Goal: Task Accomplishment & Management: Complete application form

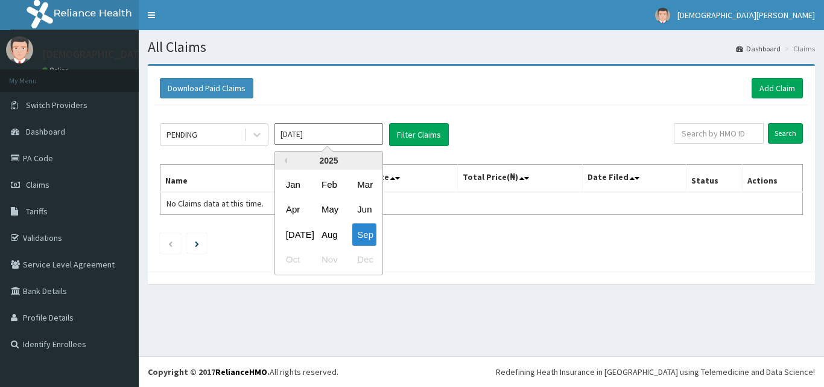
click at [314, 135] on input "[DATE]" at bounding box center [329, 134] width 109 height 22
click at [322, 236] on div "Aug" at bounding box center [329, 234] width 24 height 22
type input "[DATE]"
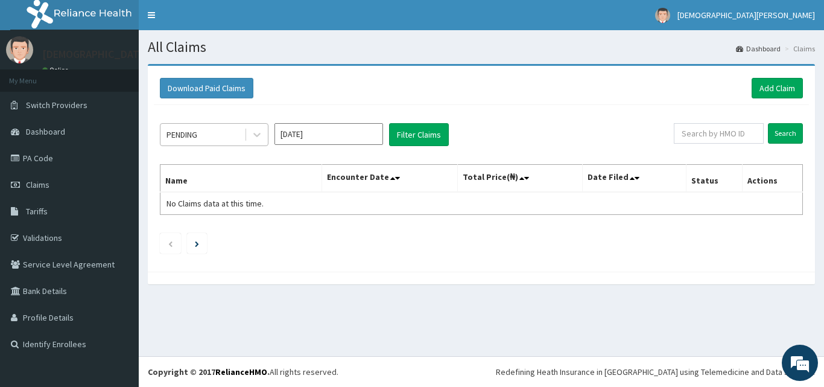
click at [232, 135] on div "PENDING" at bounding box center [202, 134] width 84 height 19
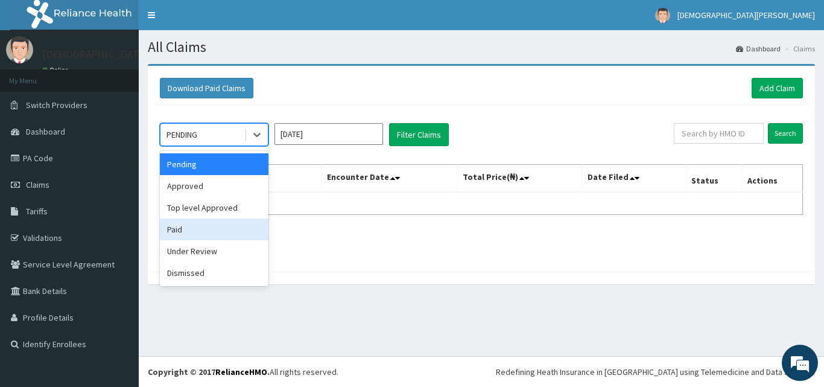
click at [215, 237] on div "Paid" at bounding box center [214, 229] width 109 height 22
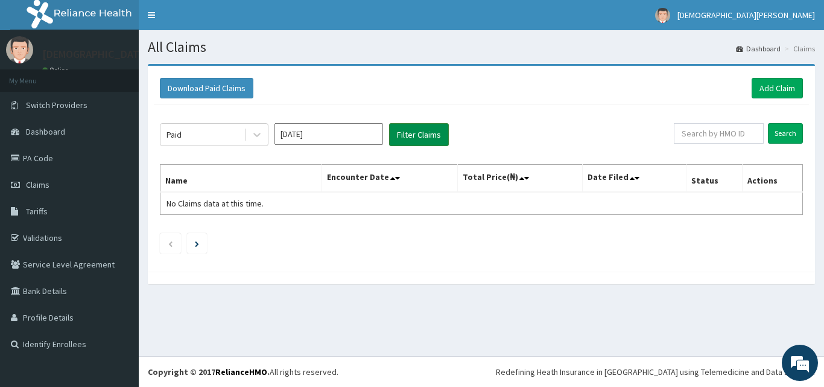
click at [426, 134] on button "Filter Claims" at bounding box center [419, 134] width 60 height 23
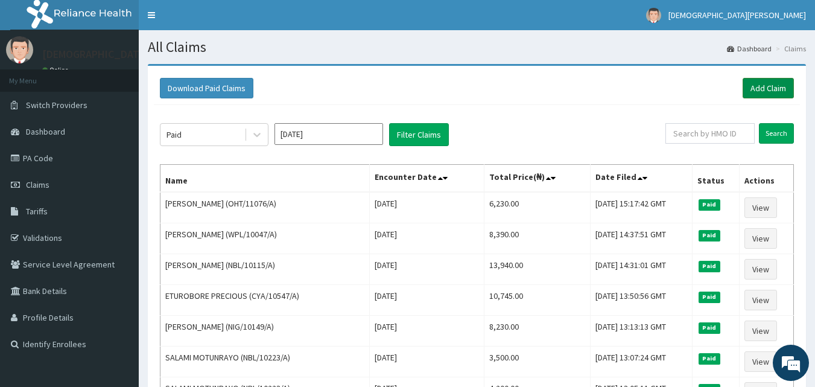
click at [773, 87] on link "Add Claim" at bounding box center [768, 88] width 51 height 21
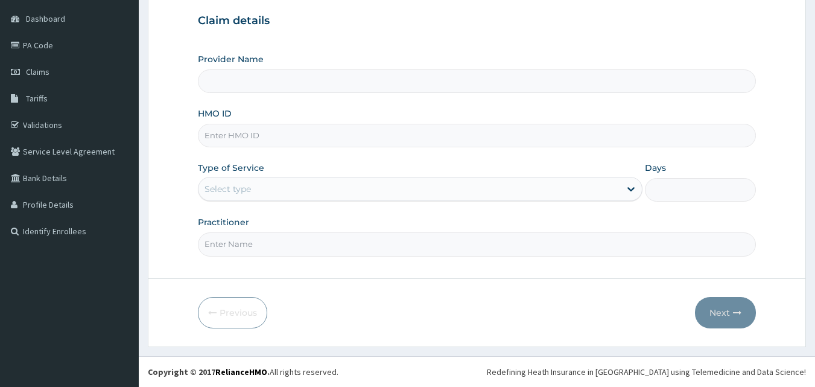
type input "[GEOGRAPHIC_DATA]"
click at [256, 139] on input "HMO ID" at bounding box center [477, 136] width 559 height 24
type input "CHL/10809/B"
click at [269, 194] on div "Select type" at bounding box center [410, 188] width 422 height 19
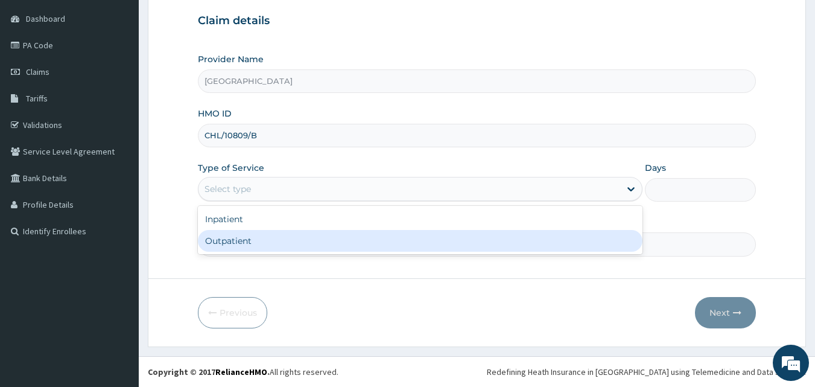
click at [268, 237] on div "Outpatient" at bounding box center [420, 241] width 445 height 22
type input "1"
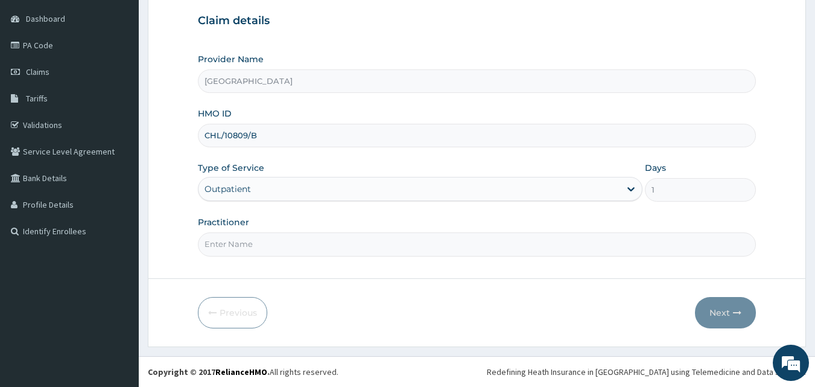
click at [253, 247] on input "Practitioner" at bounding box center [477, 244] width 559 height 24
type input "[PERSON_NAME] EZE"
click at [301, 301] on div "Previous Next" at bounding box center [477, 312] width 559 height 31
click at [727, 320] on button "Next" at bounding box center [725, 312] width 61 height 31
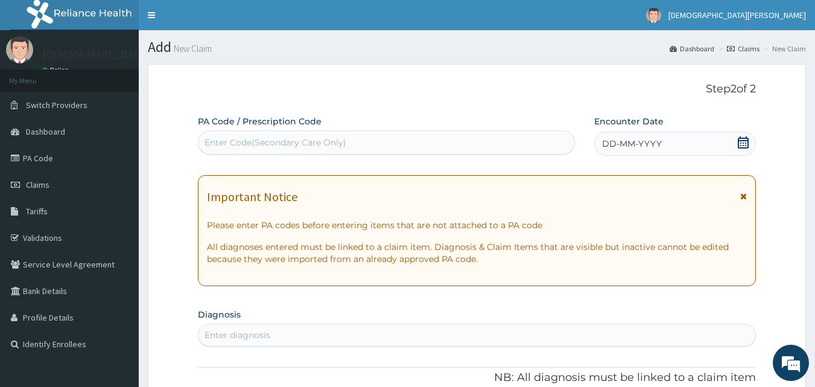
click at [660, 142] on span "DD-MM-YYYY" at bounding box center [632, 144] width 60 height 12
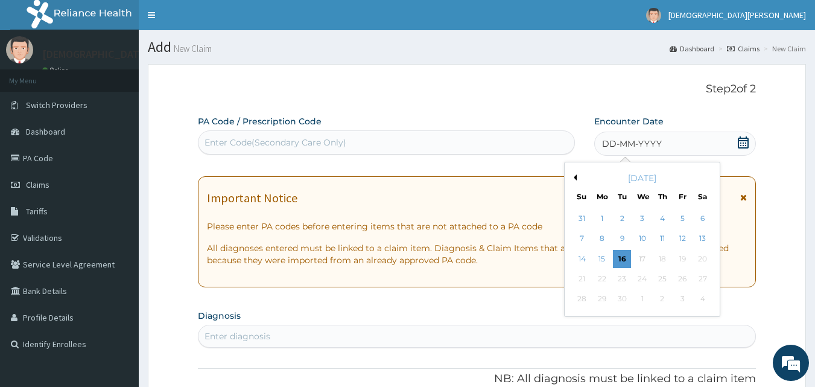
click at [576, 179] on button "Previous Month" at bounding box center [574, 177] width 6 height 6
click at [702, 281] on div "23" at bounding box center [703, 279] width 18 height 18
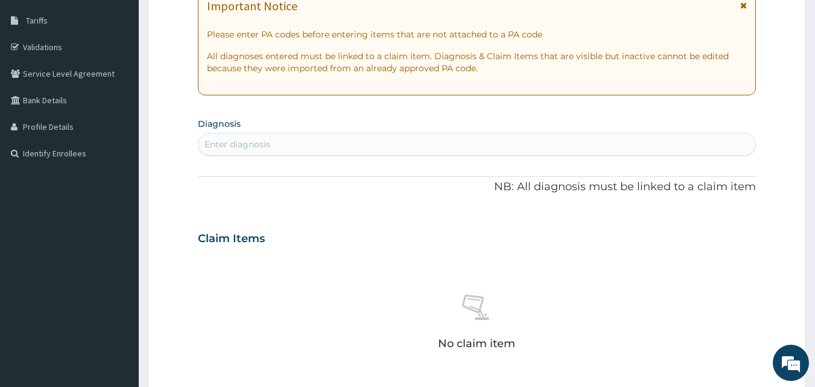
scroll to position [214, 0]
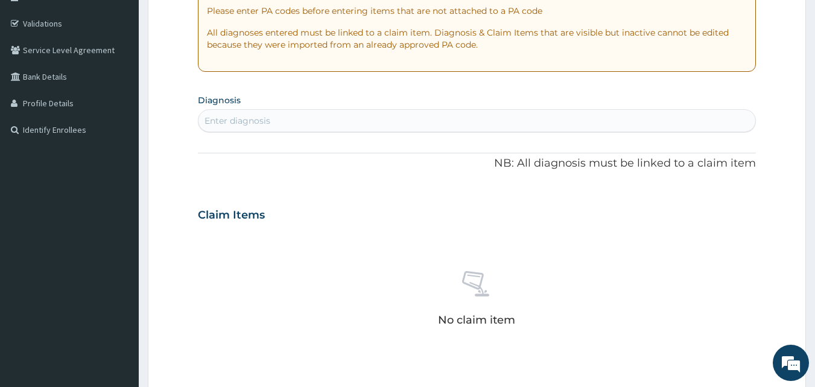
click at [249, 122] on div "Enter diagnosis" at bounding box center [238, 121] width 66 height 12
type input "peptic"
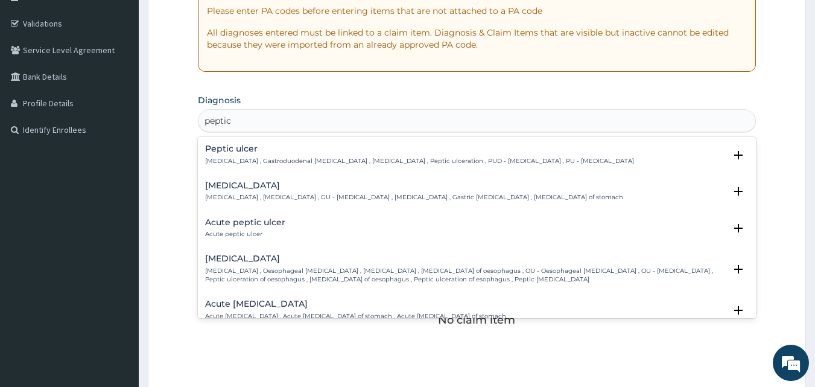
click at [243, 221] on h4 "Acute peptic ulcer" at bounding box center [245, 222] width 80 height 9
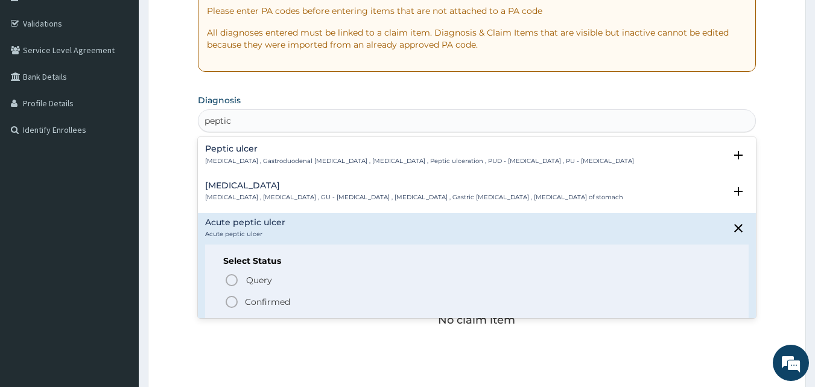
click at [230, 303] on icon "status option filled" at bounding box center [231, 301] width 14 height 14
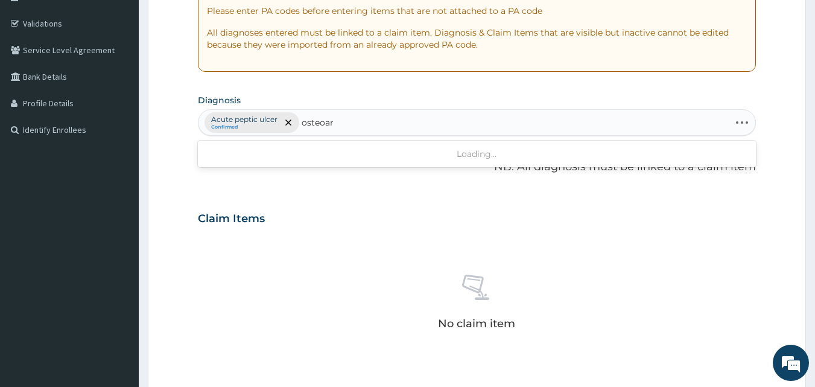
type input "osteoart"
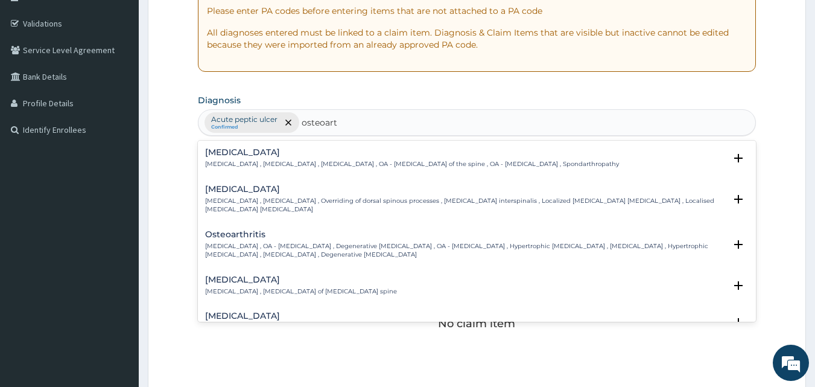
click at [250, 232] on h4 "Osteoarthritis" at bounding box center [465, 234] width 521 height 9
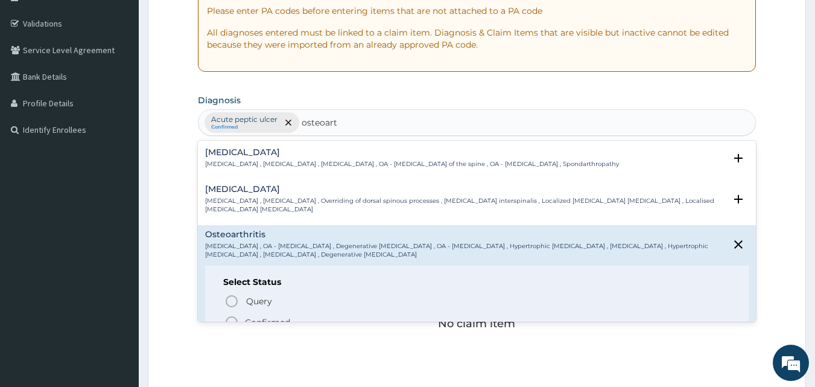
click at [230, 321] on icon "status option filled" at bounding box center [231, 322] width 14 height 14
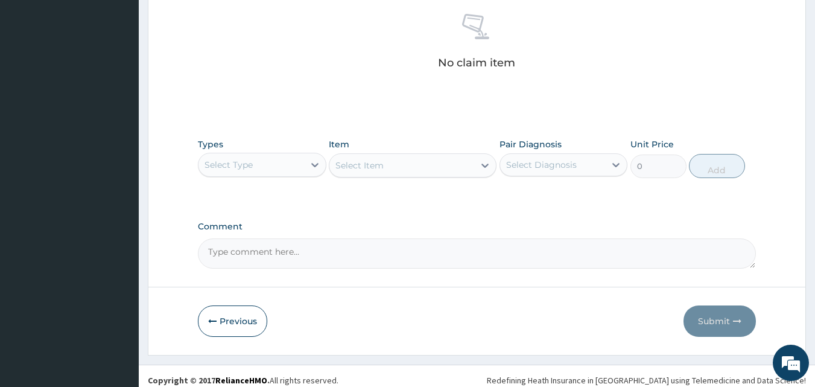
scroll to position [483, 0]
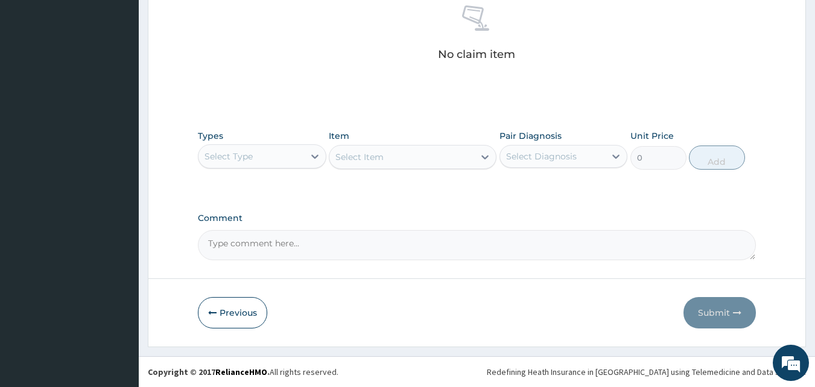
click at [270, 159] on div "Select Type" at bounding box center [252, 156] width 106 height 19
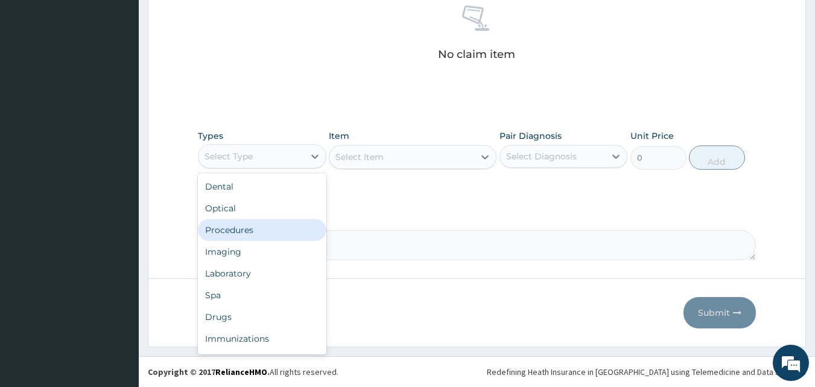
click at [249, 234] on div "Procedures" at bounding box center [262, 230] width 129 height 22
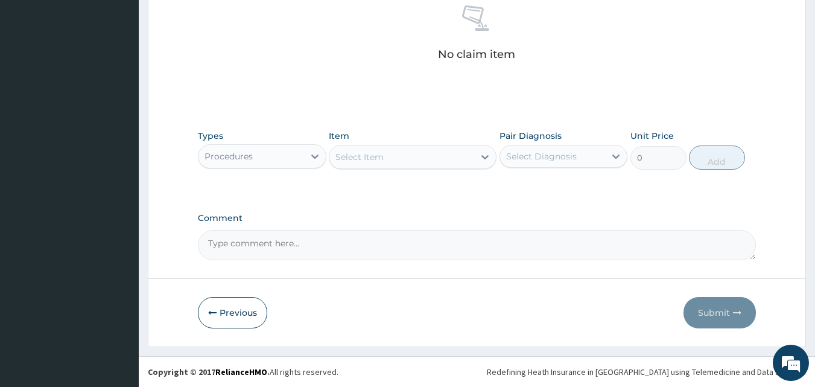
click at [378, 158] on div "Select Item" at bounding box center [359, 157] width 48 height 12
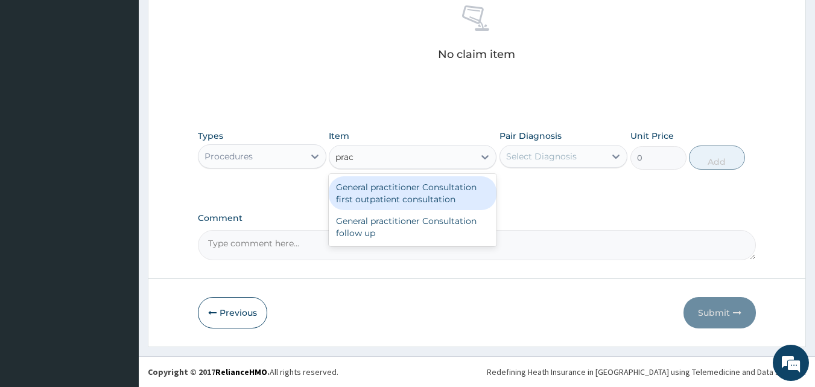
type input "pract"
click at [383, 199] on div "General practitioner Consultation first outpatient consultation" at bounding box center [413, 193] width 168 height 34
type input "3000"
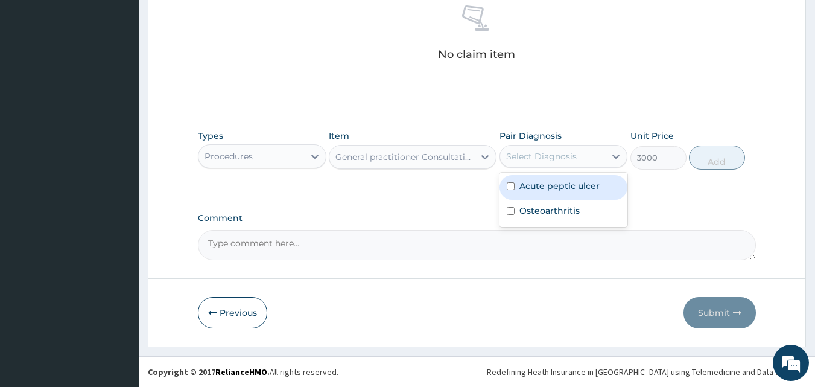
click at [584, 157] on div "Select Diagnosis" at bounding box center [553, 156] width 106 height 19
click at [588, 187] on label "Acute peptic ulcer" at bounding box center [559, 186] width 80 height 12
checkbox input "true"
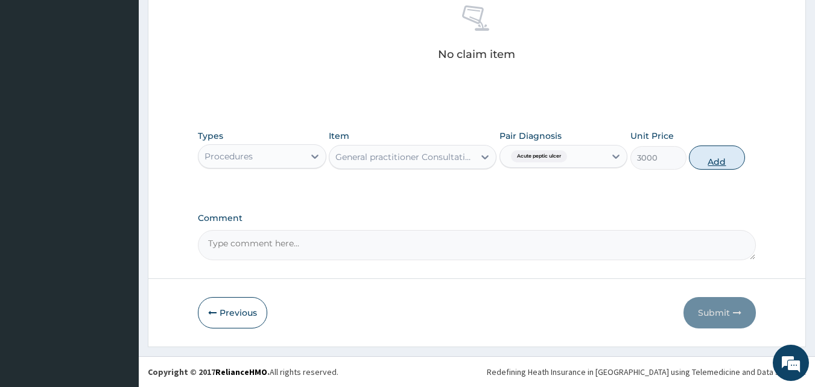
click at [714, 159] on button "Add" at bounding box center [717, 157] width 56 height 24
type input "0"
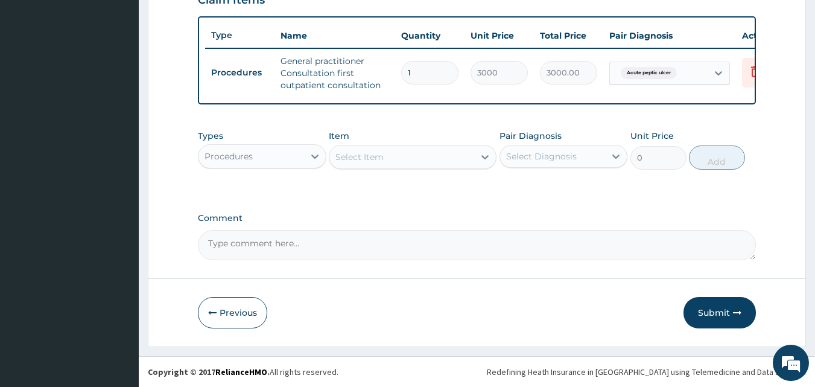
scroll to position [442, 0]
click at [264, 155] on div "Procedures" at bounding box center [252, 156] width 106 height 19
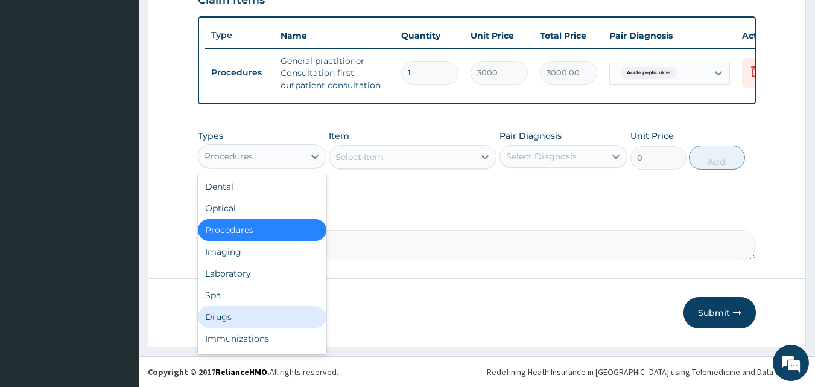
click at [264, 311] on div "Drugs" at bounding box center [262, 317] width 129 height 22
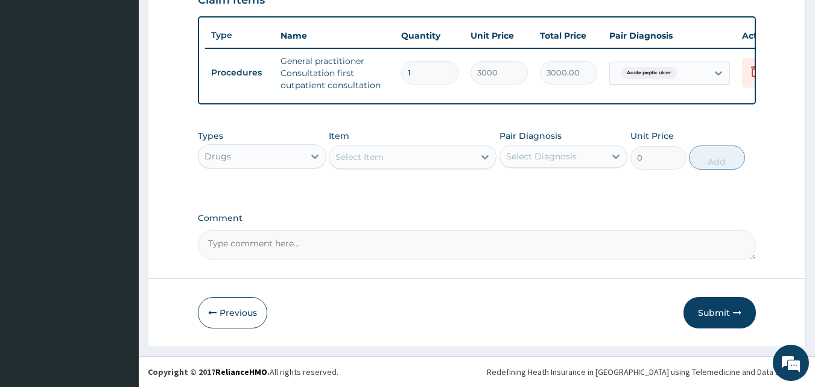
click at [413, 156] on div "Select Item" at bounding box center [401, 156] width 145 height 19
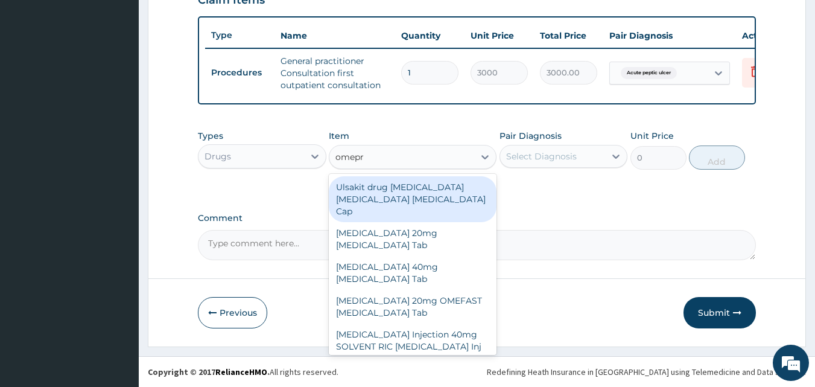
type input "omepra"
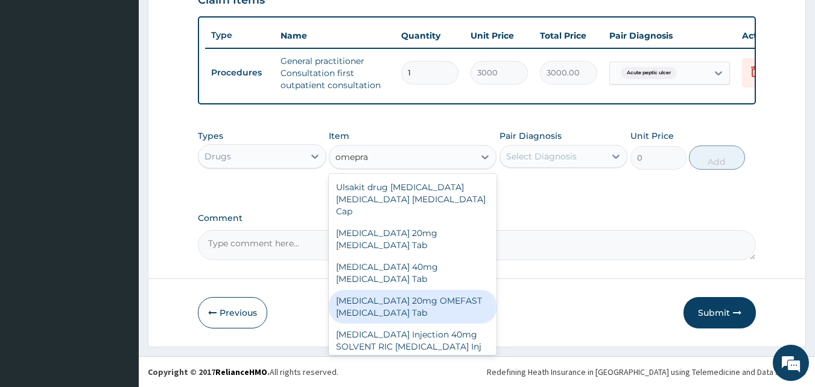
click at [427, 290] on div "OMEPRAZOLE 20mg OMEFAST Omeprazole Tab" at bounding box center [413, 307] width 168 height 34
type input "540"
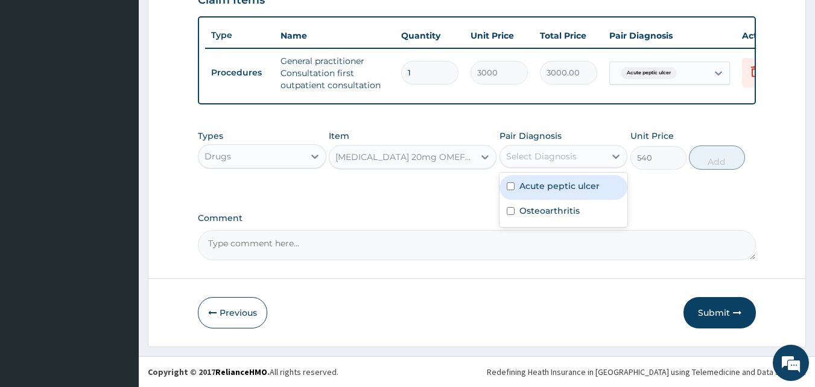
click at [564, 158] on div "Select Diagnosis" at bounding box center [541, 156] width 71 height 12
click at [564, 186] on label "Acute peptic ulcer" at bounding box center [559, 186] width 80 height 12
checkbox input "true"
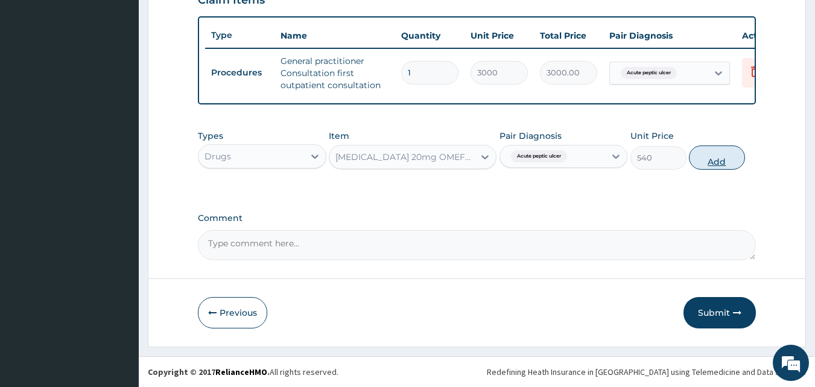
click at [713, 153] on button "Add" at bounding box center [717, 157] width 56 height 24
type input "0"
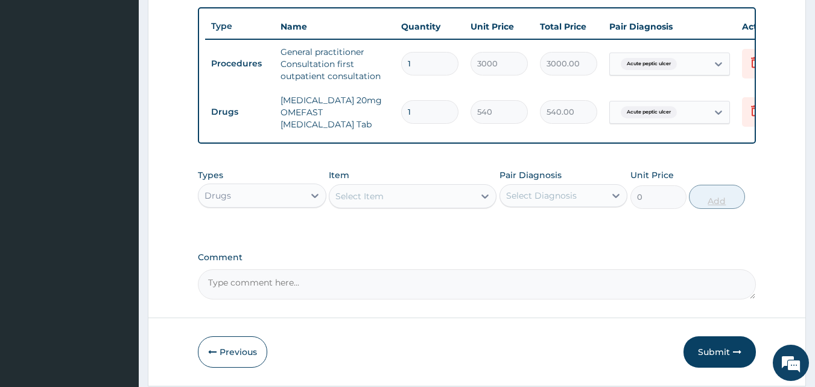
type input "14"
type input "7560.00"
type input "14"
click at [448, 206] on div "Select Item" at bounding box center [401, 195] width 145 height 19
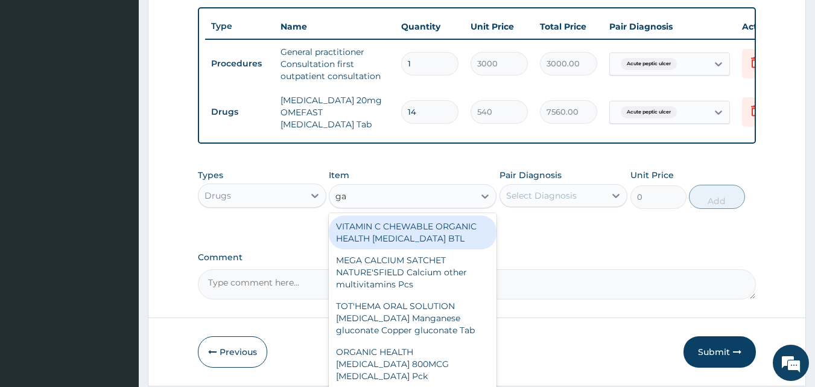
type input "gas"
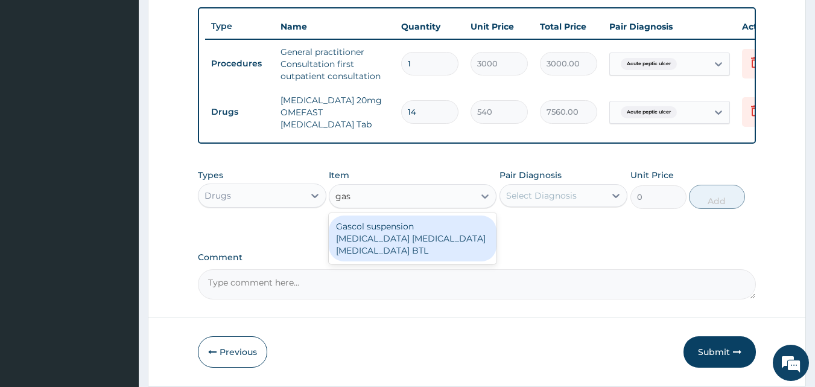
click at [443, 237] on div "Gascol suspension Aluminum hydroxide Magnesium hydroxide simethicone BTL" at bounding box center [413, 238] width 168 height 46
type input "590"
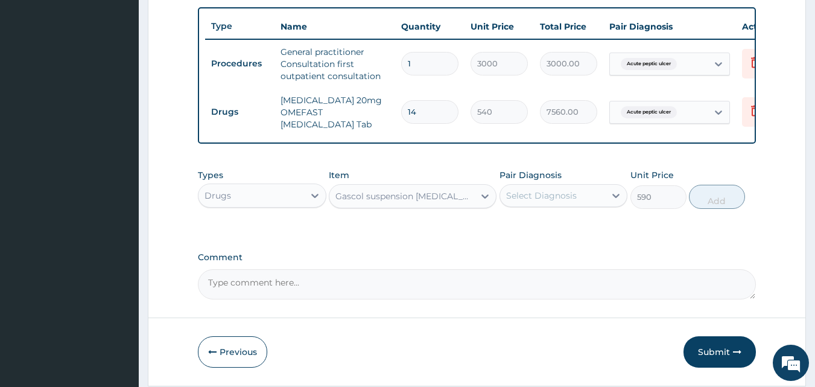
click at [527, 199] on div "Select Diagnosis" at bounding box center [541, 195] width 71 height 12
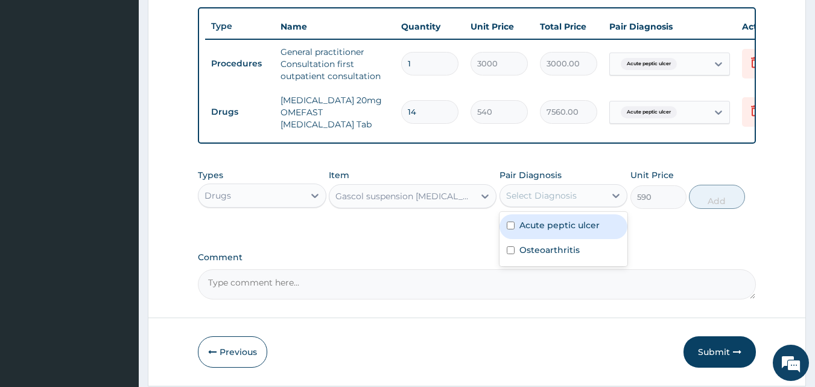
click at [544, 231] on label "Acute peptic ulcer" at bounding box center [559, 225] width 80 height 12
checkbox input "true"
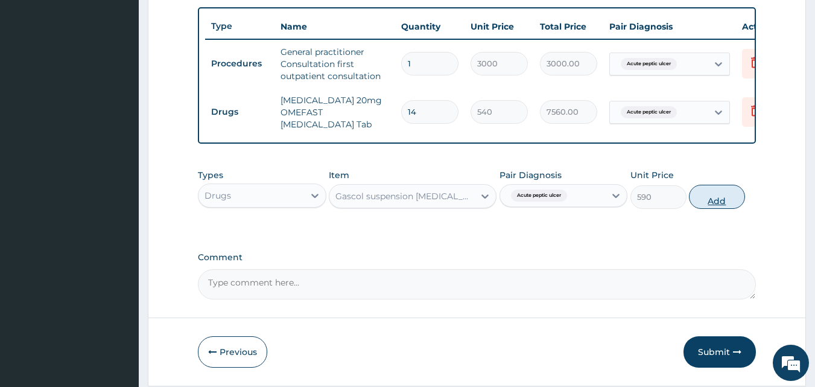
click at [713, 202] on button "Add" at bounding box center [717, 197] width 56 height 24
type input "0"
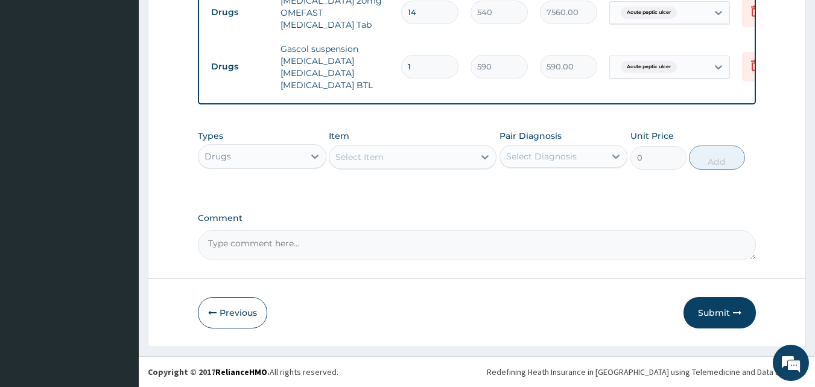
scroll to position [550, 0]
click at [395, 158] on div "Select Item" at bounding box center [401, 156] width 145 height 19
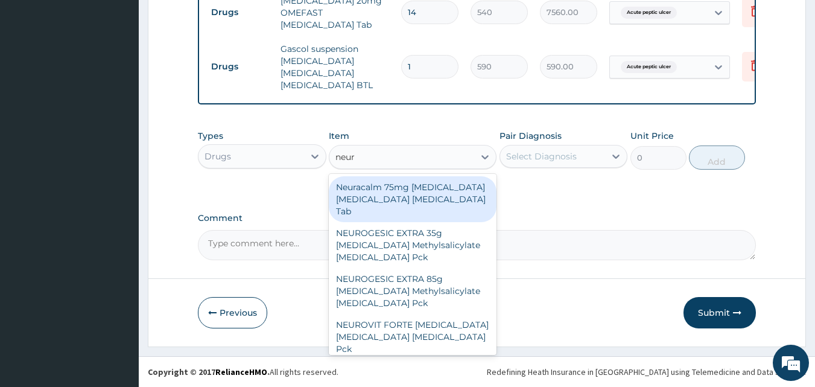
type input "neuro"
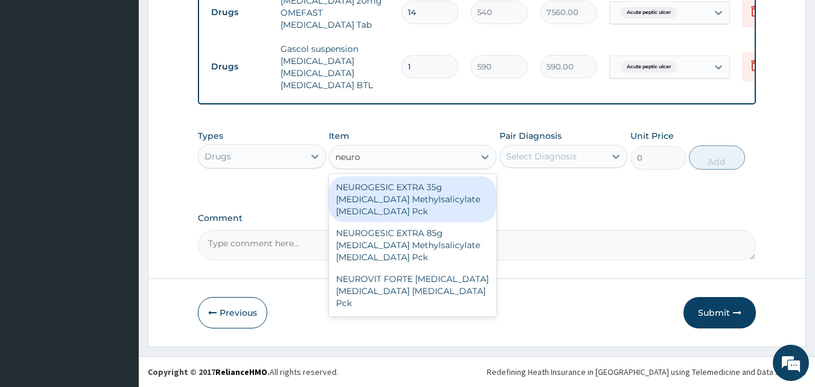
click at [401, 204] on div "NEUROGESIC EXTRA 35g Diclofenac Methylsalicylate Menthol Pck" at bounding box center [413, 199] width 168 height 46
type input "950"
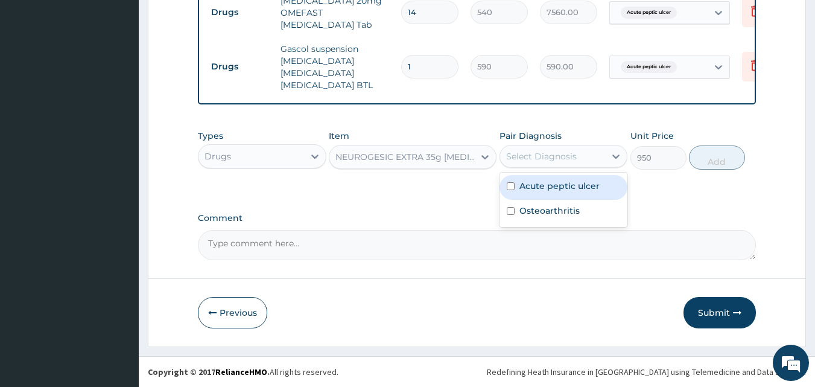
click at [545, 161] on div "Select Diagnosis" at bounding box center [541, 156] width 71 height 12
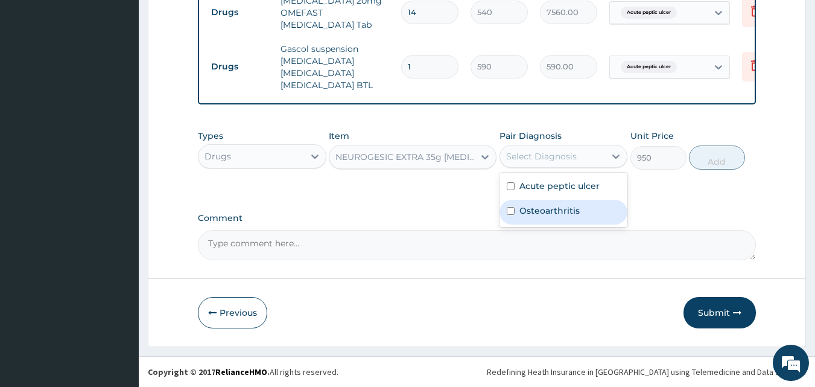
click at [551, 208] on label "Osteoarthritis" at bounding box center [549, 211] width 60 height 12
checkbox input "true"
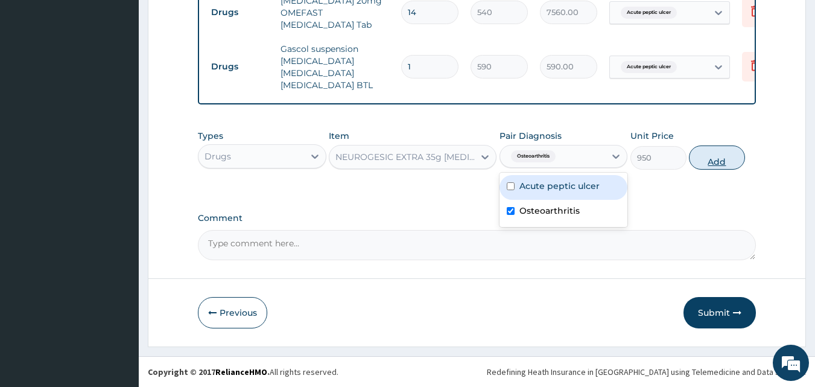
click at [704, 157] on button "Add" at bounding box center [717, 157] width 56 height 24
type input "0"
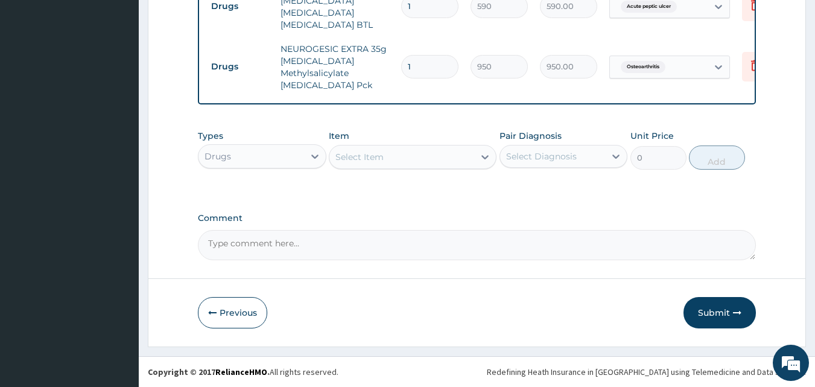
scroll to position [611, 0]
click at [718, 311] on button "Submit" at bounding box center [720, 312] width 72 height 31
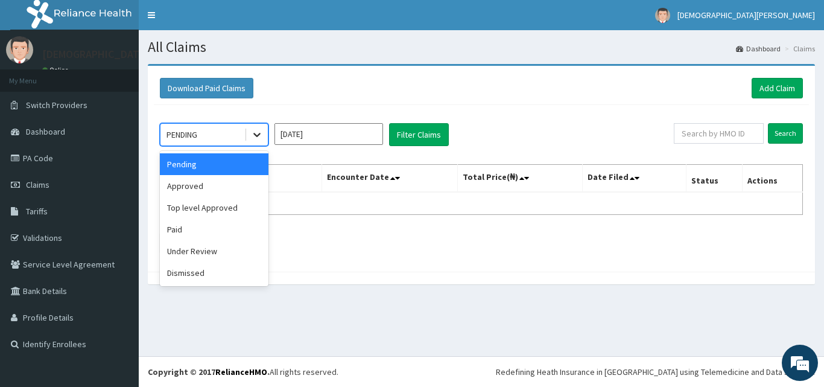
click at [258, 133] on icon at bounding box center [257, 135] width 12 height 12
click at [205, 230] on div "Paid" at bounding box center [214, 229] width 109 height 22
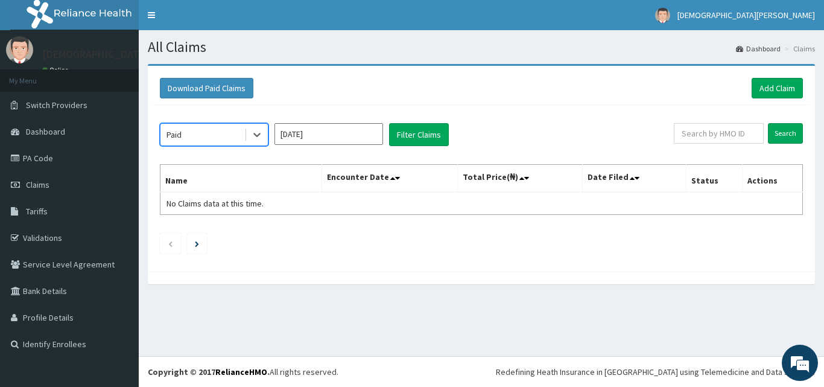
click at [225, 131] on div "Paid" at bounding box center [202, 134] width 84 height 19
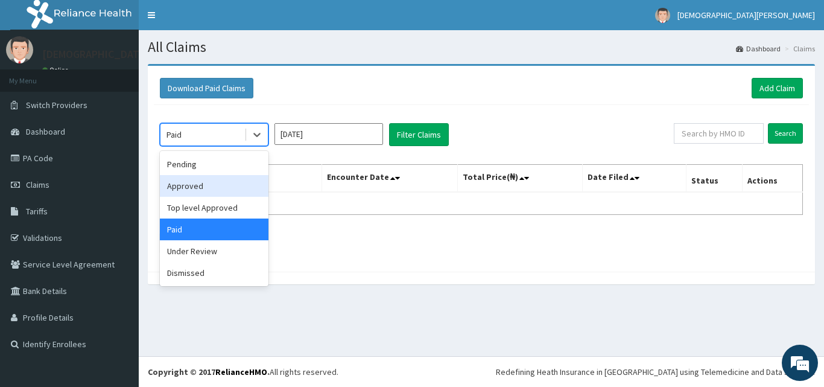
click at [213, 190] on div "Approved" at bounding box center [214, 186] width 109 height 22
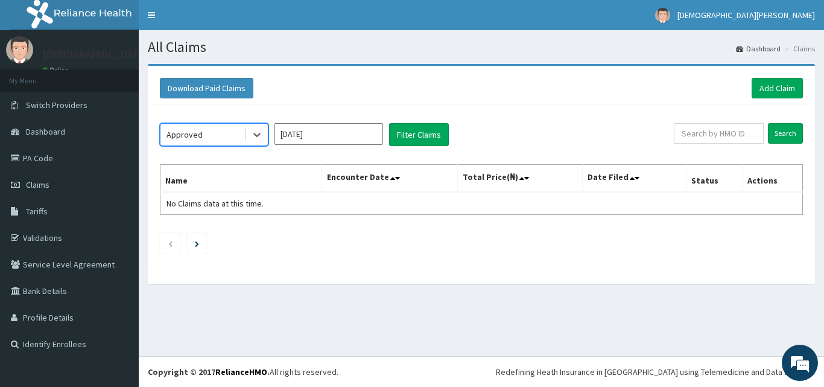
click at [333, 126] on input "[DATE]" at bounding box center [329, 134] width 109 height 22
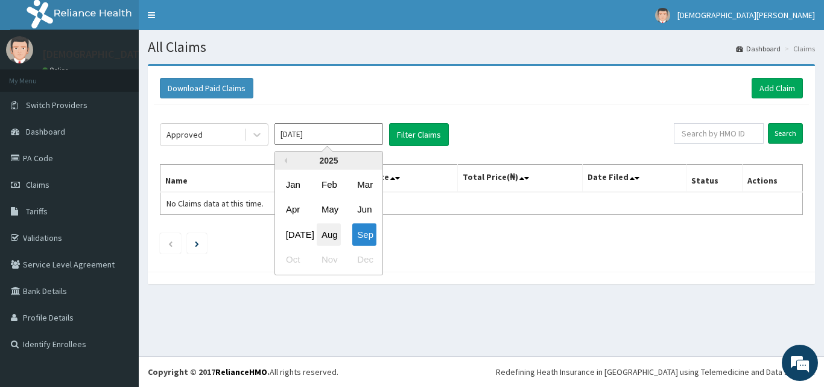
click at [333, 240] on div "Aug" at bounding box center [329, 234] width 24 height 22
type input "Aug 2025"
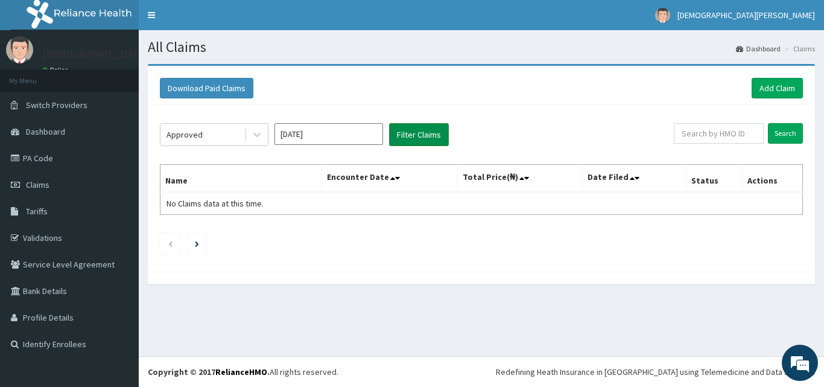
click at [411, 138] on button "Filter Claims" at bounding box center [419, 134] width 60 height 23
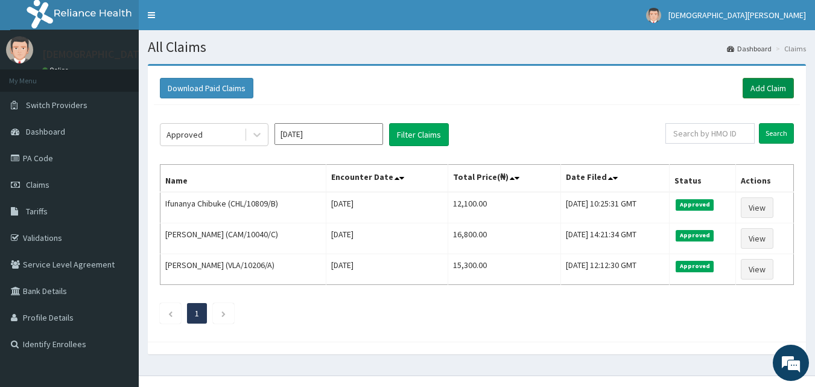
click at [766, 91] on link "Add Claim" at bounding box center [768, 88] width 51 height 21
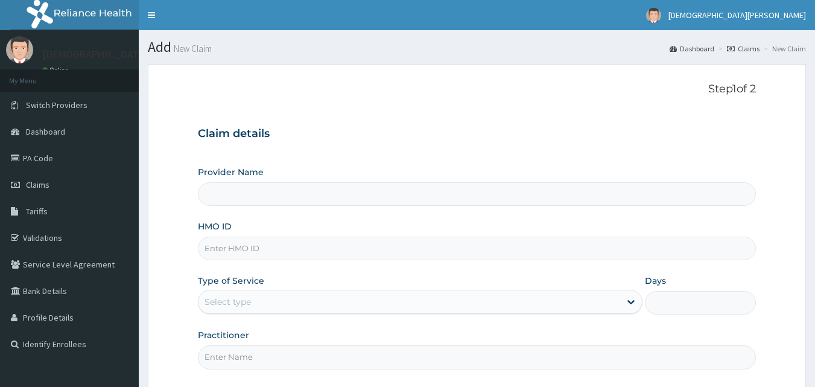
type input "Dolu Hospital"
click at [275, 251] on input "HMO ID" at bounding box center [477, 249] width 559 height 24
click at [220, 248] on input "HMO ID" at bounding box center [477, 249] width 559 height 24
type input "c"
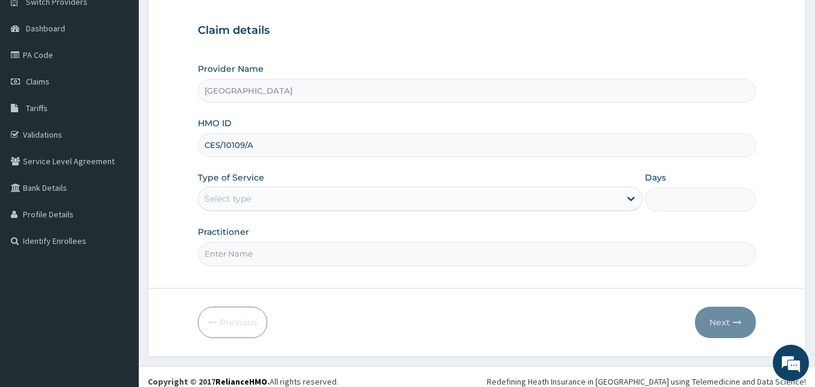
scroll to position [113, 0]
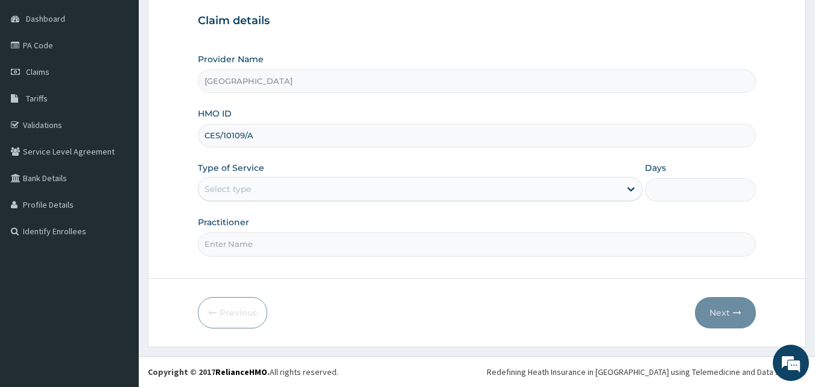
type input "CES/10109/A"
click at [231, 188] on div "Select type" at bounding box center [228, 189] width 46 height 12
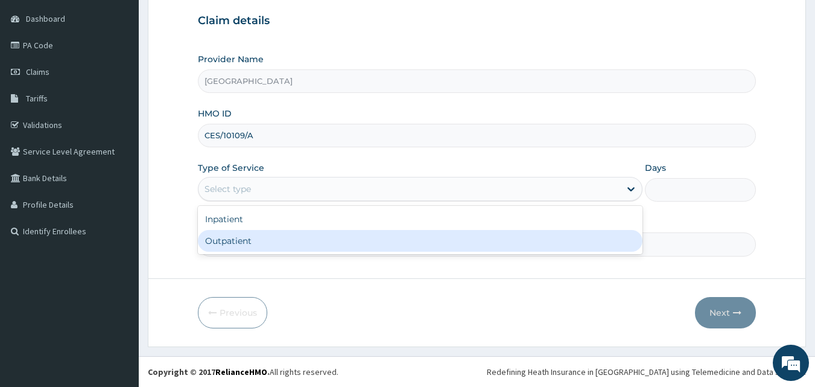
click at [240, 246] on div "Outpatient" at bounding box center [420, 241] width 445 height 22
type input "1"
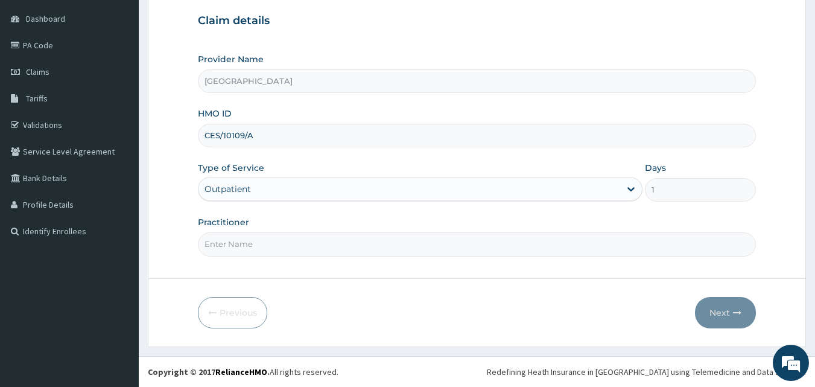
click at [230, 247] on input "Practitioner" at bounding box center [477, 244] width 559 height 24
type input "DR GBADE ADEIFE"
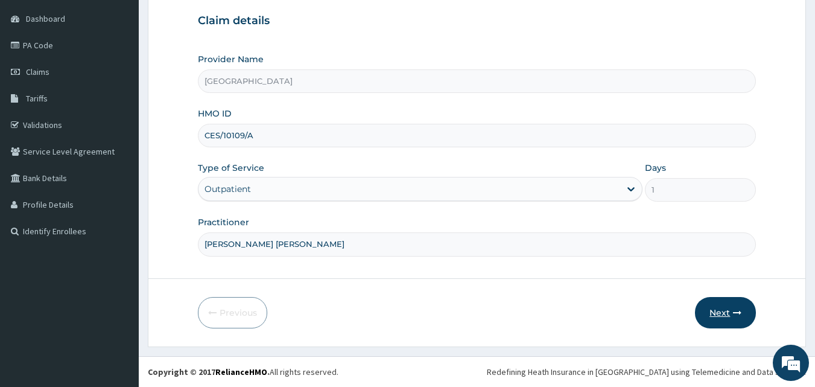
click at [716, 310] on button "Next" at bounding box center [725, 312] width 61 height 31
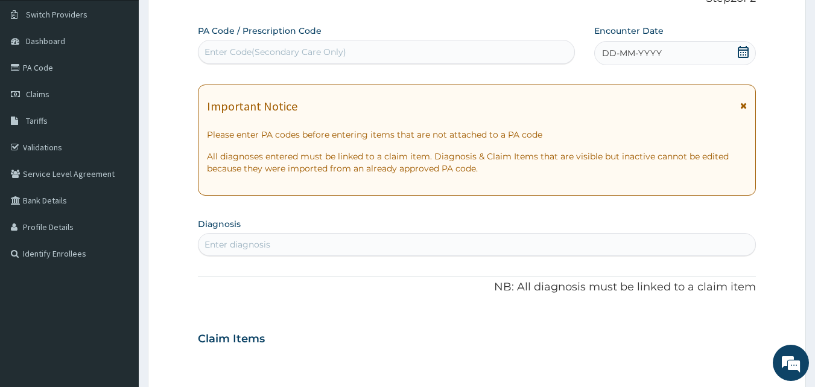
scroll to position [43, 0]
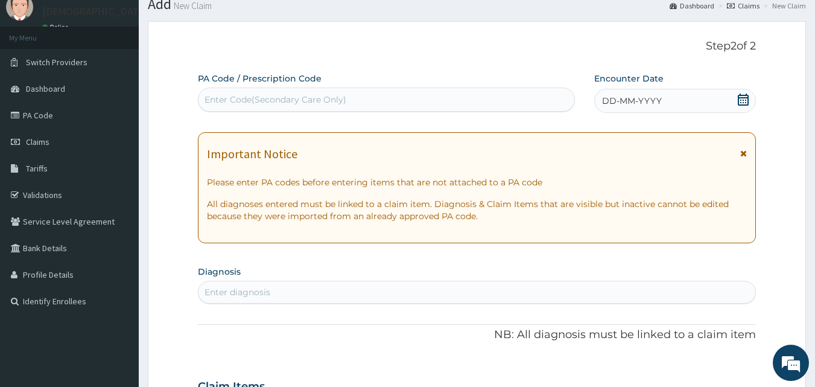
drag, startPoint x: 320, startPoint y: 105, endPoint x: 321, endPoint y: 76, distance: 29.0
click at [321, 76] on div "PA Code / Prescription Code Use Up and Down to choose options, press Enter to s…" at bounding box center [387, 91] width 378 height 39
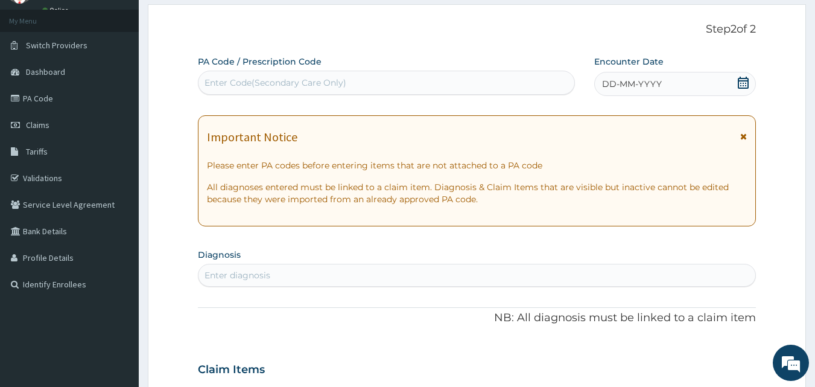
scroll to position [59, 0]
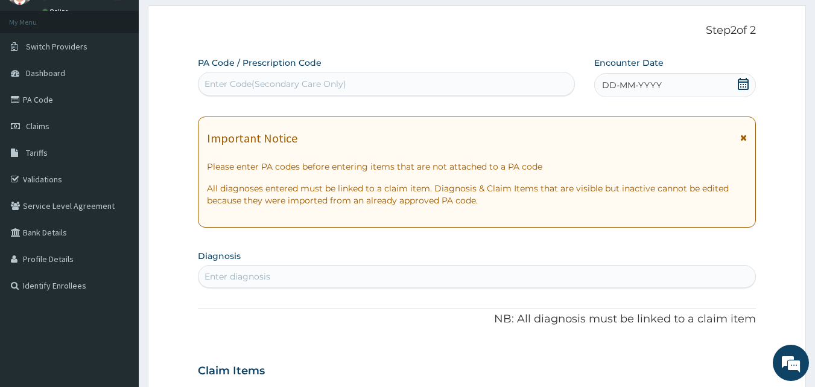
click at [620, 86] on span "DD-MM-YYYY" at bounding box center [632, 85] width 60 height 12
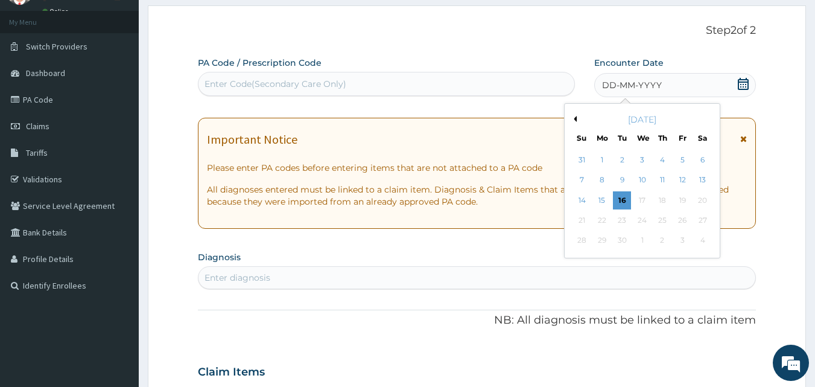
click at [574, 119] on button "Previous Month" at bounding box center [574, 119] width 6 height 6
click at [578, 244] on div "24" at bounding box center [582, 241] width 18 height 18
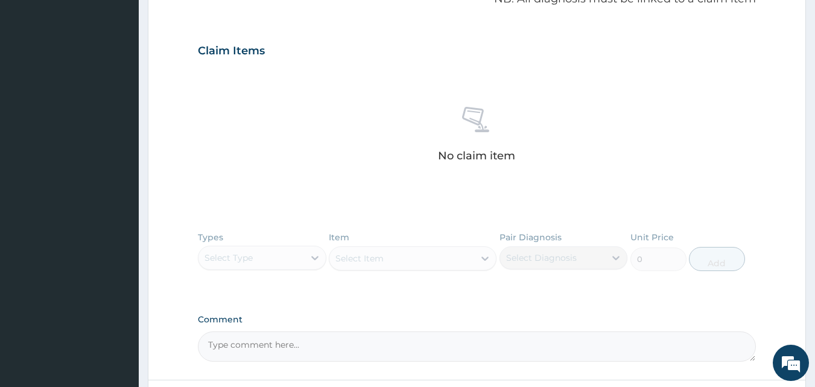
scroll to position [460, 0]
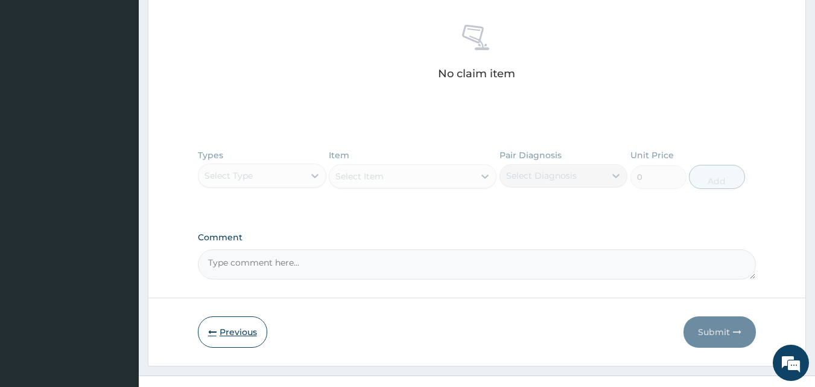
click at [253, 330] on button "Previous" at bounding box center [232, 331] width 69 height 31
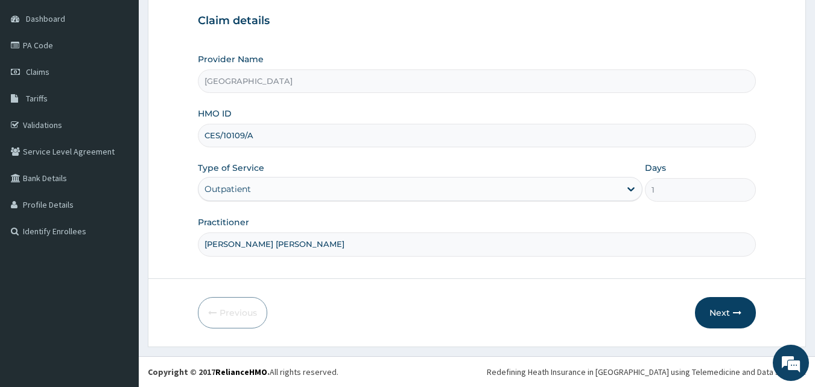
click at [284, 247] on input "DR GBADE ADEIFE" at bounding box center [477, 244] width 559 height 24
click at [288, 253] on input "DR GBADE ADEIFE" at bounding box center [477, 244] width 559 height 24
type input "D"
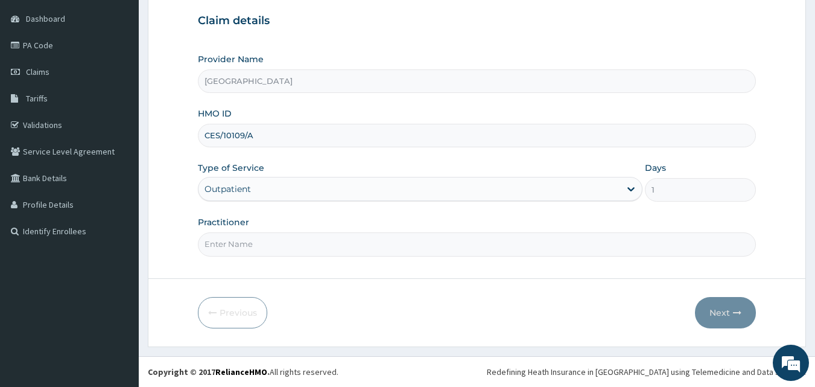
click at [278, 244] on input "Practitioner" at bounding box center [477, 244] width 559 height 24
type input "DR SAMPSON EZE"
click at [735, 315] on icon "button" at bounding box center [737, 312] width 8 height 8
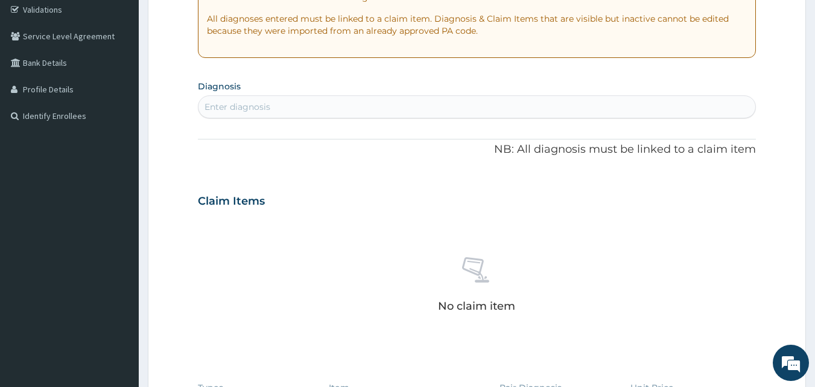
scroll to position [230, 0]
click at [285, 100] on div "Enter diagnosis" at bounding box center [477, 104] width 557 height 19
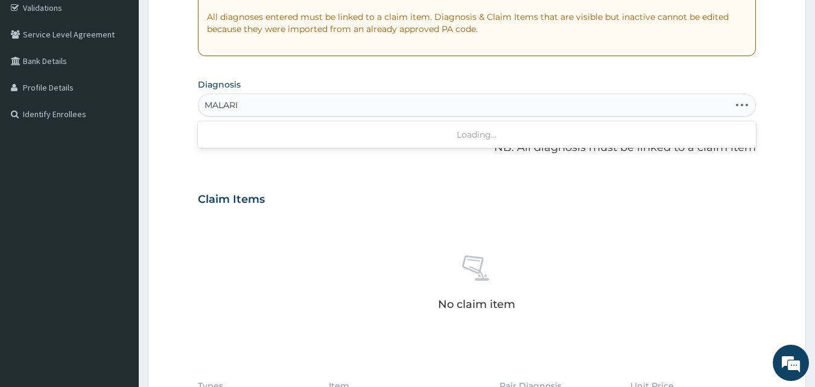
type input "MALAR"
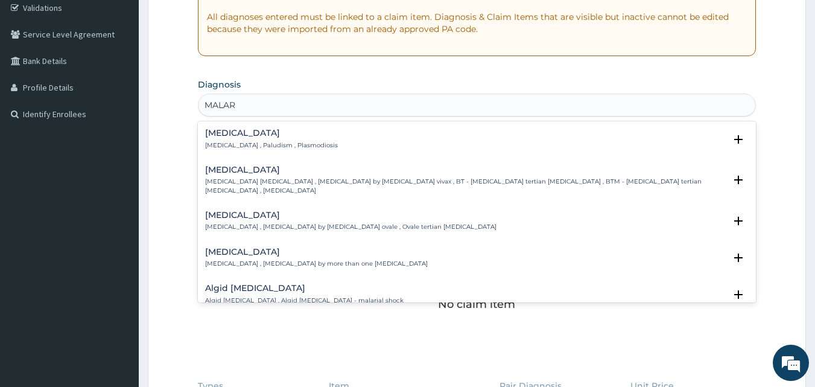
click at [247, 144] on p "Malaria , Paludism , Plasmodiosis" at bounding box center [271, 145] width 133 height 8
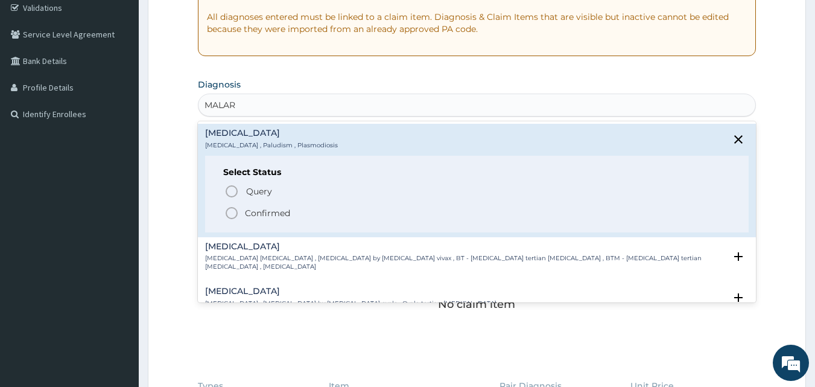
click at [232, 211] on icon "status option filled" at bounding box center [231, 213] width 14 height 14
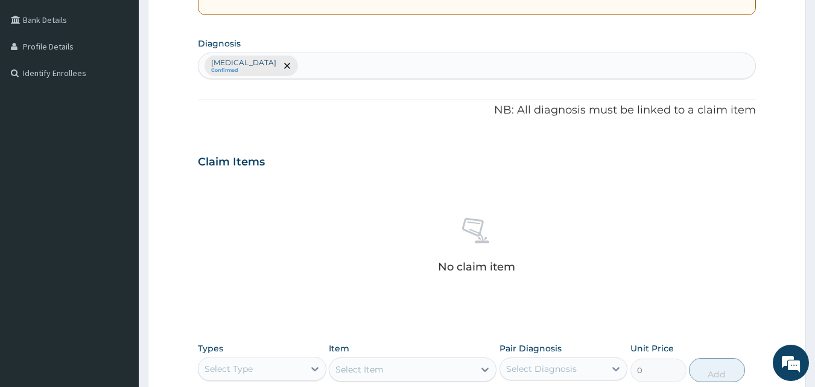
scroll to position [272, 0]
type input "SEPSI"
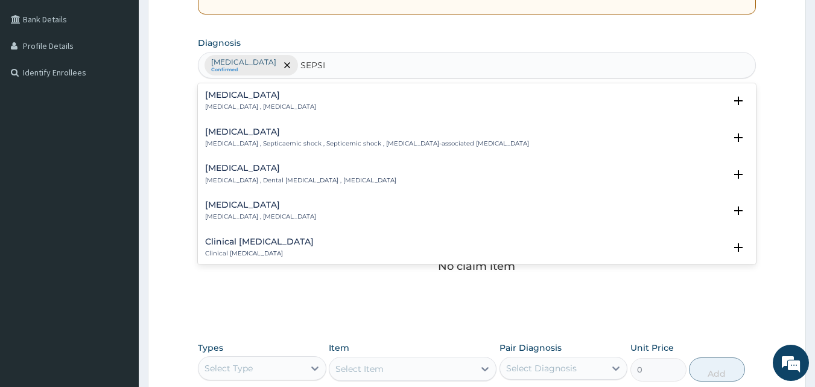
click at [228, 96] on h4 "Sepsis" at bounding box center [260, 95] width 111 height 9
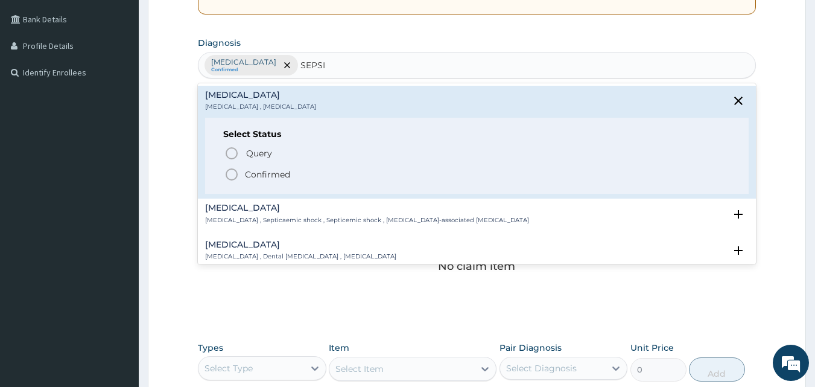
click at [227, 175] on icon "status option filled" at bounding box center [231, 174] width 14 height 14
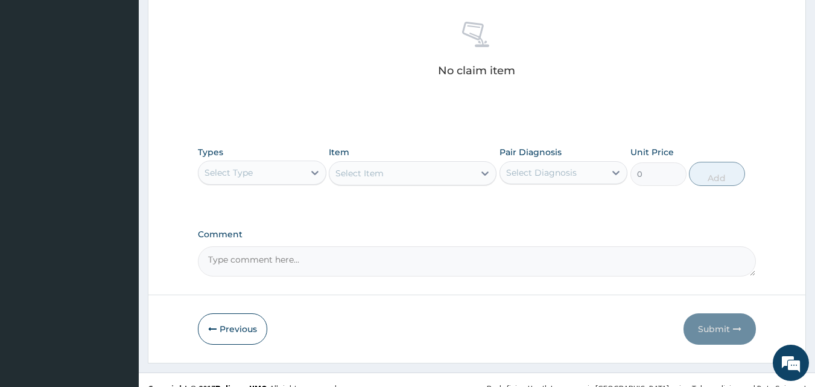
scroll to position [483, 0]
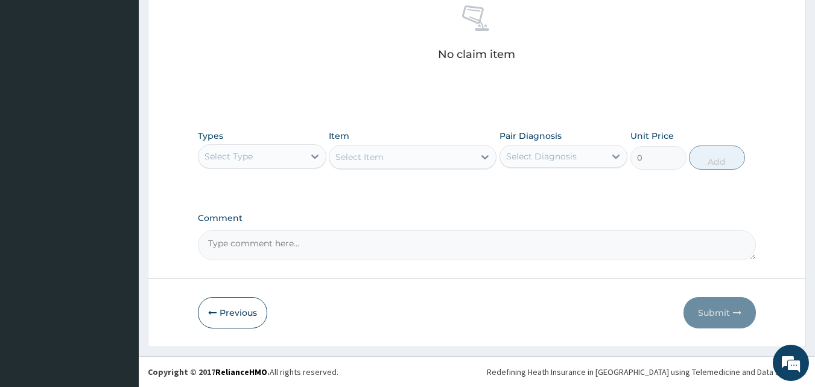
click at [273, 150] on div "Select Type" at bounding box center [252, 156] width 106 height 19
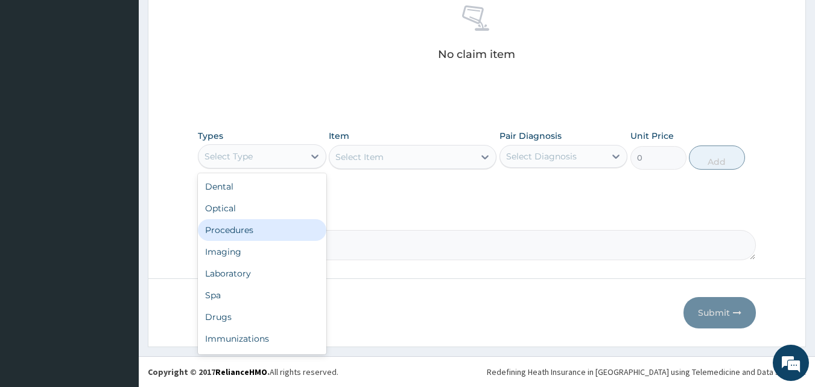
click at [268, 231] on div "Procedures" at bounding box center [262, 230] width 129 height 22
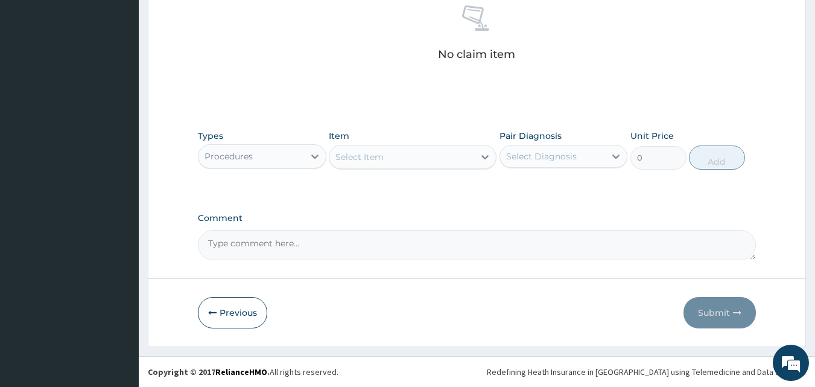
click at [394, 161] on div "Select Item" at bounding box center [401, 156] width 145 height 19
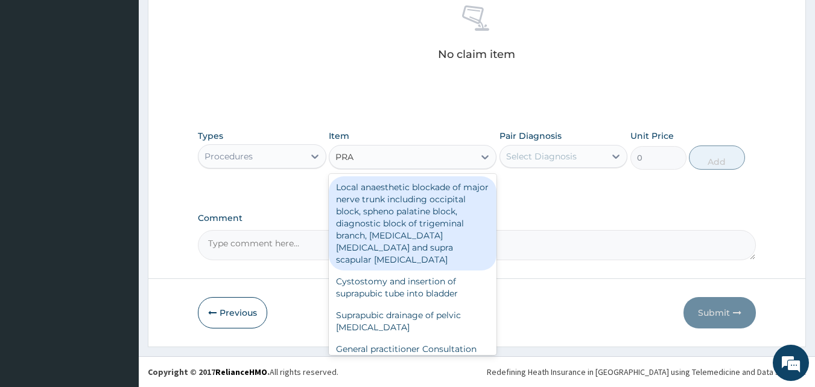
type input "PRAC"
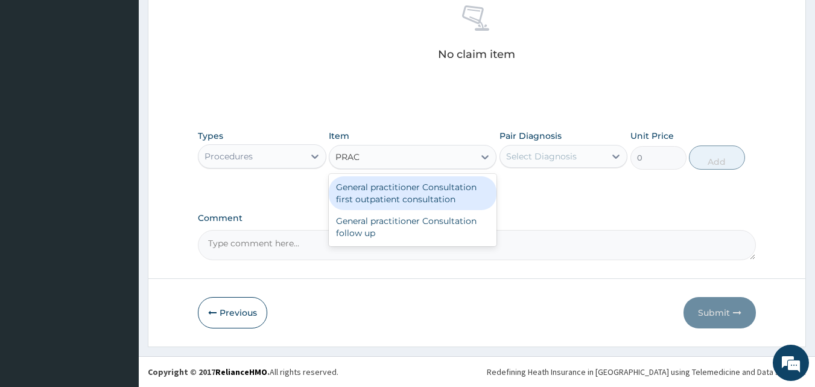
click at [393, 192] on div "General practitioner Consultation first outpatient consultation" at bounding box center [413, 193] width 168 height 34
type input "3000"
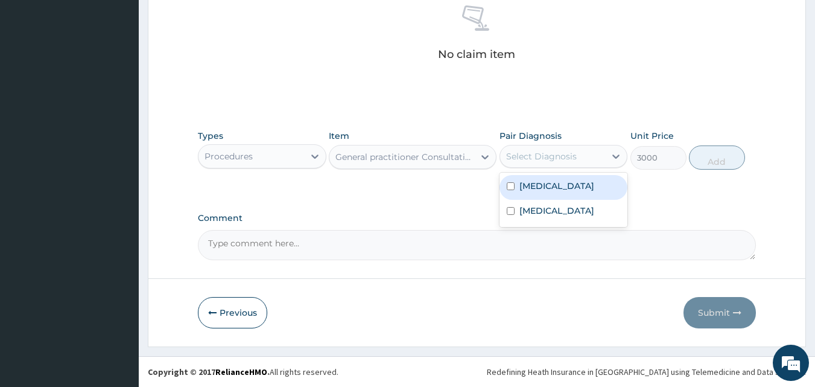
click at [544, 154] on div "Select Diagnosis" at bounding box center [541, 156] width 71 height 12
click at [547, 192] on div "Malaria" at bounding box center [564, 187] width 129 height 25
checkbox input "true"
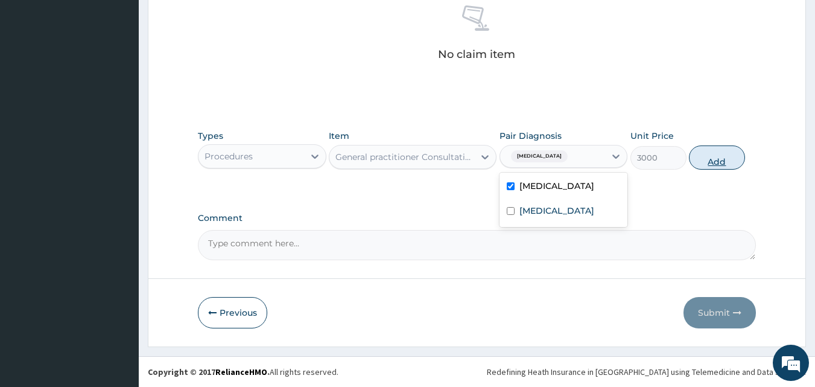
click at [709, 162] on button "Add" at bounding box center [717, 157] width 56 height 24
type input "0"
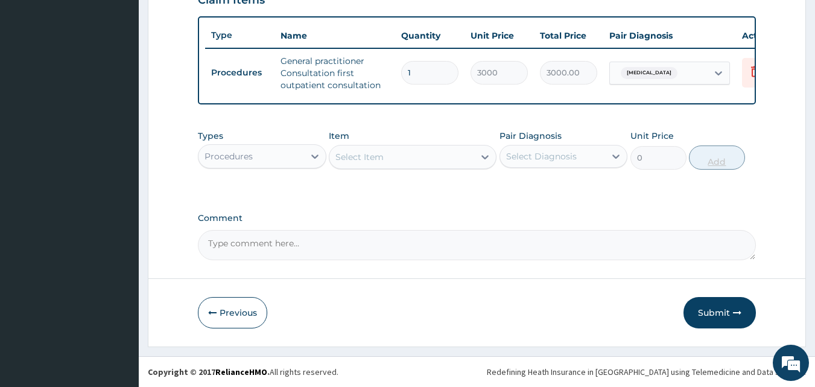
scroll to position [442, 0]
click at [279, 157] on div "Procedures" at bounding box center [252, 156] width 106 height 19
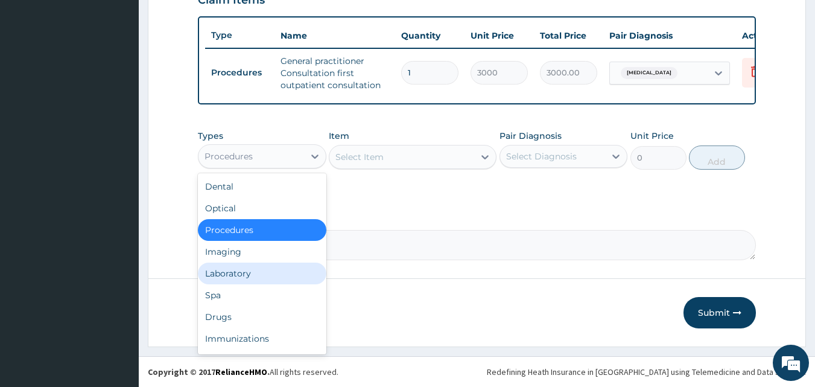
click at [262, 272] on div "Laboratory" at bounding box center [262, 273] width 129 height 22
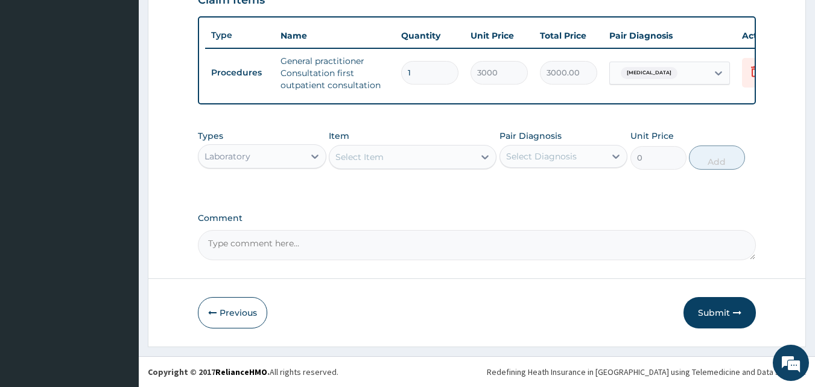
click at [441, 156] on div "Select Item" at bounding box center [401, 156] width 145 height 19
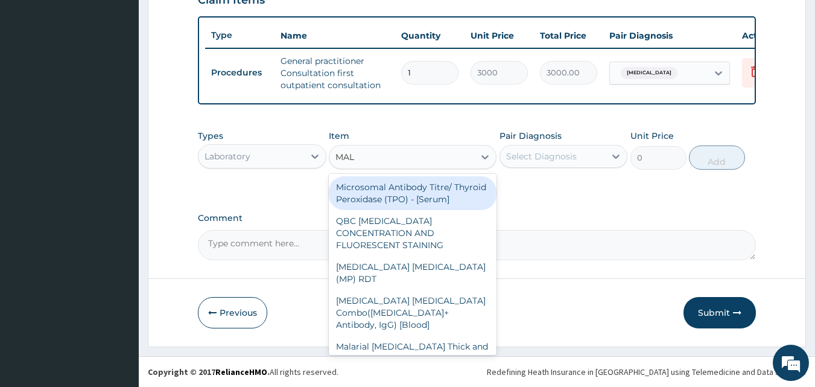
type input "MALA"
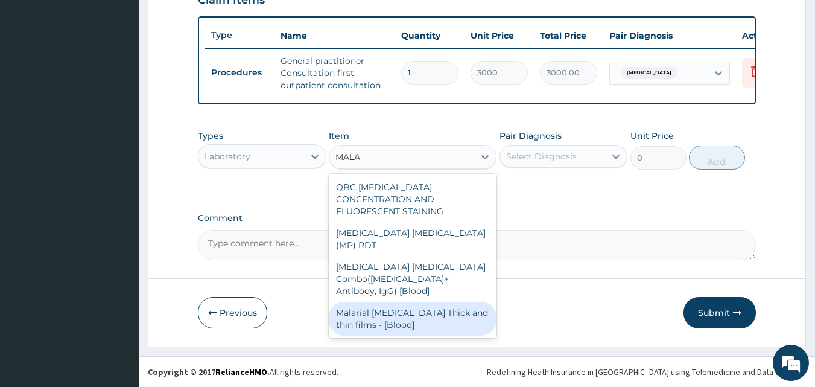
click at [386, 302] on div "Malarial Parasite Thick and thin films - [Blood]" at bounding box center [413, 319] width 168 height 34
type input "1500"
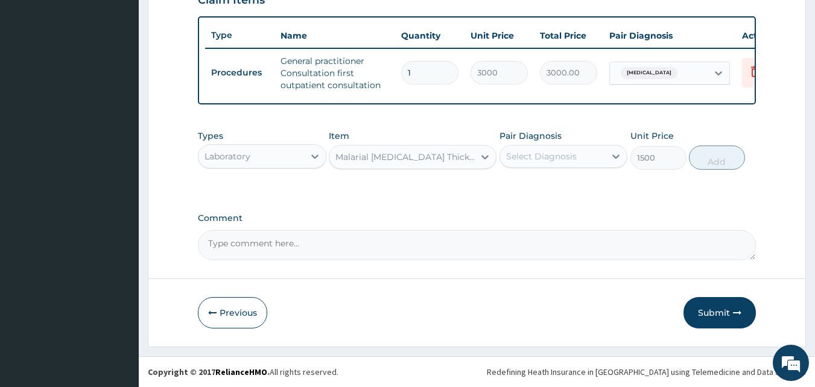
click at [528, 163] on div "Select Diagnosis" at bounding box center [553, 156] width 106 height 19
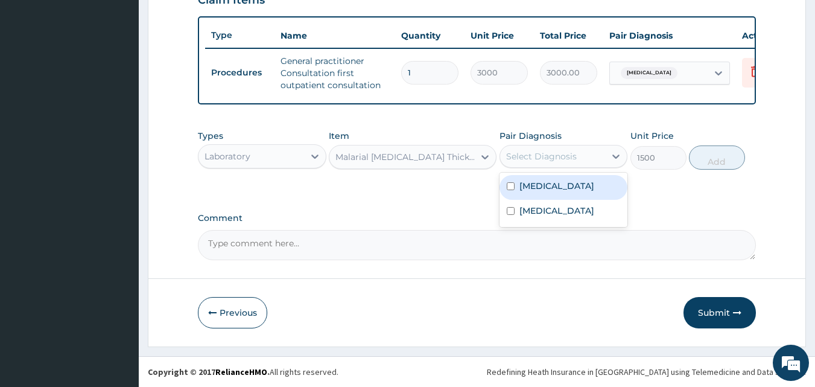
click at [532, 187] on label "Malaria" at bounding box center [556, 186] width 75 height 12
checkbox input "true"
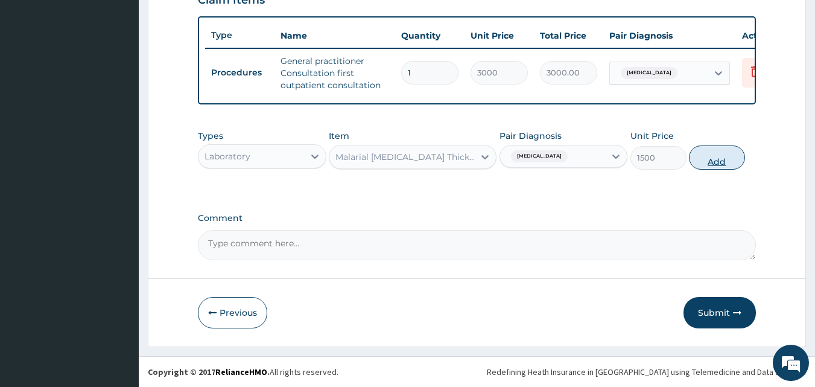
click at [701, 159] on button "Add" at bounding box center [717, 157] width 56 height 24
type input "0"
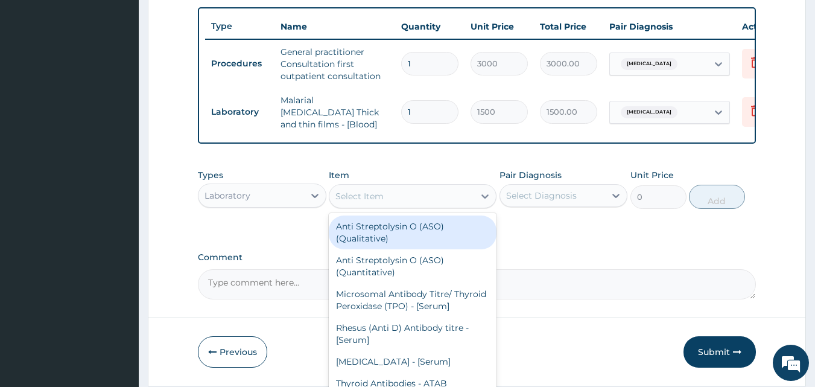
click at [399, 199] on div "Select Item" at bounding box center [401, 195] width 145 height 19
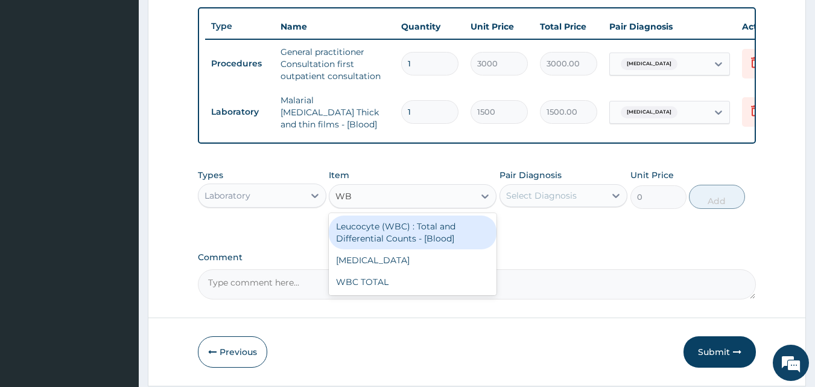
type input "WBC"
click at [399, 229] on div "Leucocyte (WBC) : Total and Differential Counts - [Blood]" at bounding box center [413, 232] width 168 height 34
type input "2000"
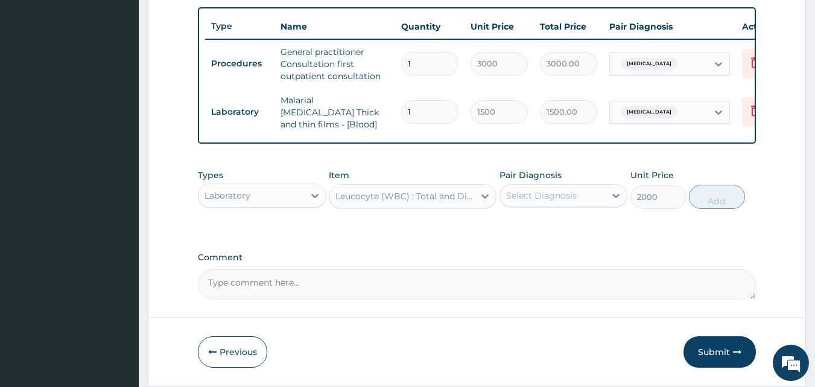
click at [530, 199] on div "Select Diagnosis" at bounding box center [541, 195] width 71 height 12
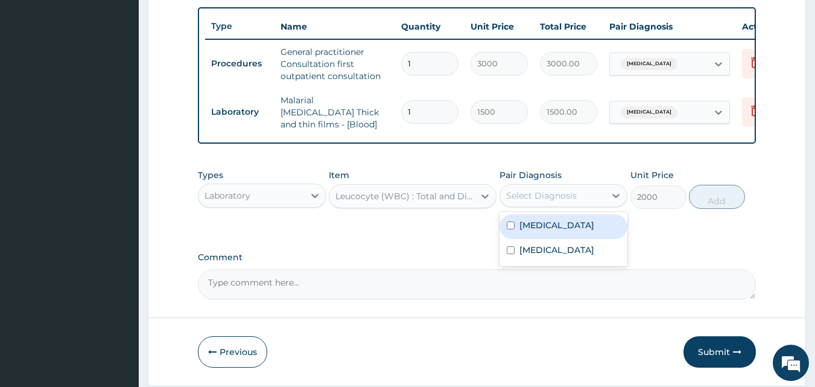
click at [532, 230] on label "Malaria" at bounding box center [556, 225] width 75 height 12
checkbox input "true"
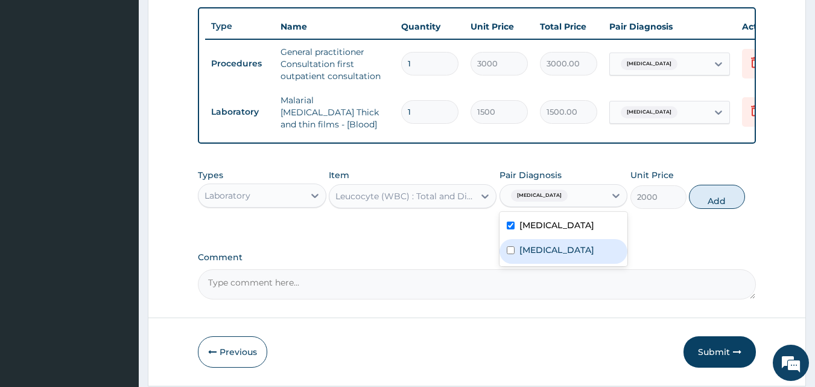
click at [540, 255] on label "Sepsis" at bounding box center [556, 250] width 75 height 12
checkbox input "true"
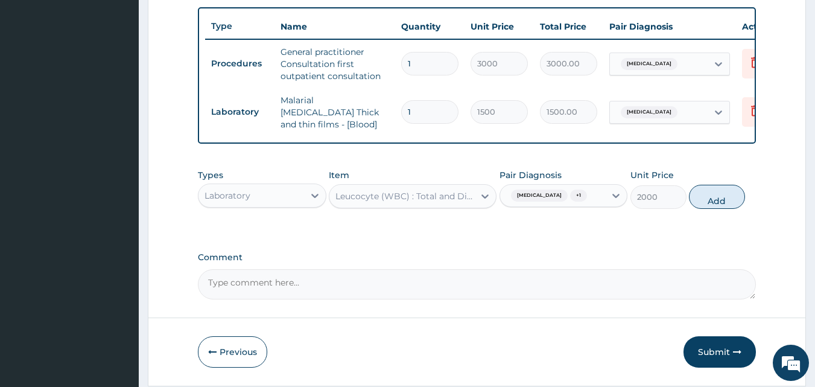
click at [534, 197] on span "Malaria" at bounding box center [539, 195] width 57 height 12
click at [570, 199] on span "+ 1" at bounding box center [578, 195] width 17 height 12
click at [552, 255] on div "Sepsis" at bounding box center [564, 251] width 129 height 25
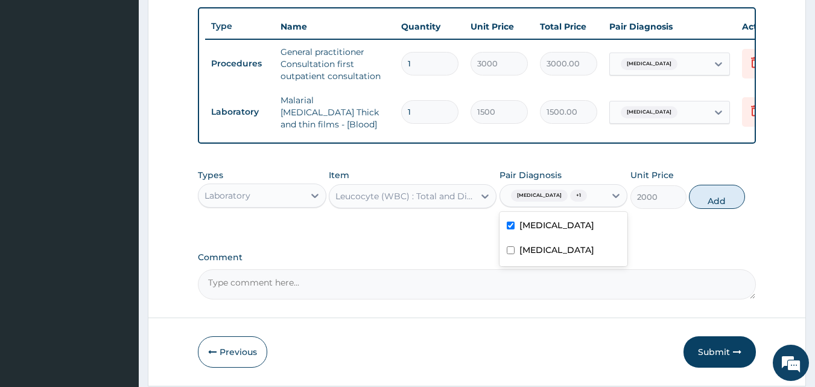
checkbox input "false"
click at [613, 200] on icon at bounding box center [616, 195] width 12 height 12
checkbox input "false"
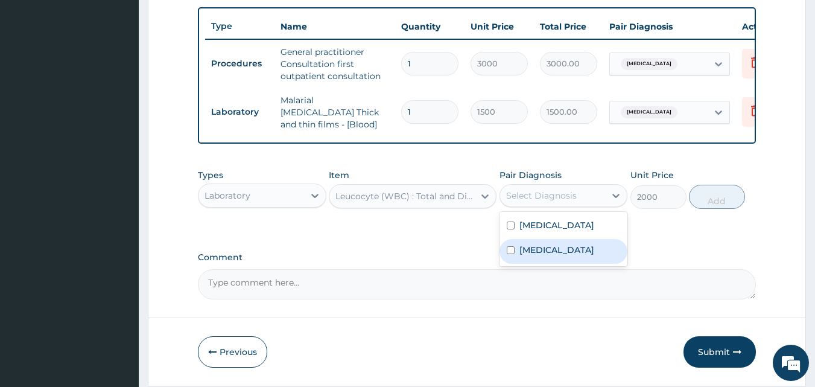
click at [544, 260] on div "Sepsis" at bounding box center [564, 251] width 129 height 25
checkbox input "true"
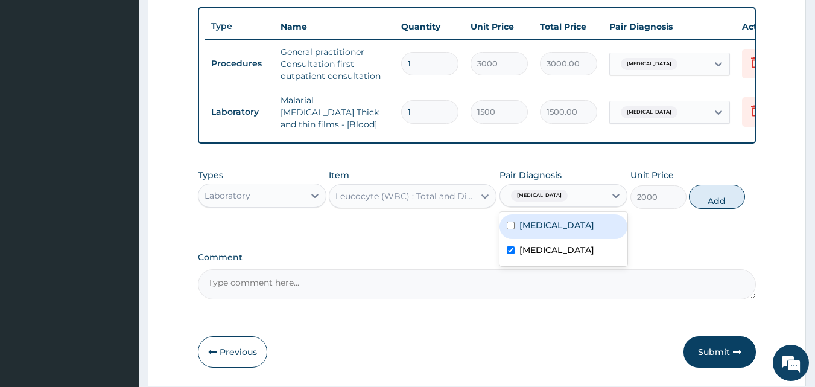
click at [710, 196] on button "Add" at bounding box center [717, 197] width 56 height 24
type input "0"
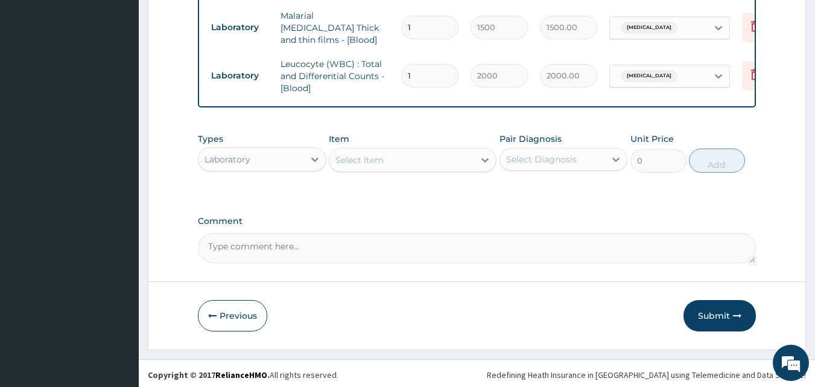
scroll to position [532, 0]
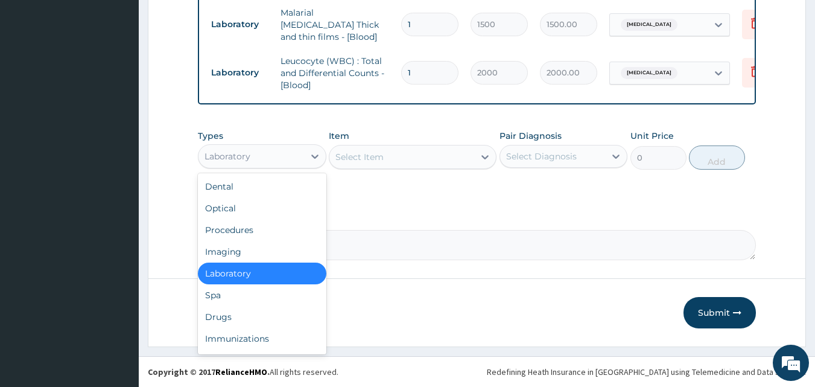
click at [267, 158] on div "Laboratory" at bounding box center [252, 156] width 106 height 19
click at [228, 317] on div "Drugs" at bounding box center [262, 317] width 129 height 22
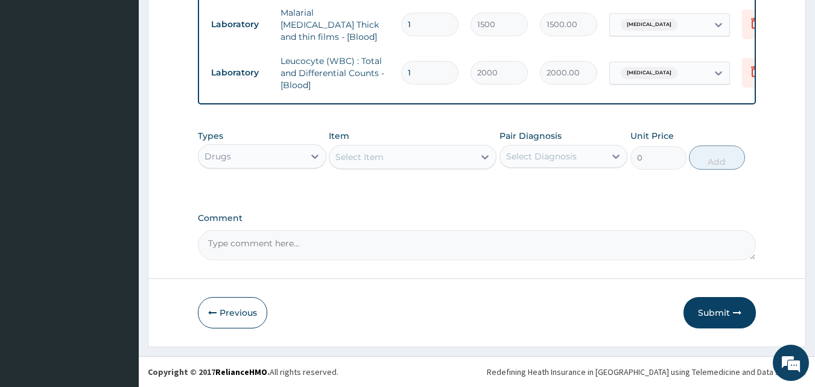
click at [399, 160] on div "Select Item" at bounding box center [401, 156] width 145 height 19
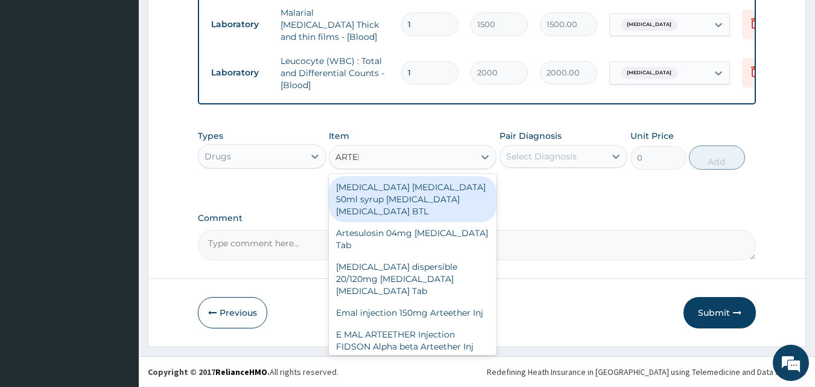
type input "ARTEME"
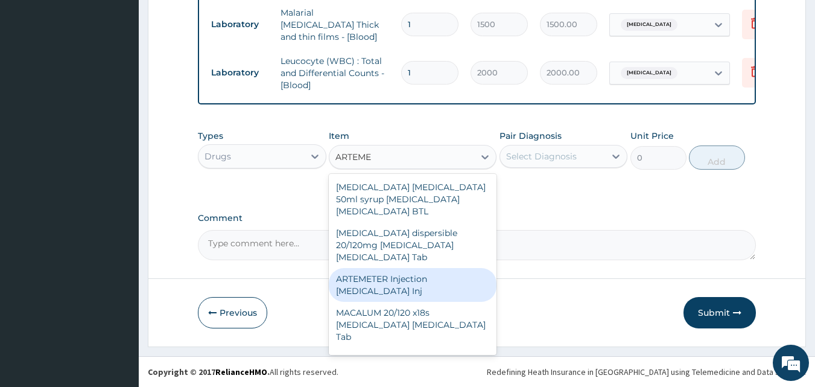
click at [376, 278] on div "ARTEMETER Injection [MEDICAL_DATA] Inj" at bounding box center [413, 285] width 168 height 34
type input "300"
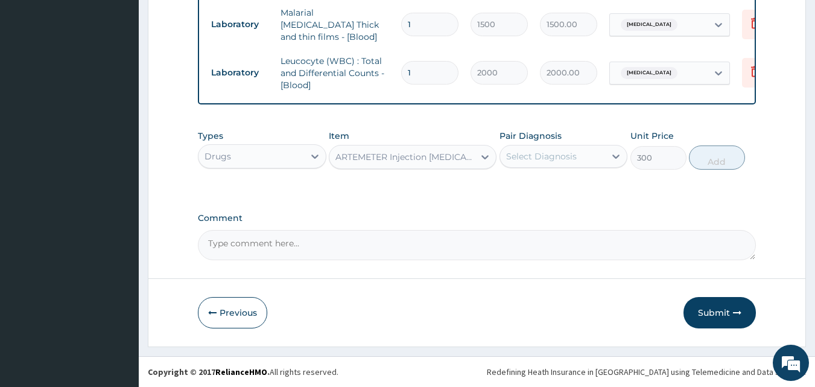
click at [550, 163] on div "Select Diagnosis" at bounding box center [553, 156] width 106 height 19
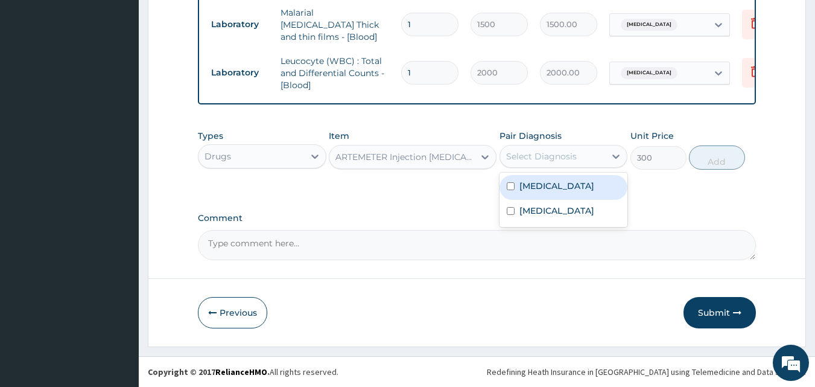
click at [545, 191] on label "[MEDICAL_DATA]" at bounding box center [556, 186] width 75 height 12
checkbox input "true"
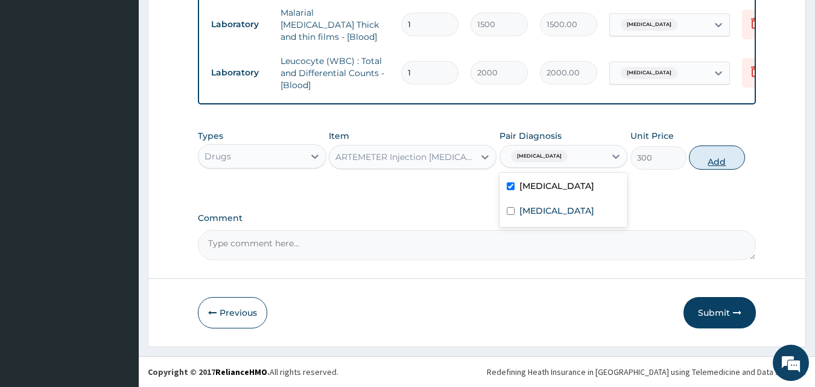
click at [710, 156] on button "Add" at bounding box center [717, 157] width 56 height 24
type input "0"
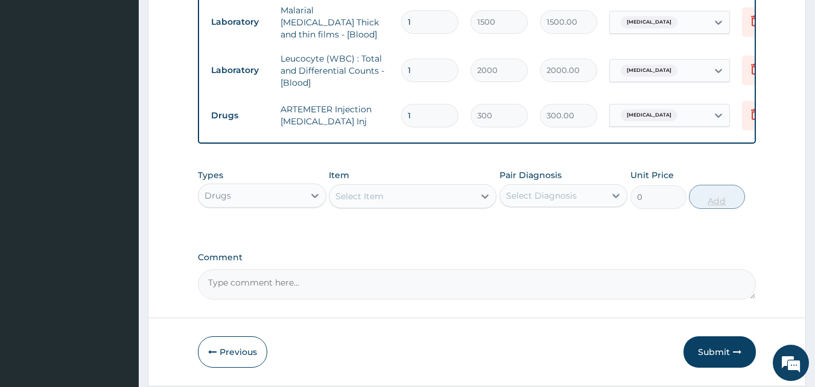
type input "0.00"
type input "2"
type input "600.00"
type input "2"
click at [392, 197] on div "Select Item" at bounding box center [401, 195] width 145 height 19
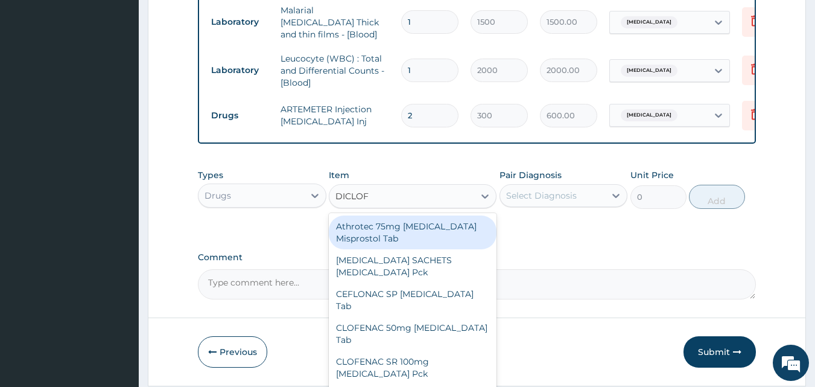
type input "DICLOFE"
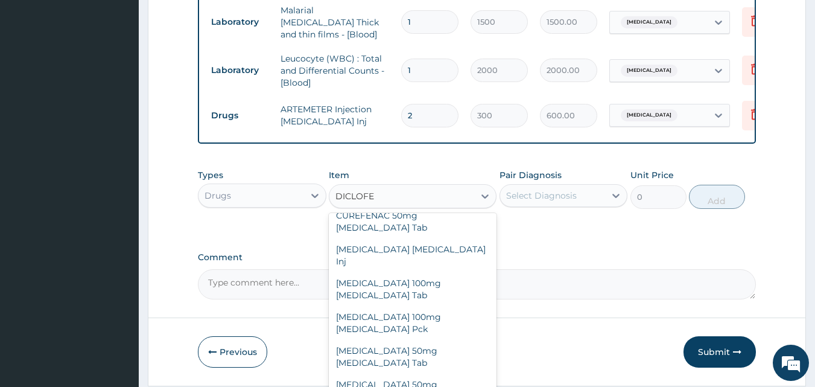
scroll to position [252, 0]
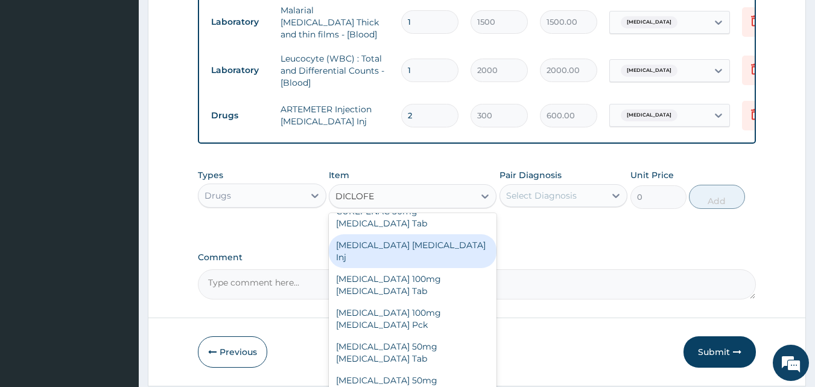
click at [411, 234] on div "[MEDICAL_DATA] [MEDICAL_DATA] Inj" at bounding box center [413, 251] width 168 height 34
type input "240"
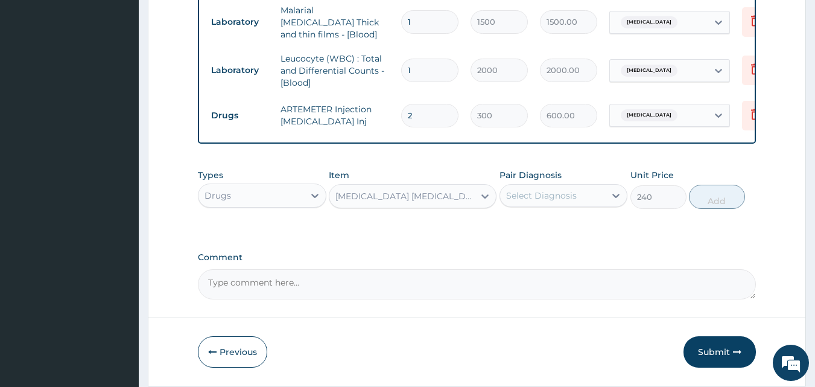
click at [531, 204] on div "Select Diagnosis" at bounding box center [553, 195] width 106 height 19
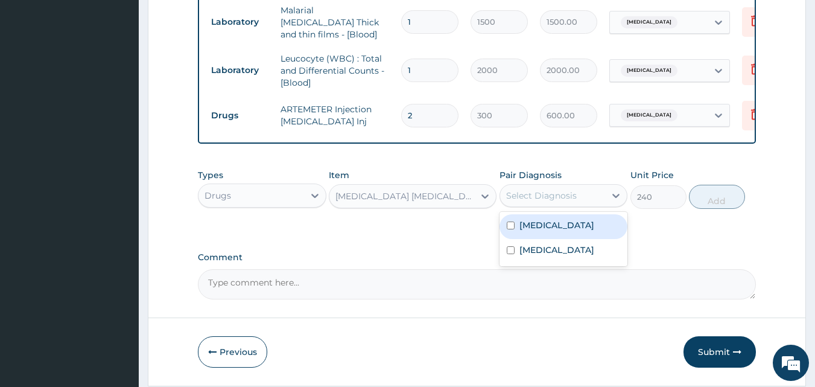
click at [538, 231] on label "[MEDICAL_DATA]" at bounding box center [556, 225] width 75 height 12
checkbox input "true"
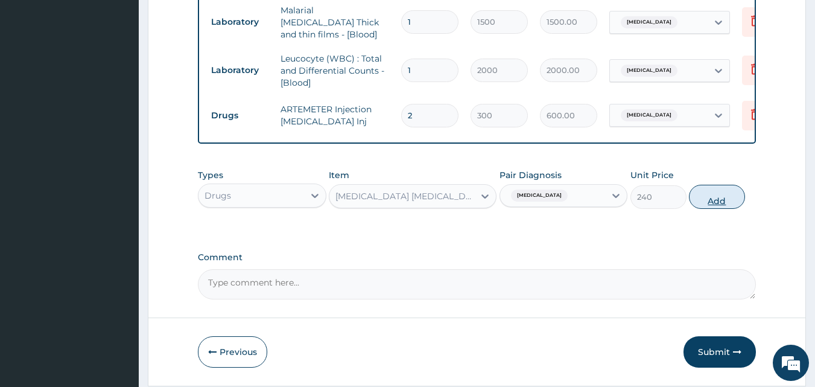
click at [722, 195] on button "Add" at bounding box center [717, 197] width 56 height 24
type input "0"
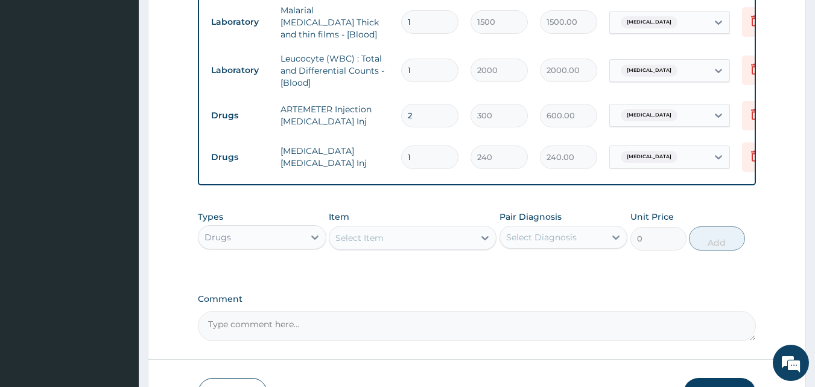
click at [418, 244] on div "Select Item" at bounding box center [401, 237] width 145 height 19
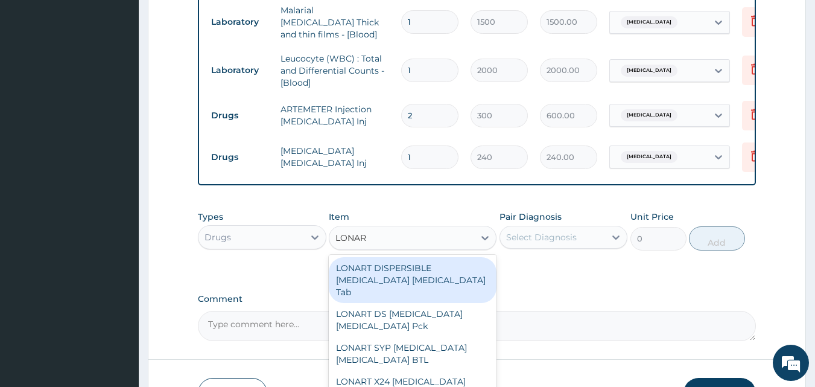
type input "LONART"
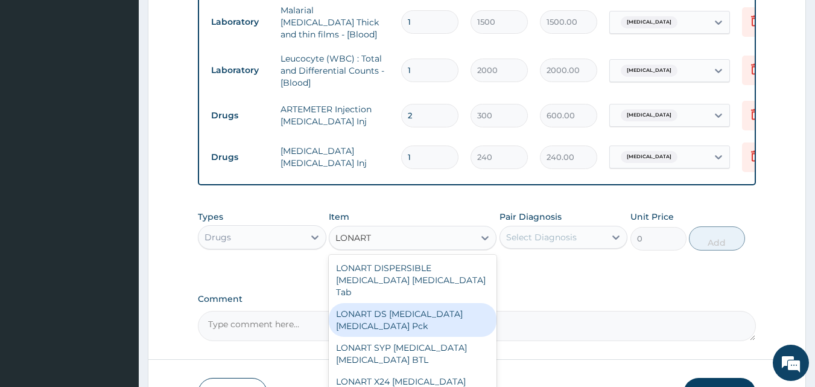
click at [390, 312] on div "LONART DS [MEDICAL_DATA] [MEDICAL_DATA] Pck" at bounding box center [413, 320] width 168 height 34
type input "1550"
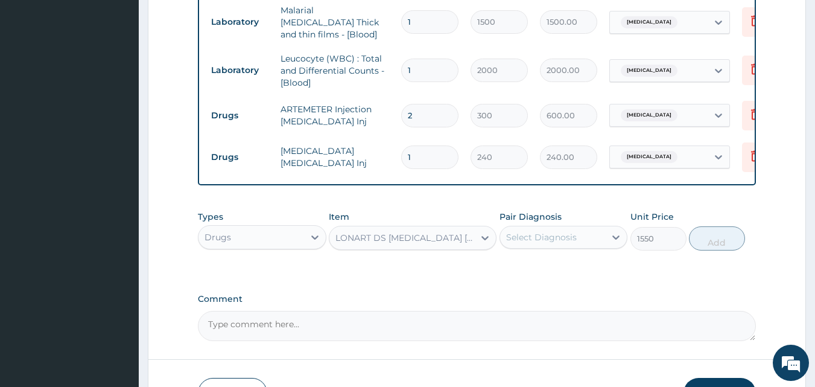
click at [541, 243] on div "Select Diagnosis" at bounding box center [541, 237] width 71 height 12
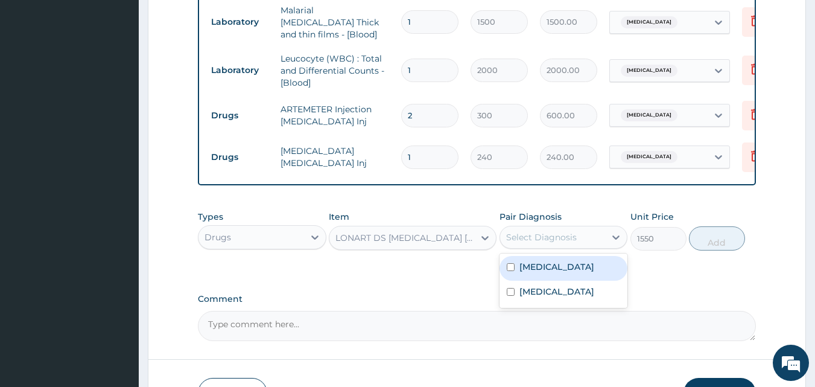
click at [541, 271] on label "[MEDICAL_DATA]" at bounding box center [556, 267] width 75 height 12
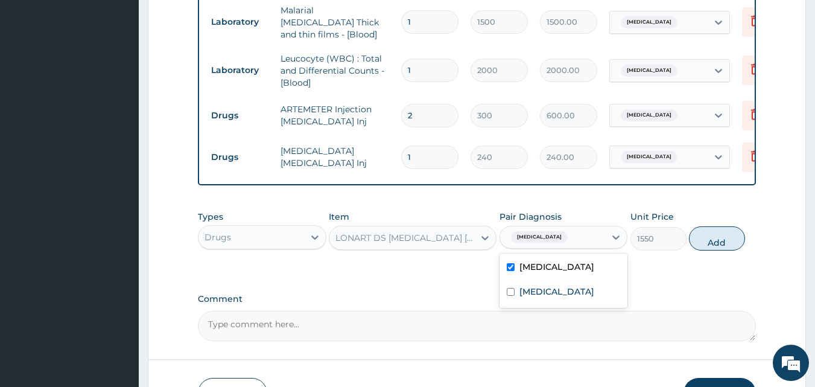
checkbox input "true"
click at [723, 242] on button "Add" at bounding box center [717, 238] width 56 height 24
type input "0"
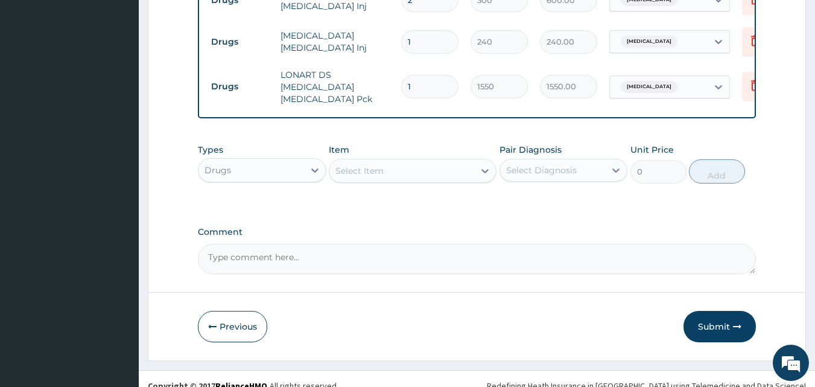
scroll to position [656, 0]
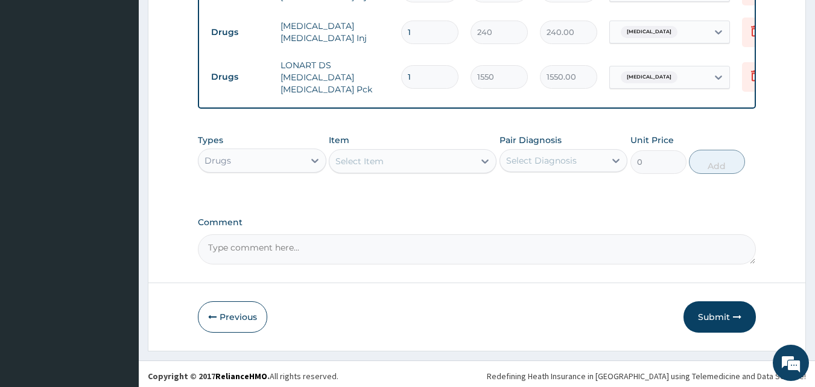
click at [380, 155] on div "Select Item" at bounding box center [359, 161] width 48 height 12
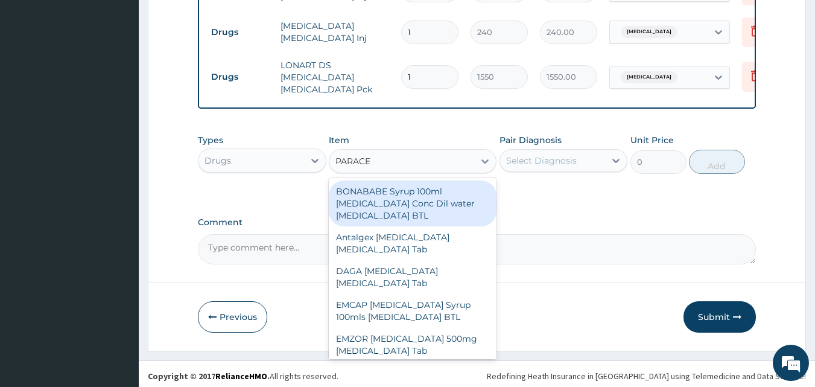
type input "PARACET"
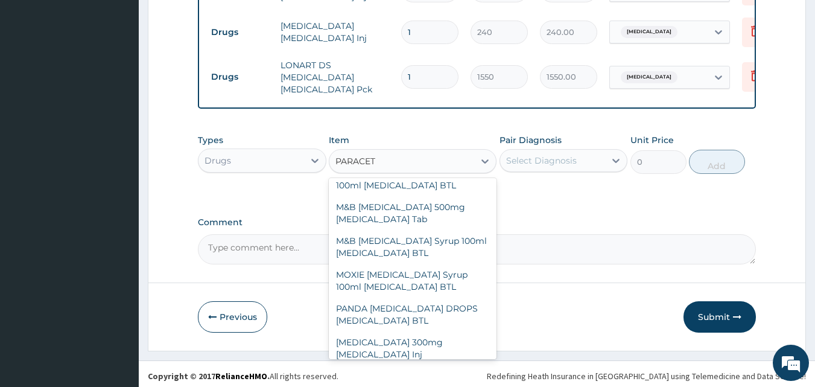
scroll to position [270, 0]
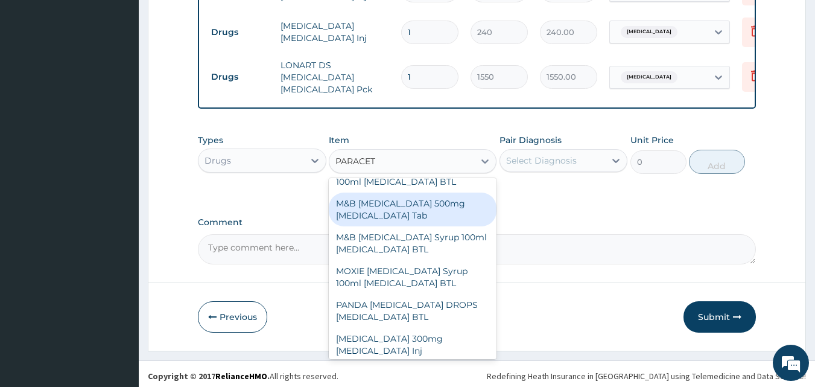
click at [386, 212] on div "M&B [MEDICAL_DATA] 500mg [MEDICAL_DATA] Tab" at bounding box center [413, 209] width 168 height 34
type input "10"
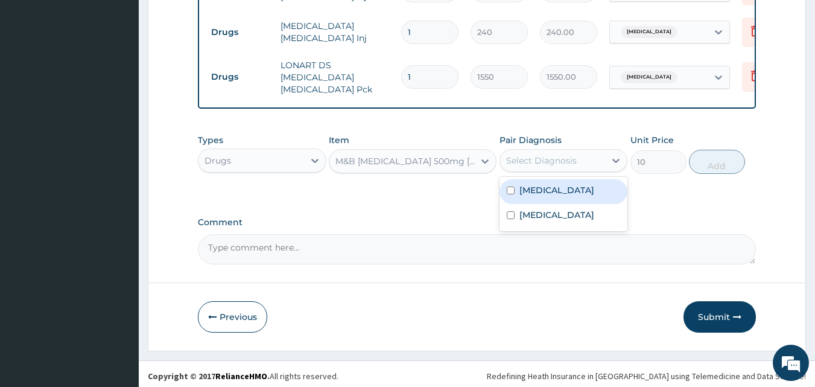
click at [532, 159] on div "Select Diagnosis" at bounding box center [541, 160] width 71 height 12
click at [533, 185] on label "[MEDICAL_DATA]" at bounding box center [556, 190] width 75 height 12
checkbox input "true"
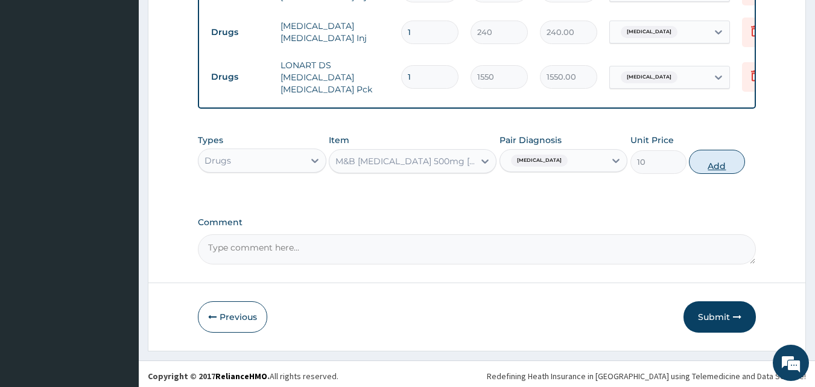
click at [700, 164] on button "Add" at bounding box center [717, 162] width 56 height 24
type input "0"
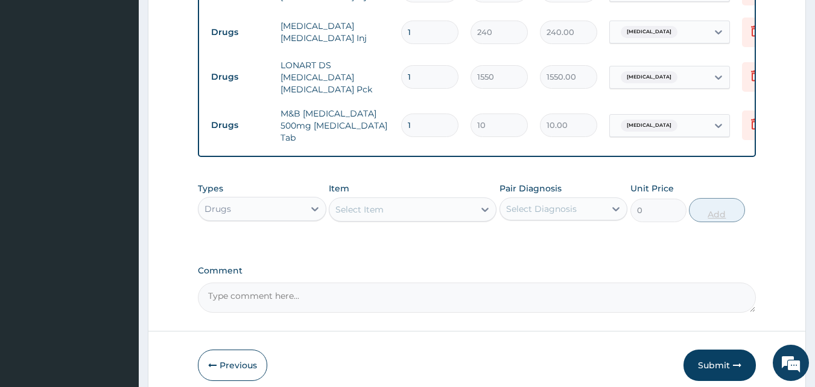
type input "18"
type input "180.00"
type input "18"
click at [427, 200] on div "Select Item" at bounding box center [401, 209] width 145 height 19
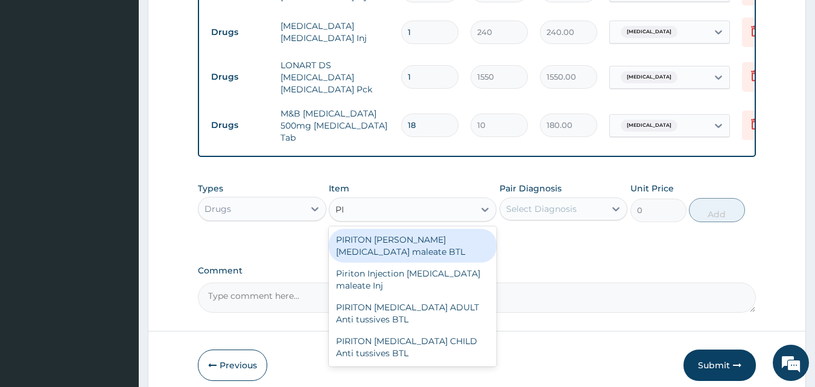
type input "P"
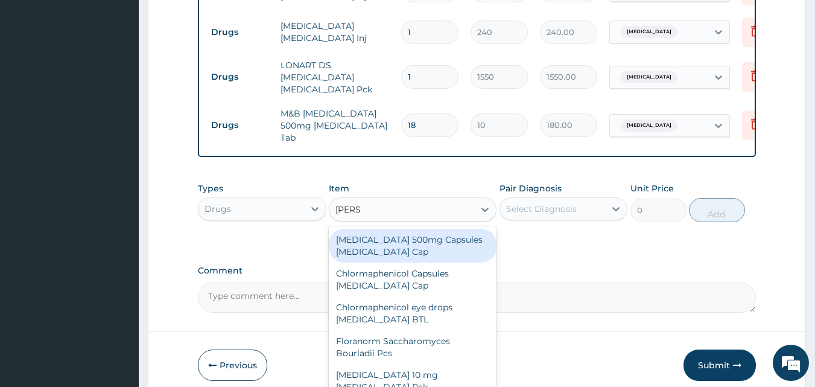
type input "LORAT"
click at [399, 237] on div "[MEDICAL_DATA] 10 mg [MEDICAL_DATA] Pck" at bounding box center [413, 246] width 168 height 34
type input "700"
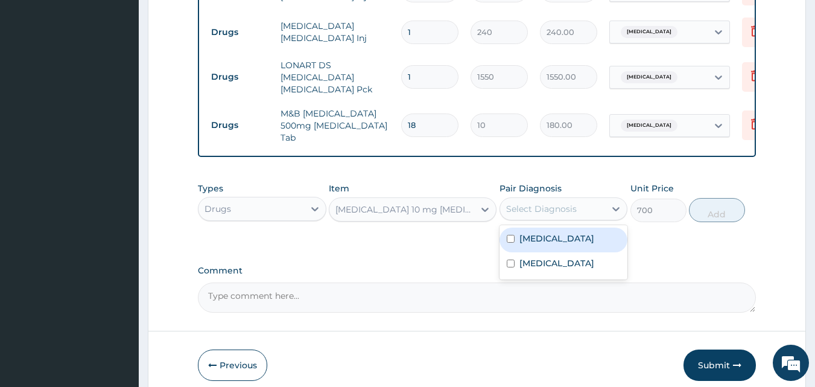
click at [542, 203] on div "Select Diagnosis" at bounding box center [541, 209] width 71 height 12
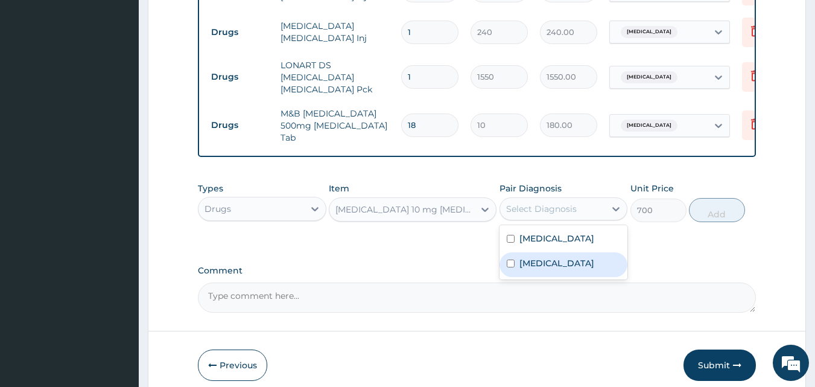
click at [538, 257] on label "Sepsis" at bounding box center [556, 263] width 75 height 12
checkbox input "true"
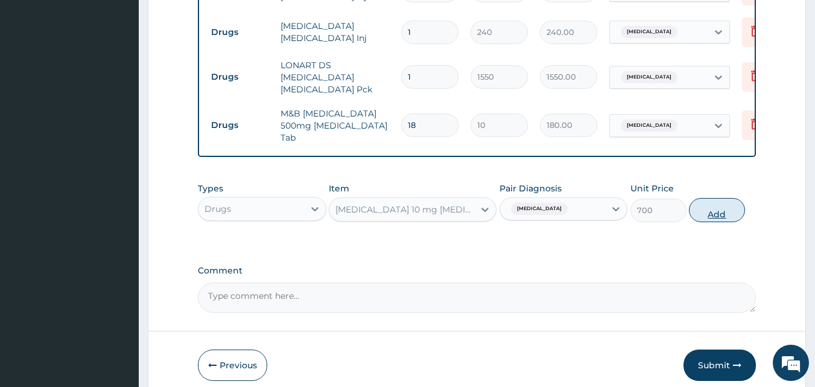
click at [715, 209] on button "Add" at bounding box center [717, 210] width 56 height 24
type input "0"
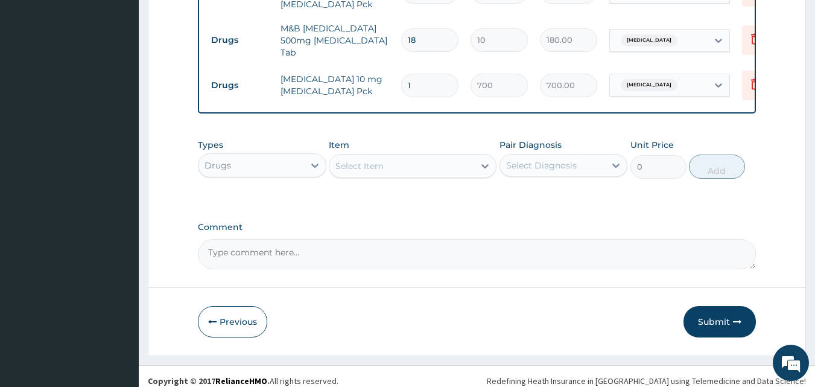
scroll to position [746, 0]
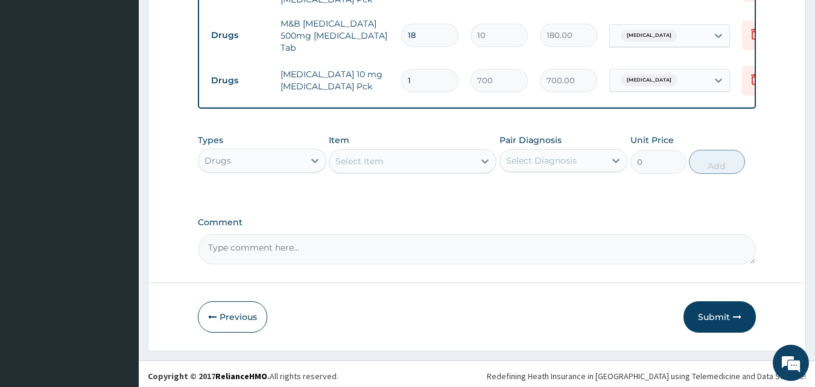
click at [378, 159] on div "Select Item" at bounding box center [359, 161] width 48 height 12
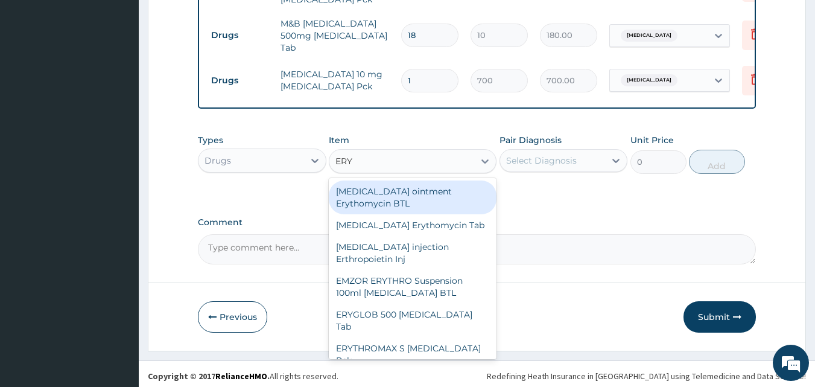
type input "ERYT"
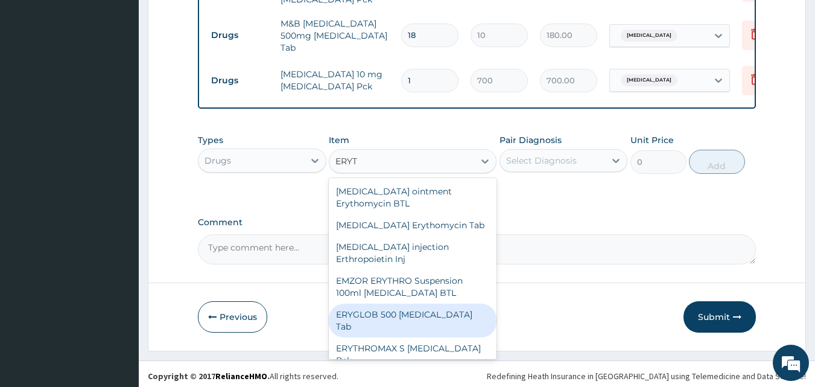
click at [405, 315] on div "ERYGLOB 500 [MEDICAL_DATA] Tab" at bounding box center [413, 320] width 168 height 34
type input "100"
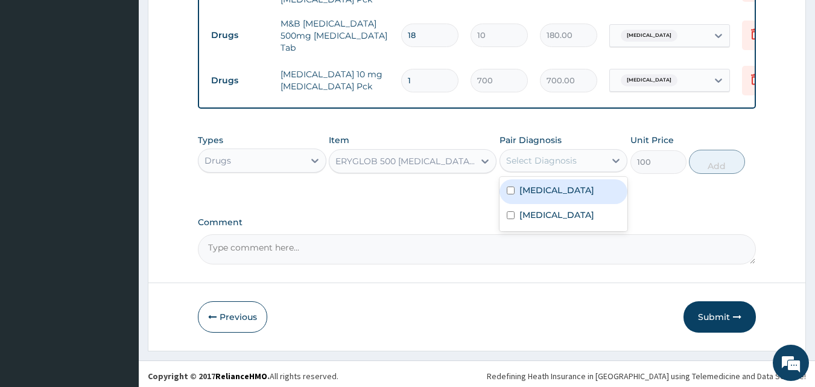
click at [530, 157] on div "Select Diagnosis" at bounding box center [541, 160] width 71 height 12
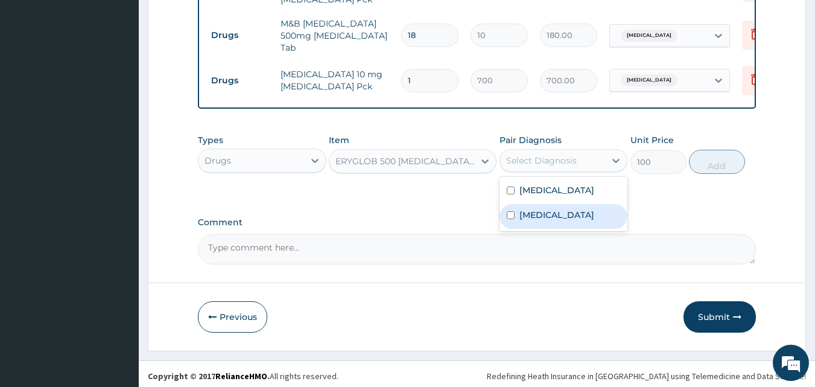
click at [533, 209] on label "Sepsis" at bounding box center [556, 215] width 75 height 12
checkbox input "true"
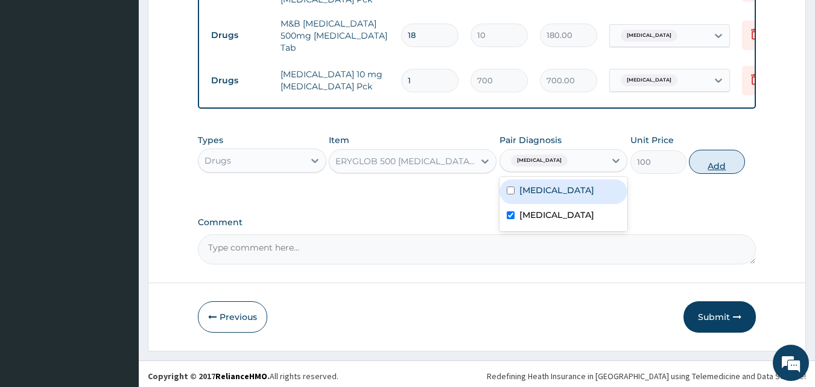
click at [722, 159] on button "Add" at bounding box center [717, 162] width 56 height 24
type input "0"
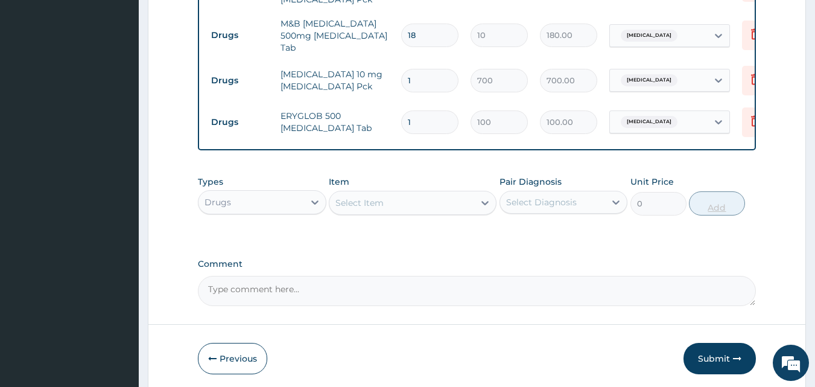
type input "15"
type input "1500.00"
type input "1"
type input "100.00"
type input "0.00"
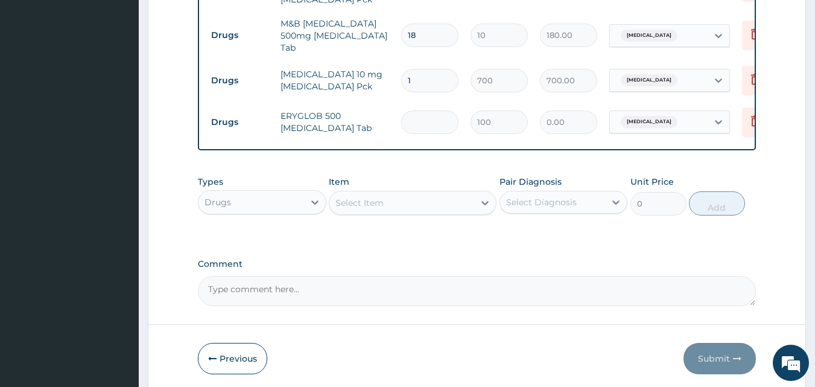
type input "2"
type input "200.00"
type input "20"
type input "2000.00"
type input "20"
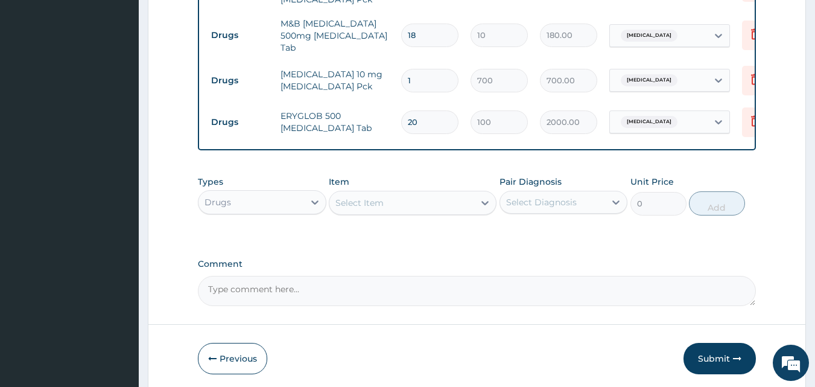
click at [397, 199] on div "Select Item" at bounding box center [401, 202] width 145 height 19
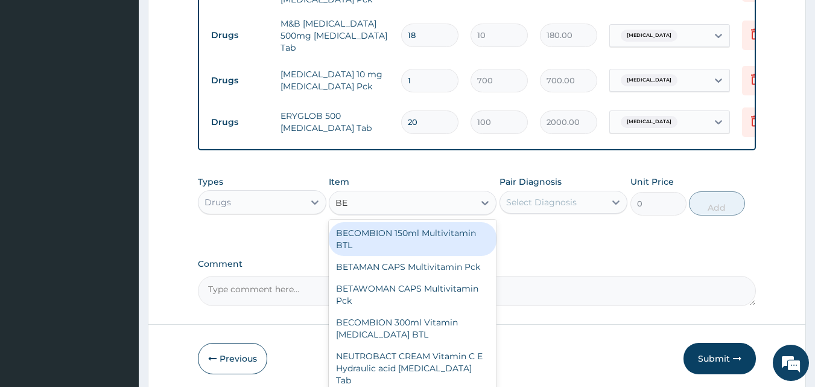
type input "BEN"
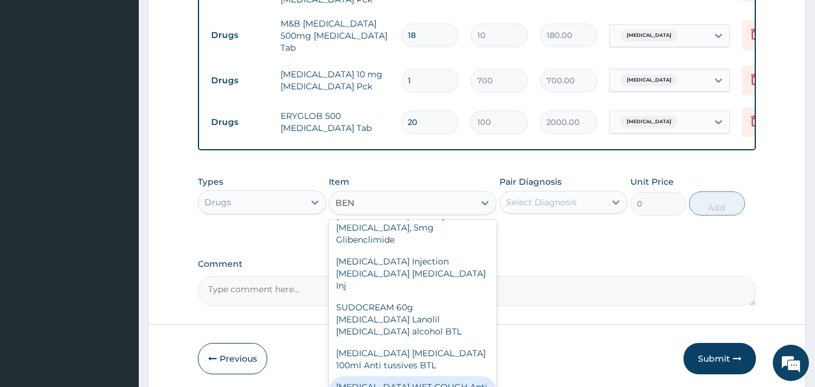
scroll to position [664, 0]
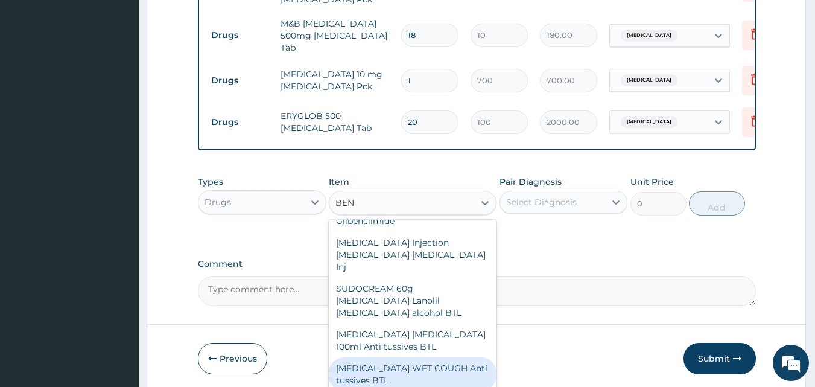
click at [402, 357] on div "[MEDICAL_DATA] WET COUGH Anti tussives BTL" at bounding box center [413, 374] width 168 height 34
type input "1000"
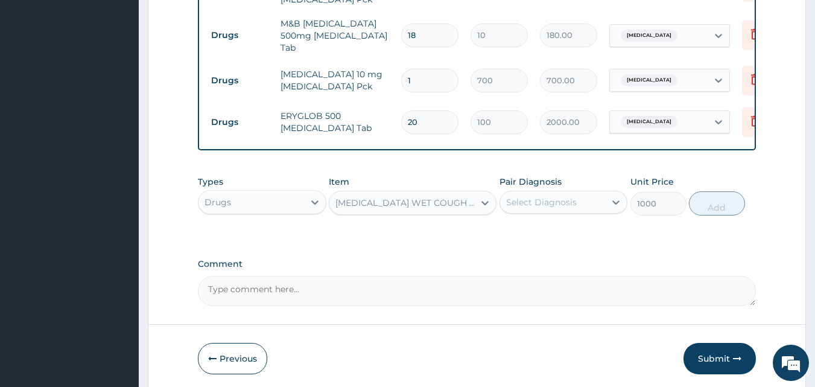
click at [546, 205] on div "Select Diagnosis" at bounding box center [553, 201] width 106 height 19
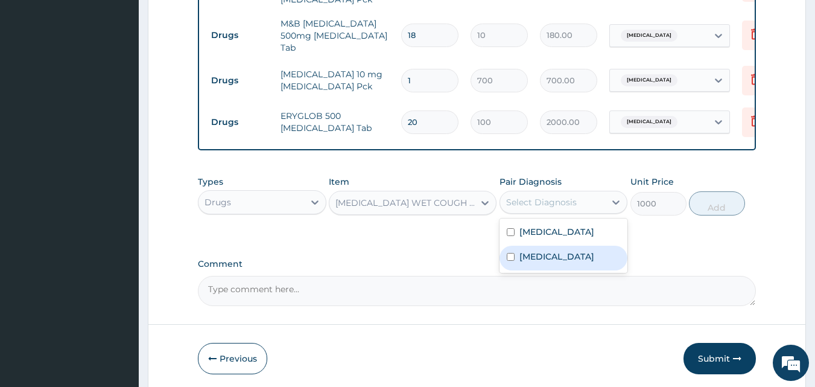
click at [553, 250] on div "Sepsis" at bounding box center [564, 258] width 129 height 25
checkbox input "true"
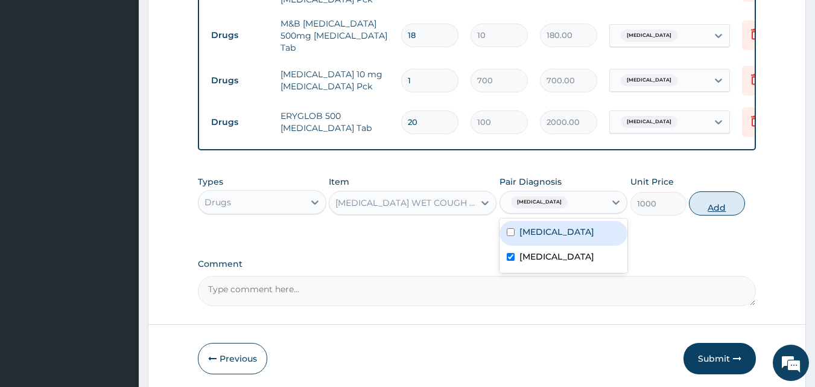
click at [710, 200] on button "Add" at bounding box center [717, 203] width 56 height 24
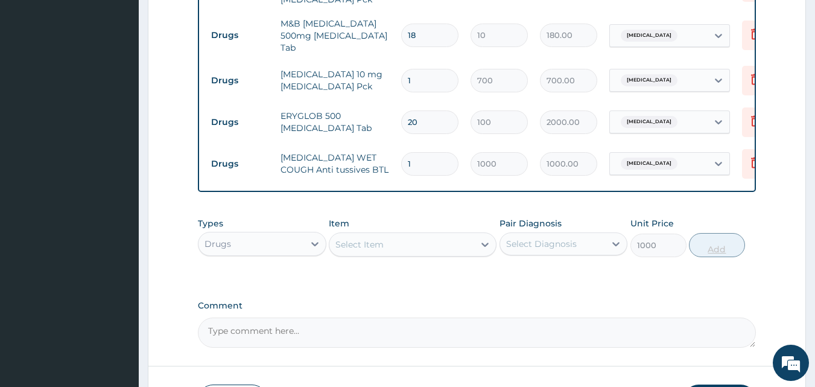
type input "0"
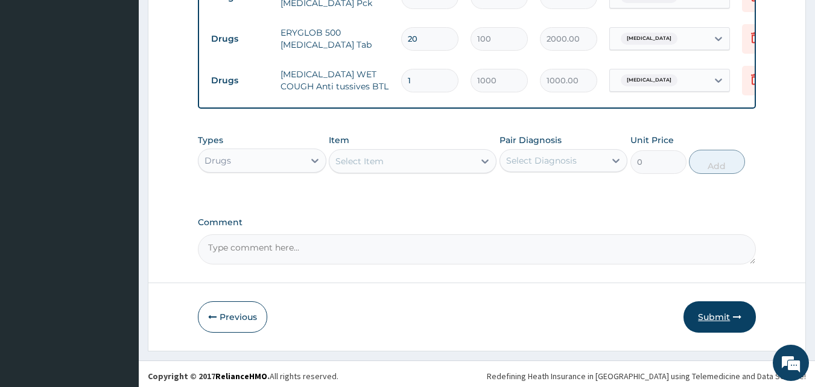
click at [726, 315] on button "Submit" at bounding box center [720, 316] width 72 height 31
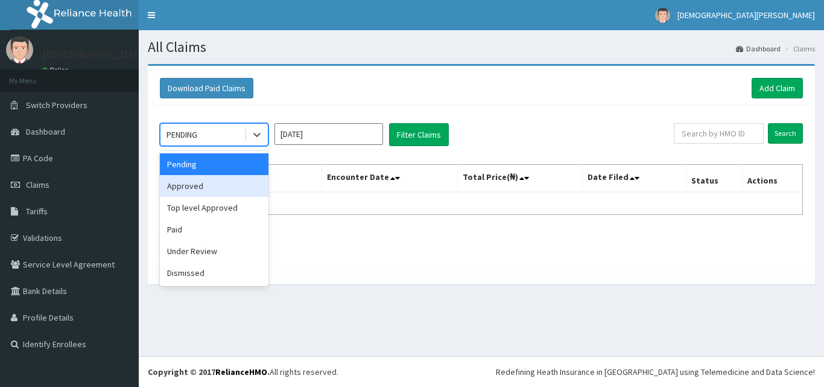
click at [191, 188] on div "Approved" at bounding box center [214, 186] width 109 height 22
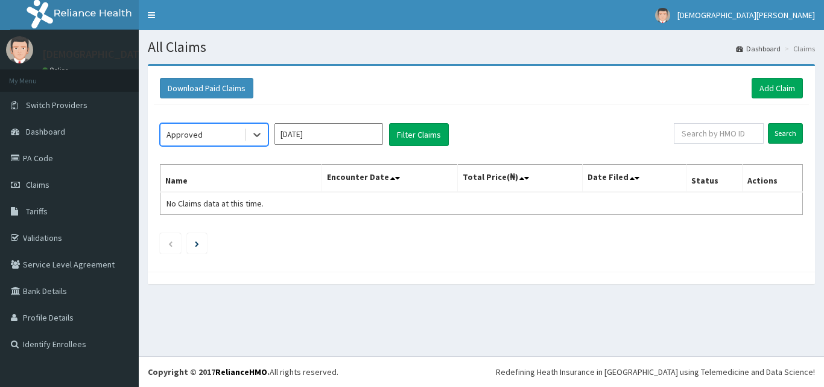
click at [340, 132] on input "[DATE]" at bounding box center [329, 134] width 109 height 22
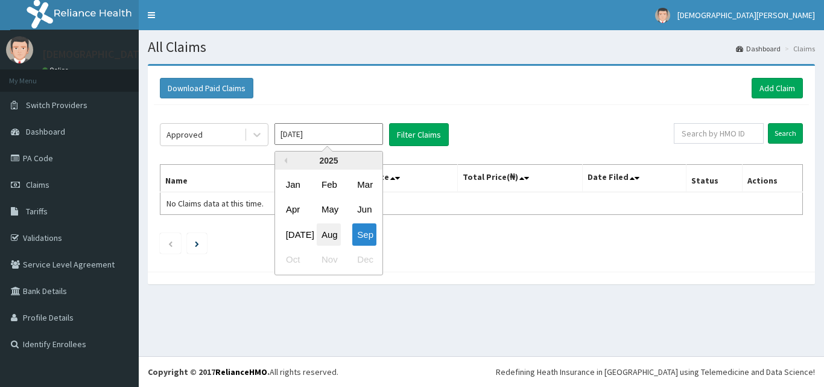
click at [323, 232] on div "Aug" at bounding box center [329, 234] width 24 height 22
type input "[DATE]"
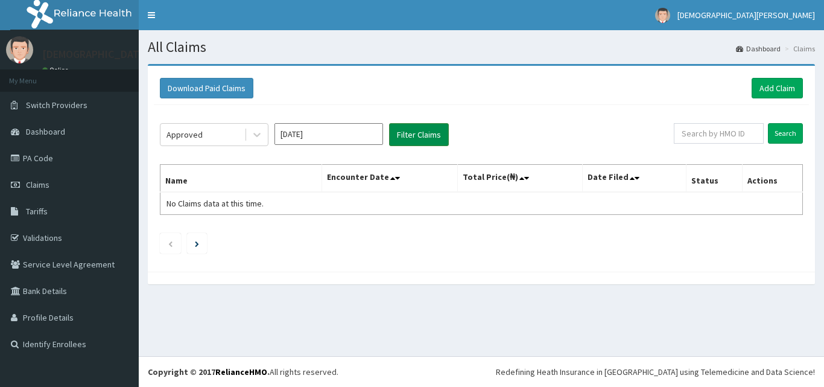
click at [398, 139] on button "Filter Claims" at bounding box center [419, 134] width 60 height 23
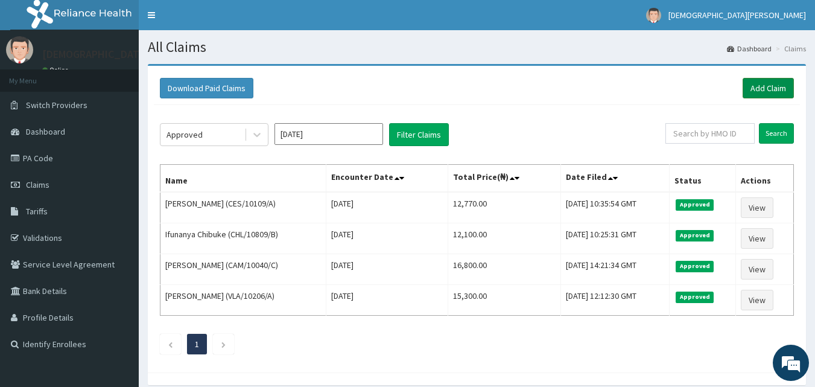
click at [773, 93] on link "Add Claim" at bounding box center [768, 88] width 51 height 21
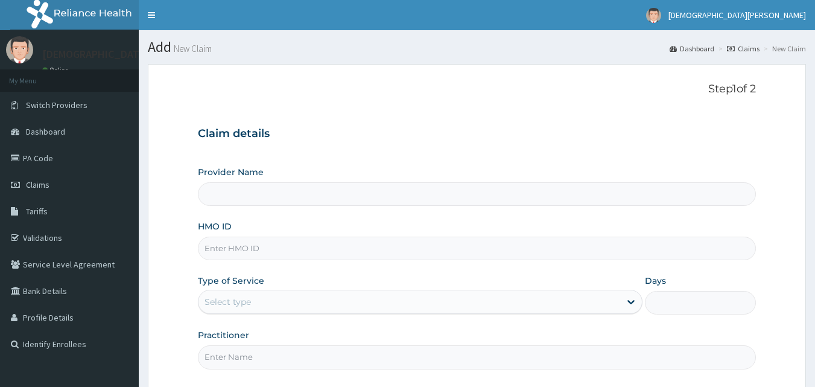
type input "Dolu Hospital"
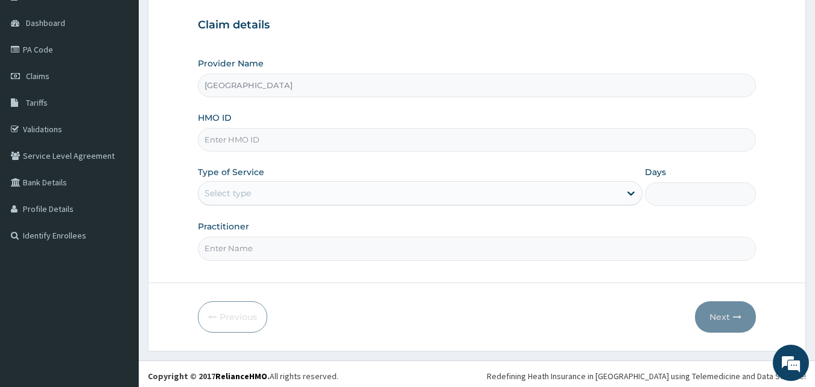
scroll to position [113, 0]
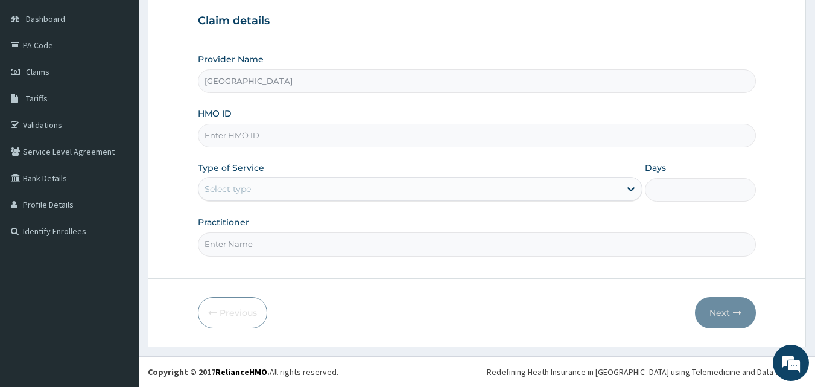
click at [231, 137] on input "HMO ID" at bounding box center [477, 136] width 559 height 24
type input "CES/10109/A"
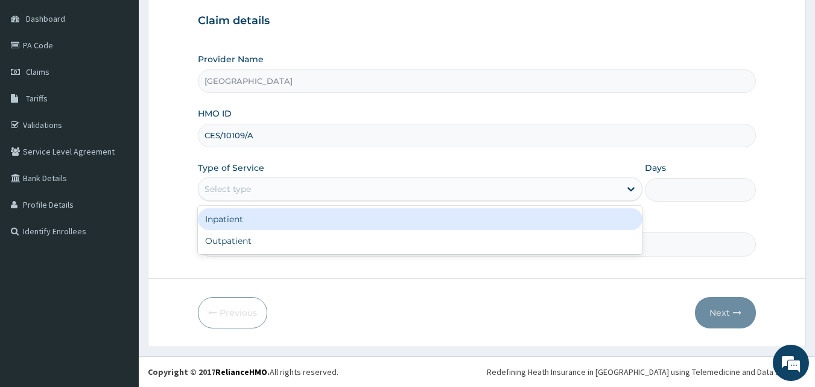
click at [238, 192] on div "Select type" at bounding box center [228, 189] width 46 height 12
click at [238, 227] on div "Inpatient" at bounding box center [420, 219] width 445 height 22
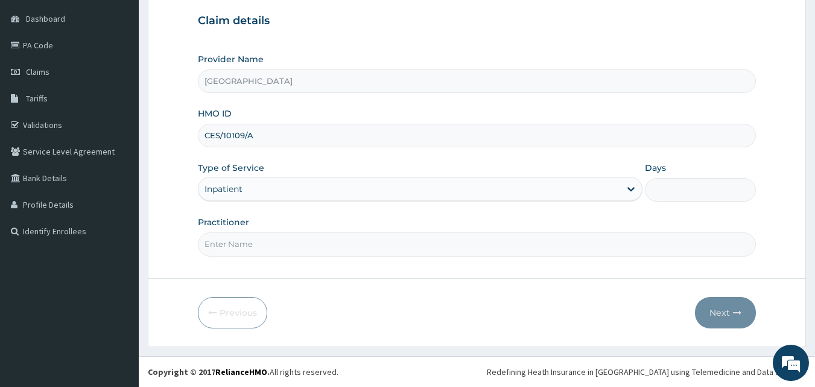
click at [675, 192] on input "Days" at bounding box center [700, 190] width 111 height 24
type input "2"
click at [253, 247] on input "Practitioner" at bounding box center [477, 244] width 559 height 24
type input "DR GBADE ADEIFE"
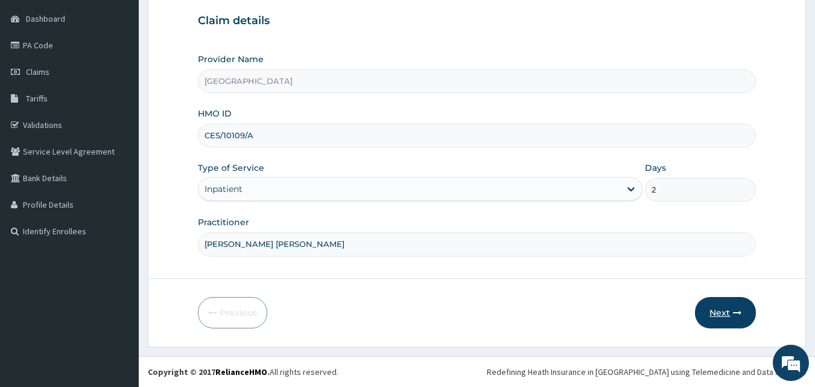
click at [721, 314] on button "Next" at bounding box center [725, 312] width 61 height 31
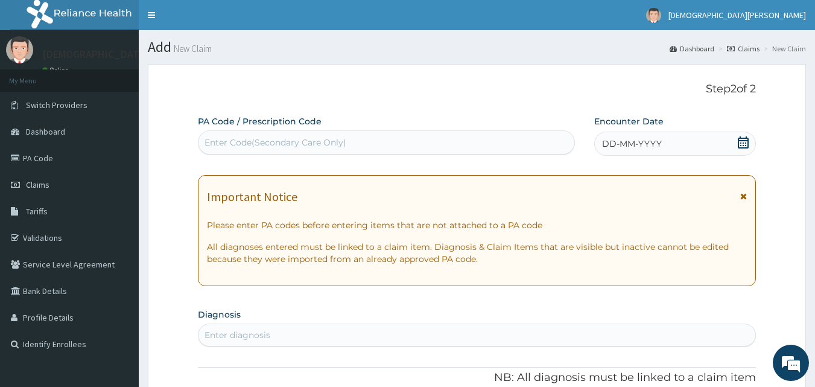
click at [378, 142] on div "Enter Code(Secondary Care Only)" at bounding box center [387, 142] width 376 height 19
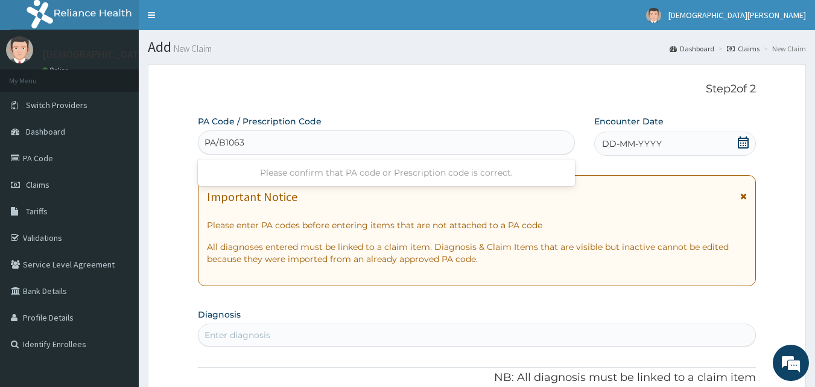
type input "PA/B10634"
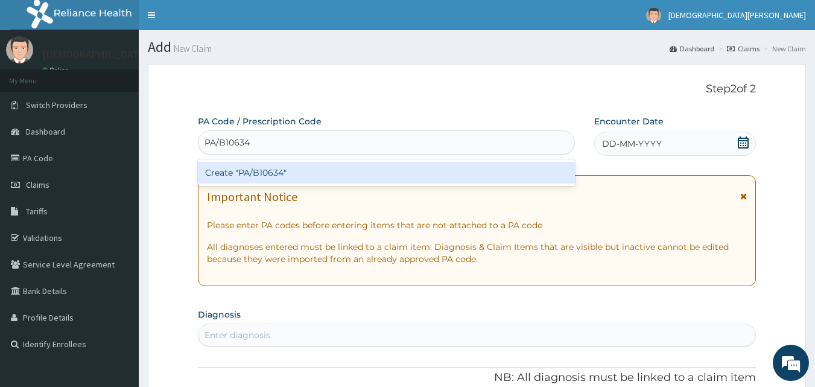
click at [373, 179] on div "Create "PA/B10634"" at bounding box center [387, 173] width 378 height 22
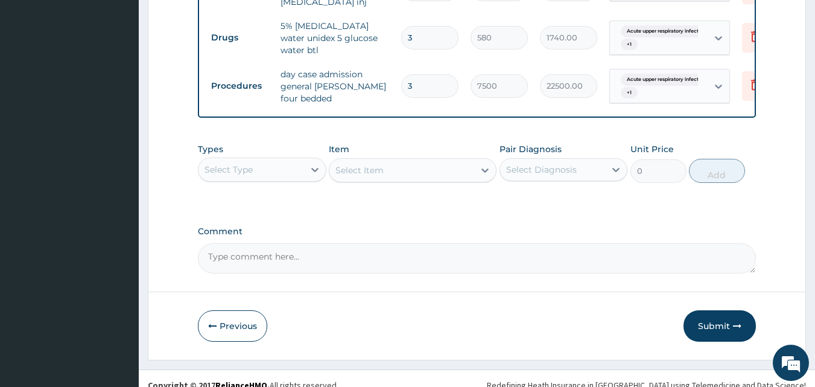
scroll to position [585, 0]
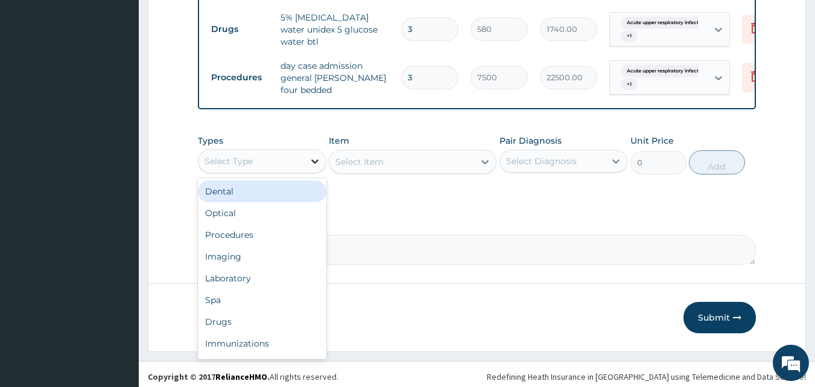
click at [305, 156] on div at bounding box center [315, 161] width 22 height 22
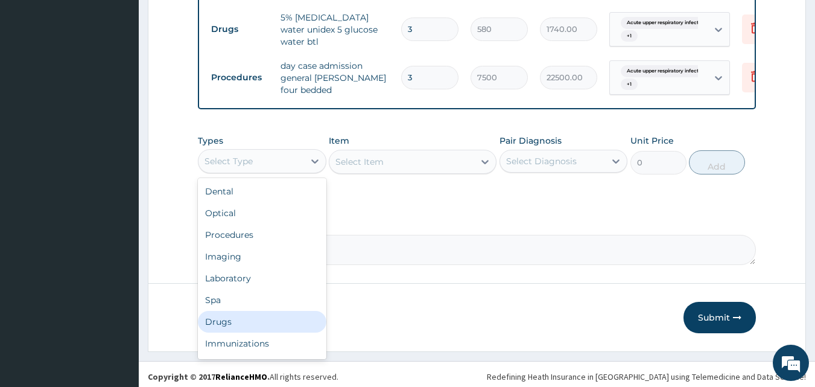
click at [250, 314] on div "Drugs" at bounding box center [262, 322] width 129 height 22
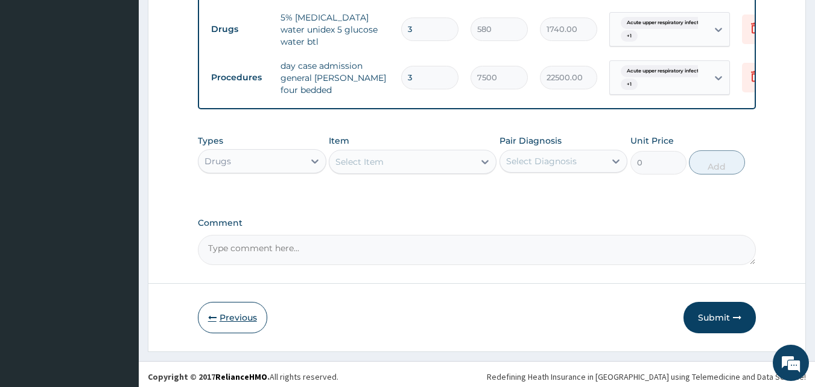
click at [249, 306] on button "Previous" at bounding box center [232, 317] width 69 height 31
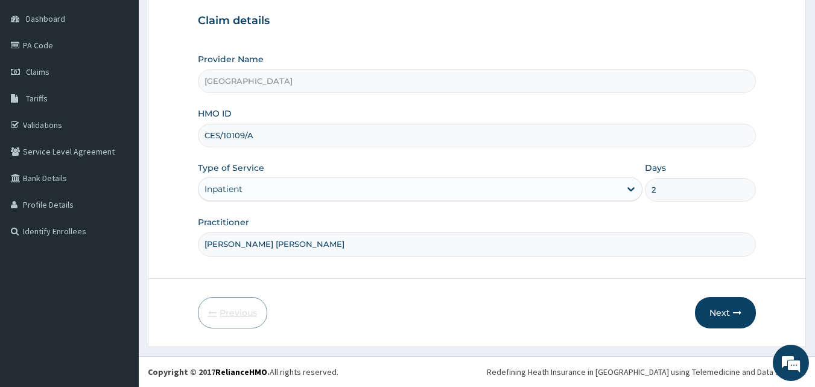
scroll to position [113, 0]
click at [659, 189] on input "2" at bounding box center [700, 190] width 111 height 24
type input "3"
click at [721, 320] on button "Next" at bounding box center [725, 312] width 61 height 31
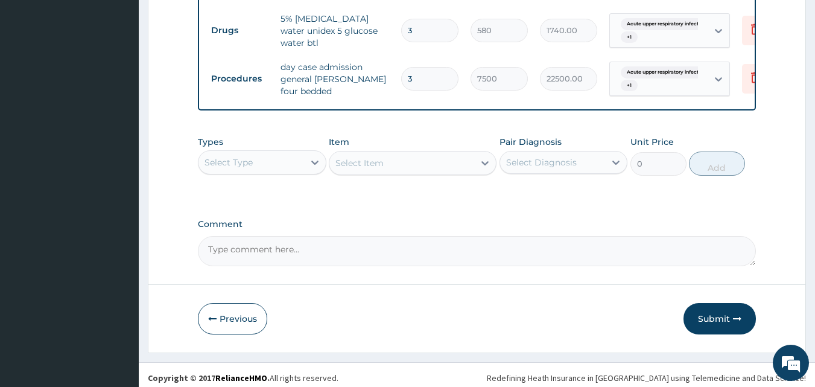
scroll to position [585, 0]
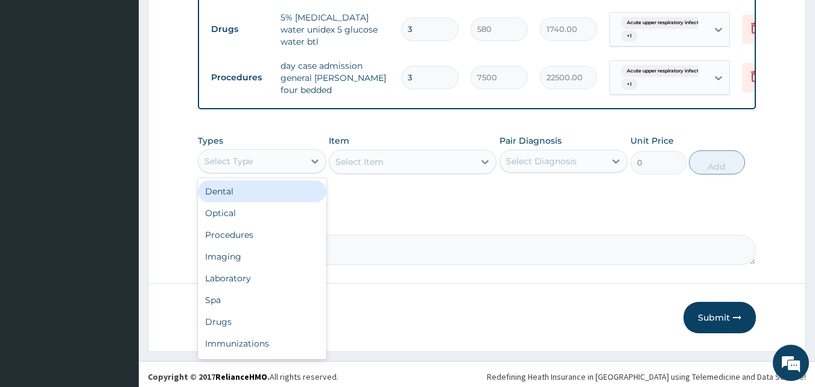
click at [265, 160] on div "Select Type" at bounding box center [252, 160] width 106 height 19
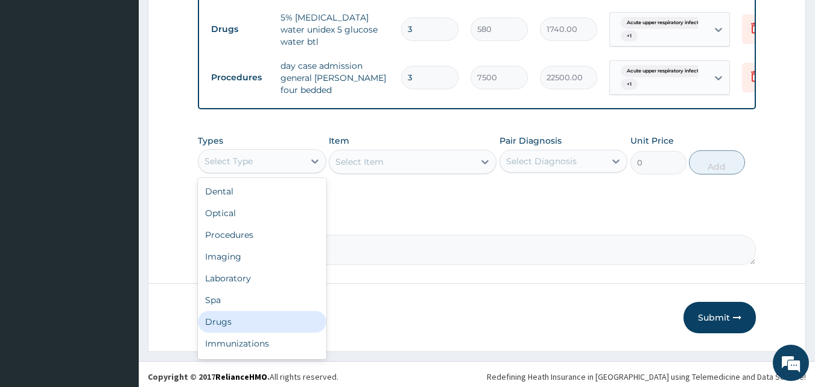
click at [255, 317] on div "Drugs" at bounding box center [262, 322] width 129 height 22
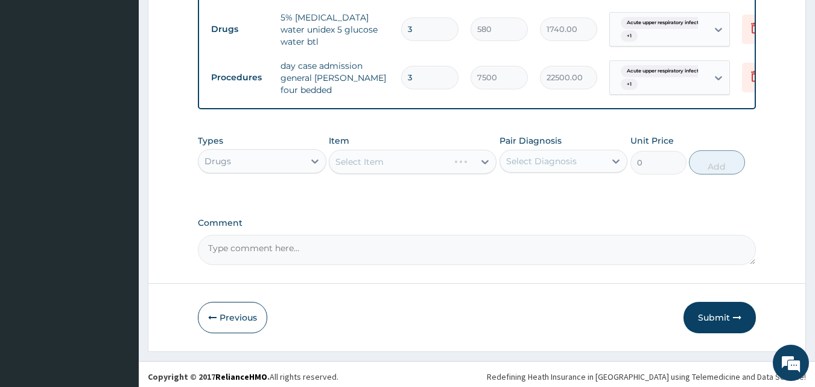
click at [408, 160] on div "Select Item" at bounding box center [413, 162] width 168 height 24
click at [404, 159] on div "Select Item" at bounding box center [401, 161] width 145 height 19
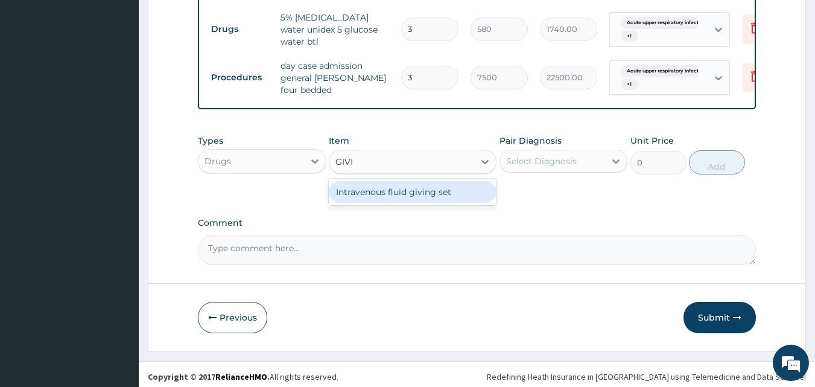
type input "GIVIN"
click at [404, 186] on div "Intravenous fluid giving set" at bounding box center [413, 192] width 168 height 22
type input "200"
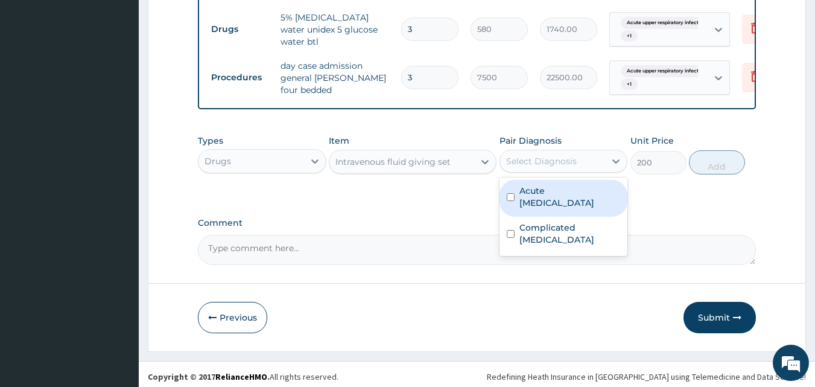
click at [516, 165] on div "Select Diagnosis" at bounding box center [553, 160] width 106 height 19
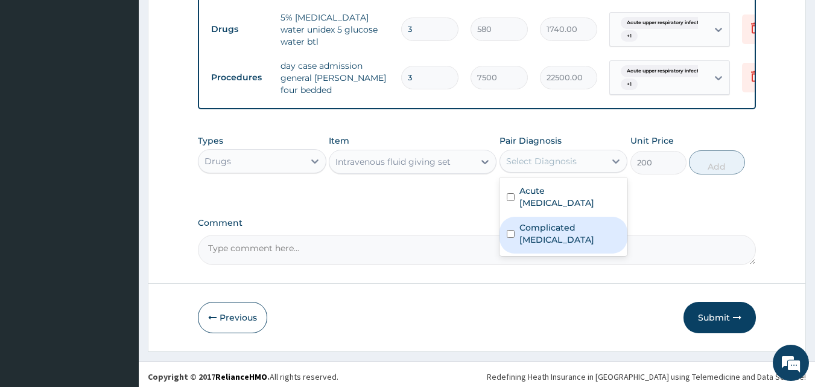
click at [532, 231] on div "Complicated malaria" at bounding box center [564, 235] width 129 height 37
checkbox input "true"
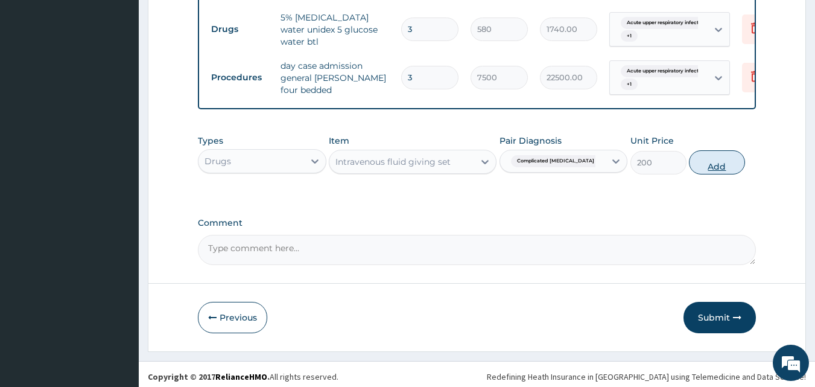
click at [703, 164] on button "Add" at bounding box center [717, 162] width 56 height 24
type input "0"
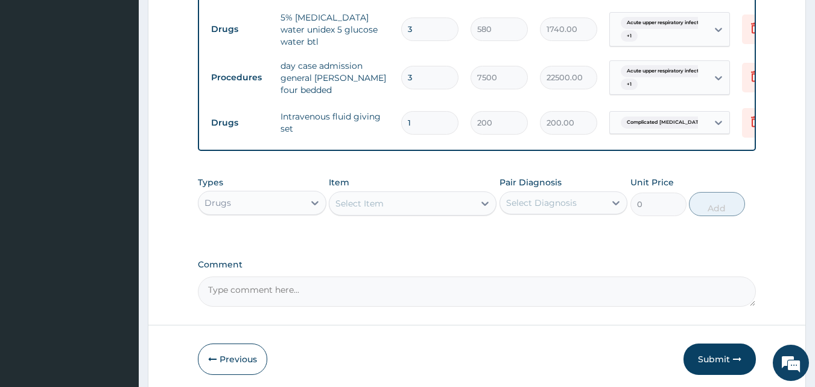
click at [380, 198] on div "Select Item" at bounding box center [359, 203] width 48 height 12
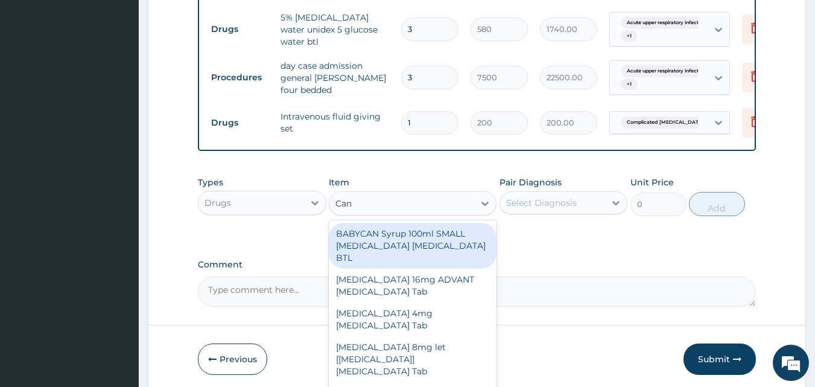
type input "Cann"
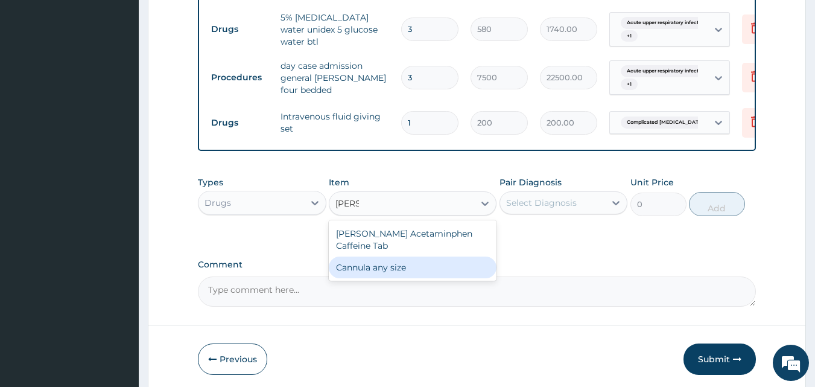
click at [392, 257] on div "Cannula any size" at bounding box center [413, 267] width 168 height 22
type input "100"
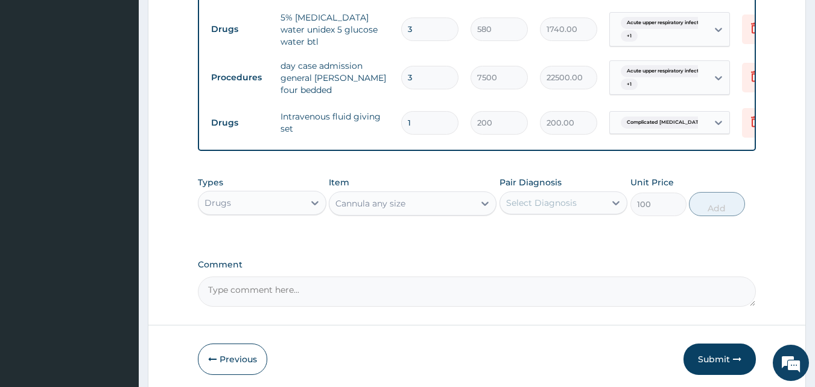
click at [525, 199] on div "Select Diagnosis" at bounding box center [541, 203] width 71 height 12
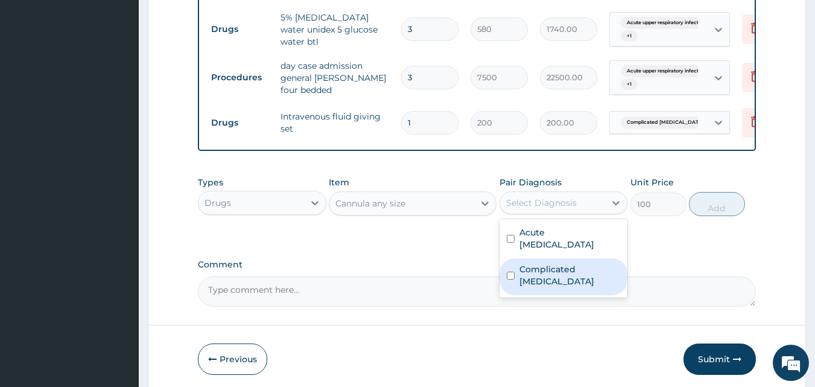
click at [541, 264] on label "Complicated malaria" at bounding box center [569, 275] width 101 height 24
checkbox input "true"
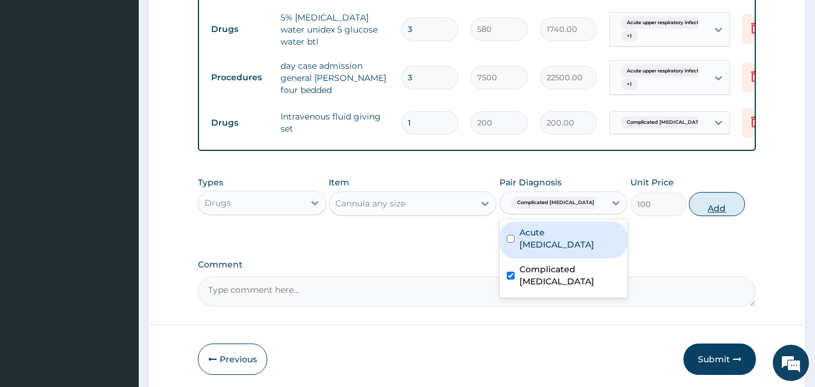
click at [710, 202] on button "Add" at bounding box center [717, 204] width 56 height 24
type input "0"
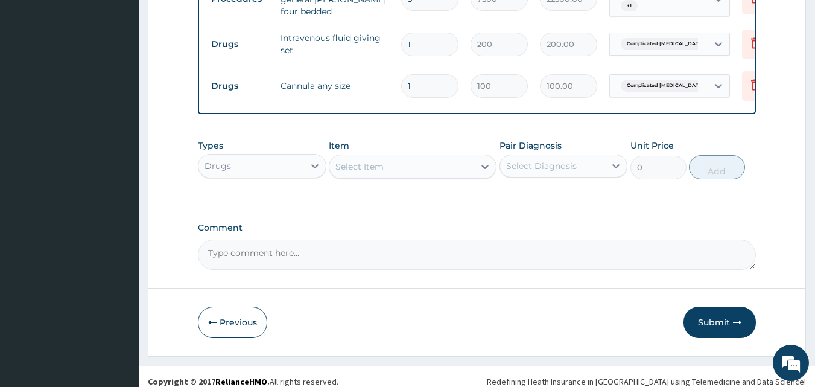
scroll to position [668, 0]
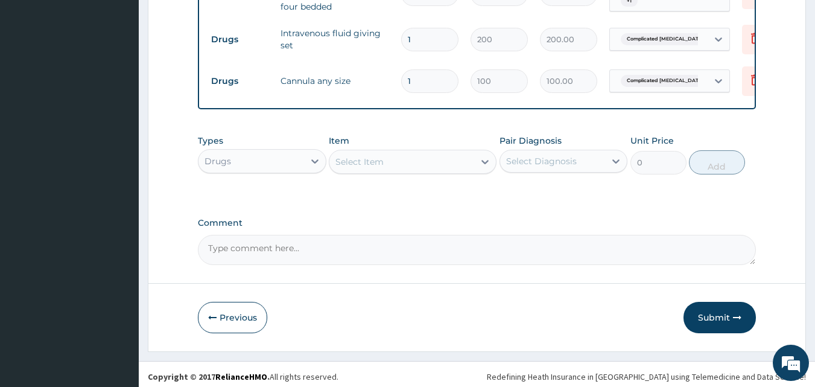
click at [377, 158] on div "Select Item" at bounding box center [359, 162] width 48 height 12
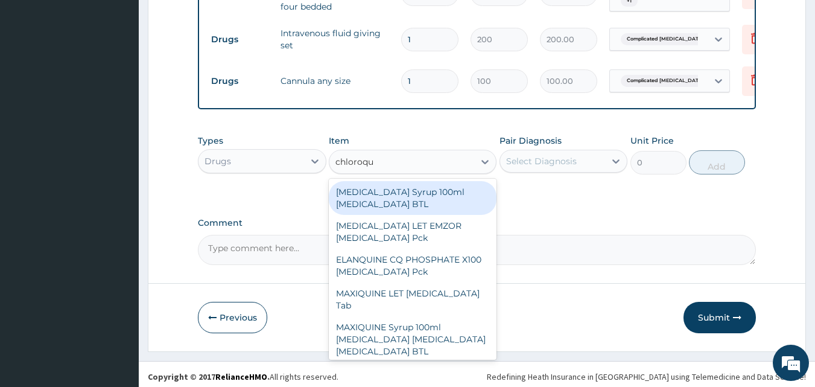
type input "chloroqui"
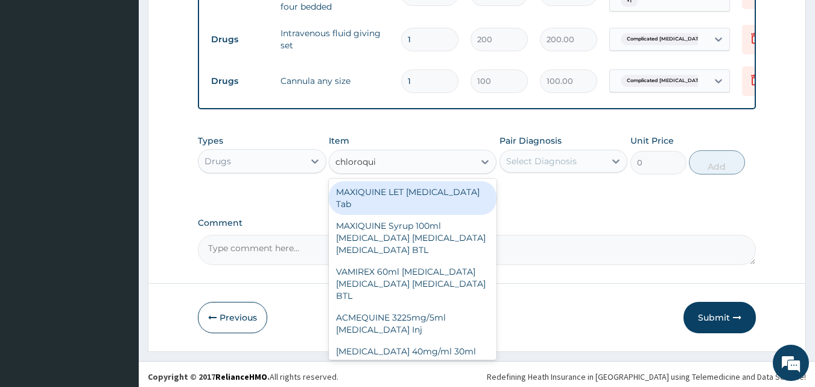
scroll to position [106, 0]
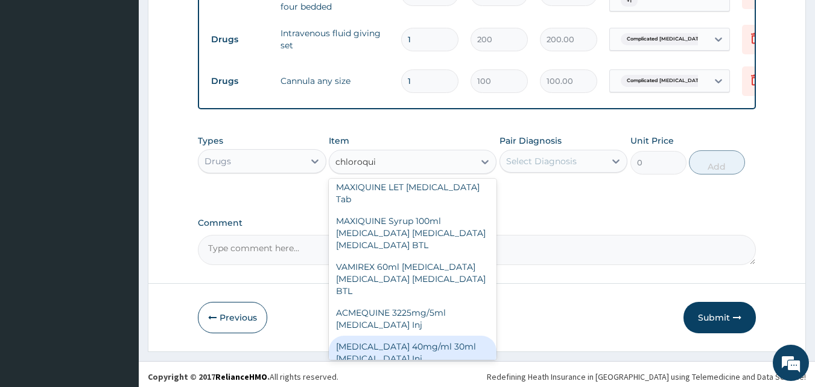
click at [385, 335] on div "CHLOROQUINE 40mg/ml 30ml Chloroquine phosphate Inj" at bounding box center [413, 352] width 168 height 34
type input "230"
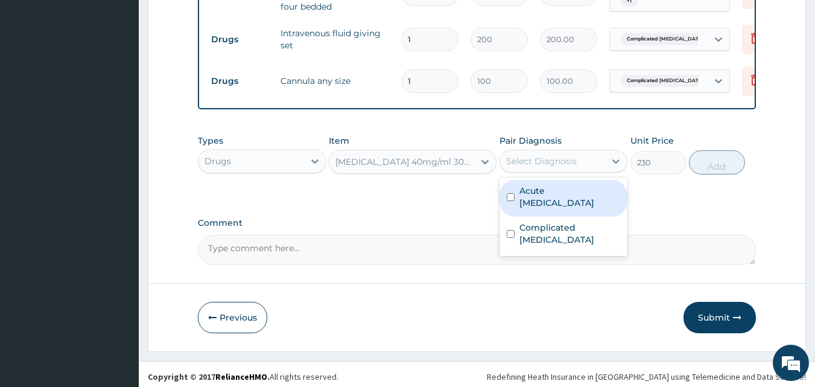
click at [533, 157] on div "Select Diagnosis" at bounding box center [541, 161] width 71 height 12
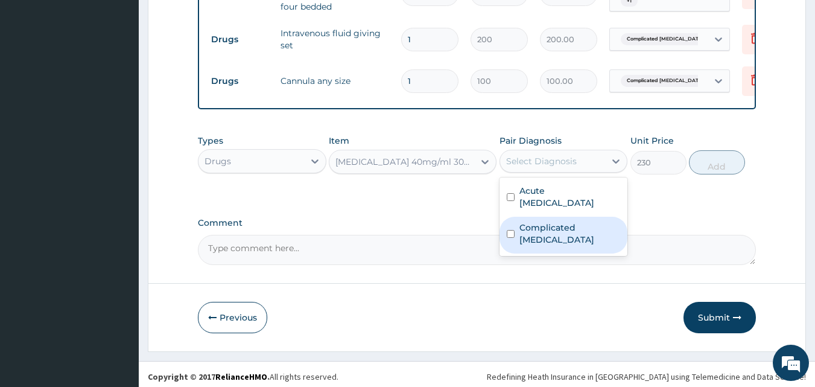
click at [536, 217] on div "Complicated malaria" at bounding box center [564, 235] width 129 height 37
checkbox input "true"
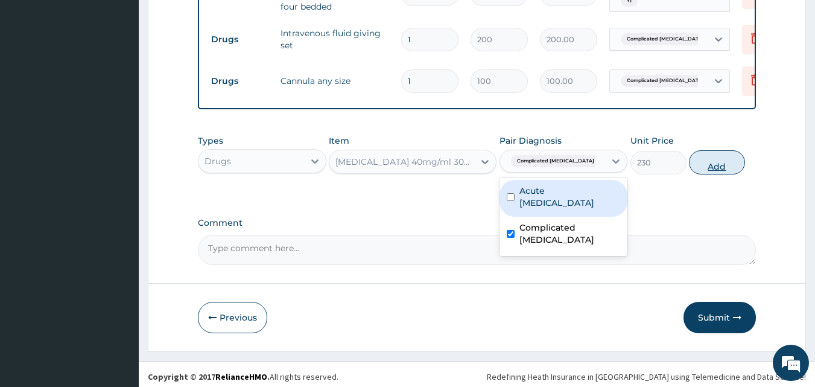
click at [710, 157] on button "Add" at bounding box center [717, 162] width 56 height 24
type input "0"
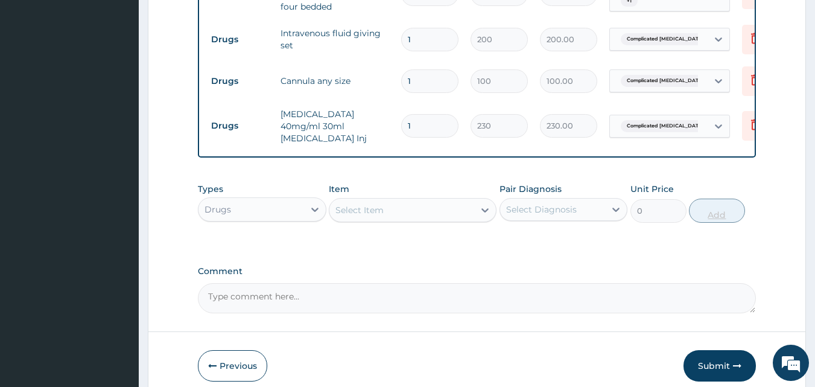
type input "0.00"
type input "3"
type input "690.00"
type input "3"
click at [354, 211] on div "Select Item" at bounding box center [359, 210] width 48 height 12
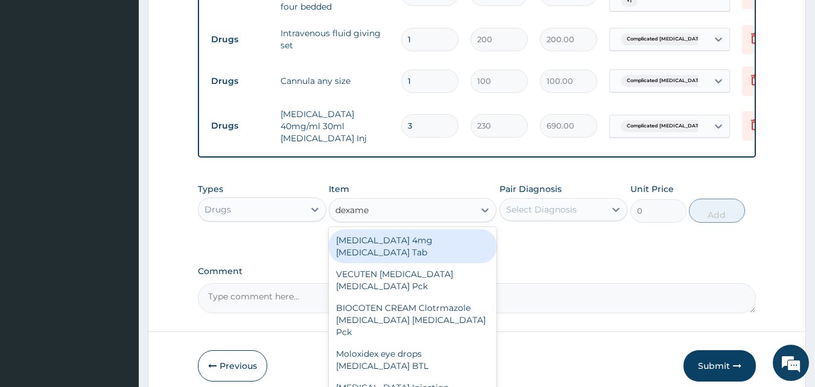
type input "dexamet"
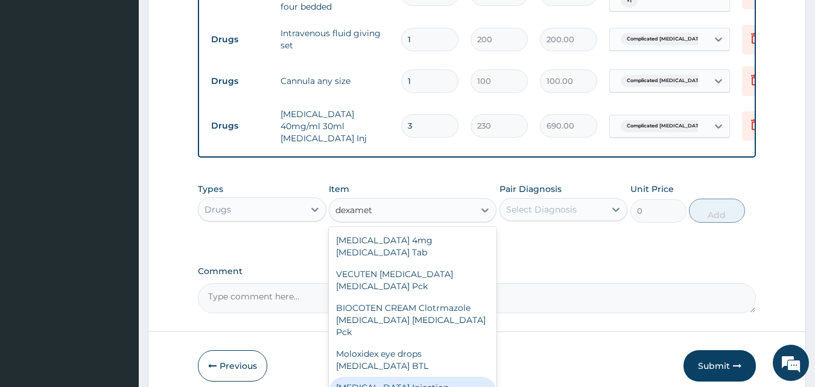
click at [380, 383] on div "DEXAMETHASONE Injection Dexamethasone Inj" at bounding box center [413, 393] width 168 height 34
type input "230"
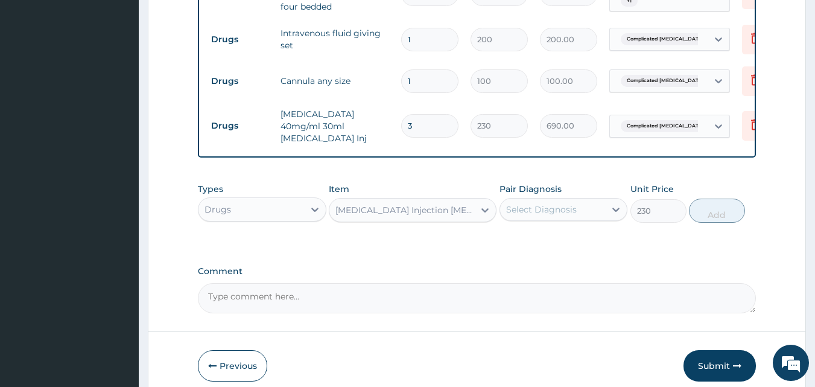
click at [544, 207] on div "Select Diagnosis" at bounding box center [541, 209] width 71 height 12
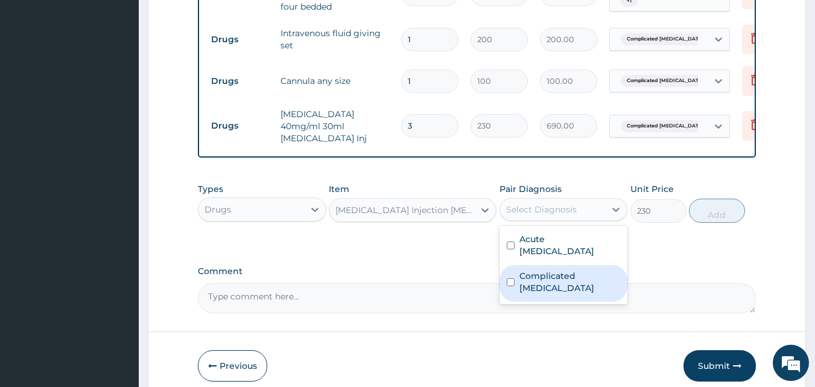
click at [540, 277] on label "Complicated malaria" at bounding box center [569, 282] width 101 height 24
checkbox input "true"
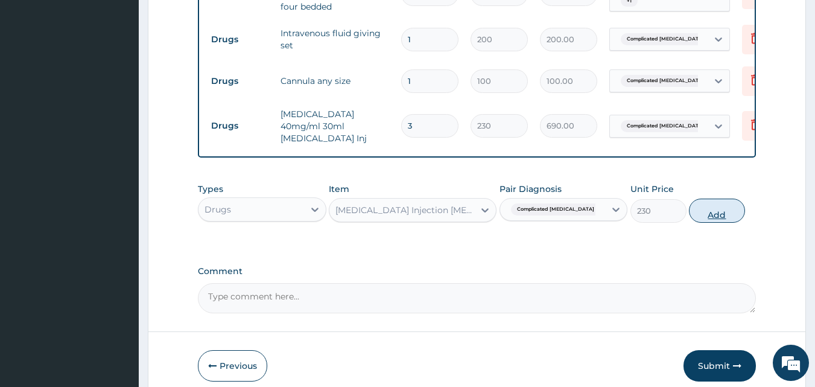
click at [726, 203] on button "Add" at bounding box center [717, 211] width 56 height 24
type input "0"
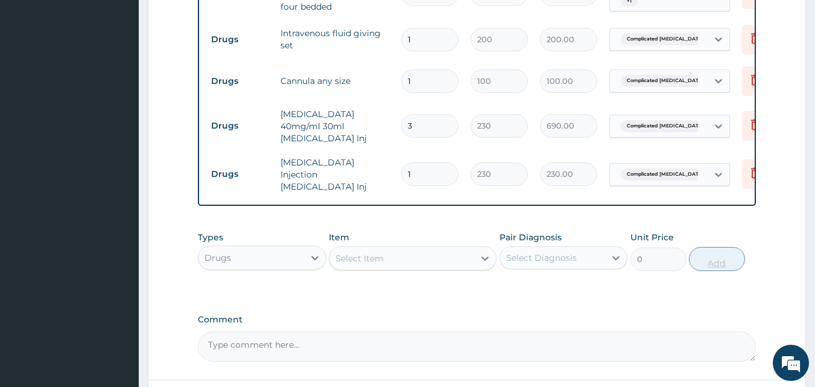
type input "0.00"
type input "3"
type input "690.00"
type input "3"
click at [368, 259] on div "Select Item" at bounding box center [359, 258] width 48 height 12
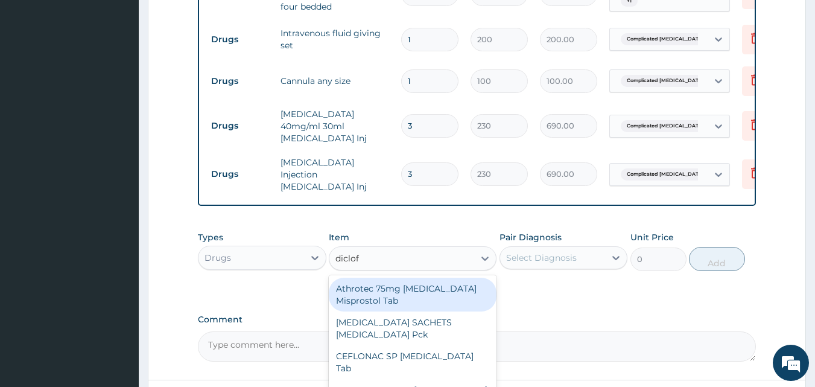
type input "diclofe"
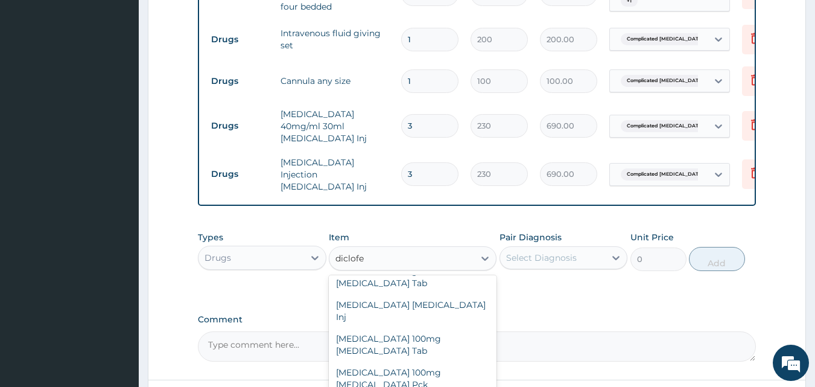
scroll to position [255, 0]
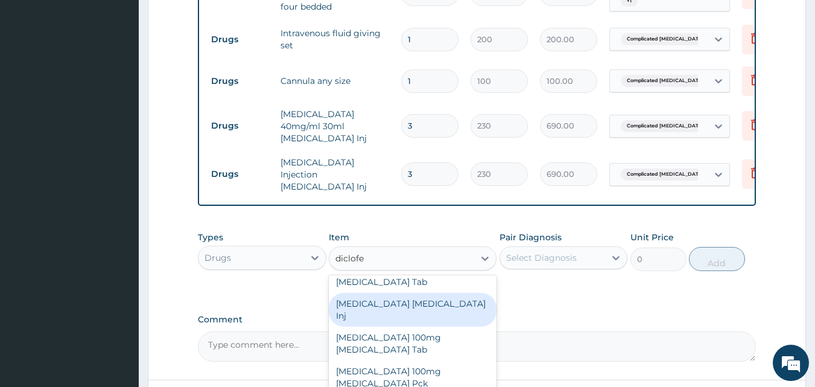
click at [403, 293] on div "Diclofenac Diclofenac Inj" at bounding box center [413, 310] width 168 height 34
type input "240"
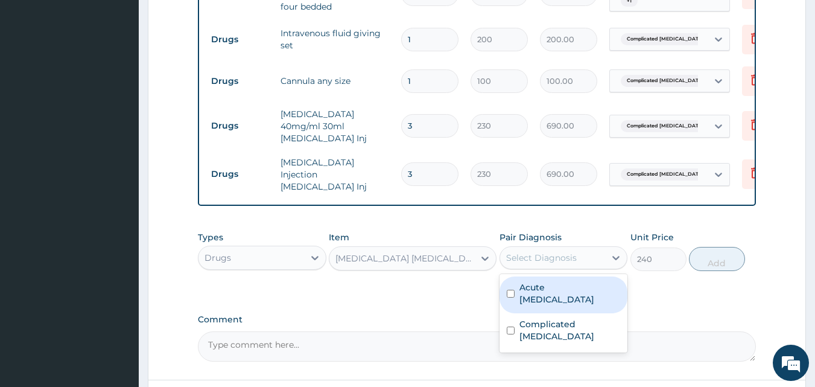
click at [534, 255] on div "Select Diagnosis" at bounding box center [541, 258] width 71 height 12
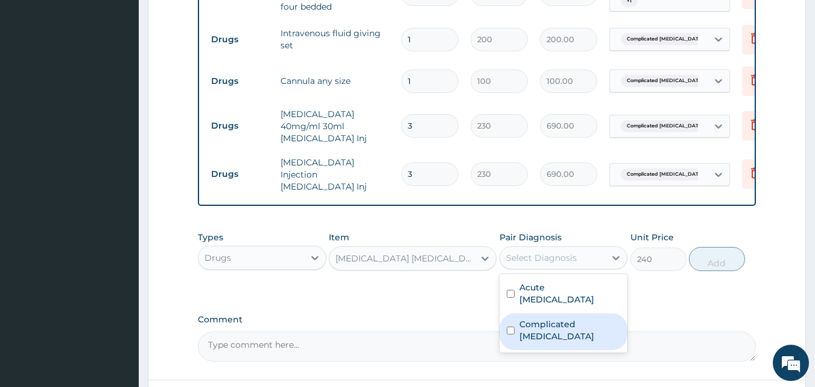
click at [541, 318] on label "Complicated malaria" at bounding box center [569, 330] width 101 height 24
checkbox input "true"
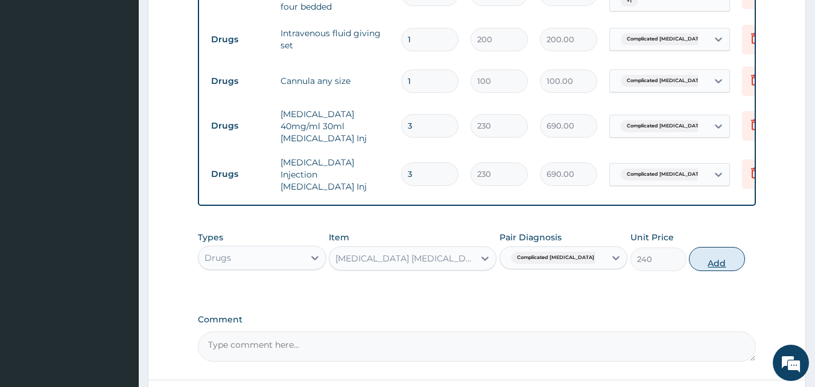
click at [722, 255] on button "Add" at bounding box center [717, 259] width 56 height 24
type input "0"
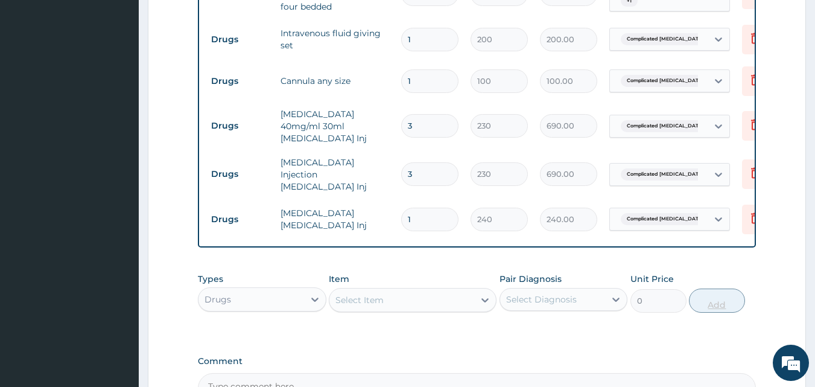
type input "0.00"
type input "2"
type input "480.00"
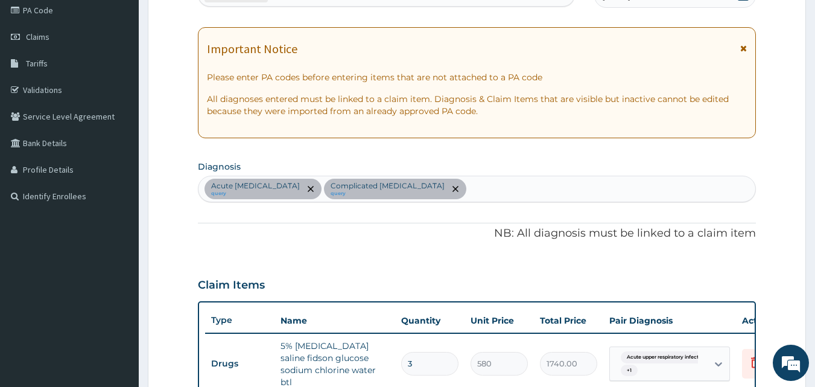
scroll to position [124, 0]
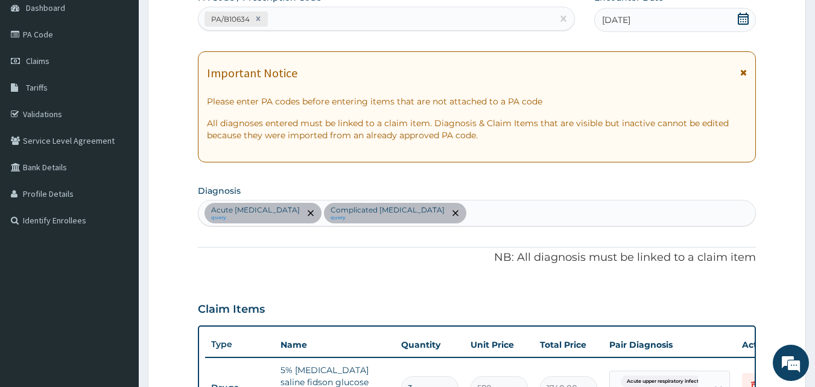
type input "2"
click at [483, 213] on div "Acute upper respiratory infection query Complicated malaria query" at bounding box center [477, 212] width 557 height 25
type input "seps"
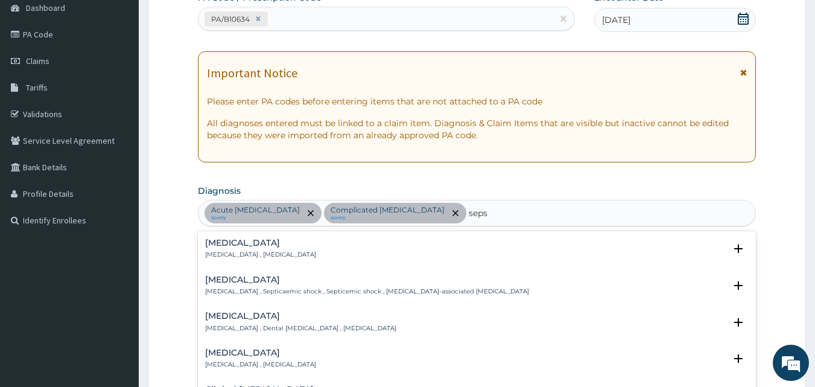
click at [225, 258] on p "Systemic infection , Sepsis" at bounding box center [260, 254] width 111 height 8
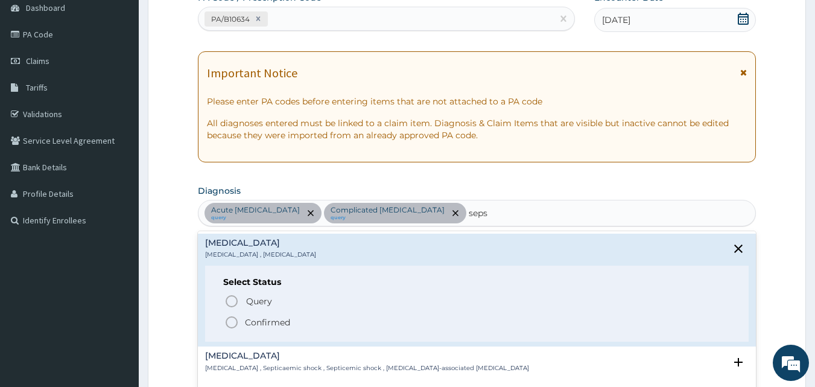
click at [229, 324] on icon "status option filled" at bounding box center [231, 322] width 14 height 14
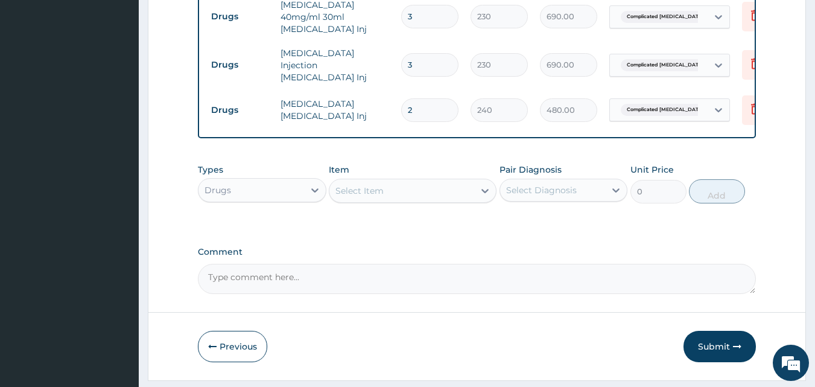
scroll to position [791, 0]
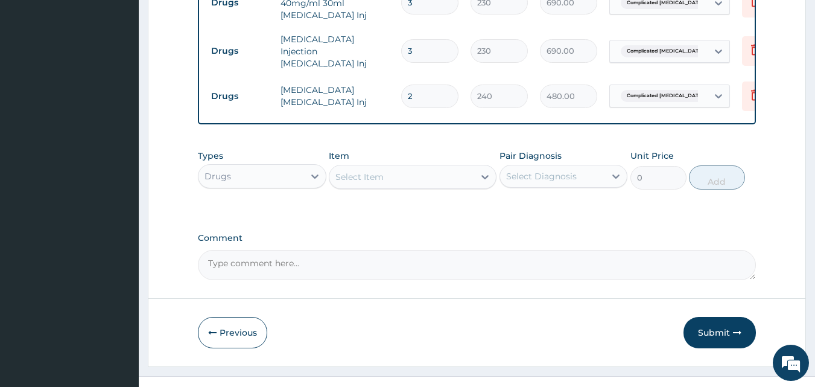
click at [357, 178] on div "Select Item" at bounding box center [359, 177] width 48 height 12
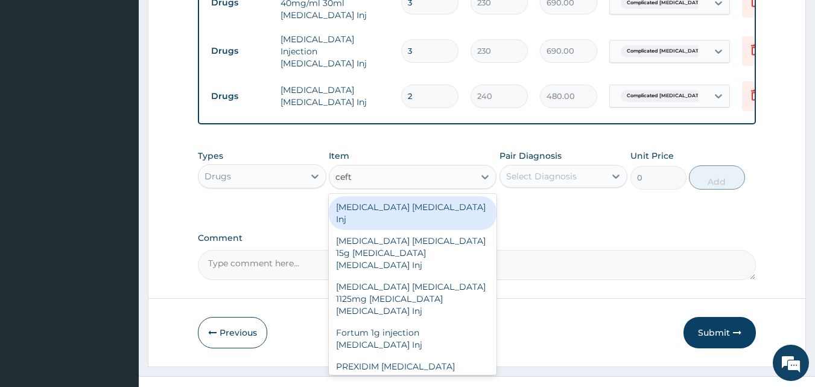
type input "ceftr"
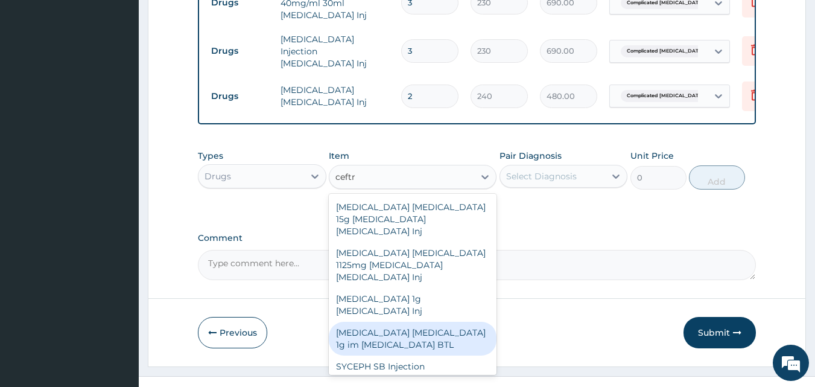
click at [384, 322] on div "ROCEPHIN CEFTRIAXONE 1g im Ceftriaxone BTL" at bounding box center [413, 339] width 168 height 34
type input "4300"
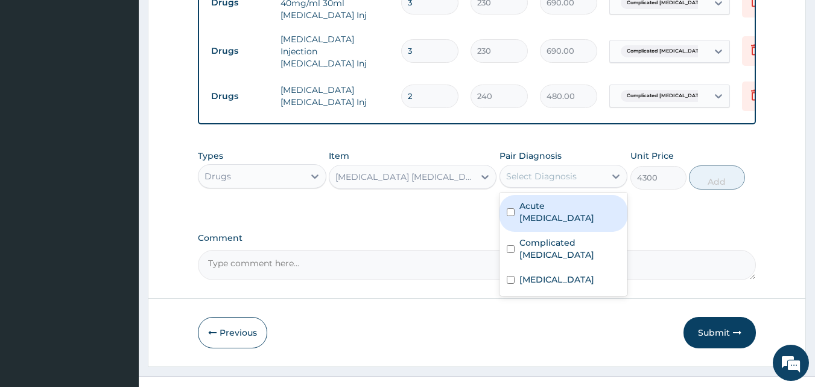
click at [558, 174] on div "Select Diagnosis" at bounding box center [541, 176] width 71 height 12
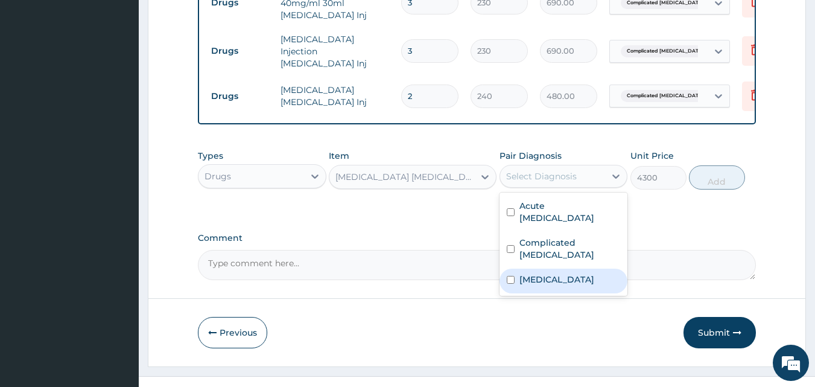
click at [565, 270] on div "Sepsis" at bounding box center [564, 280] width 129 height 25
checkbox input "true"
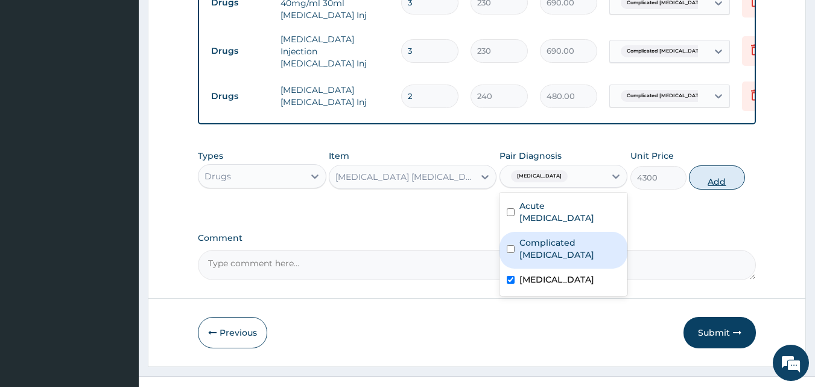
click at [705, 173] on button "Add" at bounding box center [717, 177] width 56 height 24
type input "0"
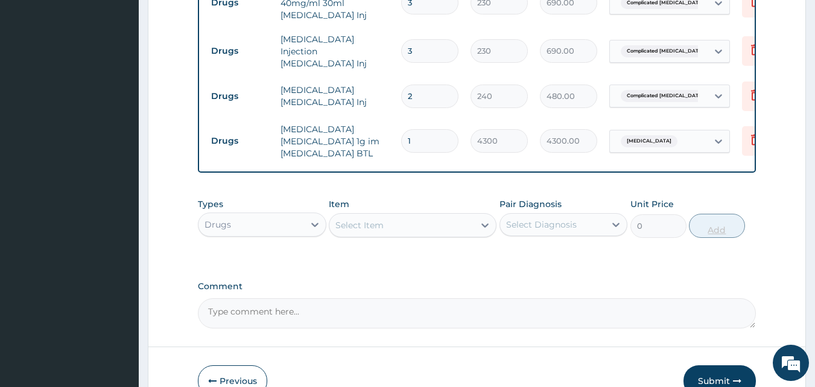
type input "0.00"
type input "3"
type input "12900.00"
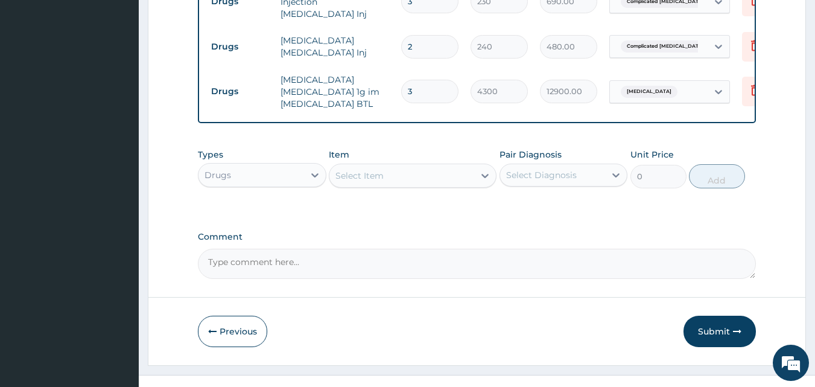
scroll to position [854, 0]
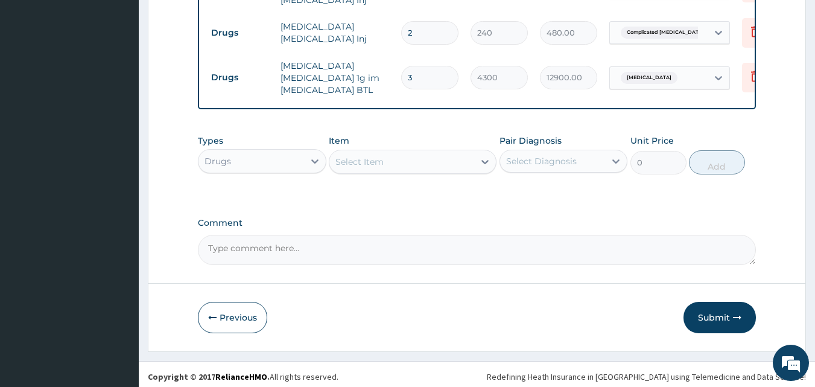
type input "3"
click at [653, 244] on textarea "Comment" at bounding box center [477, 250] width 559 height 30
type textarea "t"
type textarea "continue with oral medication given"
click at [714, 316] on button "Submit" at bounding box center [720, 317] width 72 height 31
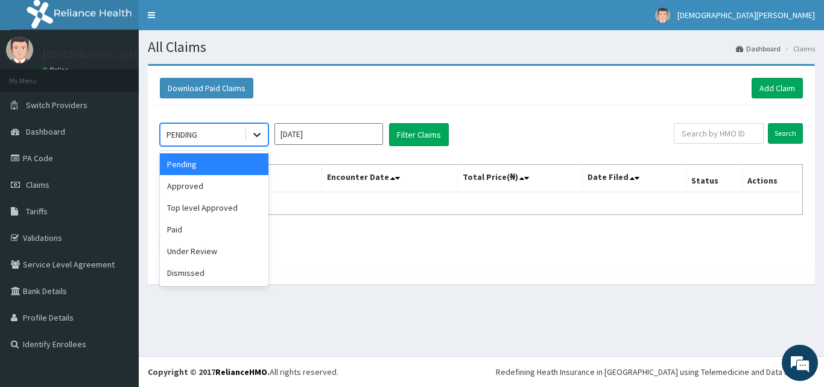
click at [260, 138] on icon at bounding box center [257, 135] width 12 height 12
click at [337, 138] on input "[DATE]" at bounding box center [329, 134] width 109 height 22
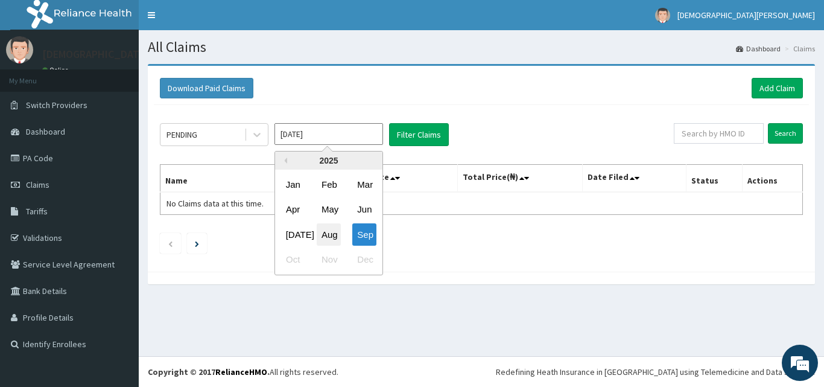
click at [333, 230] on div "Aug" at bounding box center [329, 234] width 24 height 22
type input "[DATE]"
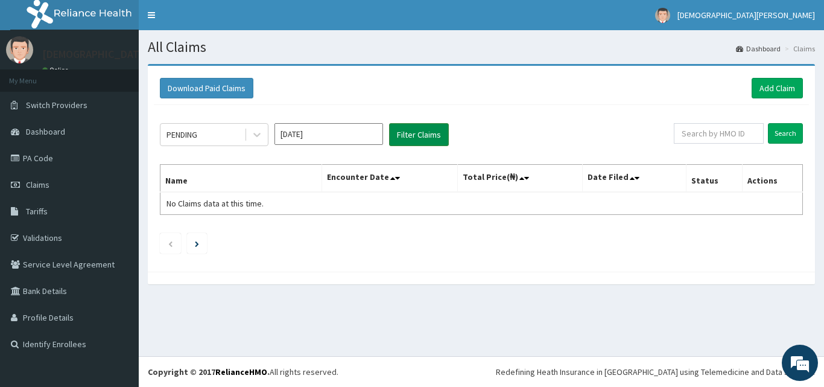
click at [415, 136] on button "Filter Claims" at bounding box center [419, 134] width 60 height 23
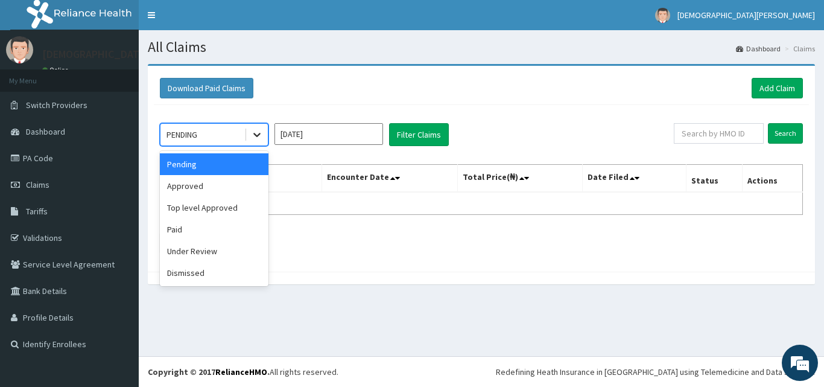
click at [261, 136] on icon at bounding box center [257, 135] width 12 height 12
click at [207, 185] on div "Approved" at bounding box center [214, 186] width 109 height 22
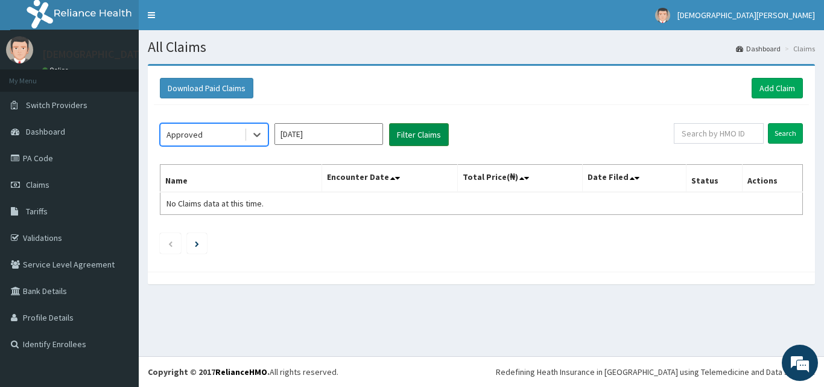
click at [408, 127] on button "Filter Claims" at bounding box center [419, 134] width 60 height 23
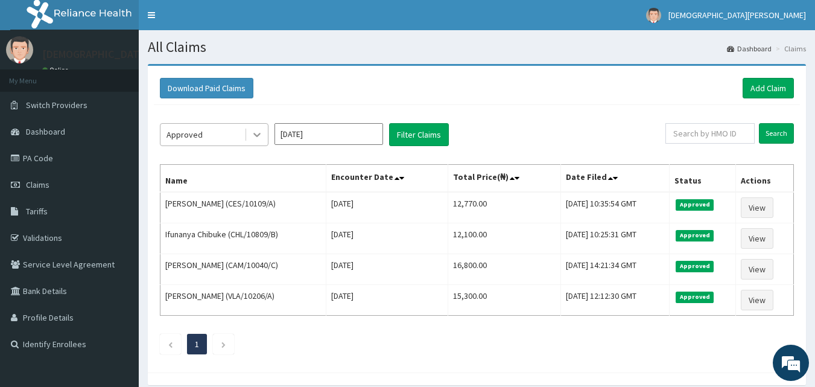
click at [259, 136] on icon at bounding box center [257, 135] width 12 height 12
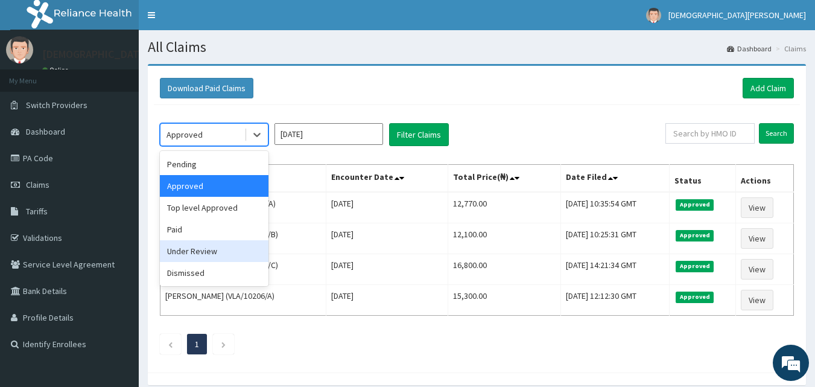
click at [202, 255] on div "Under Review" at bounding box center [214, 251] width 109 height 22
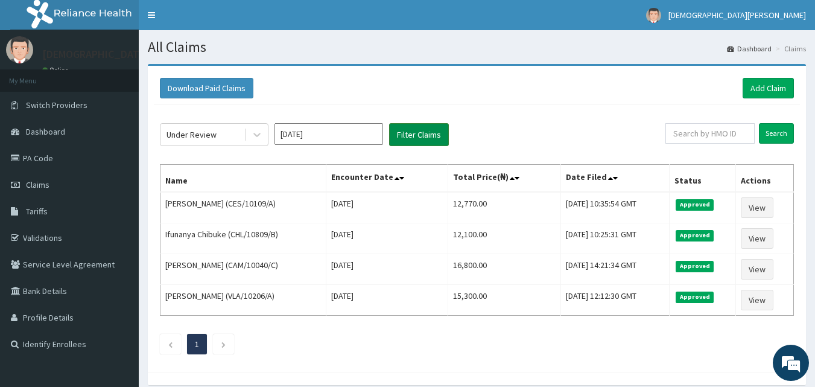
click at [428, 145] on button "Filter Claims" at bounding box center [419, 134] width 60 height 23
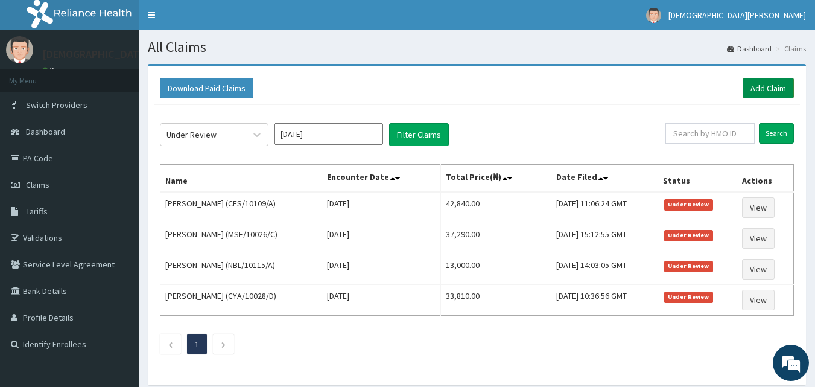
click at [781, 80] on link "Add Claim" at bounding box center [768, 88] width 51 height 21
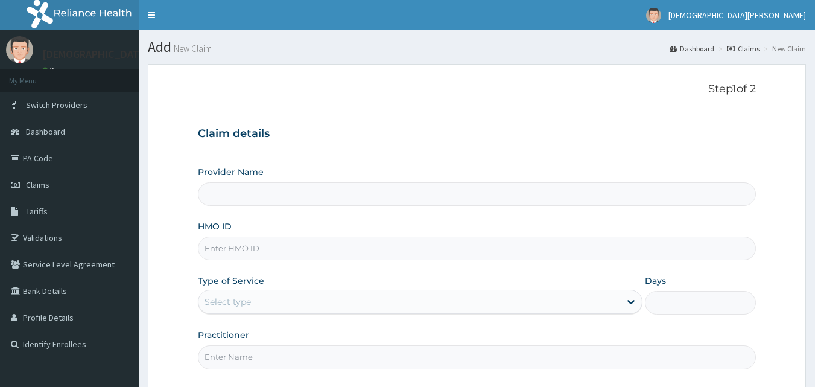
type input "Dolu Hospital"
click at [231, 247] on input "HMO ID" at bounding box center [477, 249] width 559 height 24
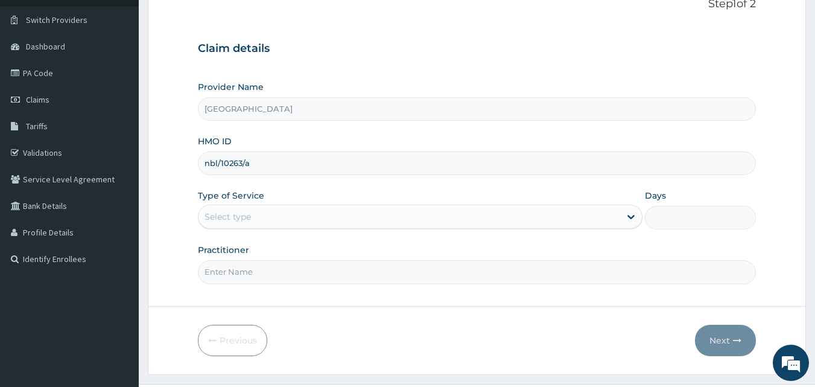
scroll to position [104, 0]
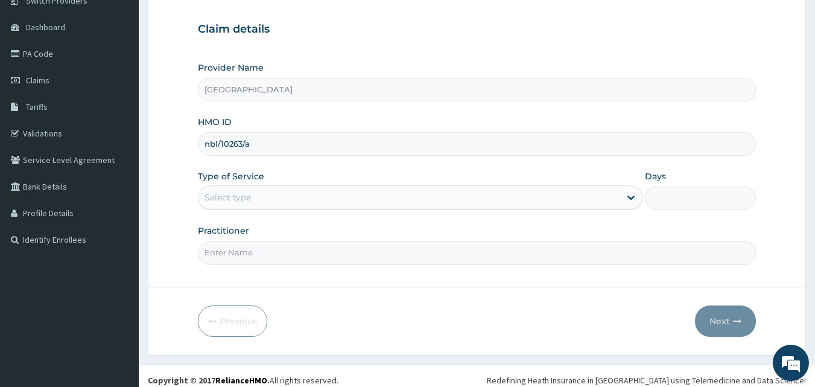
type input "nbl/10263/a"
click at [272, 200] on div "Select type" at bounding box center [410, 197] width 422 height 19
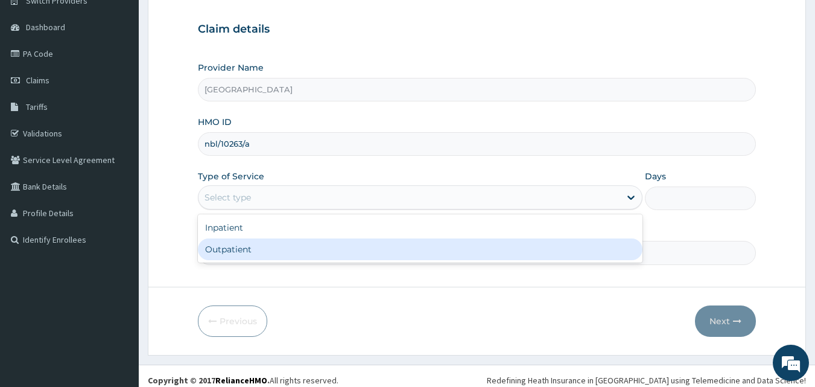
click at [265, 244] on div "Outpatient" at bounding box center [420, 249] width 445 height 22
type input "1"
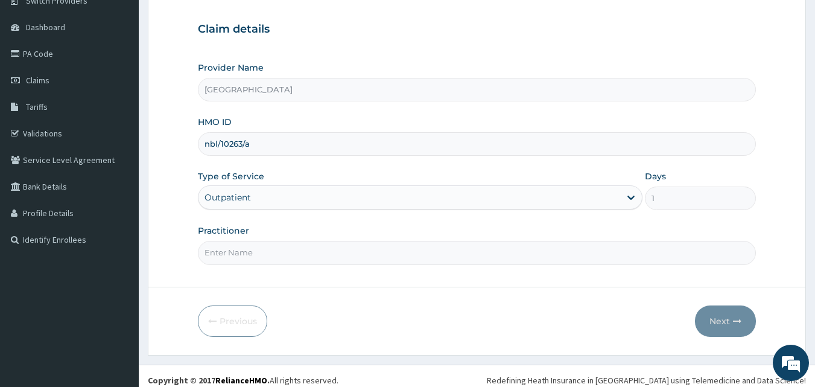
click at [295, 252] on input "Practitioner" at bounding box center [477, 253] width 559 height 24
type input "d"
type input "DR MICHEAL JENEWARI"
click at [735, 319] on icon "button" at bounding box center [737, 321] width 8 height 8
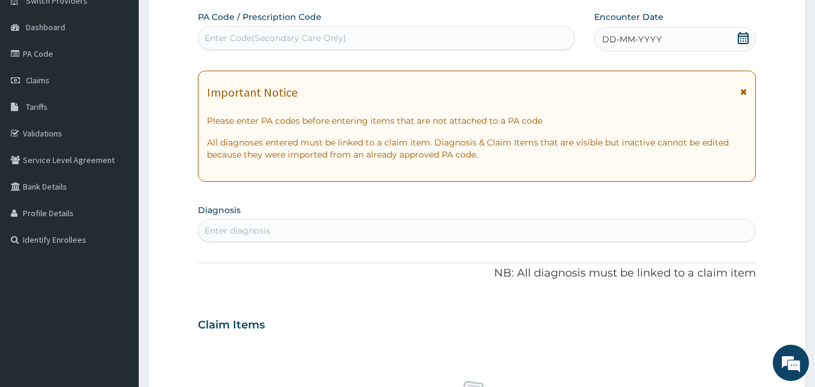
click at [629, 40] on span "DD-MM-YYYY" at bounding box center [632, 39] width 60 height 12
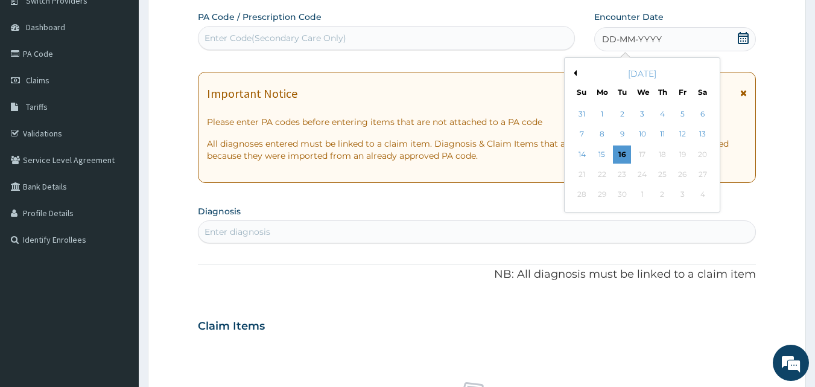
click at [576, 75] on button "Previous Month" at bounding box center [574, 73] width 6 height 6
click at [624, 195] on div "26" at bounding box center [623, 195] width 18 height 18
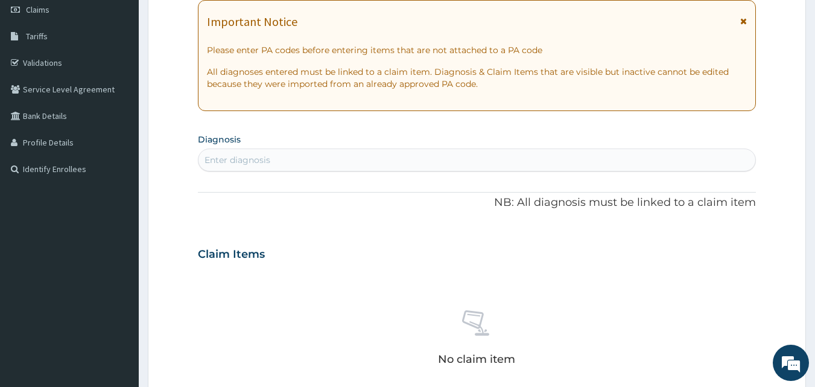
scroll to position [206, 0]
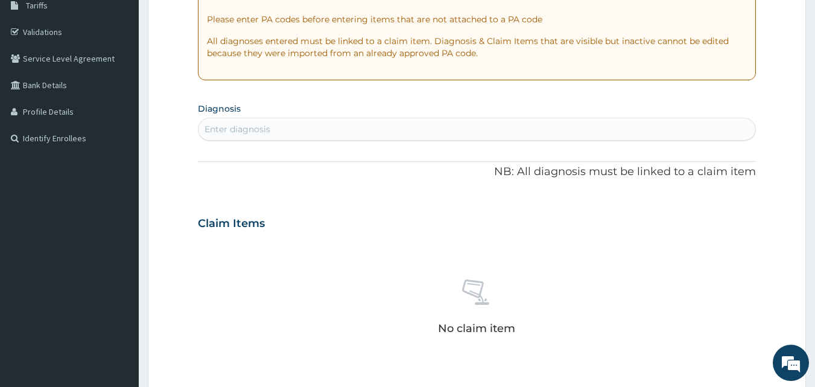
click at [258, 136] on div "Enter diagnosis" at bounding box center [477, 128] width 557 height 19
type input "[MEDICAL_DATA]"
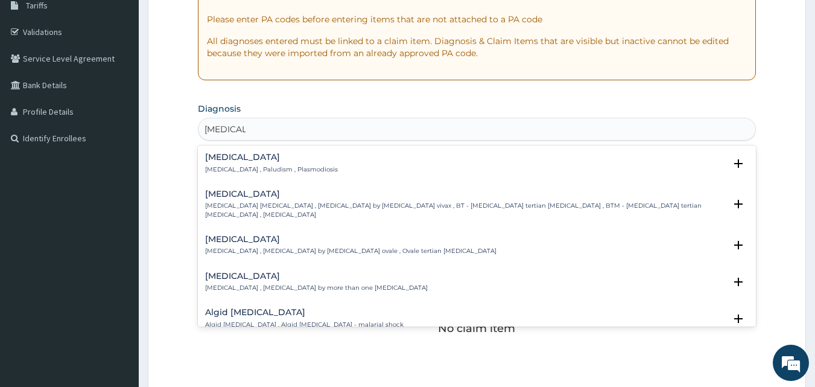
click at [235, 158] on h4 "[MEDICAL_DATA]" at bounding box center [271, 157] width 133 height 9
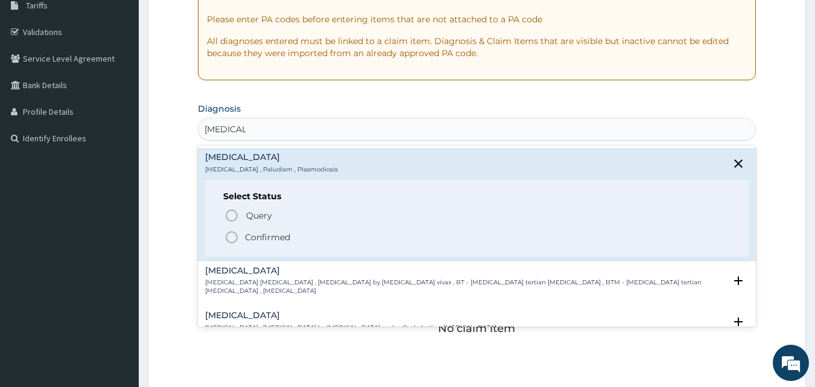
click at [231, 232] on icon "status option filled" at bounding box center [231, 237] width 14 height 14
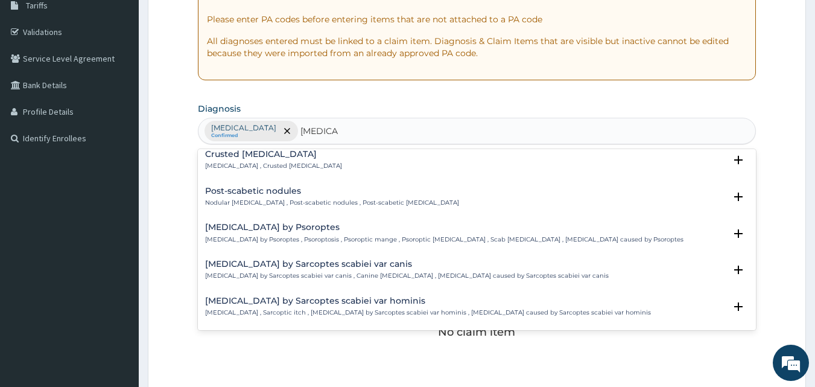
scroll to position [0, 0]
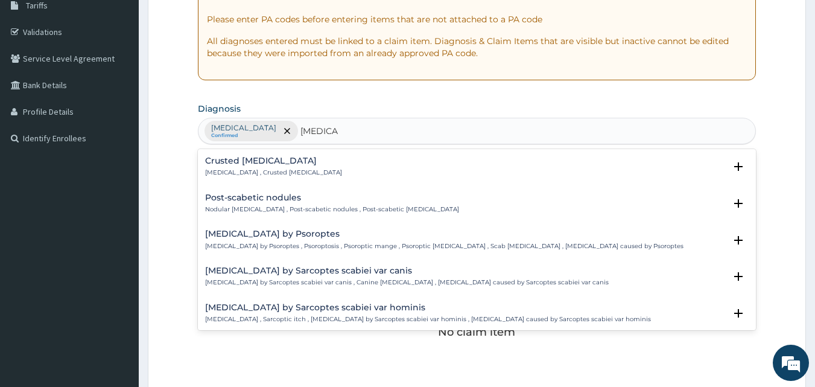
type input "SCABIES"
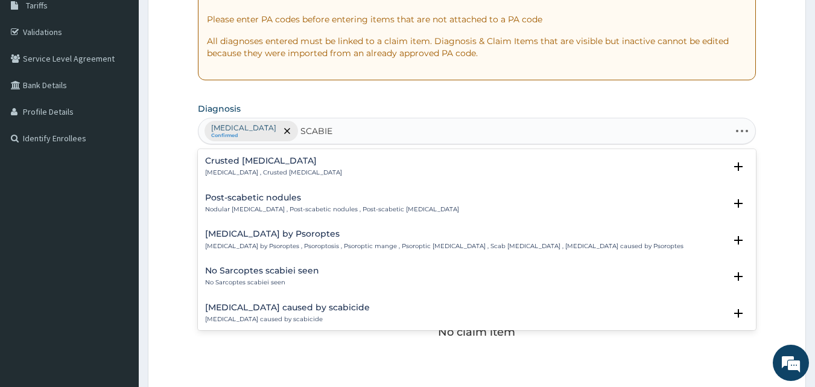
type input "SCABIES"
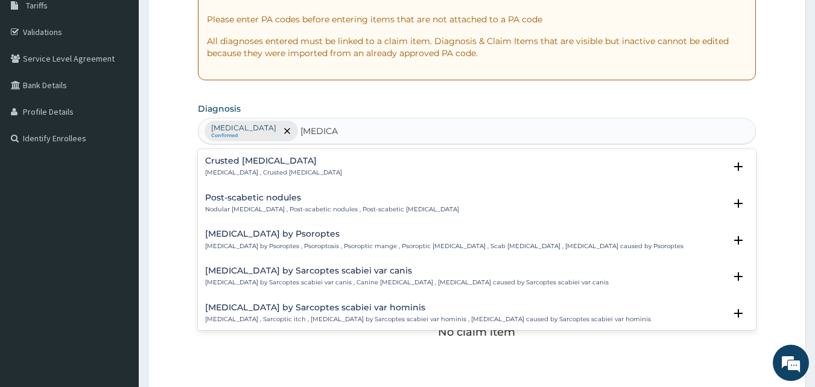
click at [270, 171] on p "Norwegian scabies , Crusted scabies" at bounding box center [273, 172] width 137 height 8
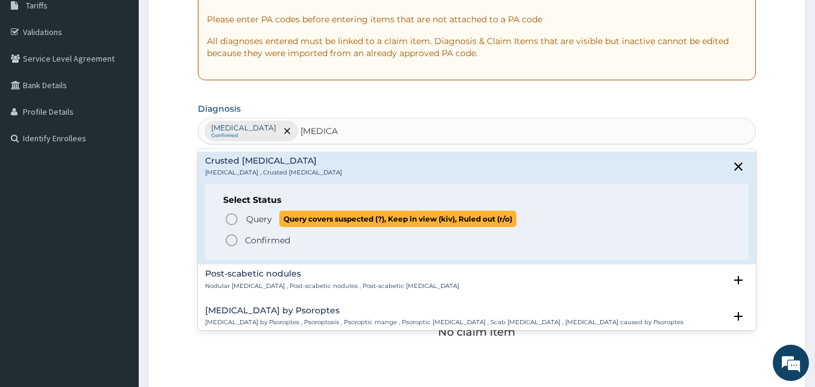
click at [232, 220] on icon "status option query" at bounding box center [231, 219] width 14 height 14
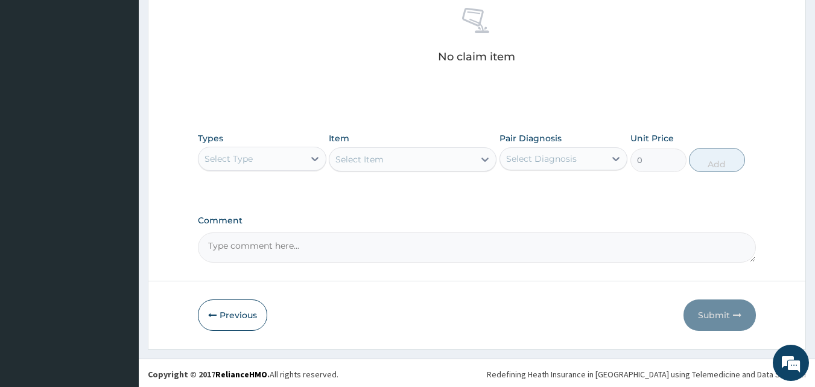
scroll to position [483, 0]
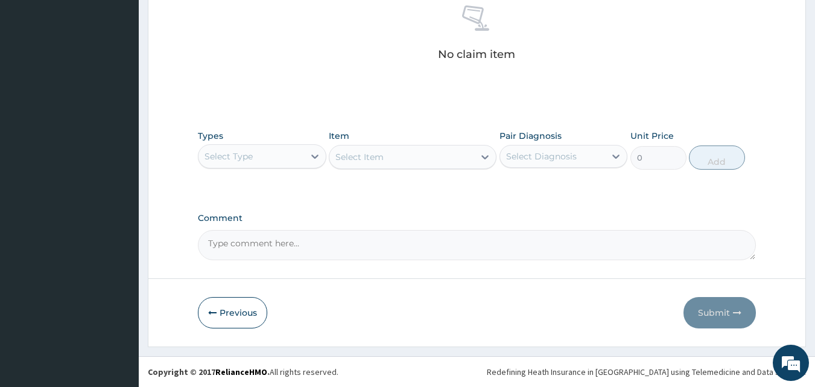
click at [294, 153] on div "Select Type" at bounding box center [252, 156] width 106 height 19
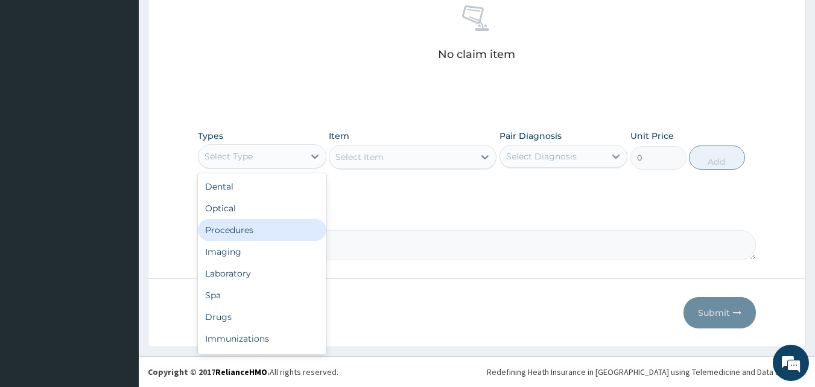
click at [286, 225] on div "Procedures" at bounding box center [262, 230] width 129 height 22
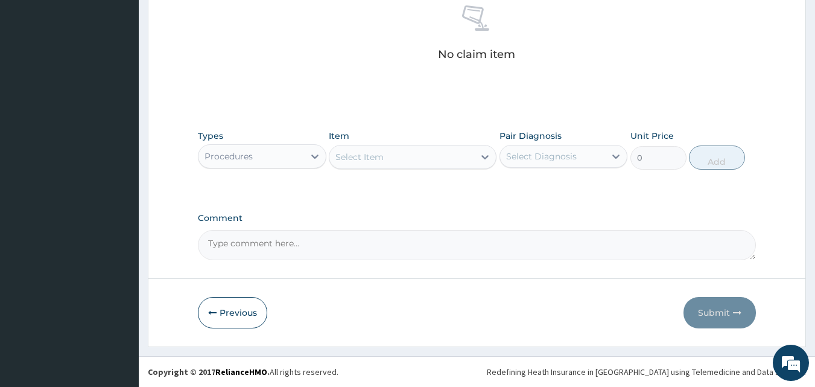
click at [418, 158] on div "Select Item" at bounding box center [401, 156] width 145 height 19
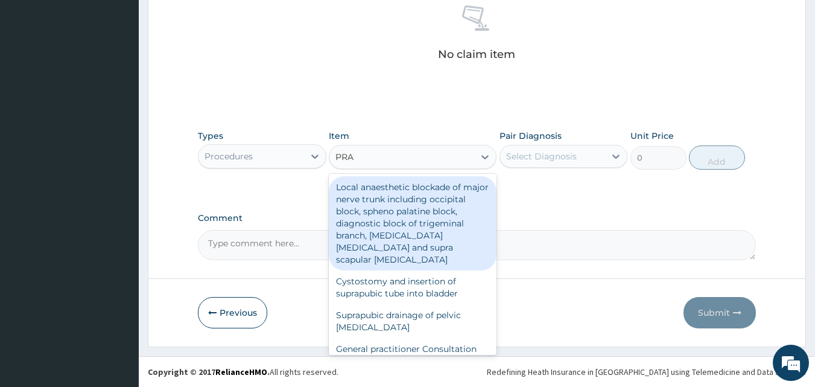
type input "PRAC"
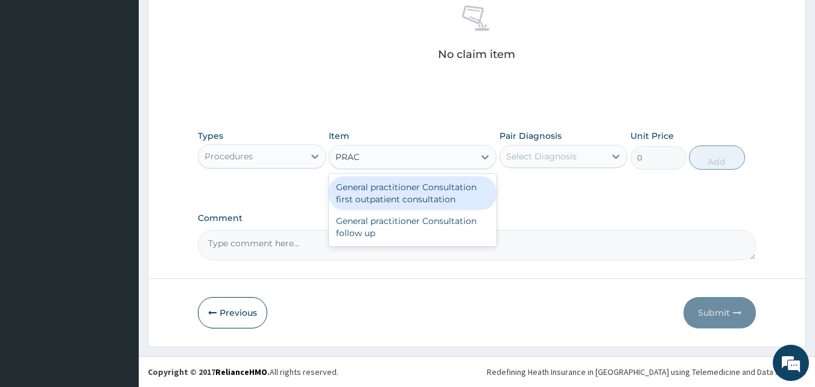
click at [413, 196] on div "General practitioner Consultation first outpatient consultation" at bounding box center [413, 193] width 168 height 34
type input "3000"
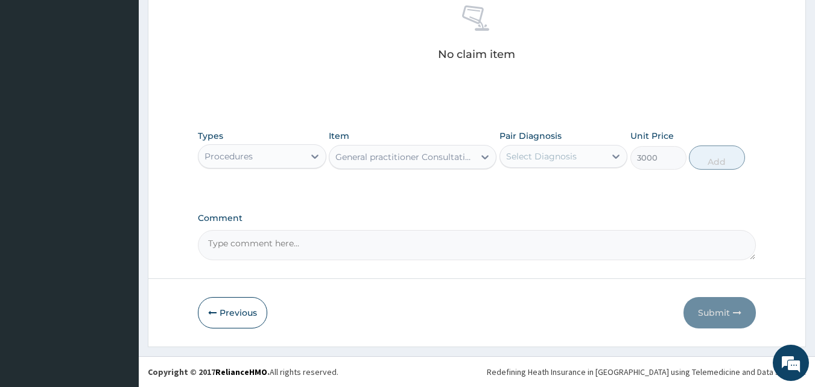
click at [517, 158] on div "Select Diagnosis" at bounding box center [541, 156] width 71 height 12
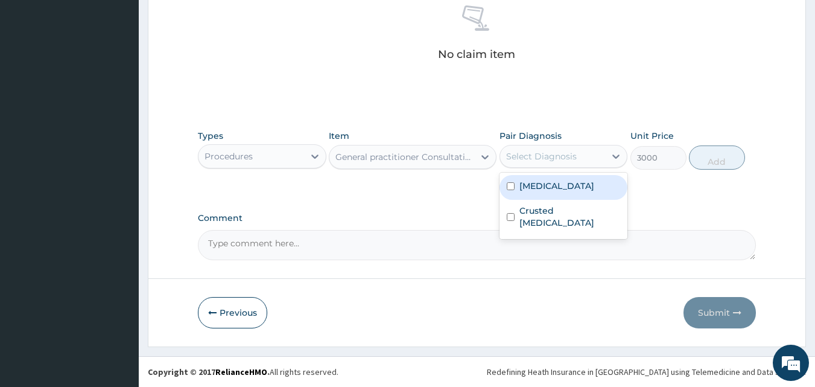
click at [522, 186] on label "[MEDICAL_DATA]" at bounding box center [556, 186] width 75 height 12
checkbox input "true"
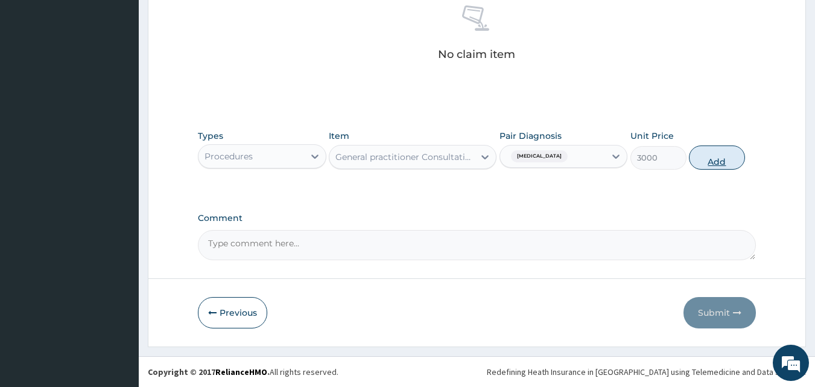
click at [705, 156] on button "Add" at bounding box center [717, 157] width 56 height 24
type input "0"
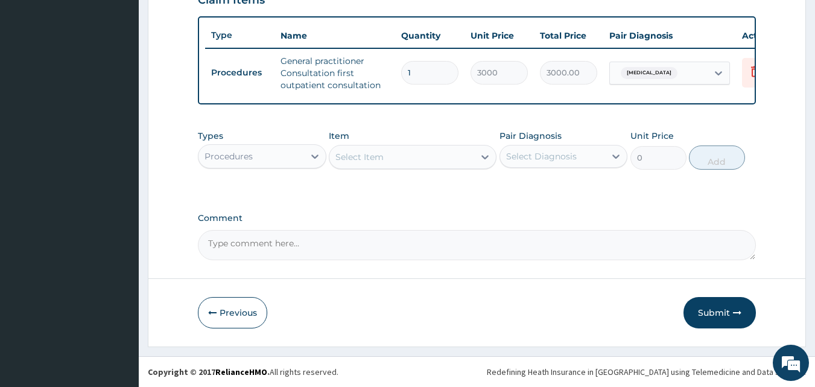
click at [392, 160] on div "Select Item" at bounding box center [401, 156] width 145 height 19
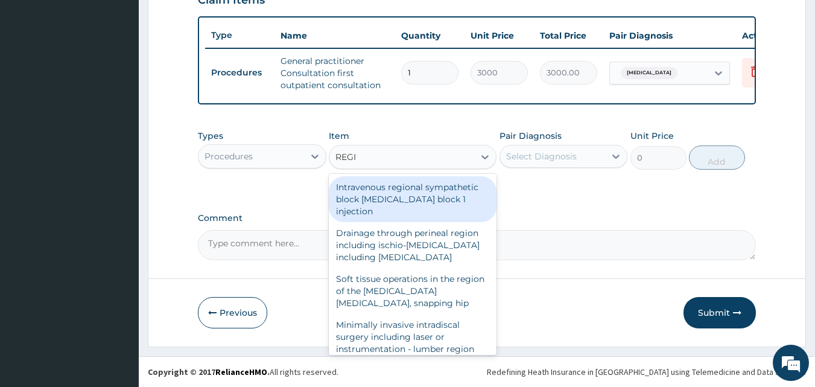
type input "REGIS"
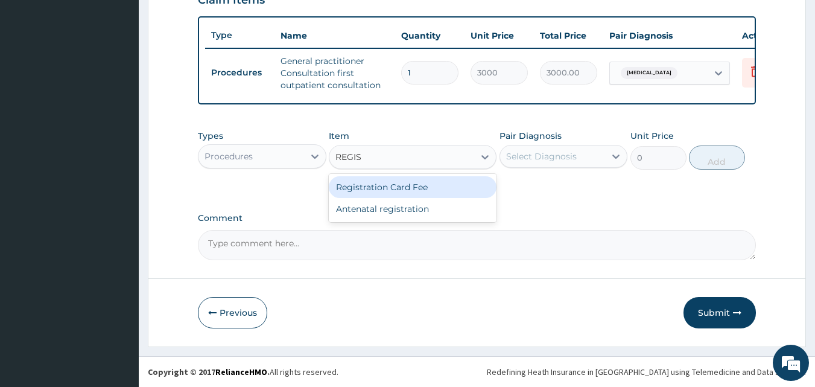
click at [392, 185] on div "Registration Card Fee" at bounding box center [413, 187] width 168 height 22
type input "2000"
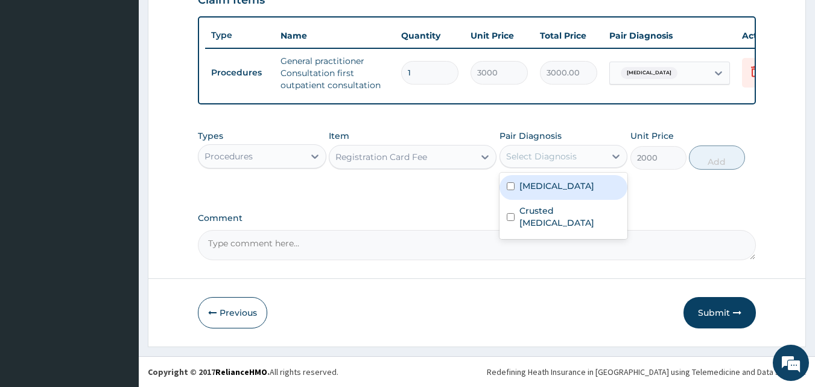
click at [512, 159] on div "Select Diagnosis" at bounding box center [541, 156] width 71 height 12
click at [534, 191] on label "[MEDICAL_DATA]" at bounding box center [556, 186] width 75 height 12
checkbox input "true"
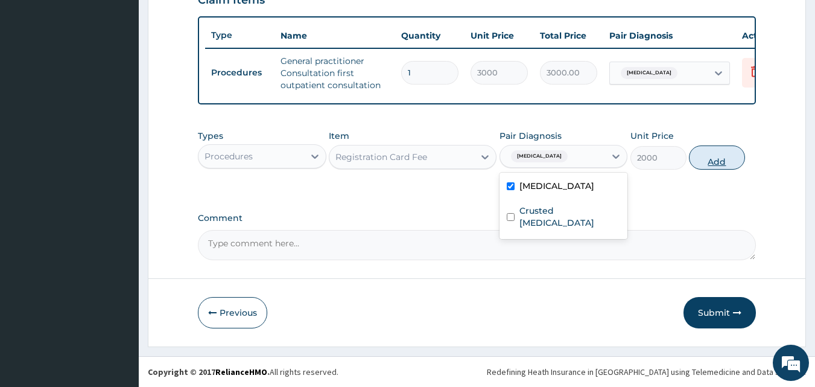
click at [713, 153] on button "Add" at bounding box center [717, 157] width 56 height 24
type input "0"
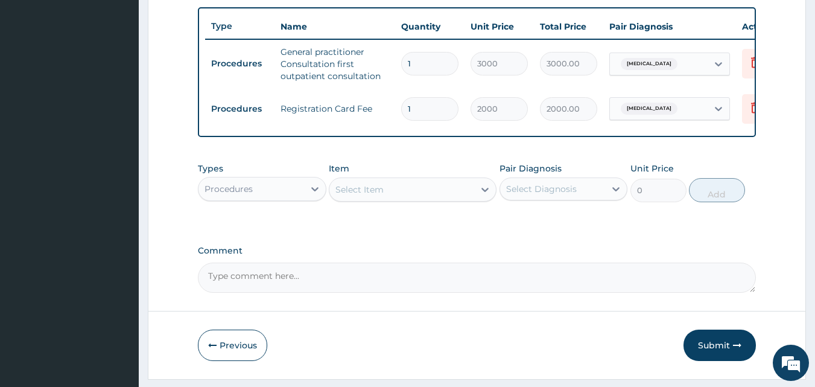
scroll to position [483, 0]
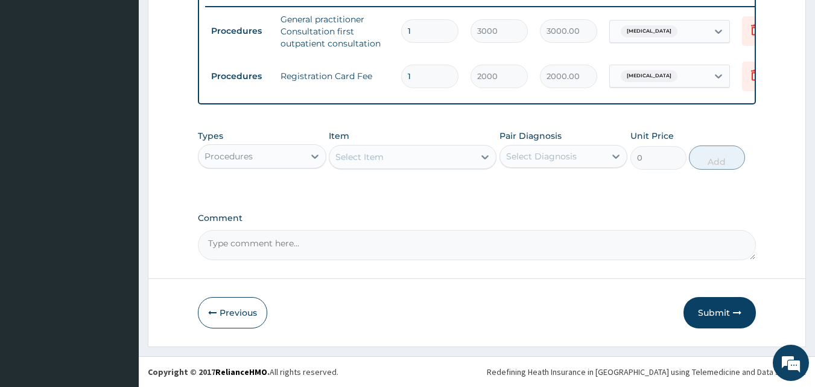
click at [291, 151] on div "Procedures" at bounding box center [252, 156] width 106 height 19
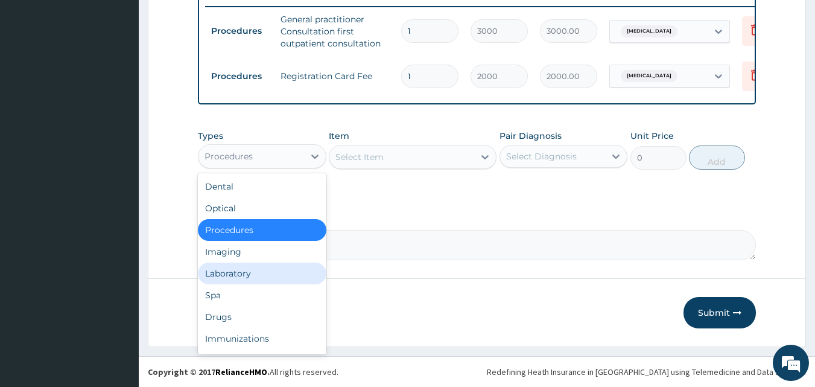
click at [254, 274] on div "Laboratory" at bounding box center [262, 273] width 129 height 22
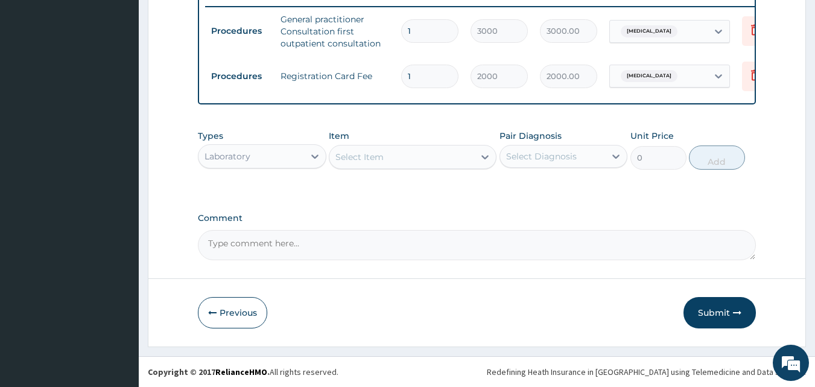
click at [407, 162] on div "Select Item" at bounding box center [401, 156] width 145 height 19
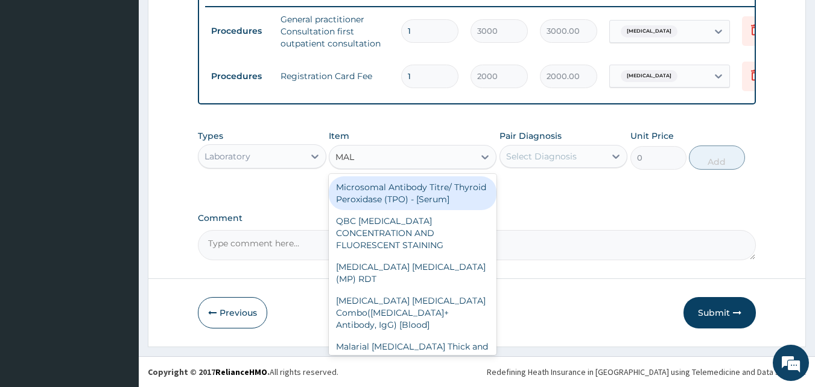
type input "MALA"
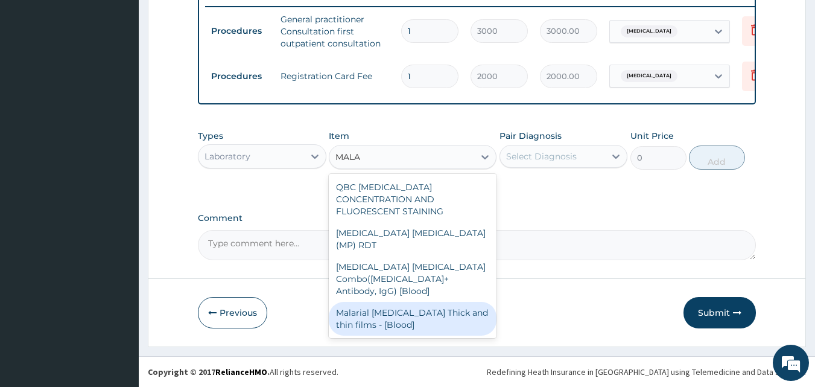
click at [395, 302] on div "Malarial Parasite Thick and thin films - [Blood]" at bounding box center [413, 319] width 168 height 34
type input "1500"
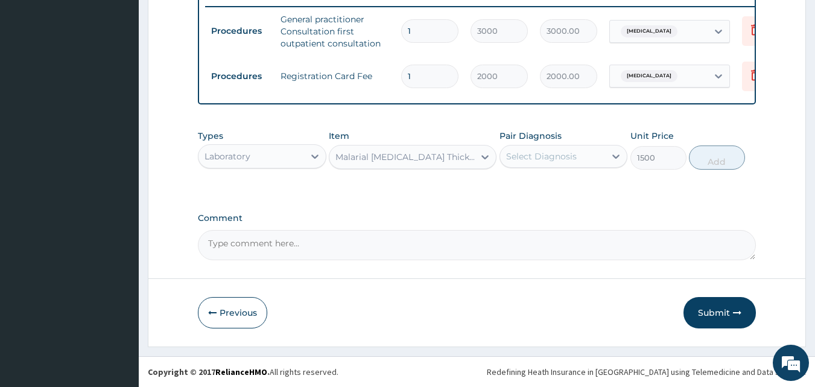
click at [522, 154] on div "Select Diagnosis" at bounding box center [541, 156] width 71 height 12
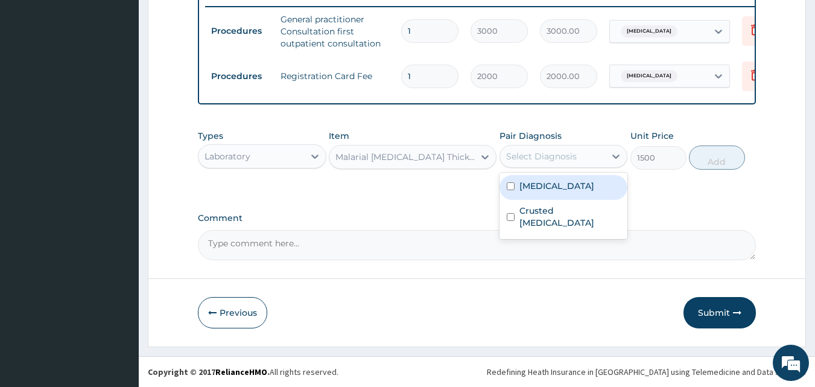
click at [535, 193] on div "Malaria" at bounding box center [564, 187] width 129 height 25
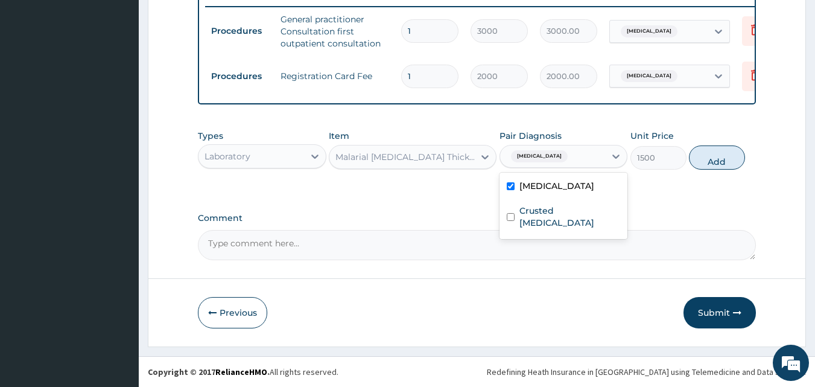
checkbox input "true"
click at [705, 162] on button "Add" at bounding box center [717, 157] width 56 height 24
type input "0"
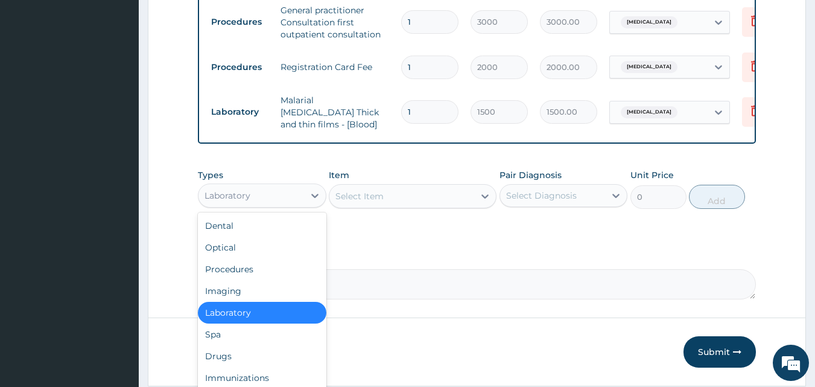
click at [275, 203] on div "Laboratory" at bounding box center [252, 195] width 106 height 19
click at [255, 352] on div "Drugs" at bounding box center [262, 356] width 129 height 22
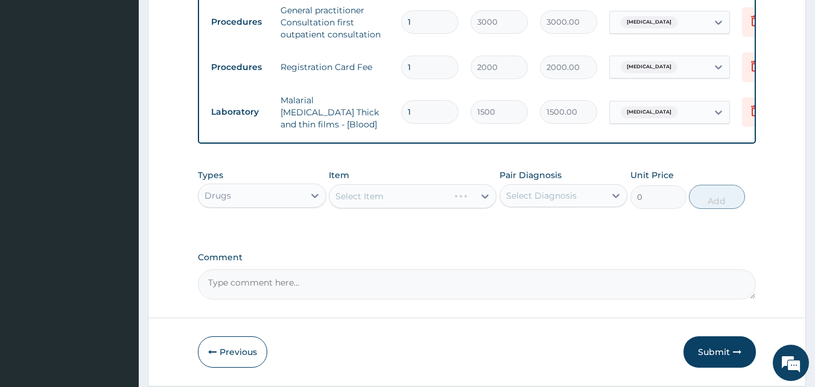
click at [255, 352] on button "Previous" at bounding box center [232, 351] width 69 height 31
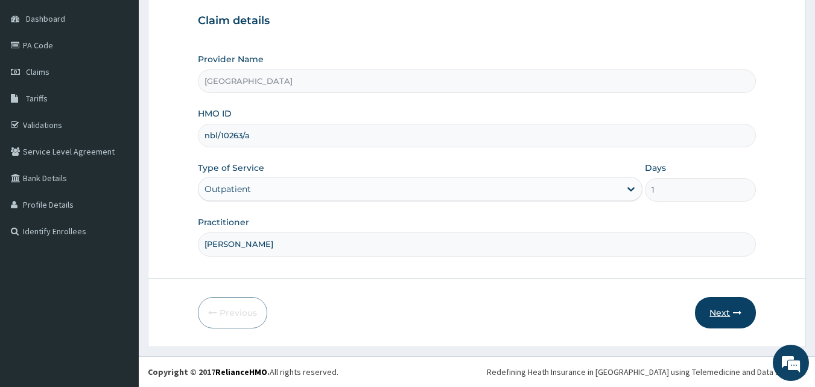
click at [718, 310] on button "Next" at bounding box center [725, 312] width 61 height 31
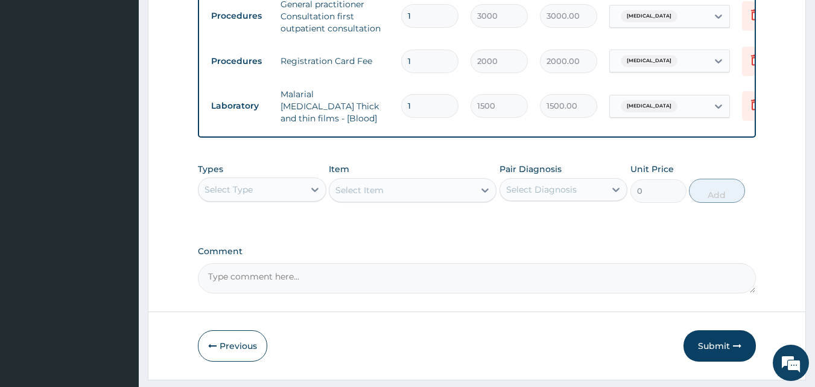
scroll to position [490, 0]
click at [279, 197] on div "Select Type" at bounding box center [252, 188] width 106 height 19
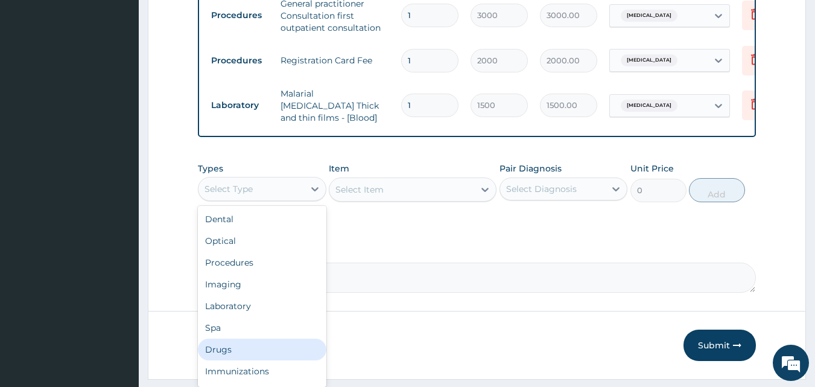
click at [270, 345] on div "Drugs" at bounding box center [262, 349] width 129 height 22
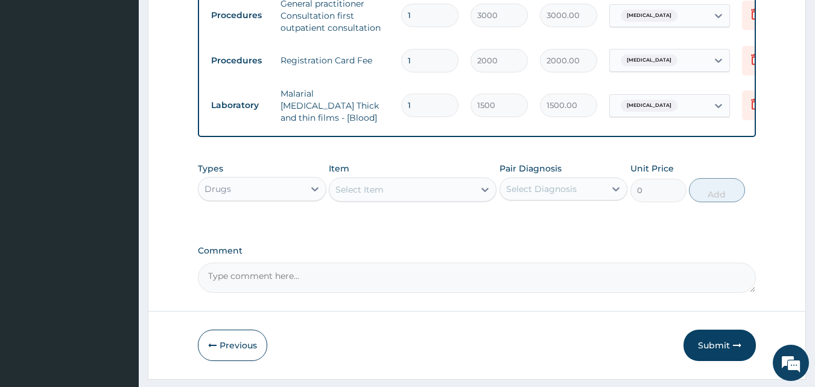
click at [416, 191] on div "Select Item" at bounding box center [401, 189] width 145 height 19
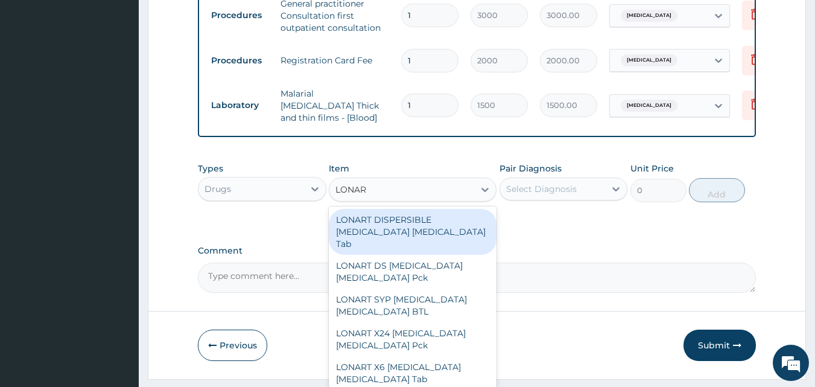
type input "LONART"
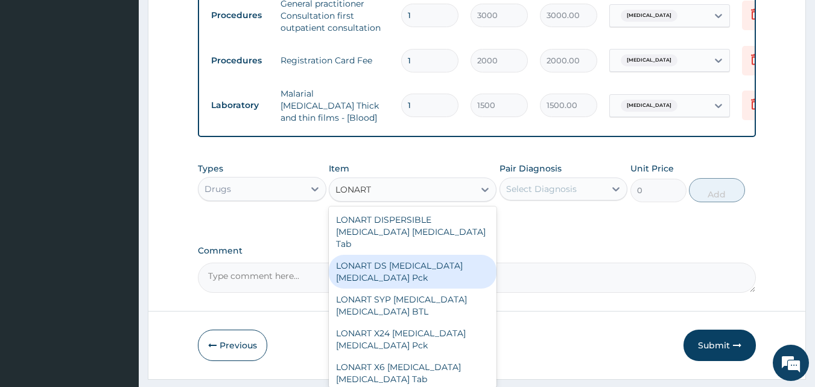
click at [405, 267] on div "LONART DS Artemether Lumefantrine Pck" at bounding box center [413, 272] width 168 height 34
type input "1550"
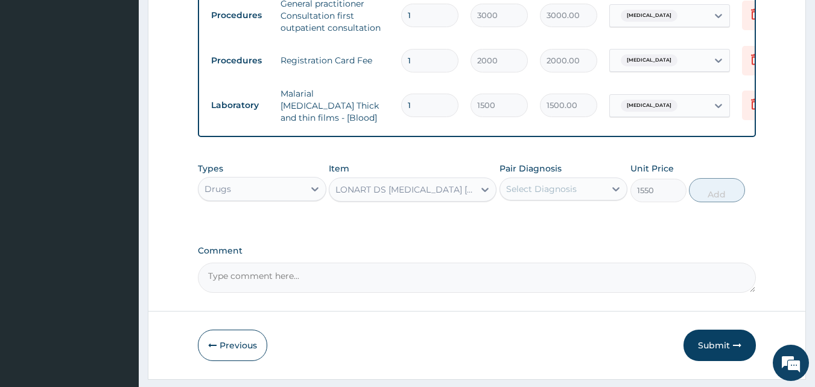
click at [542, 195] on div "Select Diagnosis" at bounding box center [541, 189] width 71 height 12
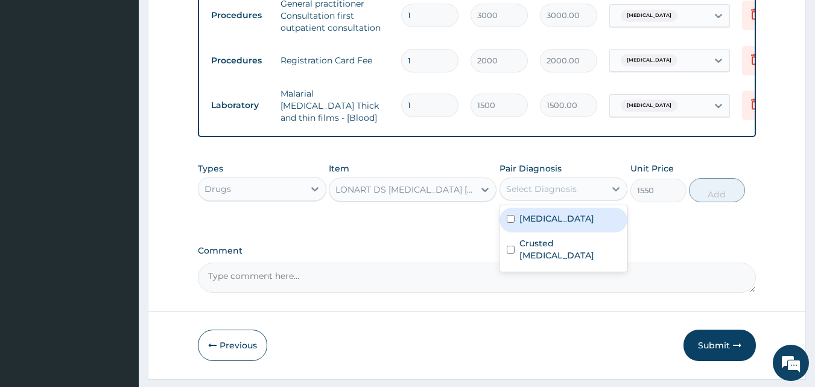
click at [542, 222] on label "Malaria" at bounding box center [556, 218] width 75 height 12
checkbox input "true"
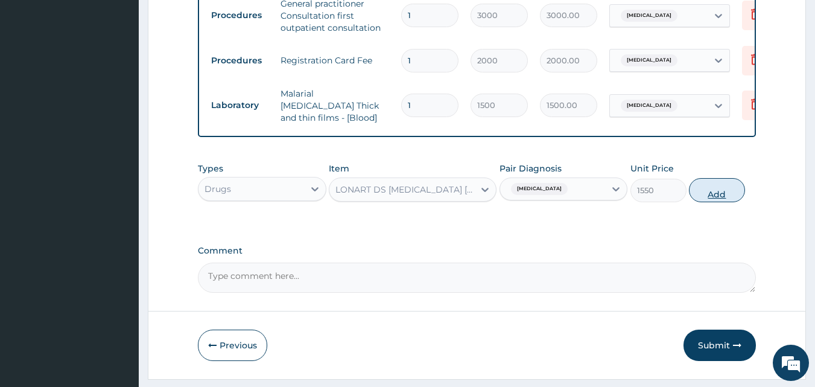
click at [691, 194] on button "Add" at bounding box center [717, 190] width 56 height 24
type input "0"
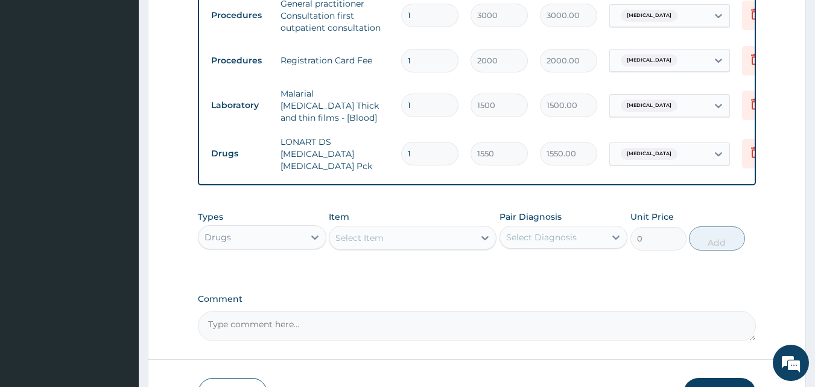
click at [426, 230] on div "Select Item" at bounding box center [401, 237] width 145 height 19
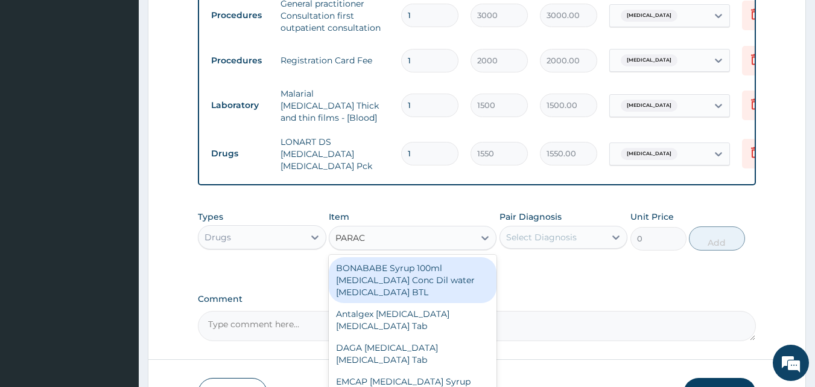
type input "PARACE"
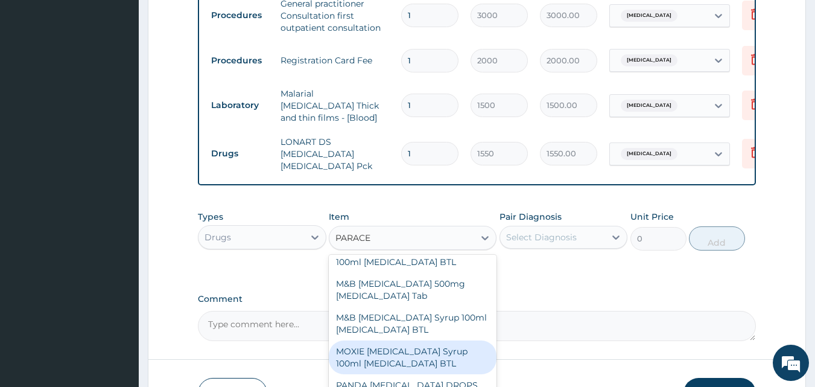
scroll to position [300, 0]
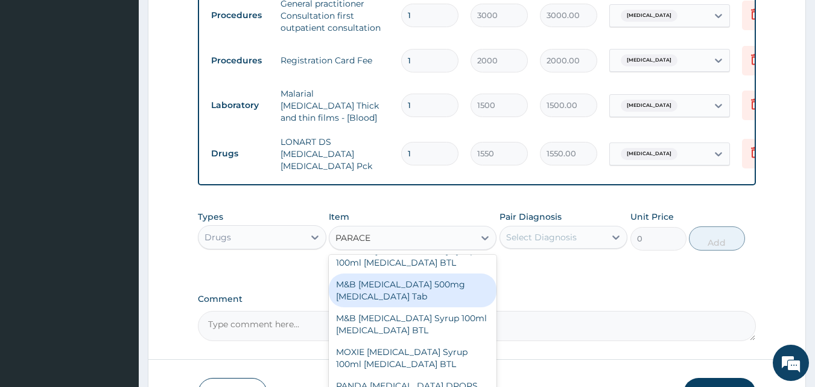
click at [402, 293] on div "M&B PARACETAMOL 500mg Acetaminophen Tab" at bounding box center [413, 290] width 168 height 34
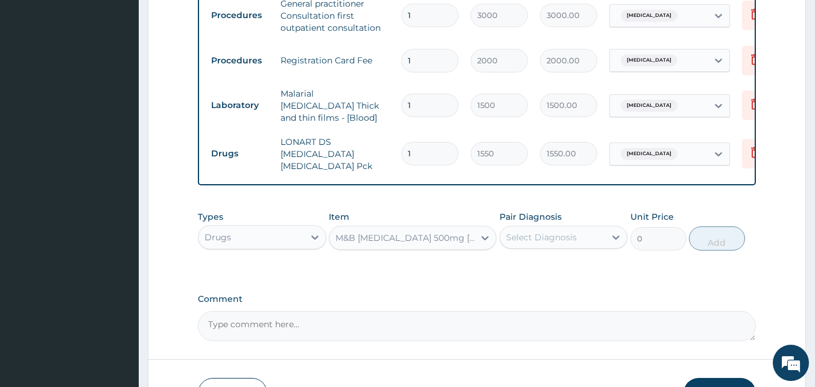
type input "10"
click at [522, 240] on div "Select Diagnosis" at bounding box center [553, 236] width 106 height 19
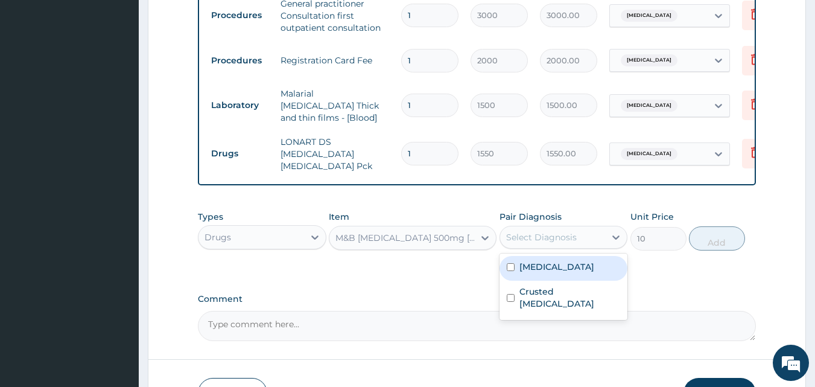
click at [528, 267] on label "Malaria" at bounding box center [556, 267] width 75 height 12
checkbox input "true"
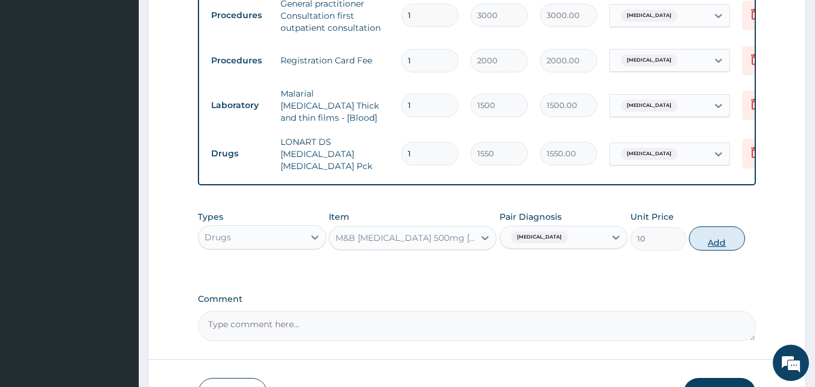
click at [717, 240] on button "Add" at bounding box center [717, 238] width 56 height 24
type input "0"
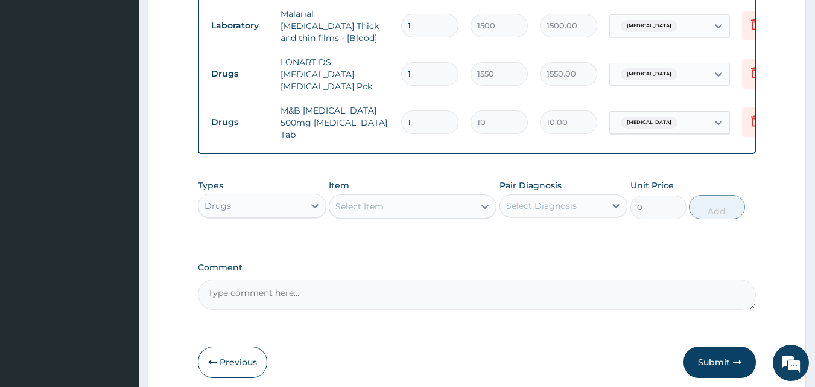
scroll to position [573, 0]
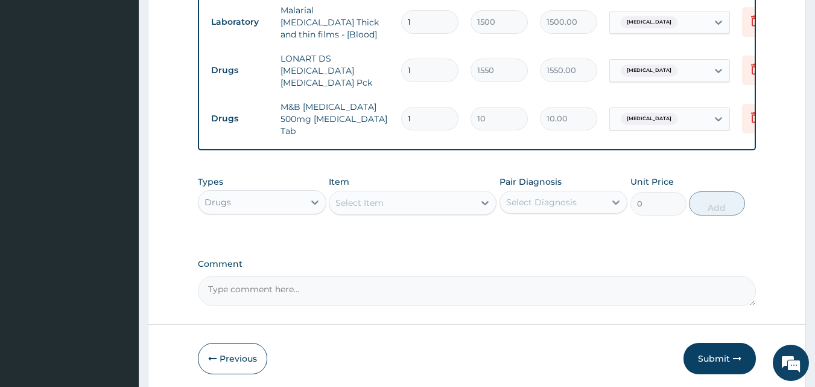
type input "18"
type input "180.00"
type input "18"
click at [358, 199] on div "Select Item" at bounding box center [359, 203] width 48 height 12
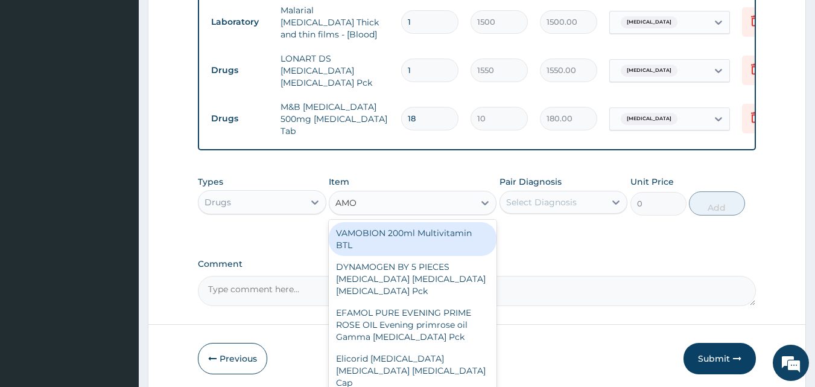
type input "AMOX"
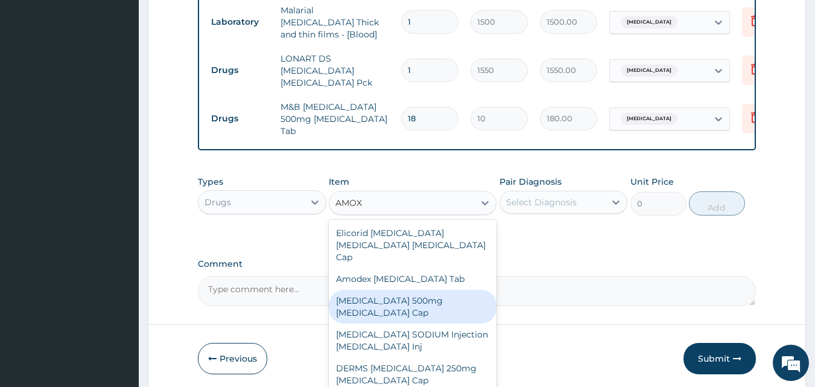
click at [398, 291] on div "AMOXICILLIN 500mg Amoxicillin Cap" at bounding box center [413, 307] width 168 height 34
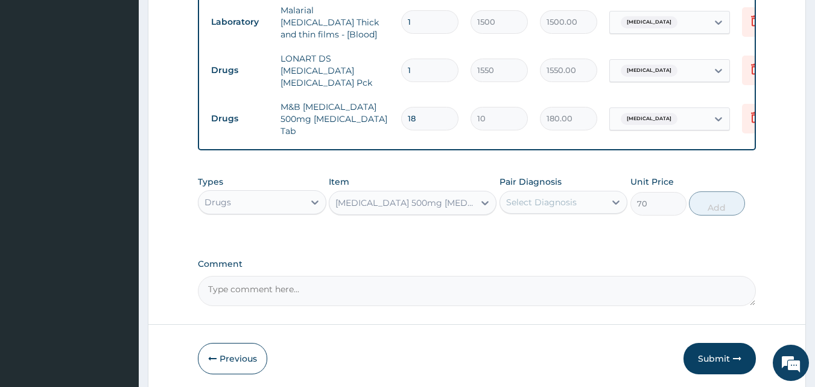
click at [459, 200] on div "AMOXICILLIN 500mg Amoxicillin Cap" at bounding box center [405, 203] width 140 height 12
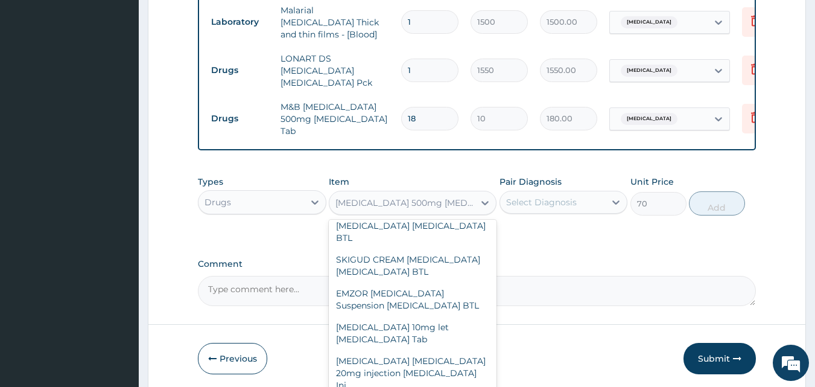
scroll to position [33970, 0]
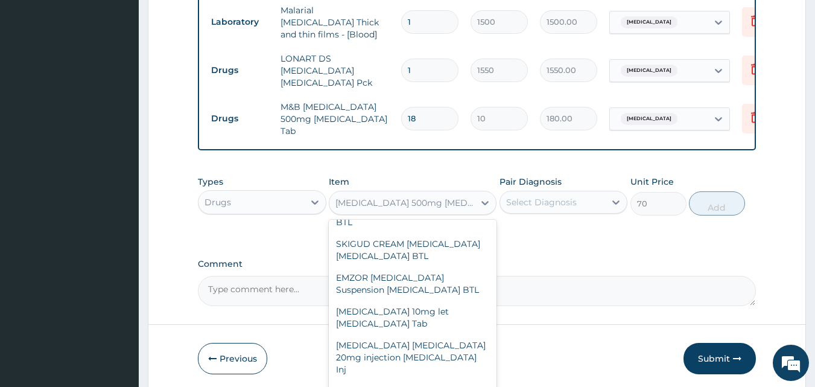
type input "180"
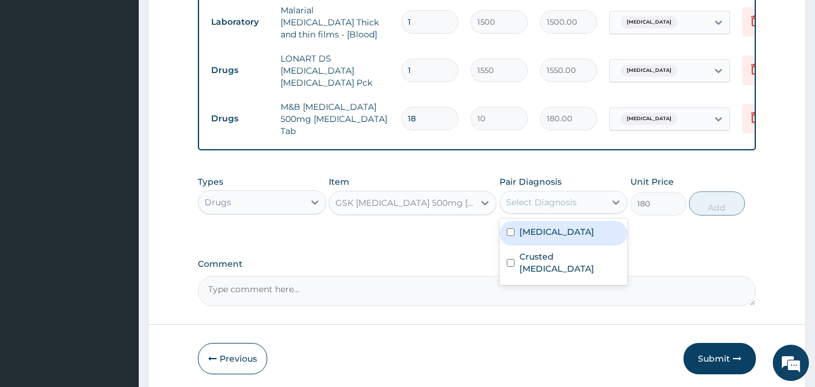
click at [546, 199] on div "Select Diagnosis" at bounding box center [541, 202] width 71 height 12
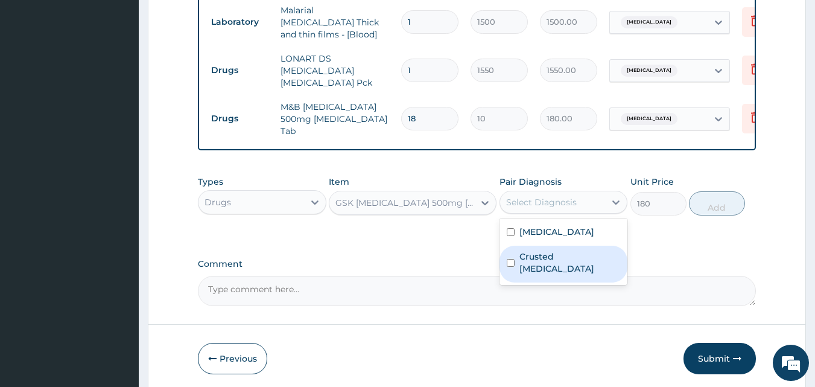
click at [549, 251] on label "Crusted scabies" at bounding box center [569, 262] width 101 height 24
checkbox input "true"
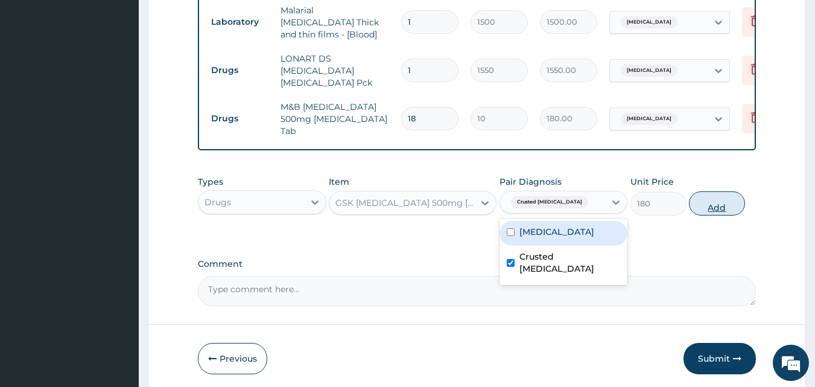
click at [713, 203] on button "Add" at bounding box center [717, 203] width 56 height 24
type input "0"
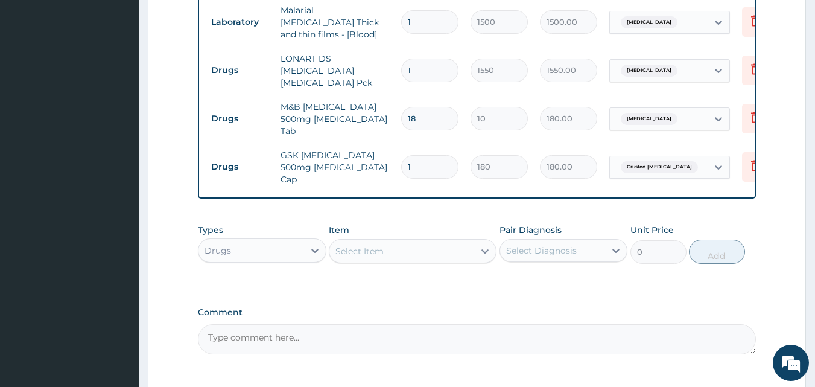
type input "15"
type input "2700.00"
type input "15"
click at [398, 241] on div "Select Item" at bounding box center [401, 250] width 145 height 19
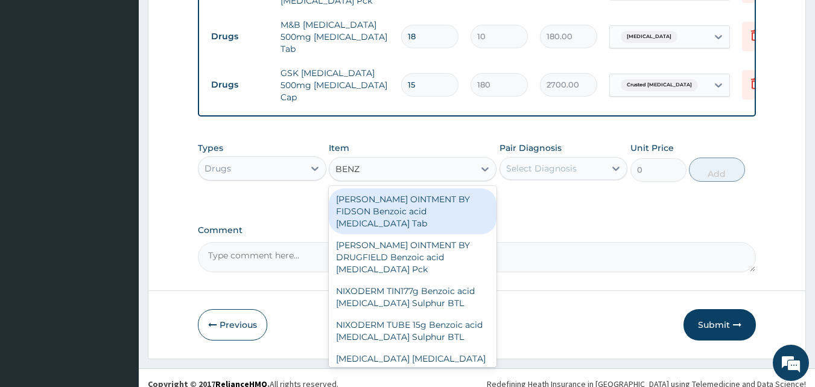
scroll to position [656, 0]
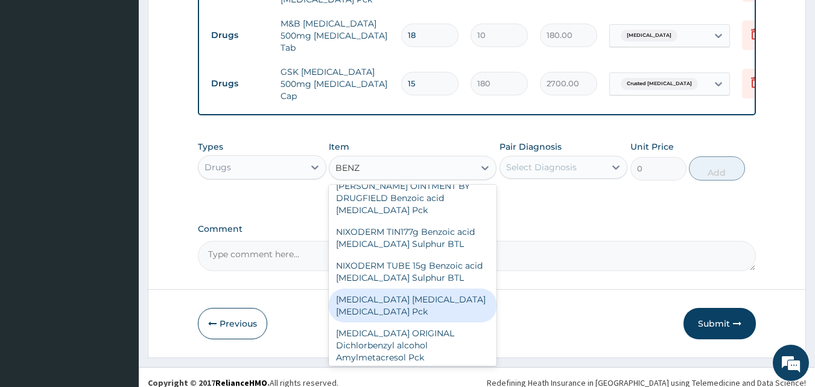
type input "BENZO"
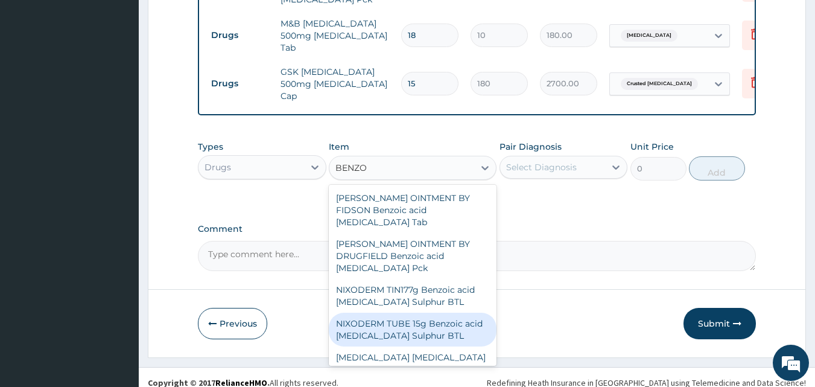
scroll to position [17, 0]
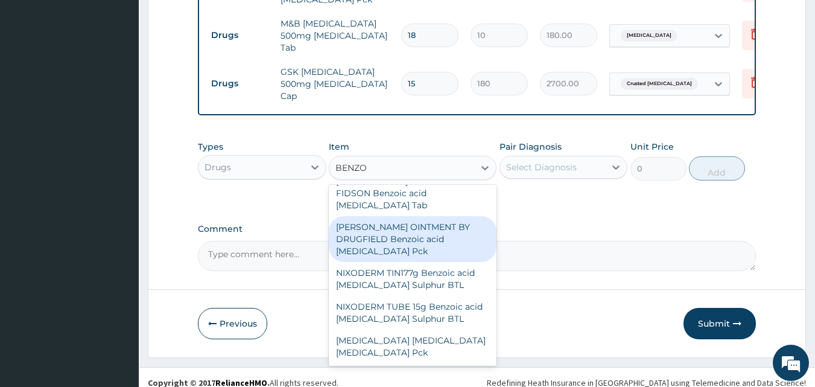
click at [436, 236] on div "WHITFIELD'S OINTMENT BY DRUGFIELD Benzoic acid Salicylic acid Pck" at bounding box center [413, 239] width 168 height 46
type input "420"
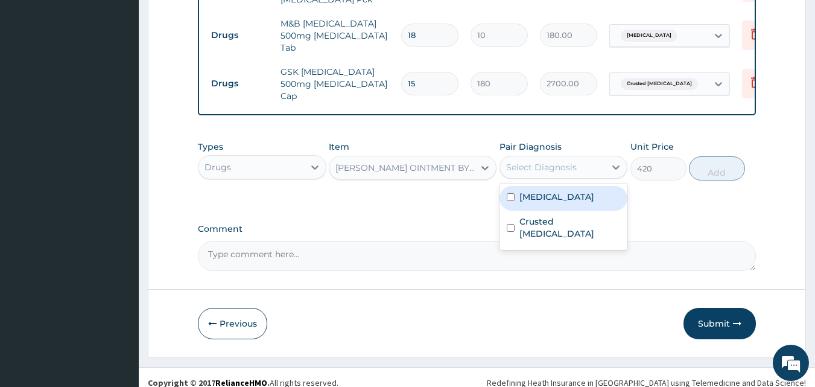
click at [523, 164] on div "Select Diagnosis" at bounding box center [553, 166] width 106 height 19
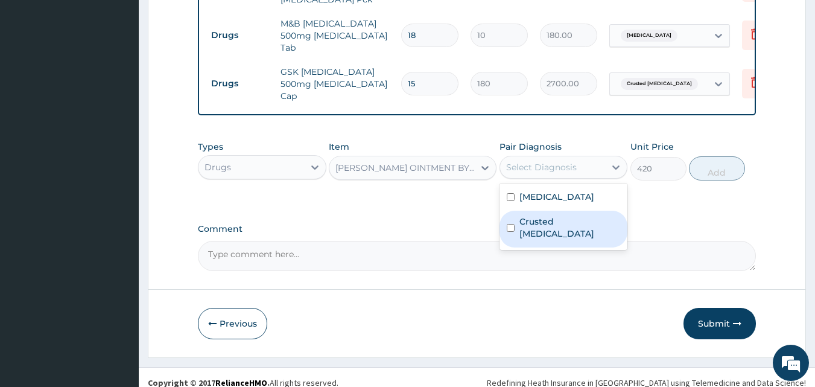
click at [533, 211] on div "Crusted scabies" at bounding box center [564, 229] width 129 height 37
checkbox input "true"
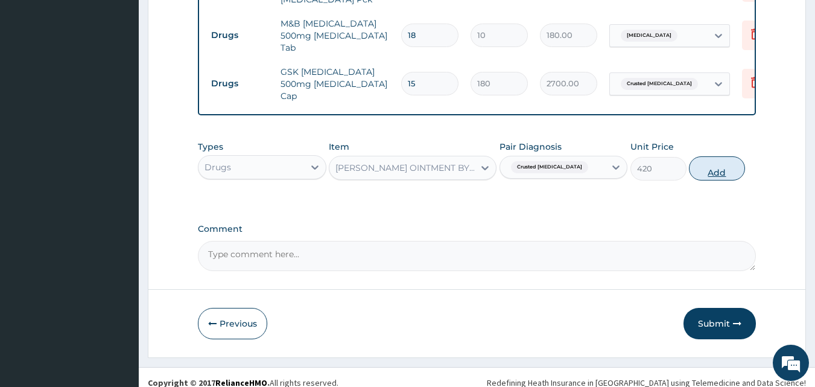
click at [705, 159] on button "Add" at bounding box center [717, 168] width 56 height 24
type input "0"
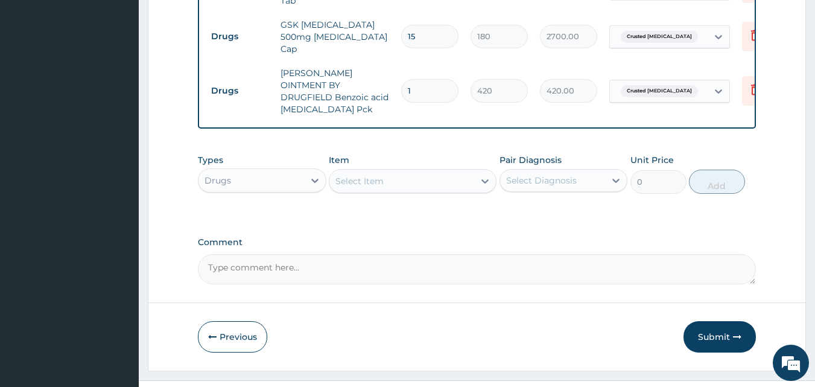
scroll to position [705, 0]
type input "3"
type input "1260.00"
type input "4"
type input "1680.00"
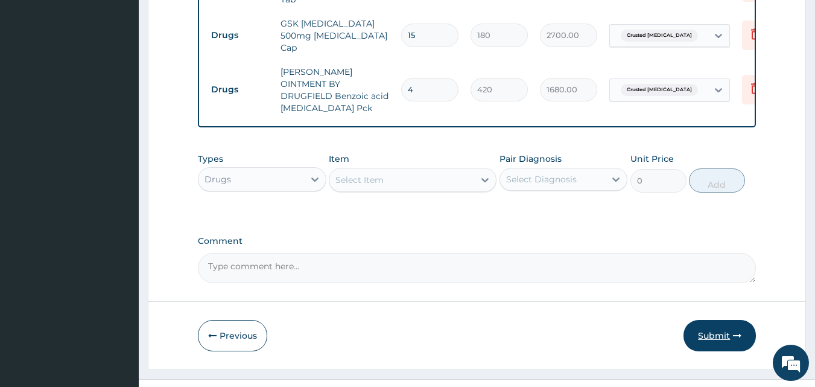
type input "4"
click at [735, 331] on icon "button" at bounding box center [737, 335] width 8 height 8
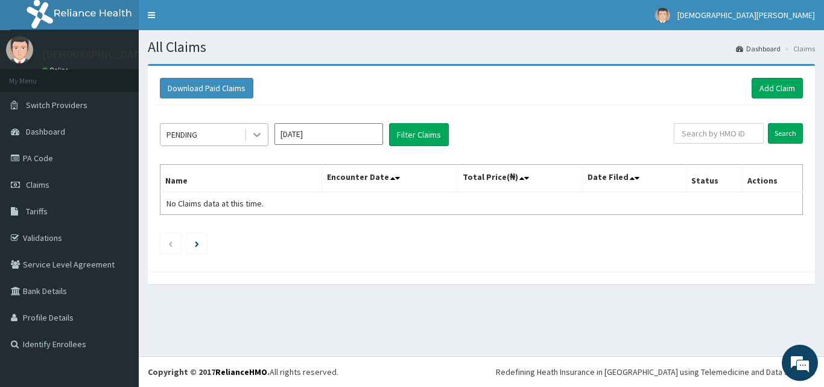
click at [253, 132] on icon at bounding box center [257, 135] width 12 height 12
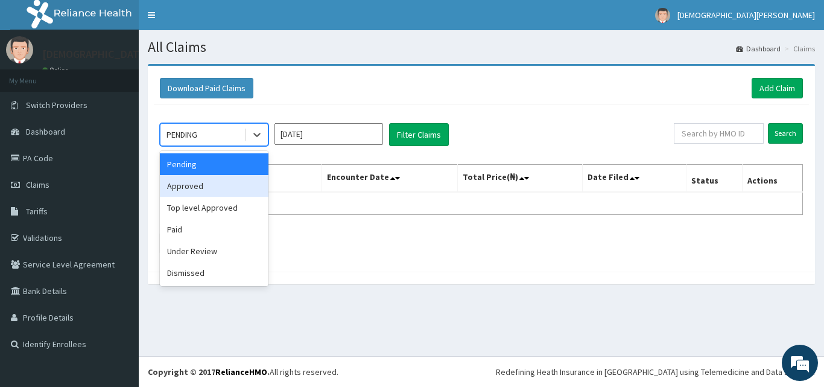
click at [242, 186] on div "Approved" at bounding box center [214, 186] width 109 height 22
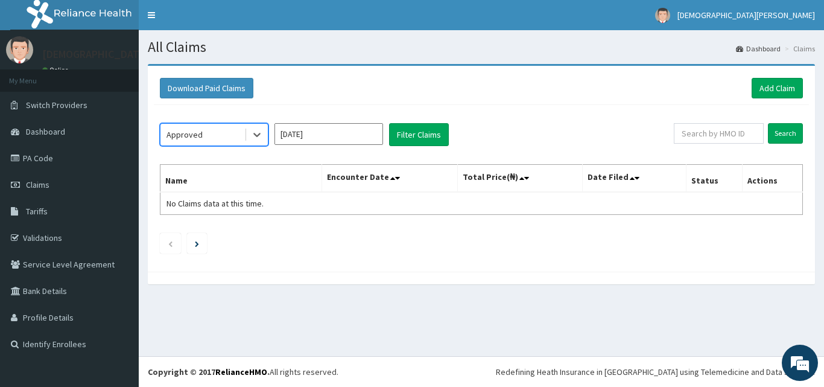
click at [346, 135] on input "[DATE]" at bounding box center [329, 134] width 109 height 22
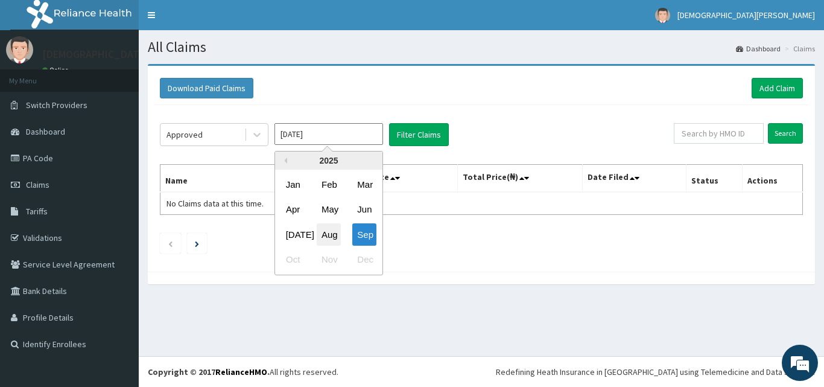
click at [329, 226] on div "Aug" at bounding box center [329, 234] width 24 height 22
type input "[DATE]"
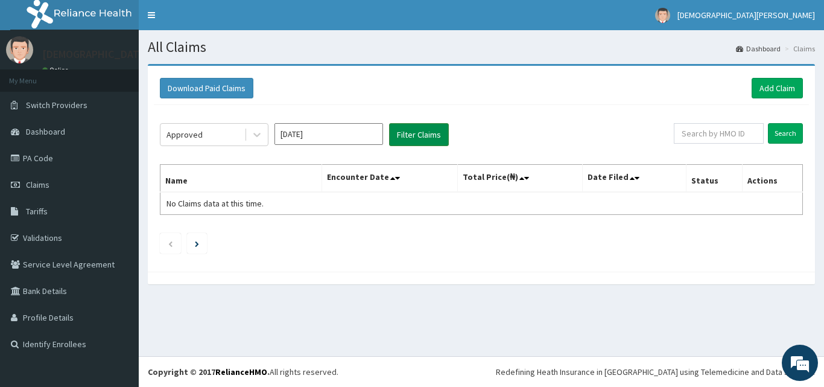
click at [405, 138] on button "Filter Claims" at bounding box center [419, 134] width 60 height 23
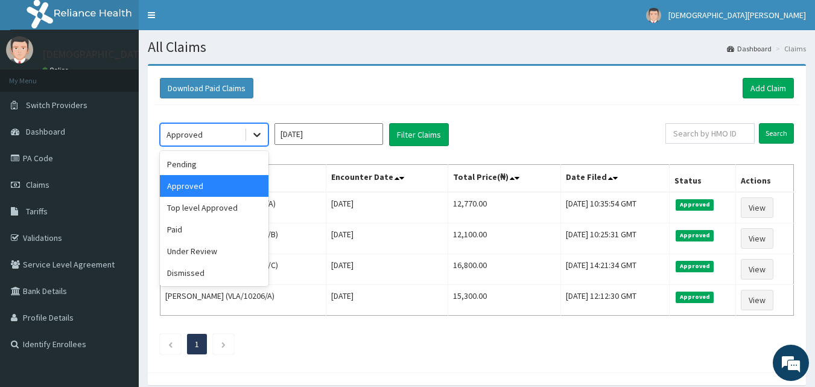
click at [259, 136] on icon at bounding box center [257, 135] width 12 height 12
click at [215, 243] on div "Under Review" at bounding box center [214, 251] width 109 height 22
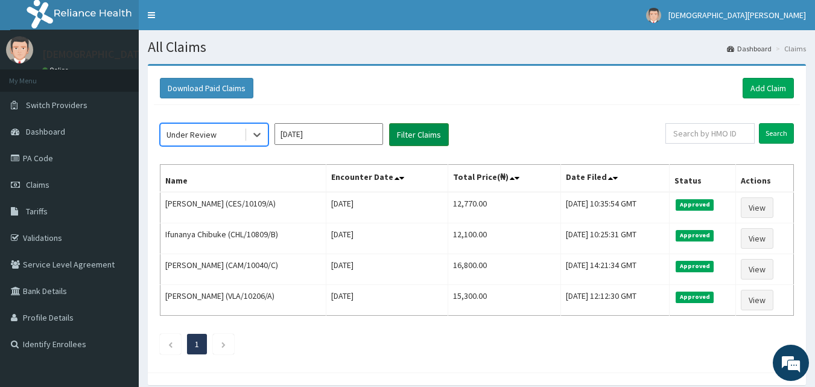
click at [403, 136] on button "Filter Claims" at bounding box center [419, 134] width 60 height 23
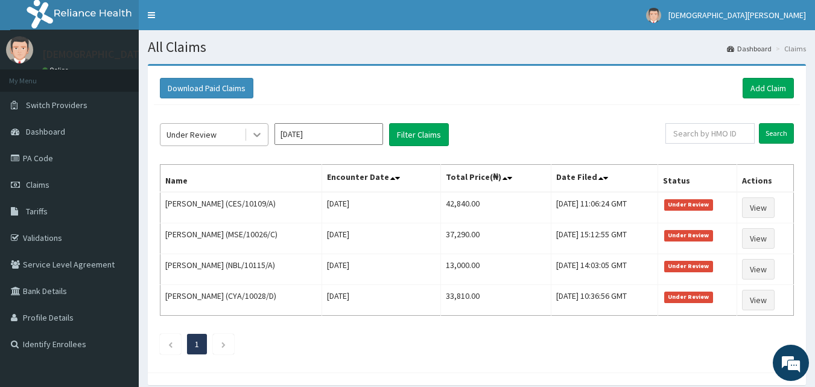
click at [255, 132] on icon at bounding box center [257, 135] width 12 height 12
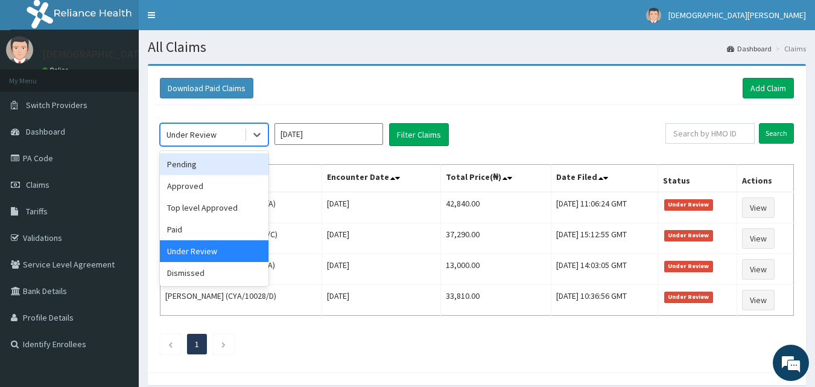
click at [216, 168] on div "Pending" at bounding box center [214, 164] width 109 height 22
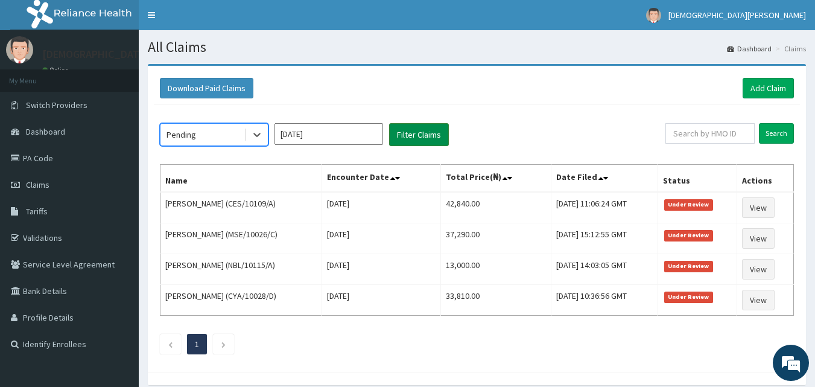
click at [411, 130] on button "Filter Claims" at bounding box center [419, 134] width 60 height 23
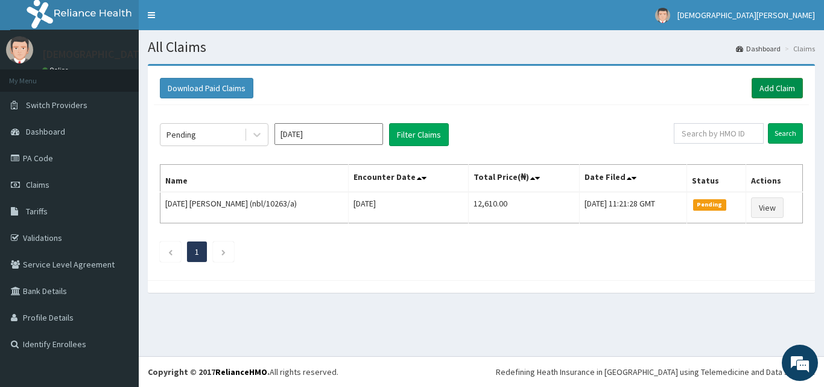
click at [790, 87] on link "Add Claim" at bounding box center [777, 88] width 51 height 21
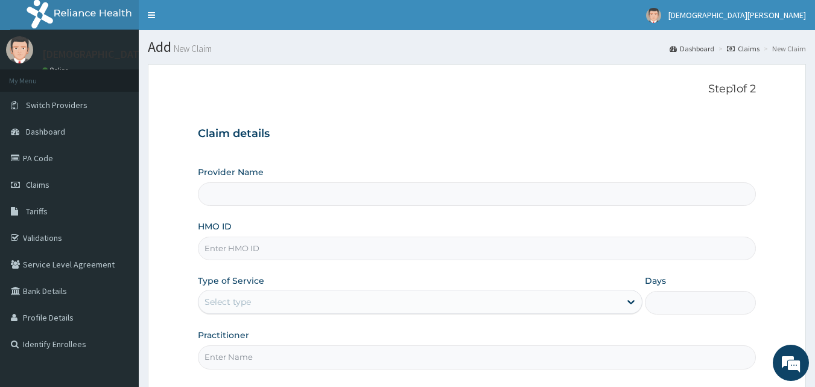
type input "[GEOGRAPHIC_DATA]"
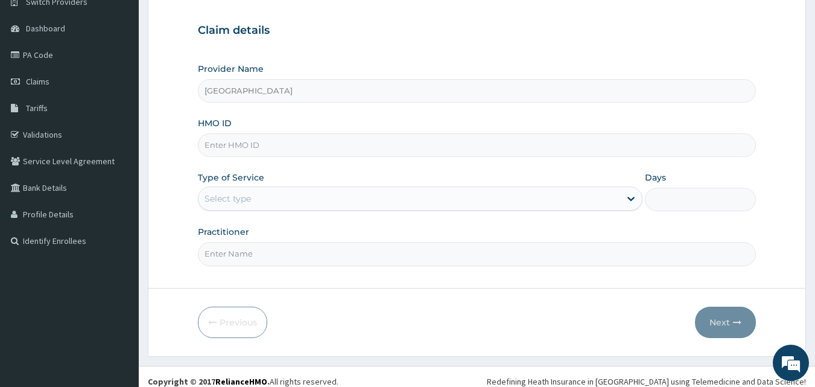
scroll to position [113, 0]
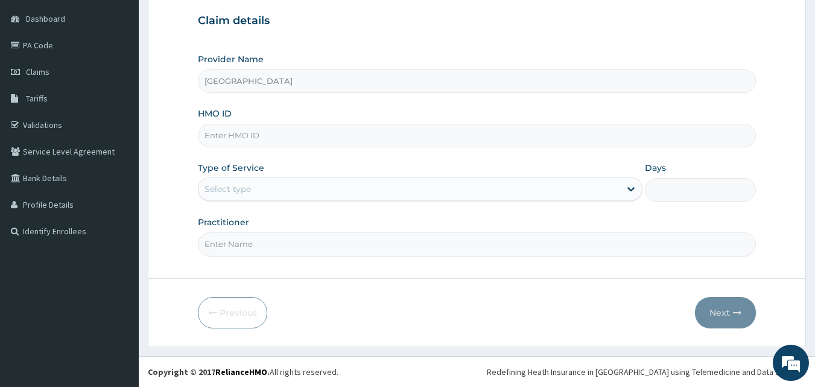
click at [240, 139] on input "HMO ID" at bounding box center [477, 136] width 559 height 24
type input "WPL/10097/A"
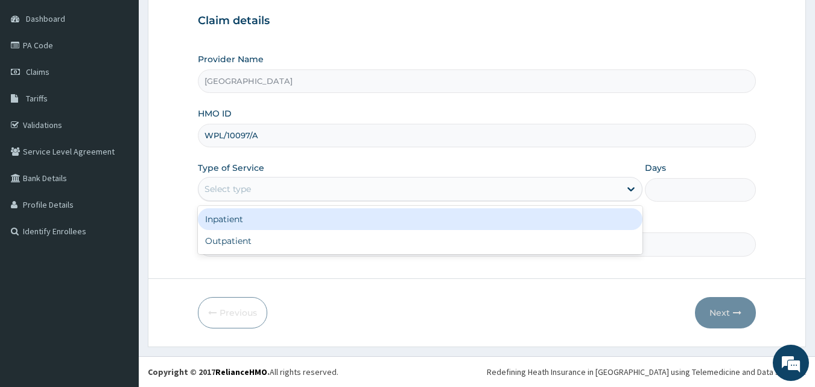
click at [249, 183] on div "Select type" at bounding box center [228, 189] width 46 height 12
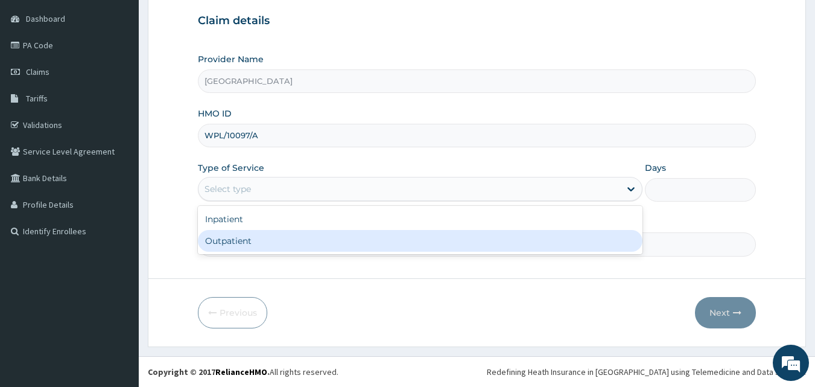
click at [255, 238] on div "Outpatient" at bounding box center [420, 241] width 445 height 22
type input "1"
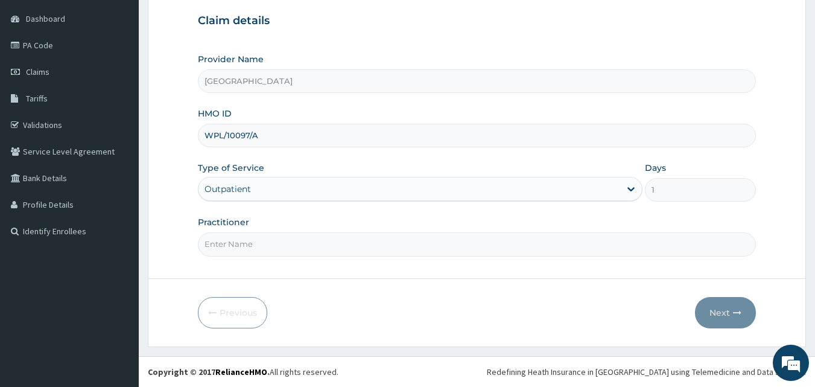
click at [240, 241] on input "Practitioner" at bounding box center [477, 244] width 559 height 24
type input "[PERSON_NAME] EZE"
click at [722, 319] on button "Next" at bounding box center [725, 312] width 61 height 31
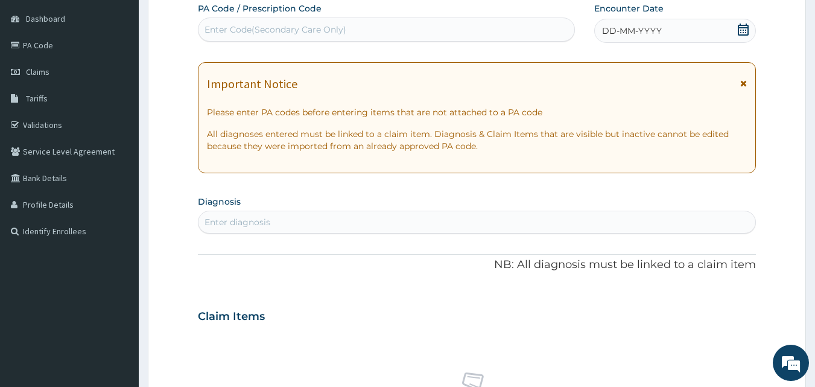
click at [341, 28] on div "Enter Code(Secondary Care Only)" at bounding box center [276, 30] width 142 height 12
type input "PA/"
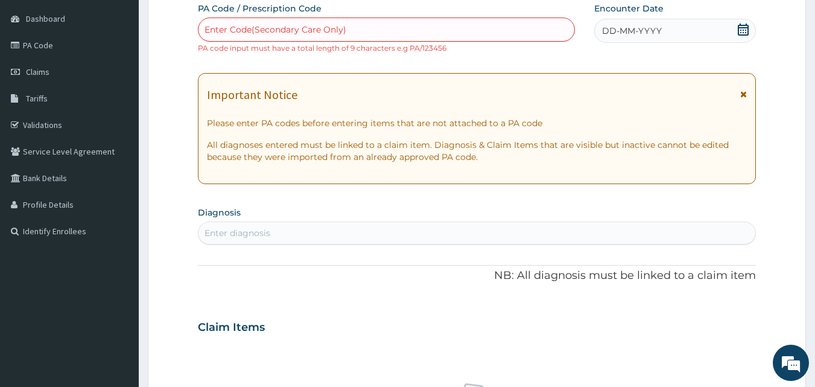
type input "1"
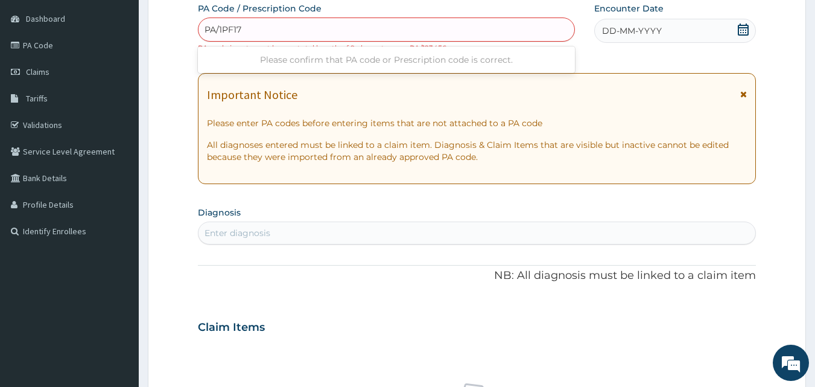
type input "PA/1PF172"
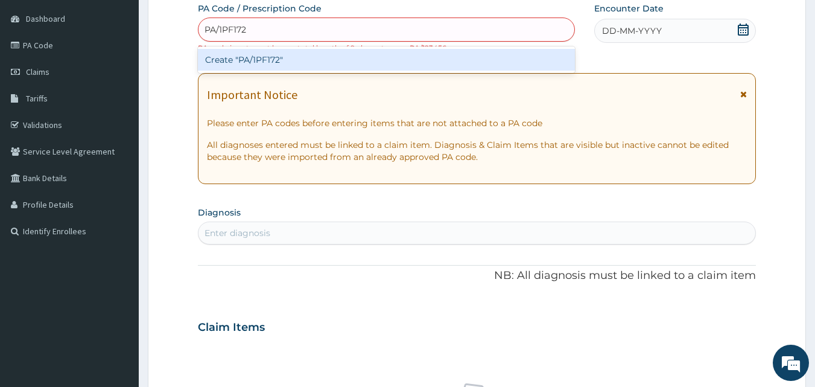
click at [474, 56] on div "Create "PA/1PF172"" at bounding box center [387, 60] width 378 height 22
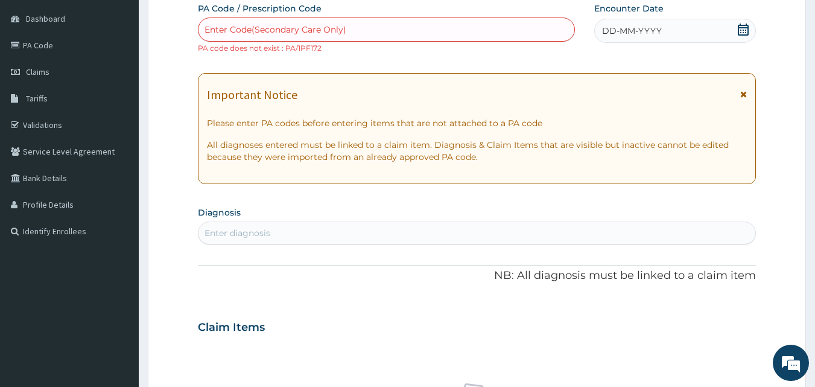
click at [343, 28] on div "Enter Code(Secondary Care Only)" at bounding box center [276, 30] width 142 height 12
type input "PA/1BF172"
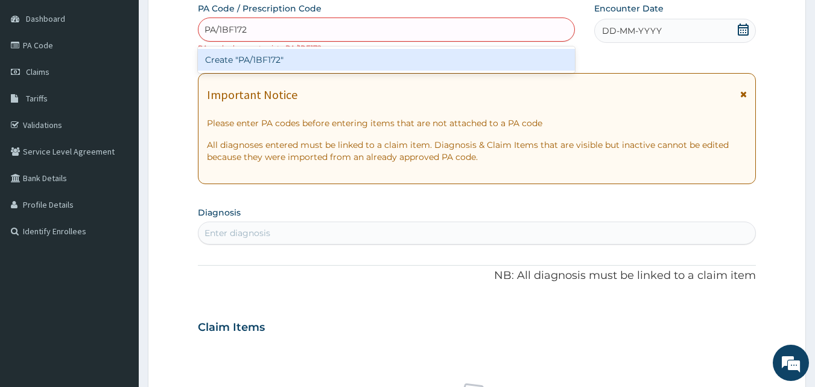
click at [354, 57] on div "Create "PA/1BF172"" at bounding box center [387, 60] width 378 height 22
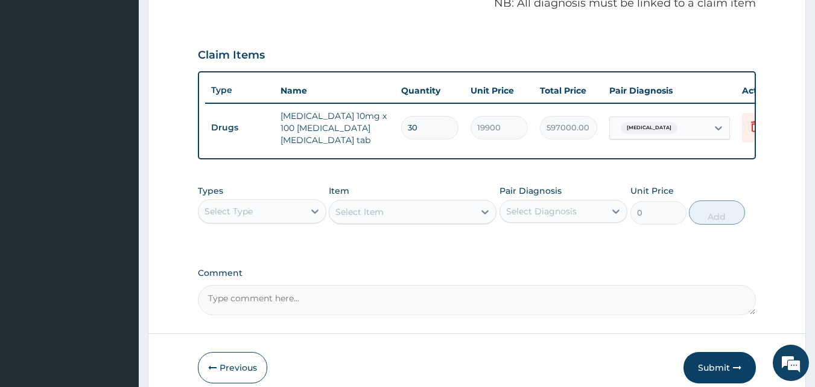
scroll to position [393, 0]
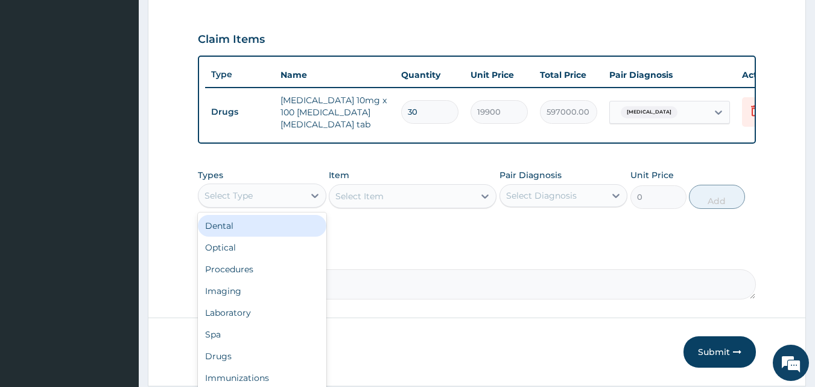
click at [283, 201] on div "Select Type" at bounding box center [252, 195] width 106 height 19
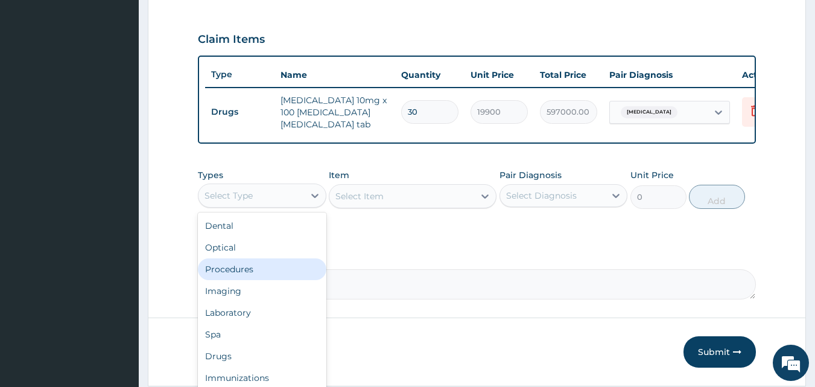
click at [248, 270] on div "Procedures" at bounding box center [262, 269] width 129 height 22
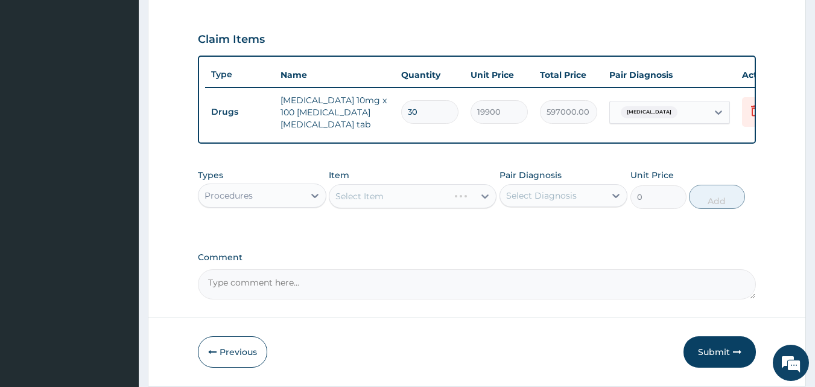
click at [392, 199] on div "Select Item" at bounding box center [413, 196] width 168 height 24
click at [401, 202] on div "Select Item" at bounding box center [401, 195] width 145 height 19
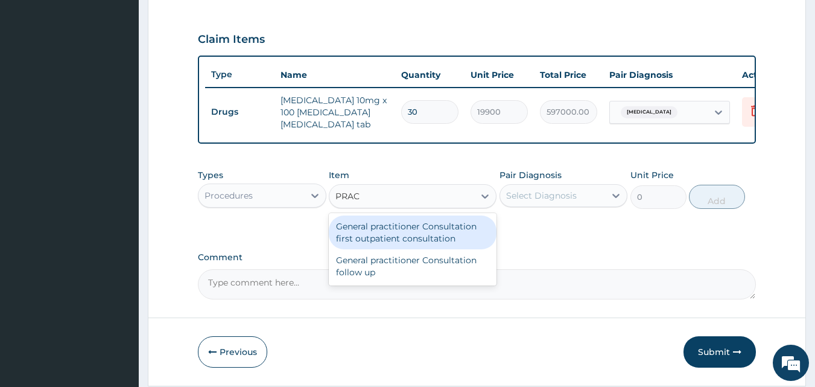
type input "PRACT"
click at [402, 226] on div "General practitioner Consultation first outpatient consultation" at bounding box center [413, 232] width 168 height 34
type input "3000"
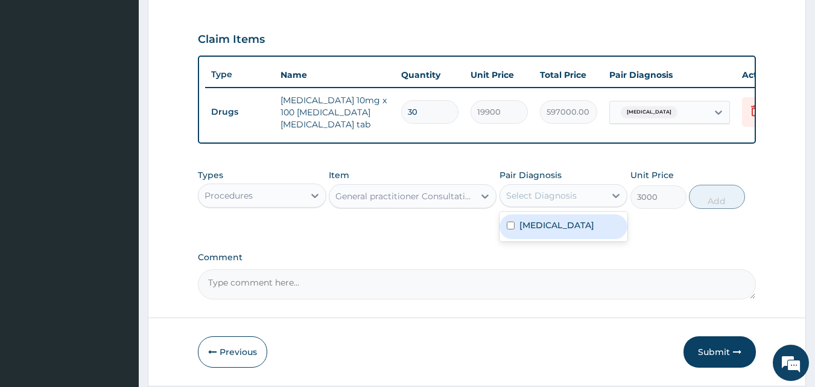
click at [571, 194] on div "Select Diagnosis" at bounding box center [541, 195] width 71 height 12
click at [573, 225] on label "[MEDICAL_DATA]" at bounding box center [556, 225] width 75 height 12
checkbox input "true"
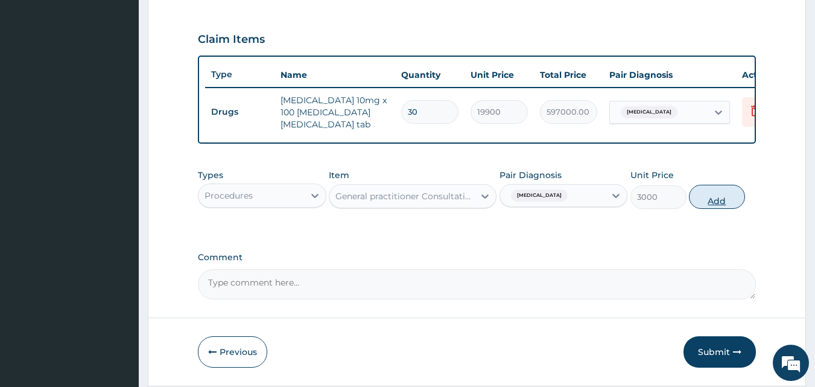
click at [724, 205] on button "Add" at bounding box center [717, 197] width 56 height 24
type input "0"
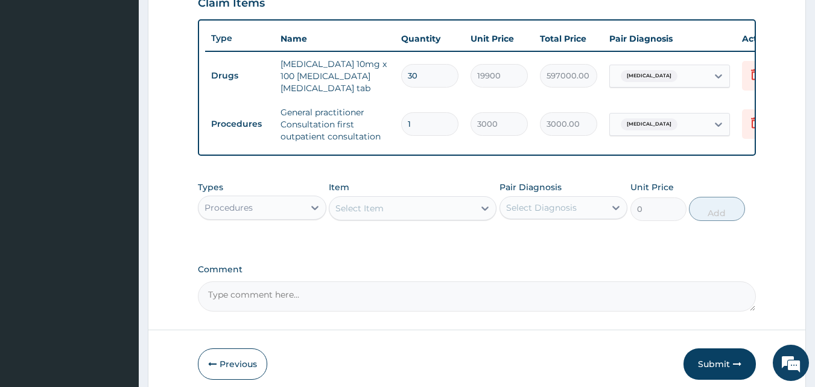
scroll to position [483, 0]
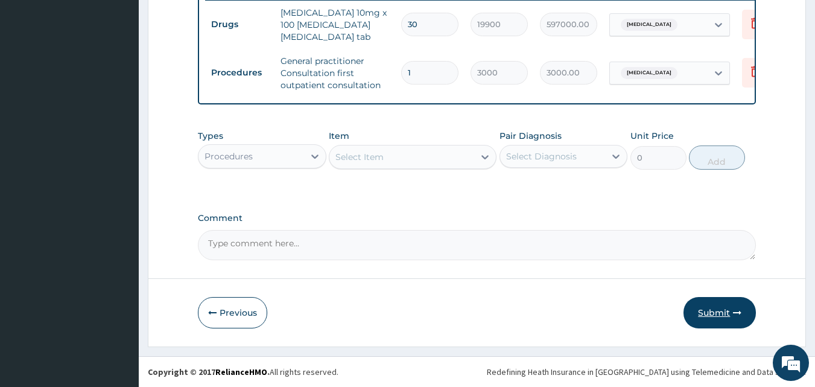
click at [731, 311] on button "Submit" at bounding box center [720, 312] width 72 height 31
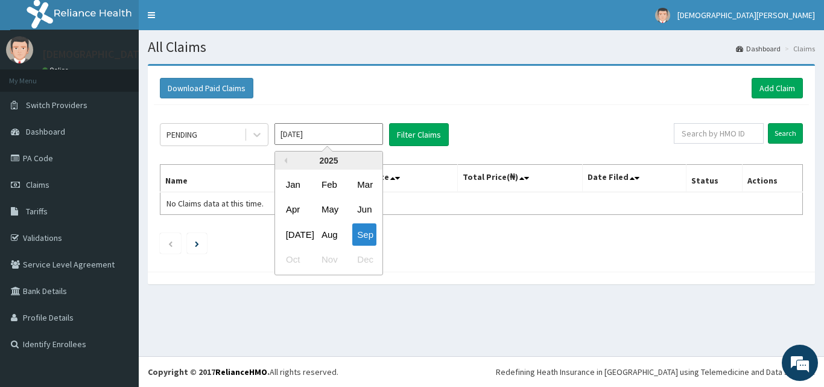
click at [353, 140] on input "[DATE]" at bounding box center [329, 134] width 109 height 22
click at [339, 240] on div "Aug" at bounding box center [329, 234] width 24 height 22
type input "[DATE]"
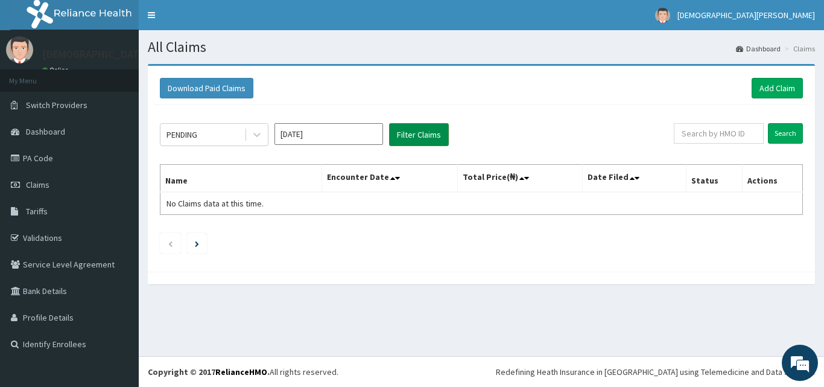
click at [418, 136] on button "Filter Claims" at bounding box center [419, 134] width 60 height 23
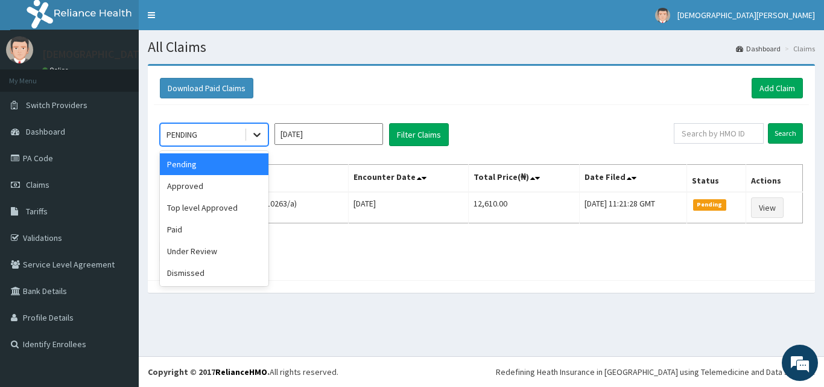
click at [256, 138] on icon at bounding box center [257, 135] width 12 height 12
click at [232, 186] on div "Approved" at bounding box center [214, 186] width 109 height 22
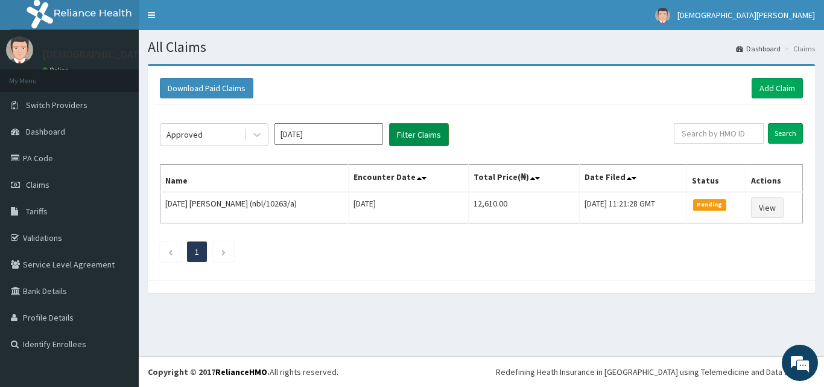
click at [417, 127] on button "Filter Claims" at bounding box center [419, 134] width 60 height 23
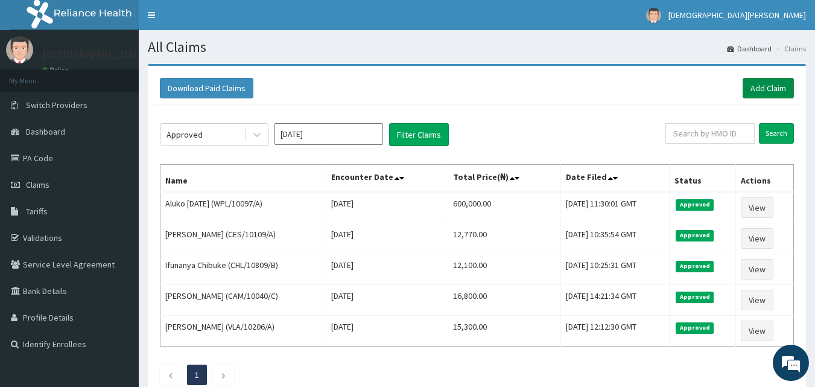
click at [757, 83] on link "Add Claim" at bounding box center [768, 88] width 51 height 21
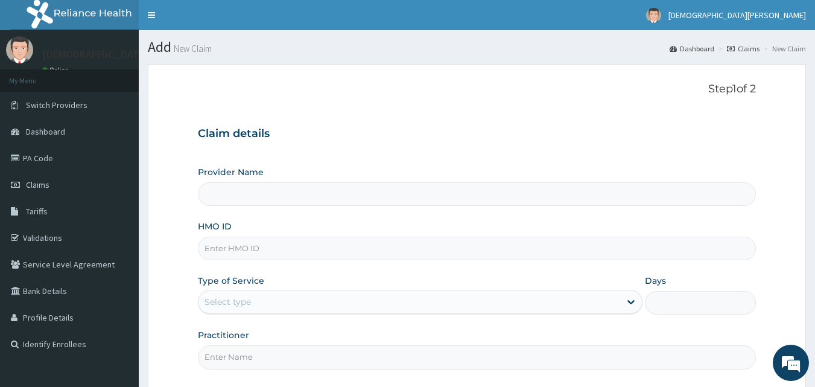
type input "[GEOGRAPHIC_DATA]"
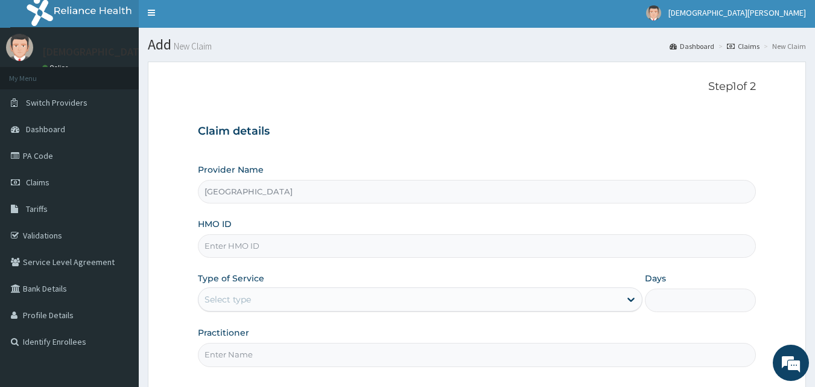
click at [279, 245] on input "HMO ID" at bounding box center [477, 246] width 559 height 24
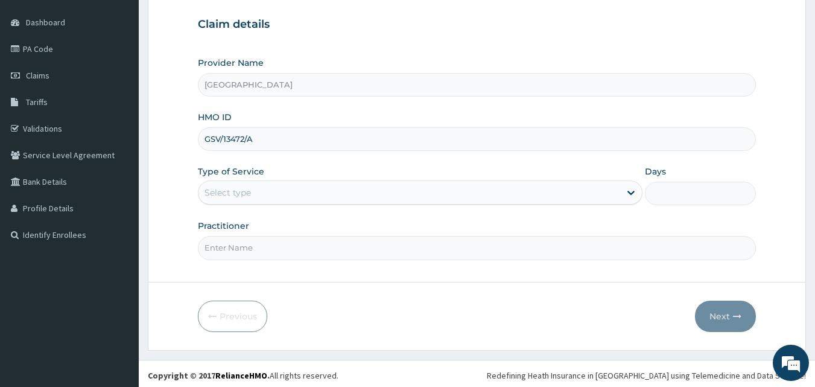
scroll to position [113, 0]
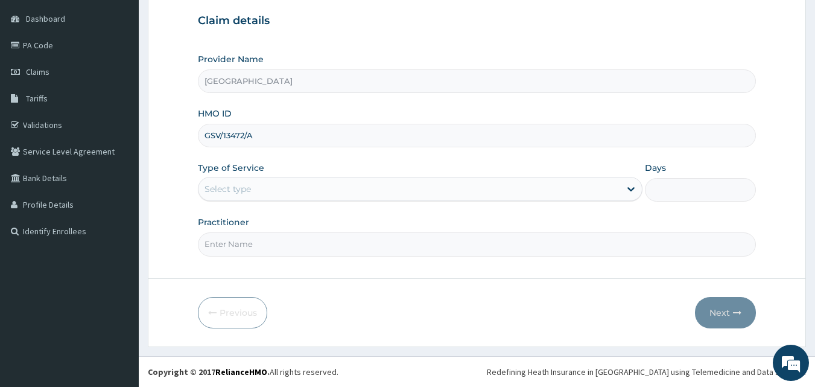
type input "GSV/13472/A"
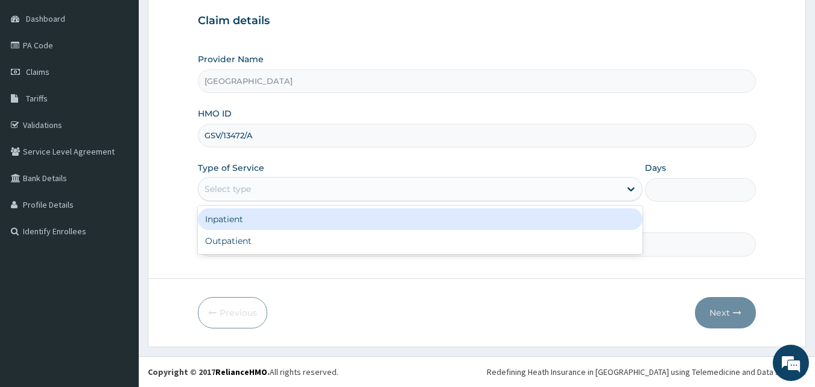
click at [260, 193] on div "Select type" at bounding box center [410, 188] width 422 height 19
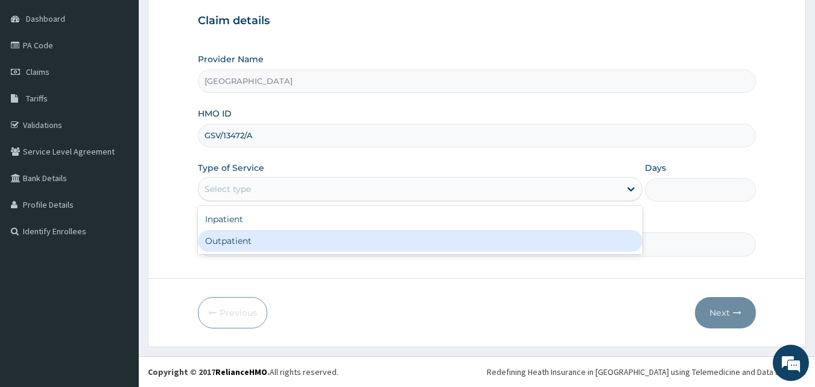
click at [264, 241] on div "Outpatient" at bounding box center [420, 241] width 445 height 22
type input "1"
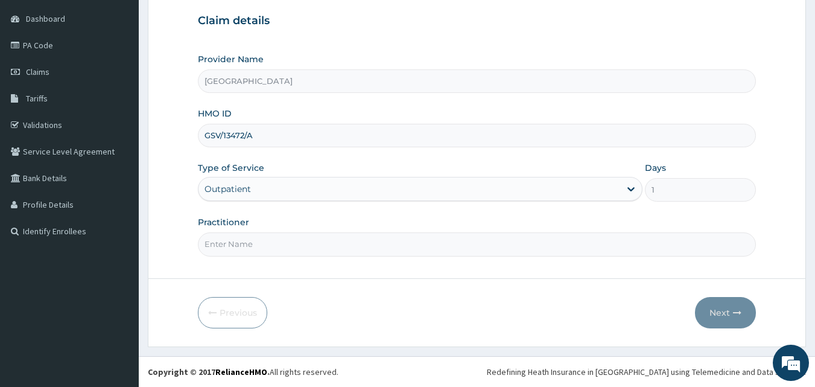
click at [288, 252] on input "Practitioner" at bounding box center [477, 244] width 559 height 24
type input "[PERSON_NAME] EZE"
click at [728, 308] on button "Next" at bounding box center [725, 312] width 61 height 31
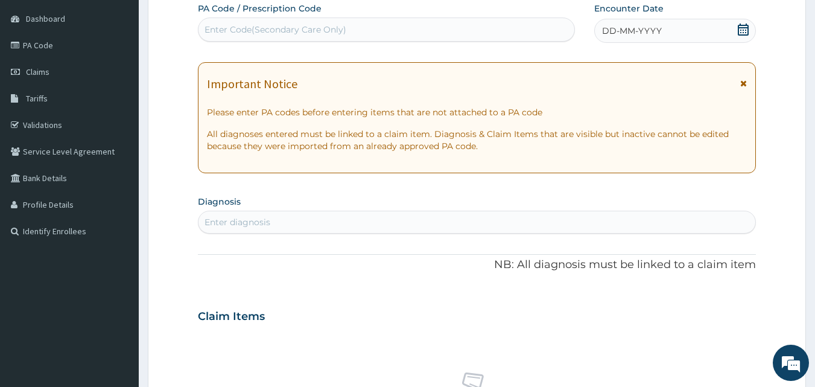
click at [364, 30] on div "Enter Code(Secondary Care Only)" at bounding box center [387, 29] width 376 height 19
type input "PA/50F360"
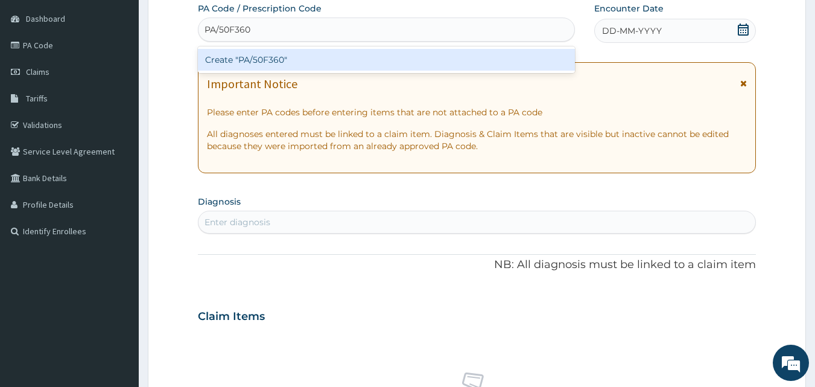
click at [326, 59] on div "Create "PA/50F360"" at bounding box center [387, 60] width 378 height 22
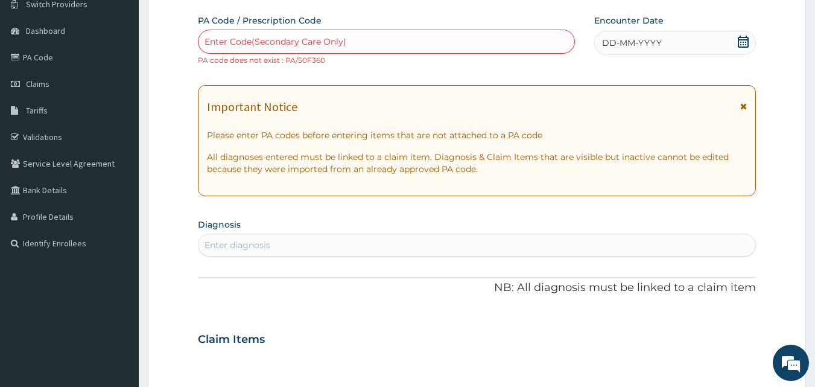
scroll to position [81, 0]
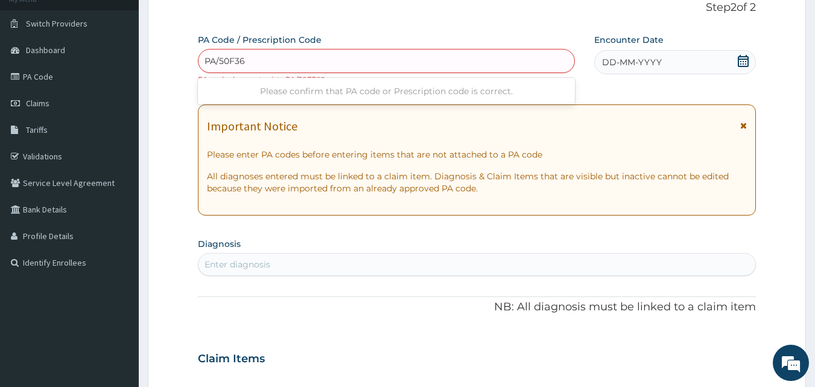
type input "PA/50F36D"
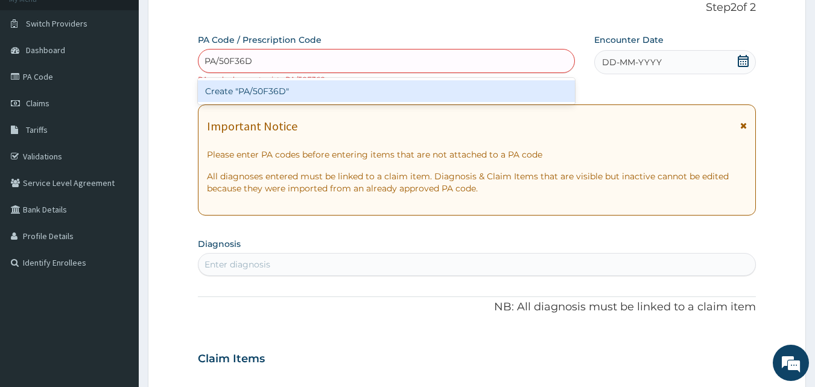
click at [244, 91] on div "Create "PA/50F36D"" at bounding box center [387, 91] width 378 height 22
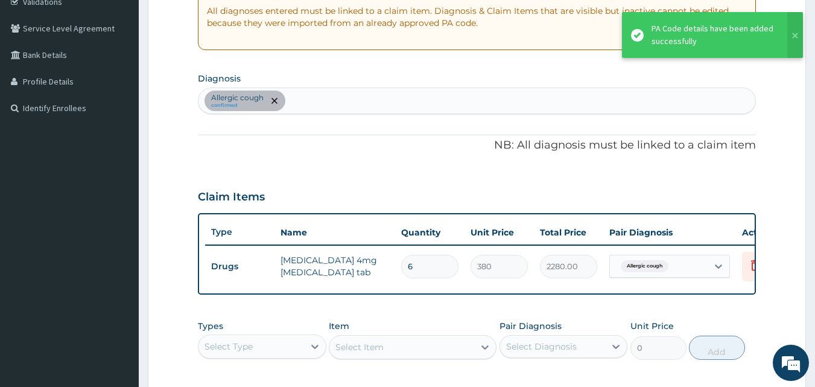
scroll to position [235, 0]
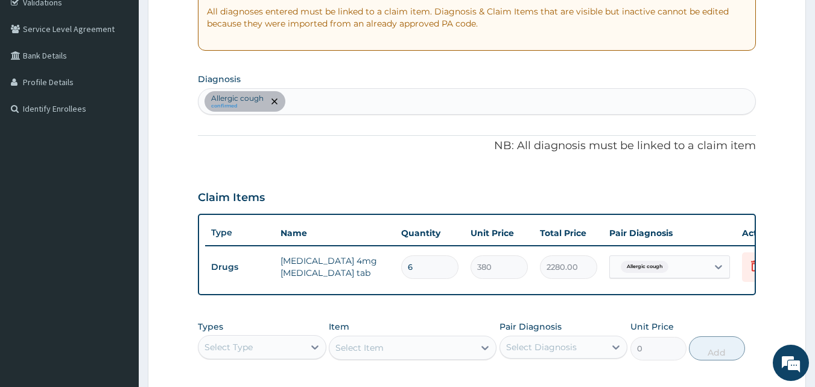
click at [325, 105] on div "Allergic cough confirmed" at bounding box center [477, 101] width 557 height 25
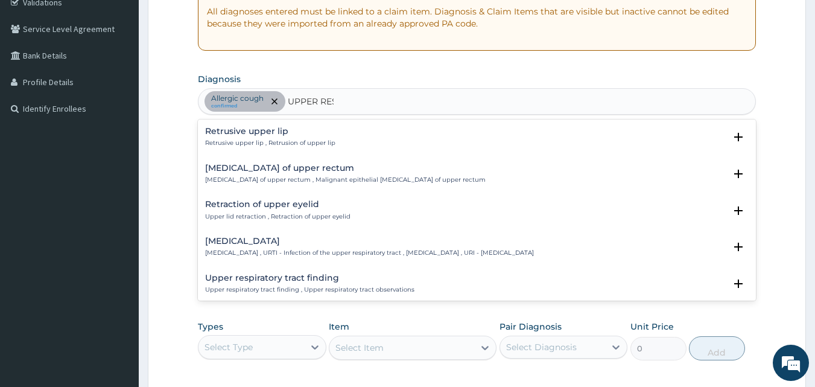
type input "UPPER RESP"
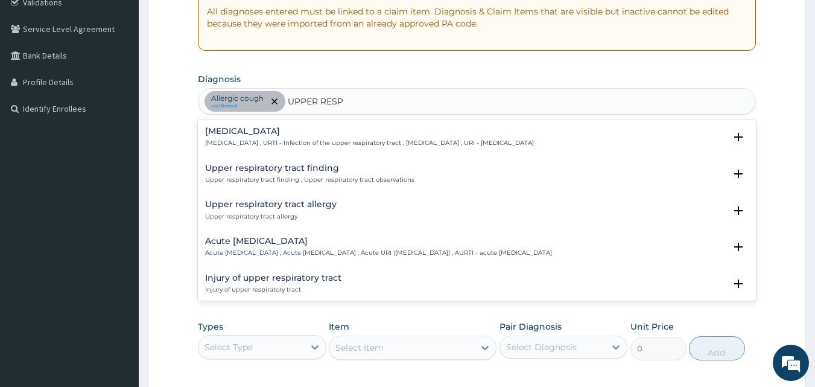
click at [284, 244] on h4 "Acute [MEDICAL_DATA]" at bounding box center [378, 241] width 347 height 9
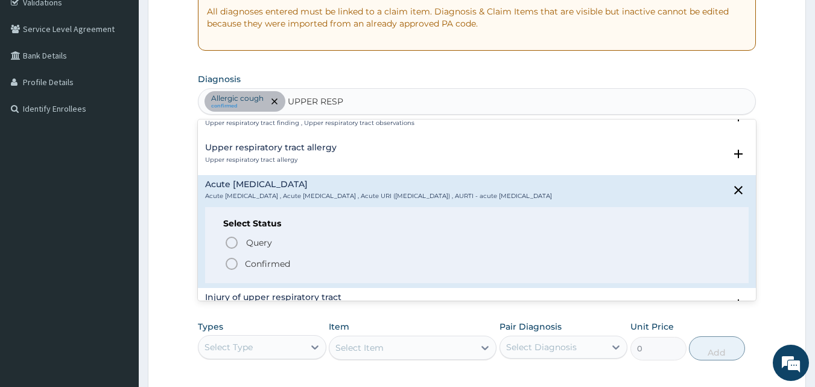
scroll to position [60, 0]
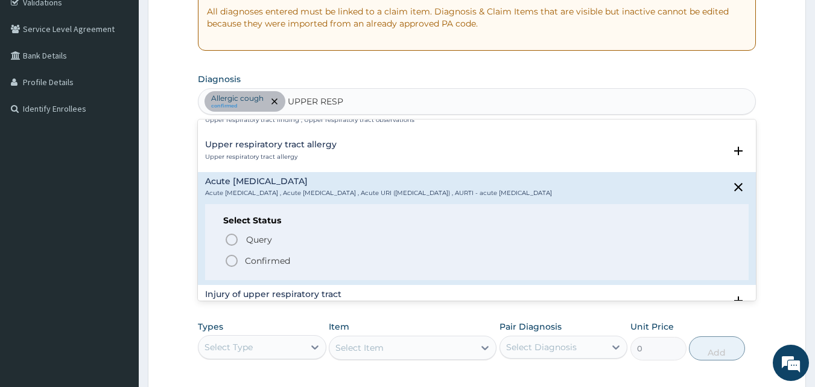
click at [230, 260] on icon "status option filled" at bounding box center [231, 260] width 14 height 14
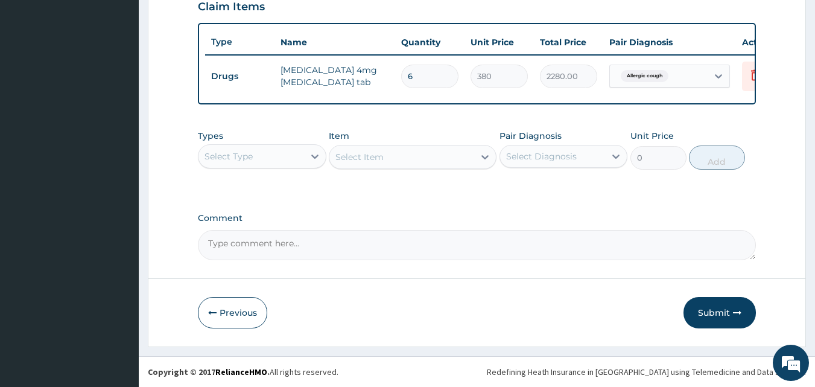
scroll to position [435, 0]
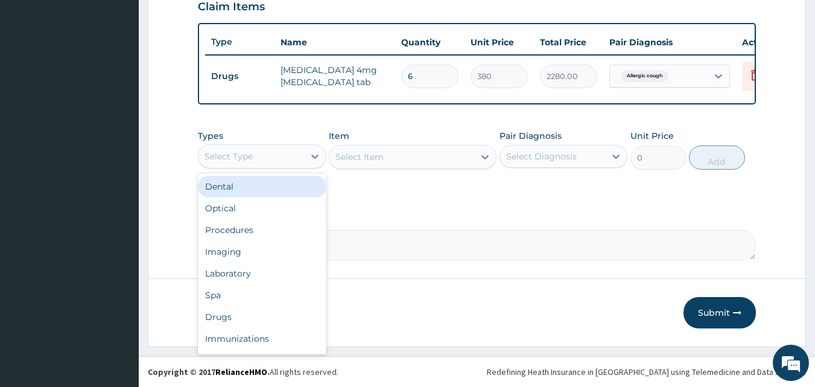
click at [245, 151] on div "Select Type" at bounding box center [229, 156] width 48 height 12
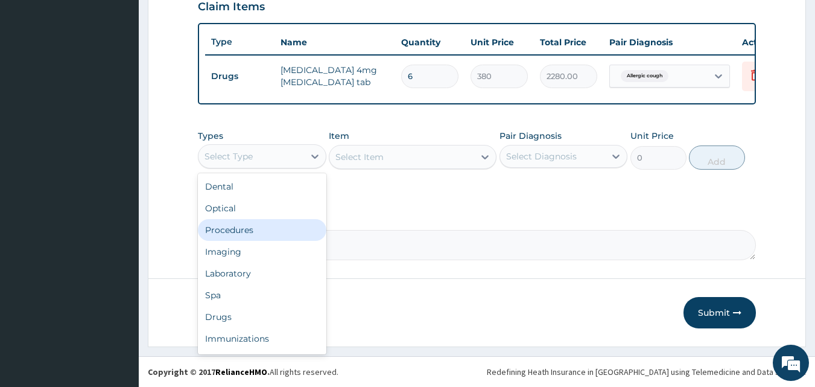
click at [273, 226] on div "Procedures" at bounding box center [262, 230] width 129 height 22
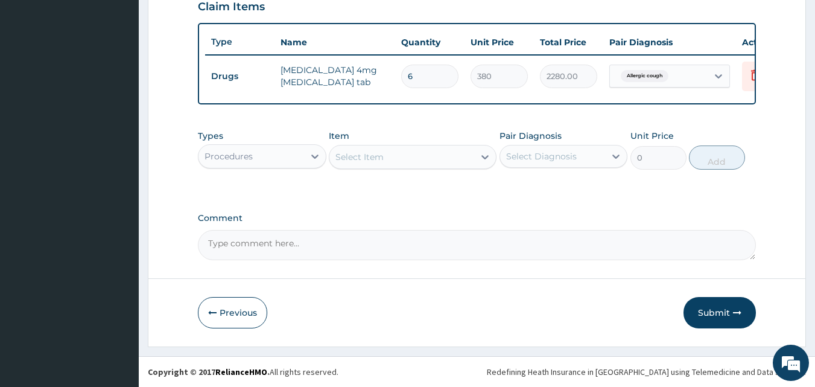
click at [421, 160] on div "Select Item" at bounding box center [401, 156] width 145 height 19
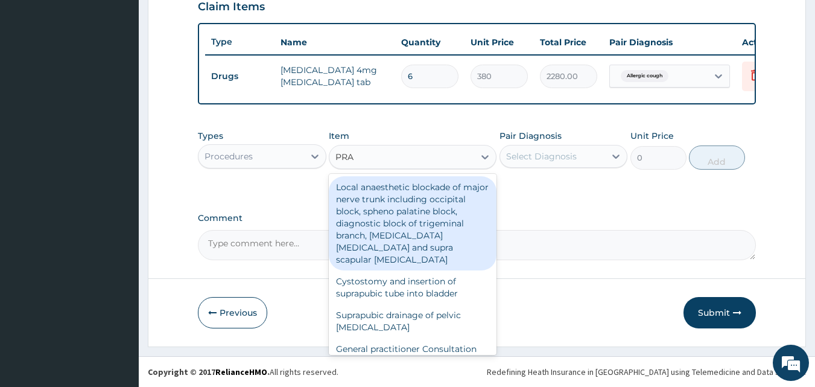
type input "PRAC"
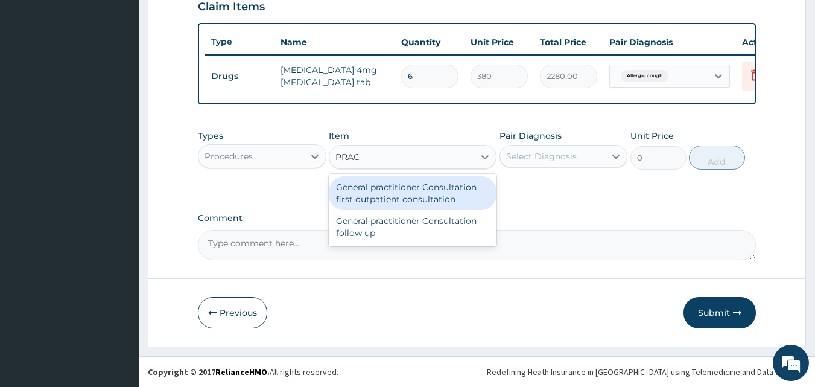
click at [421, 194] on div "General practitioner Consultation first outpatient consultation" at bounding box center [413, 193] width 168 height 34
type input "3000"
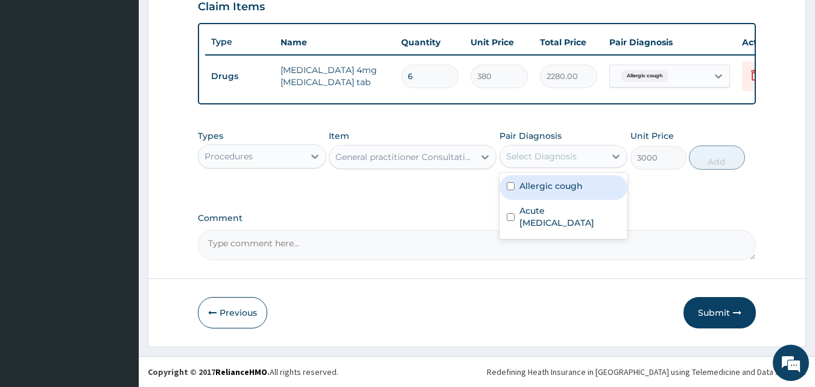
click at [576, 159] on div "Select Diagnosis" at bounding box center [553, 156] width 106 height 19
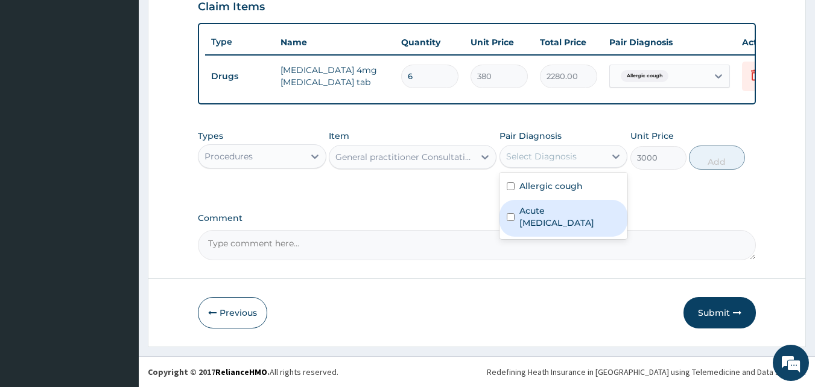
click at [583, 218] on label "Acute upper respiratory infection" at bounding box center [569, 217] width 101 height 24
checkbox input "true"
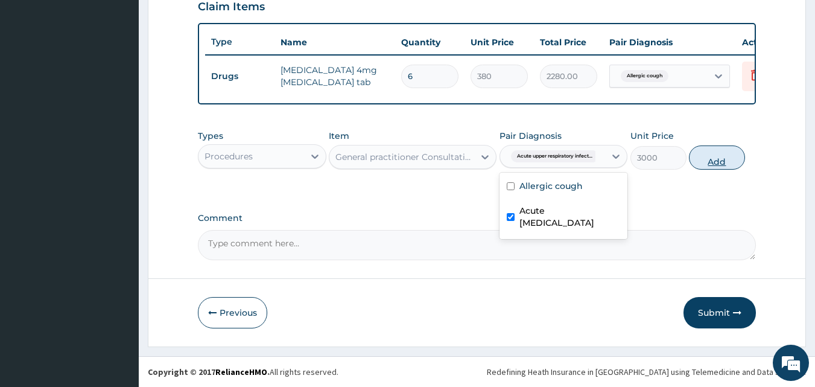
click at [714, 157] on button "Add" at bounding box center [717, 157] width 56 height 24
type input "0"
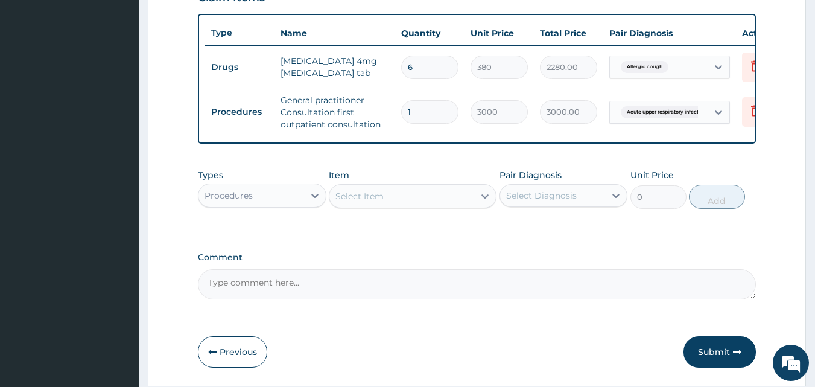
click at [286, 203] on div "Procedures" at bounding box center [252, 195] width 106 height 19
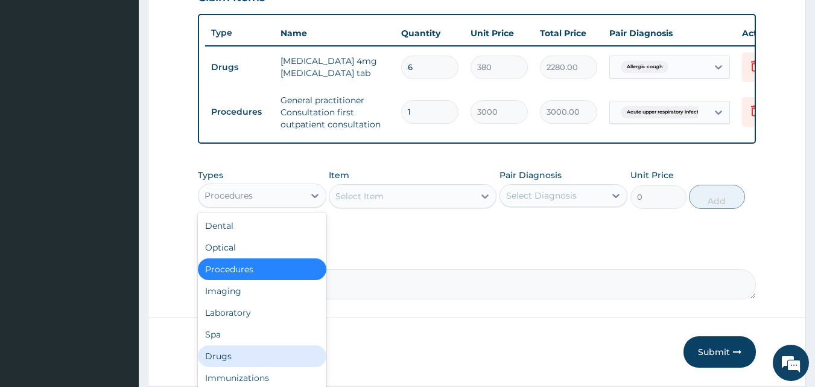
click at [265, 363] on div "Drugs" at bounding box center [262, 356] width 129 height 22
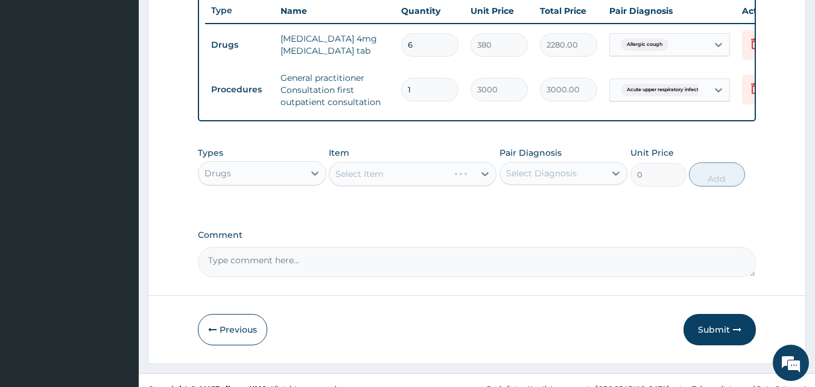
scroll to position [483, 0]
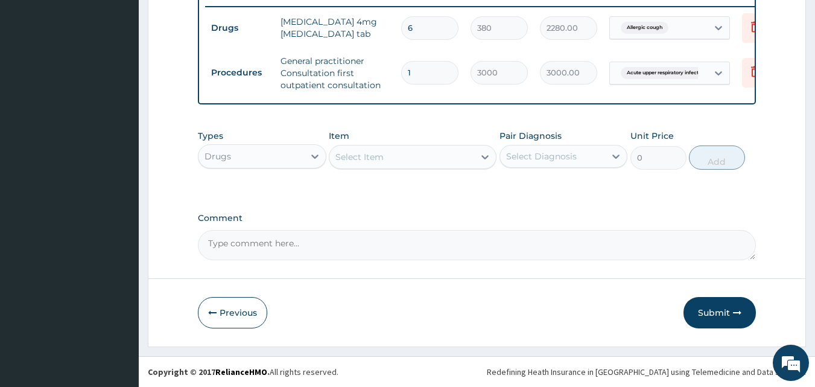
click at [405, 161] on div "Select Item" at bounding box center [401, 156] width 145 height 19
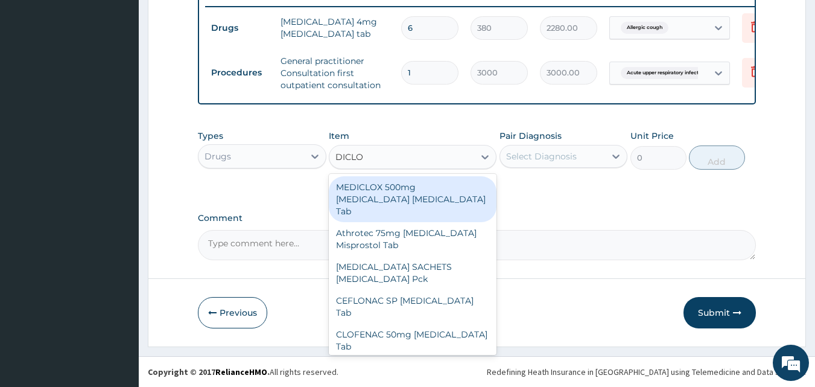
type input "DICLOF"
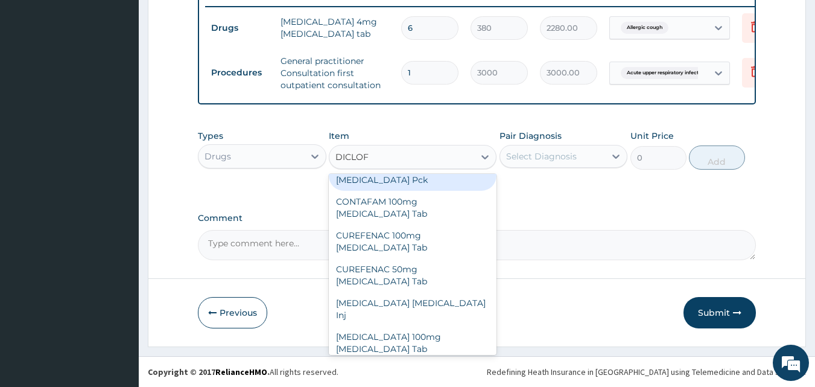
scroll to position [160, 0]
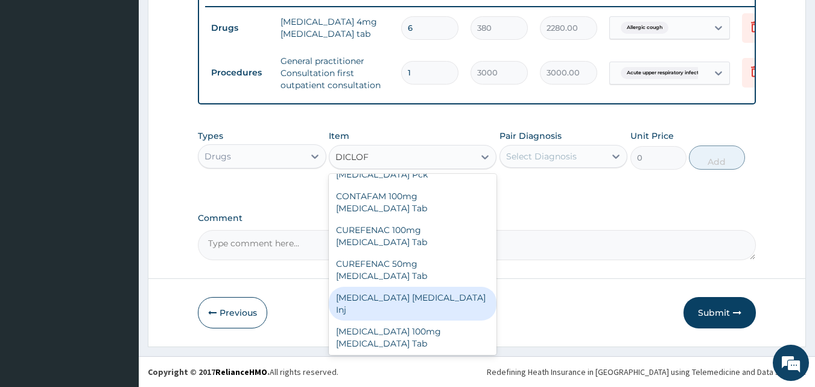
click at [408, 287] on div "Diclofenac Diclofenac Inj" at bounding box center [413, 304] width 168 height 34
type input "240"
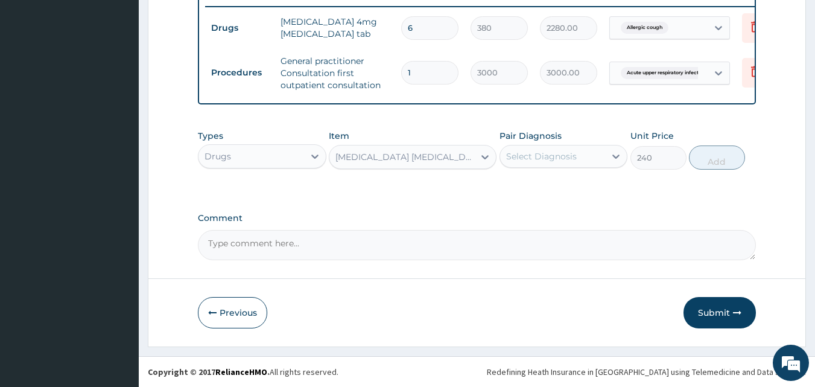
click at [533, 160] on div "Select Diagnosis" at bounding box center [541, 156] width 71 height 12
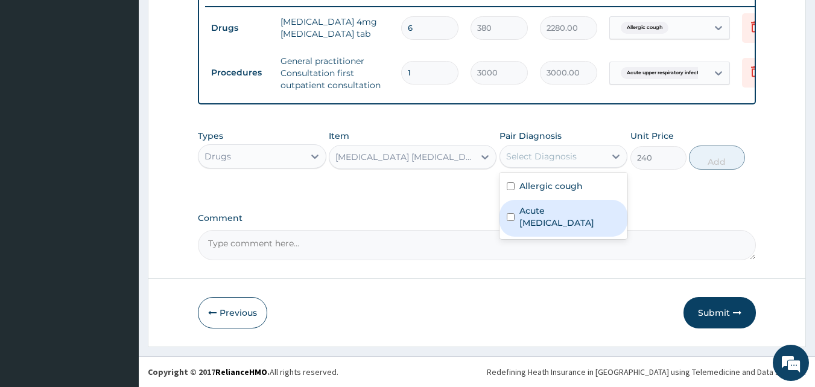
click at [545, 209] on label "Acute upper respiratory infection" at bounding box center [569, 217] width 101 height 24
checkbox input "true"
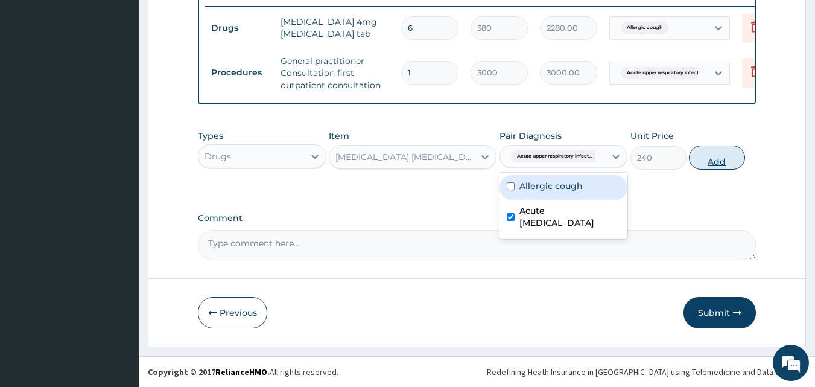
click at [705, 154] on button "Add" at bounding box center [717, 157] width 56 height 24
type input "0"
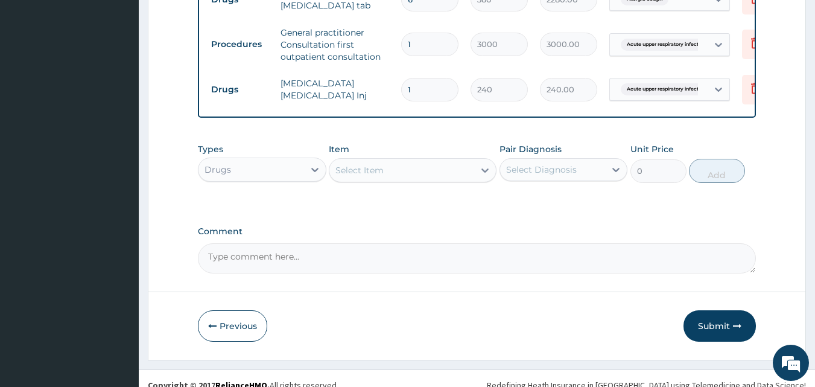
scroll to position [525, 0]
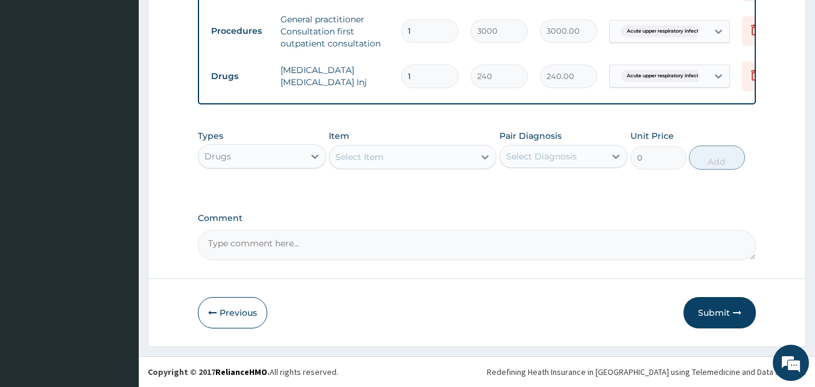
click at [386, 153] on div "Select Item" at bounding box center [401, 156] width 145 height 19
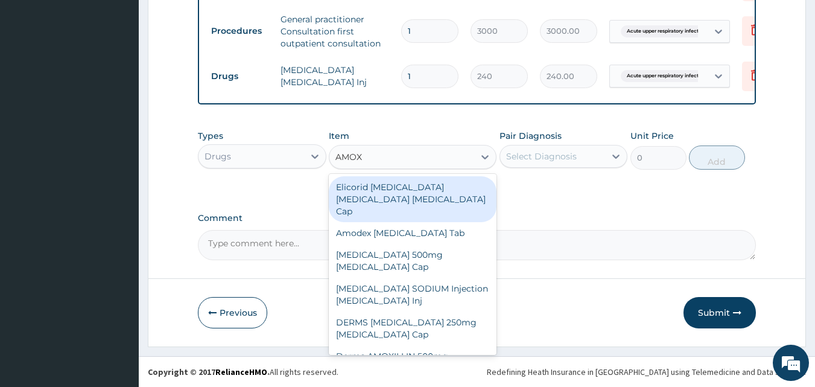
type input "AMOX"
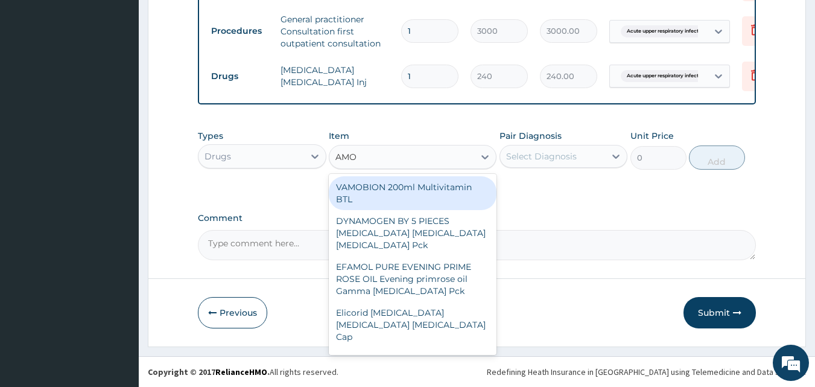
type input "AMOX"
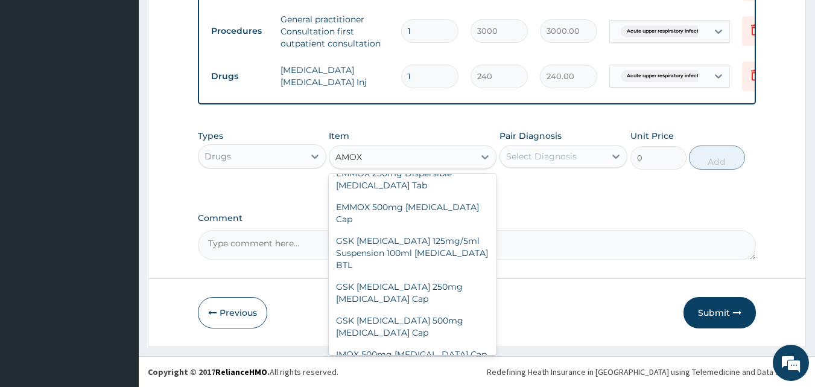
scroll to position [252, 0]
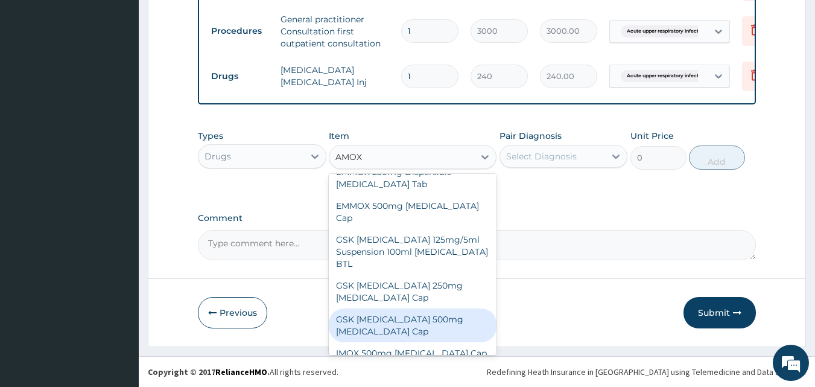
click at [436, 308] on div "GSK AMOXIL 500mg Amoxicillin Cap" at bounding box center [413, 325] width 168 height 34
type input "180"
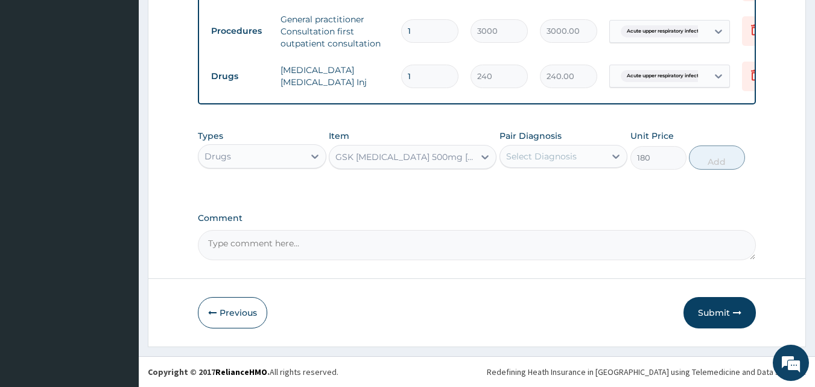
click at [552, 152] on div "Select Diagnosis" at bounding box center [541, 156] width 71 height 12
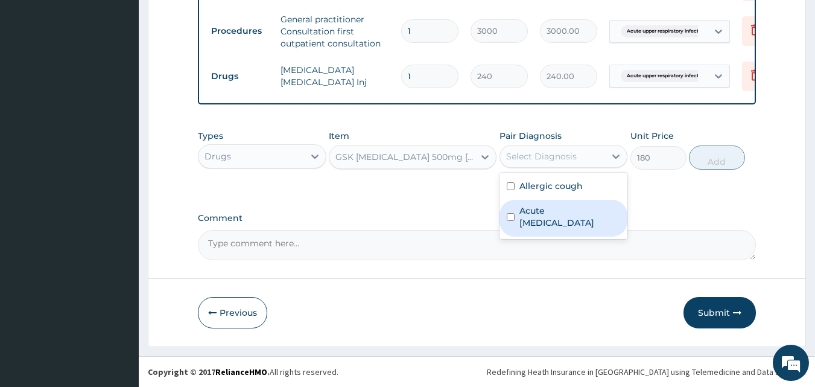
click at [564, 220] on label "Acute upper respiratory infection" at bounding box center [569, 217] width 101 height 24
checkbox input "true"
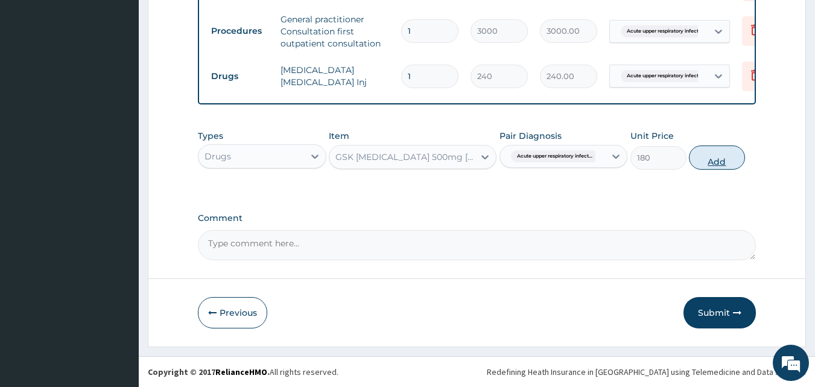
click at [720, 156] on button "Add" at bounding box center [717, 157] width 56 height 24
type input "0"
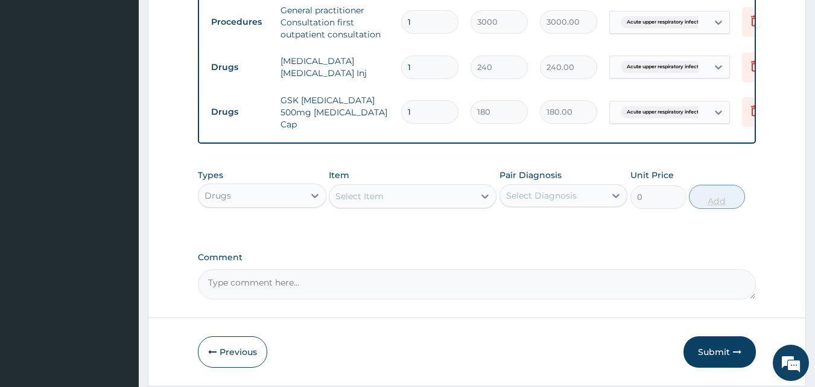
type input "15"
type input "2700.00"
type input "15"
click at [364, 200] on div "Select Item" at bounding box center [359, 196] width 48 height 12
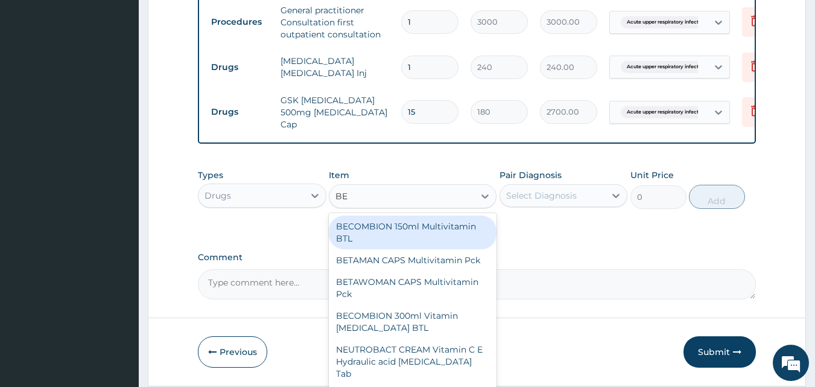
type input "BEN"
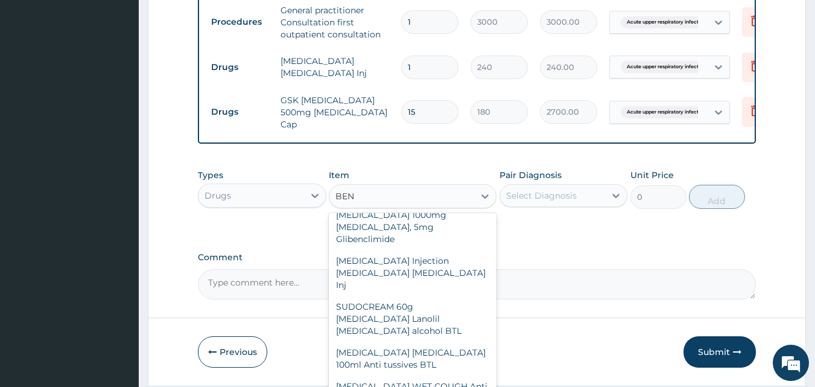
scroll to position [664, 0]
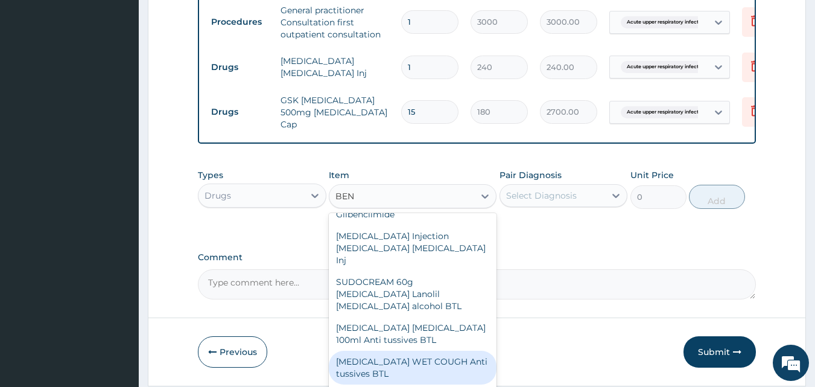
click at [380, 351] on div "BENYLIN WET COUGH Anti tussives BTL" at bounding box center [413, 368] width 168 height 34
type input "1000"
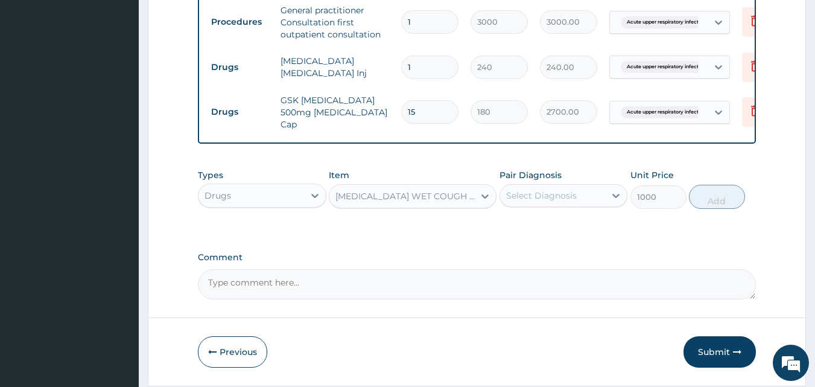
click at [558, 199] on div "Select Diagnosis" at bounding box center [541, 195] width 71 height 12
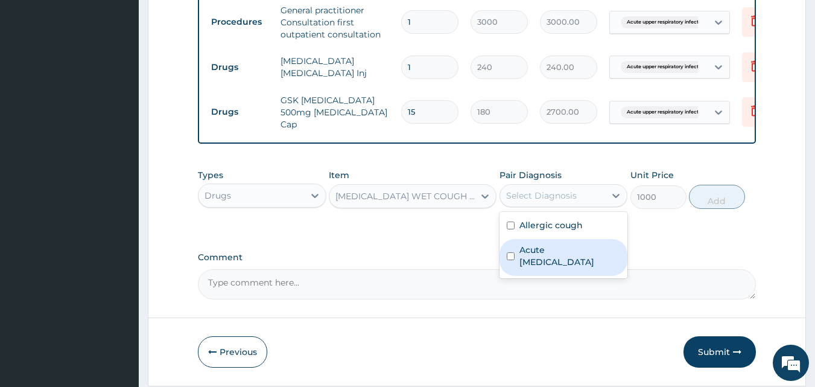
click at [576, 251] on label "Acute upper respiratory infection" at bounding box center [569, 256] width 101 height 24
checkbox input "true"
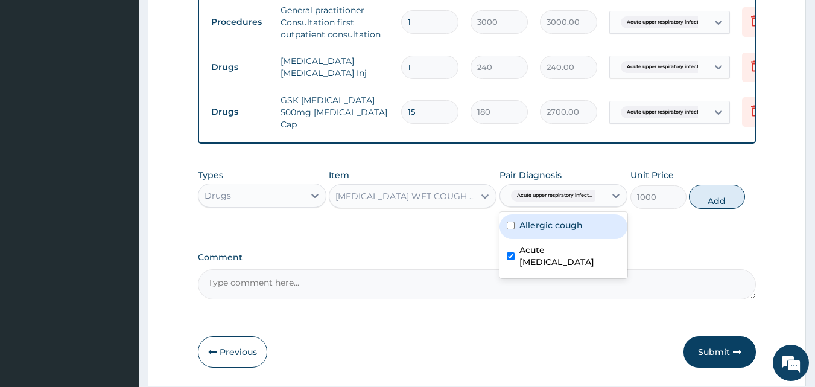
click at [696, 202] on button "Add" at bounding box center [717, 197] width 56 height 24
type input "0"
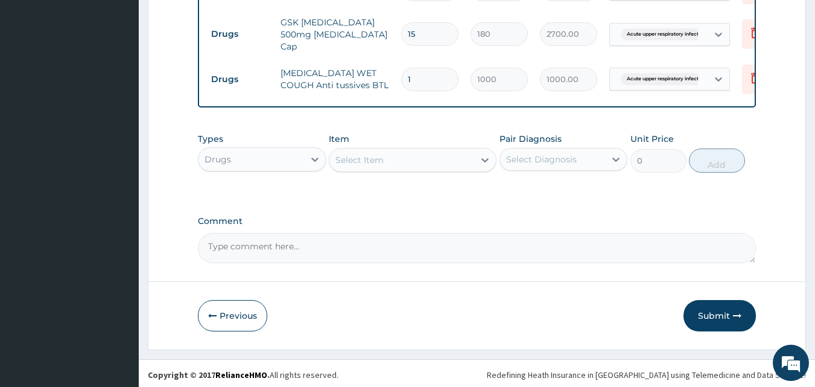
scroll to position [608, 0]
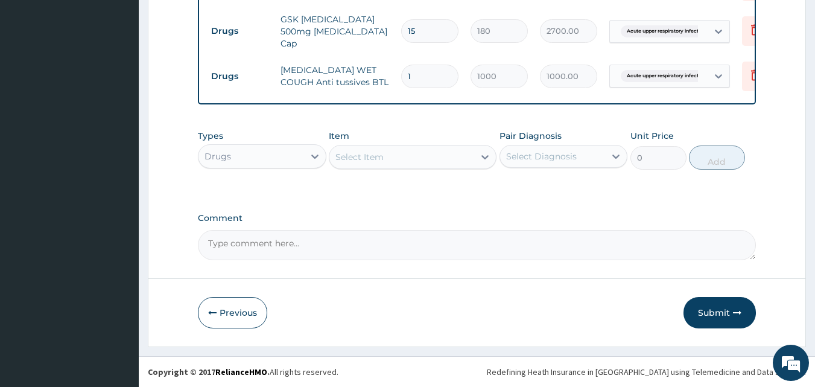
click at [394, 157] on div "Select Item" at bounding box center [401, 156] width 145 height 19
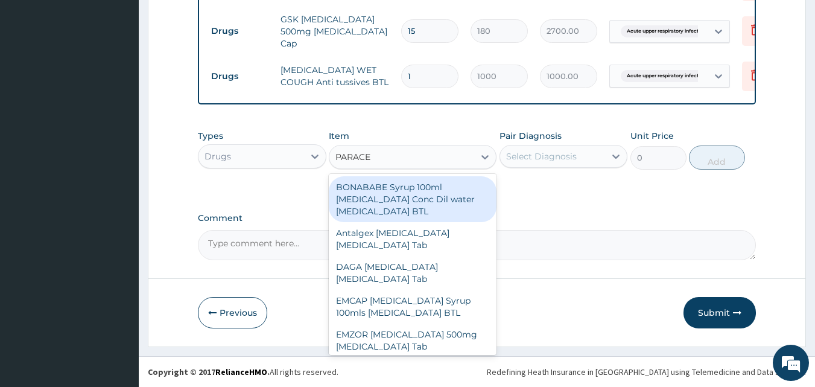
type input "PARACET"
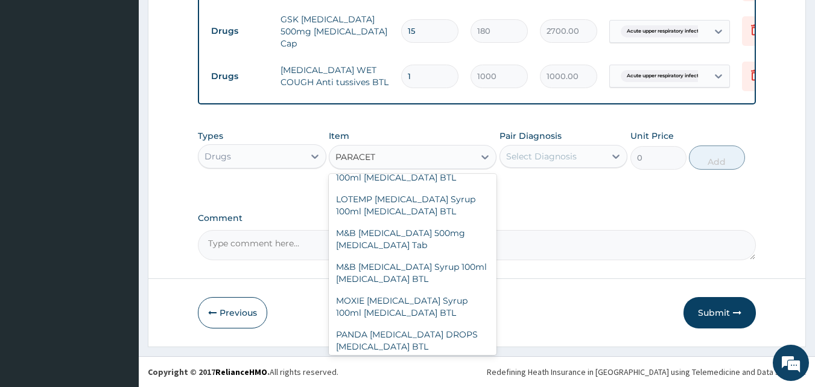
scroll to position [238, 0]
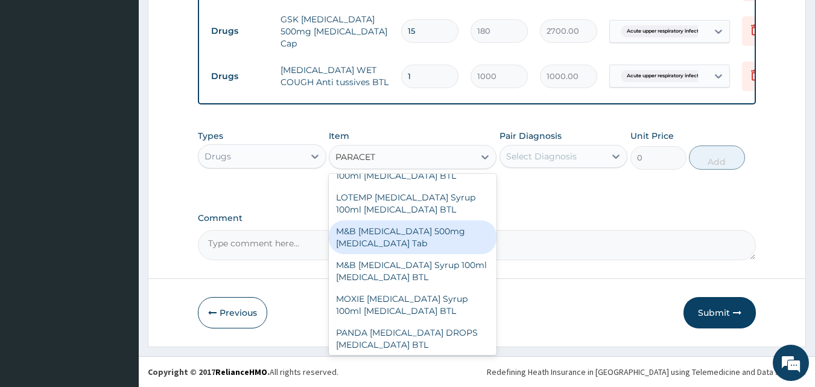
click at [398, 227] on div "M&B PARACETAMOL 500mg Acetaminophen Tab" at bounding box center [413, 237] width 168 height 34
type input "10"
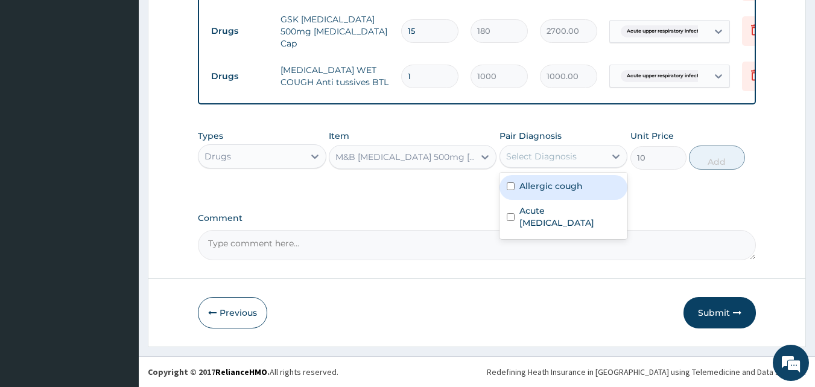
click at [530, 156] on div "Select Diagnosis" at bounding box center [541, 156] width 71 height 12
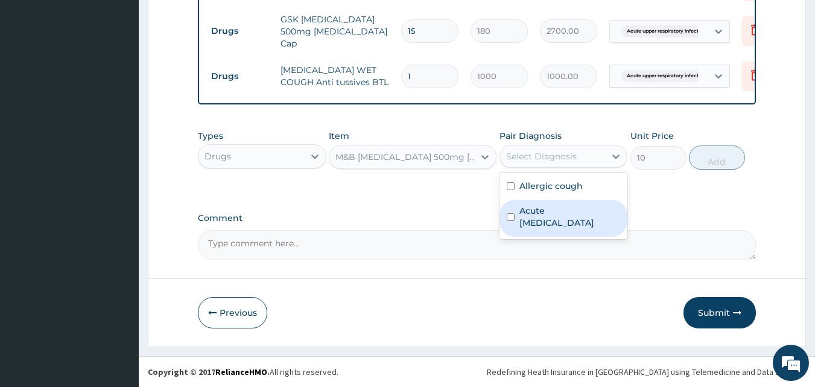
click at [551, 228] on label "Acute upper respiratory infection" at bounding box center [569, 217] width 101 height 24
checkbox input "true"
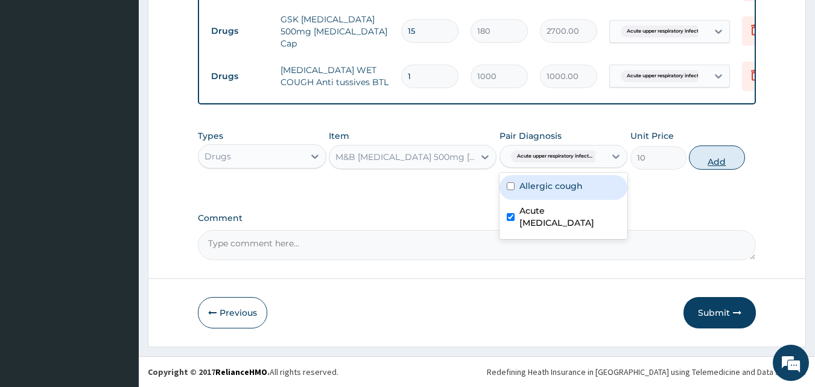
click at [708, 165] on button "Add" at bounding box center [717, 157] width 56 height 24
type input "0"
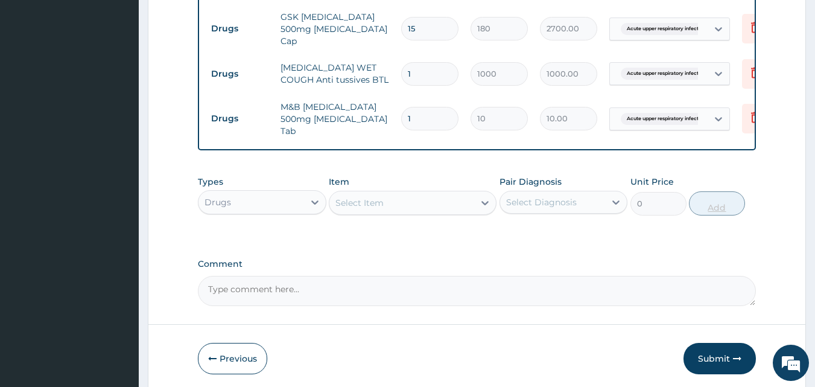
type input "18"
type input "180.00"
type input "18"
click at [441, 208] on div "Select Item" at bounding box center [401, 202] width 145 height 19
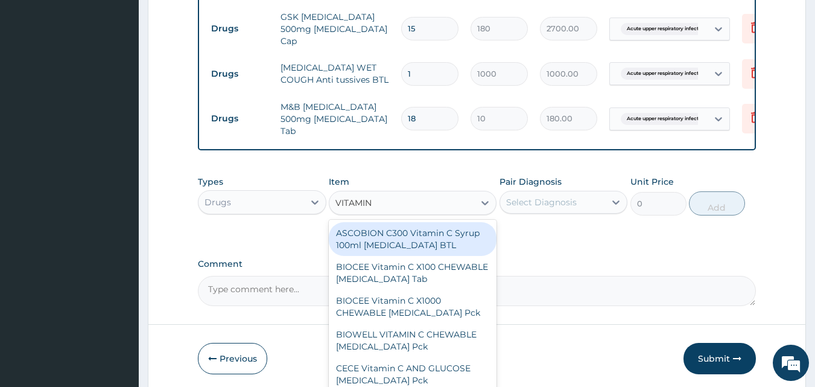
type input "VITAMIN C"
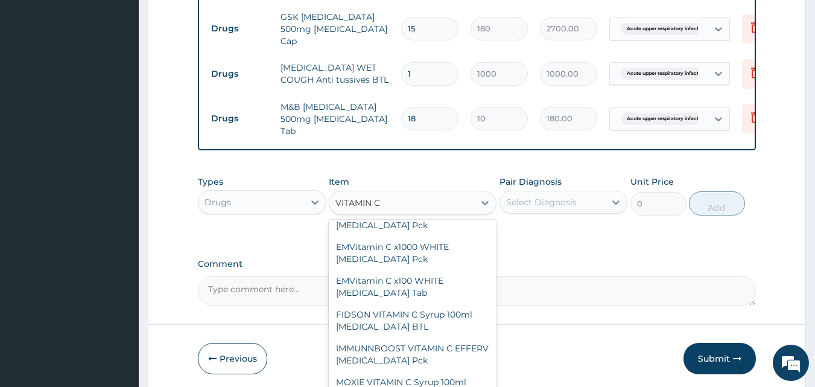
scroll to position [360, 0]
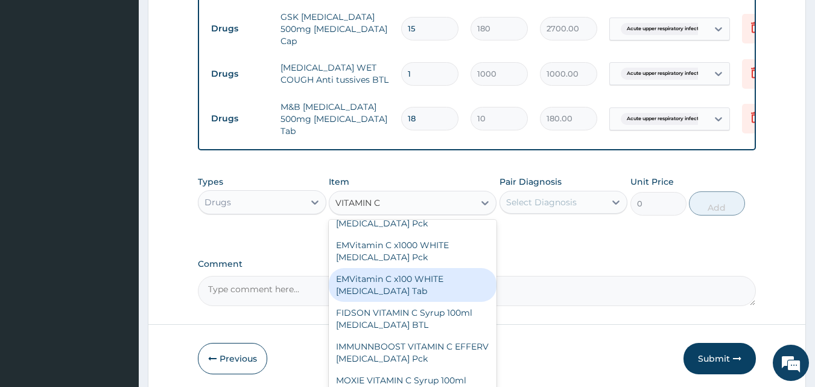
click at [425, 297] on div "EMVitamin C x100 WHITE Ascorbic Acid Tab" at bounding box center [413, 285] width 168 height 34
type input "340"
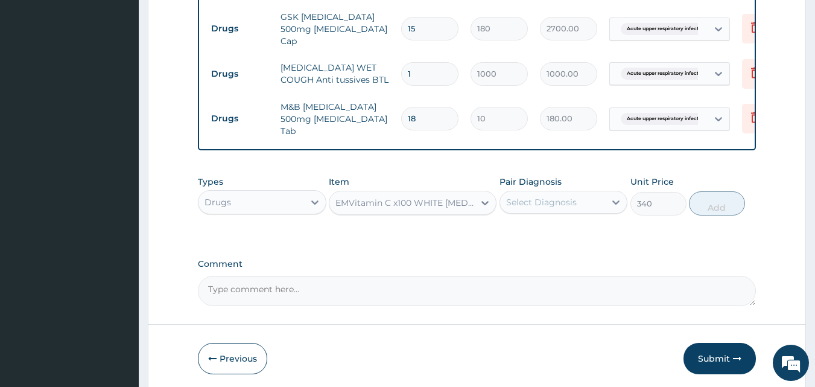
click at [539, 212] on div "Select Diagnosis" at bounding box center [553, 201] width 106 height 19
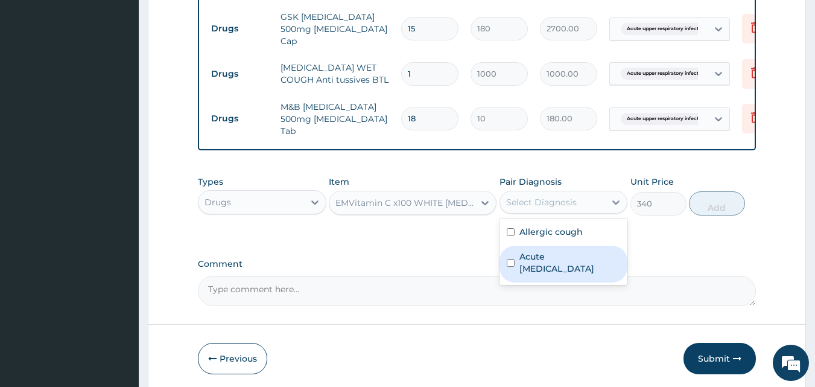
click at [552, 265] on label "Acute upper respiratory infection" at bounding box center [569, 262] width 101 height 24
checkbox input "true"
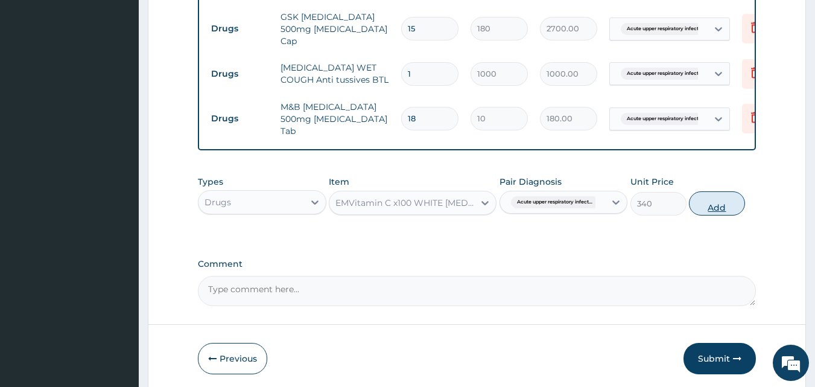
click at [711, 209] on button "Add" at bounding box center [717, 203] width 56 height 24
type input "0"
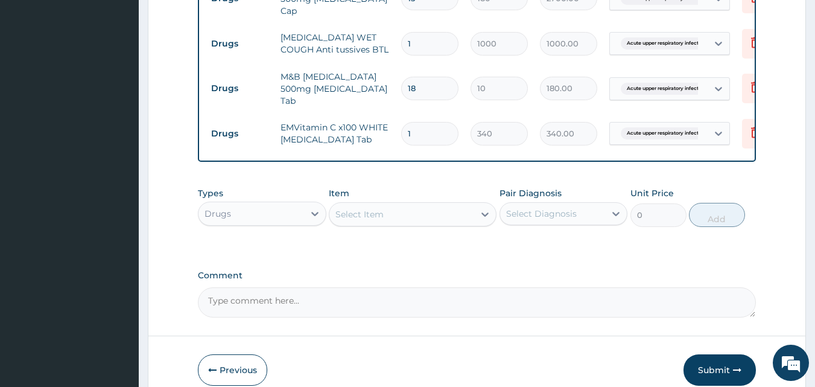
scroll to position [698, 0]
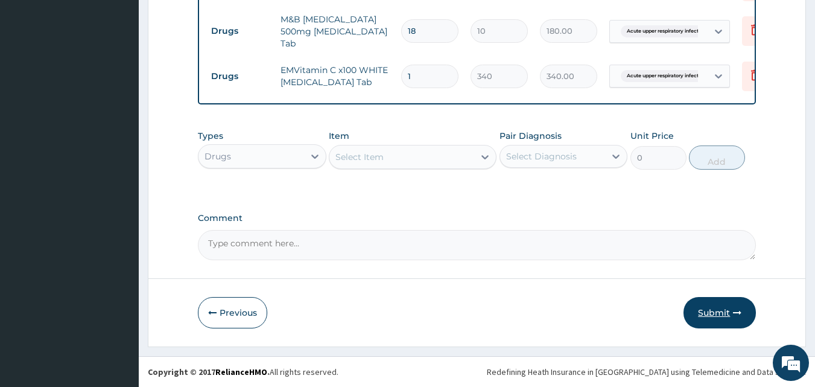
click at [721, 306] on button "Submit" at bounding box center [720, 312] width 72 height 31
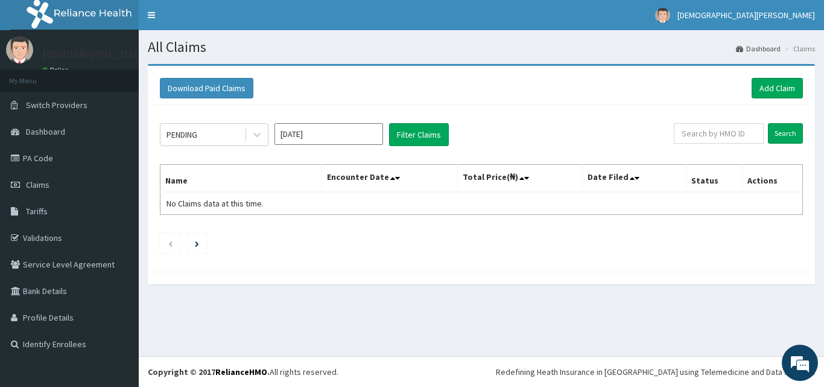
click at [337, 138] on input "[DATE]" at bounding box center [329, 134] width 109 height 22
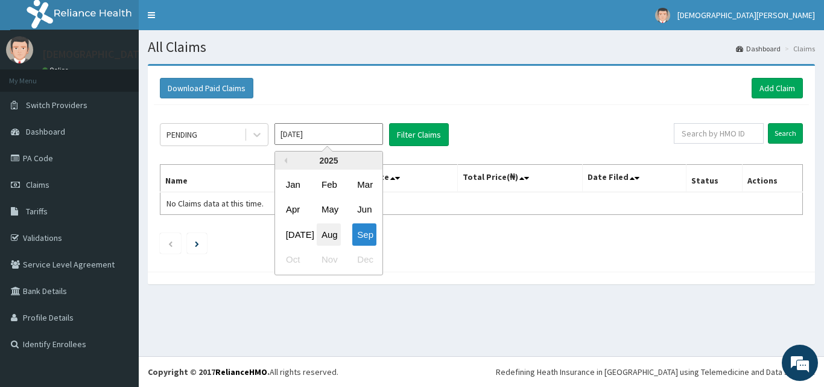
click at [327, 229] on div "Aug" at bounding box center [329, 234] width 24 height 22
type input "[DATE]"
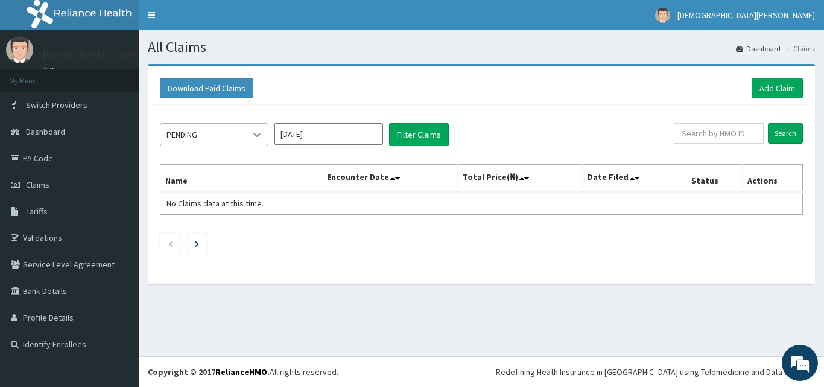
click at [256, 135] on icon at bounding box center [256, 135] width 7 height 4
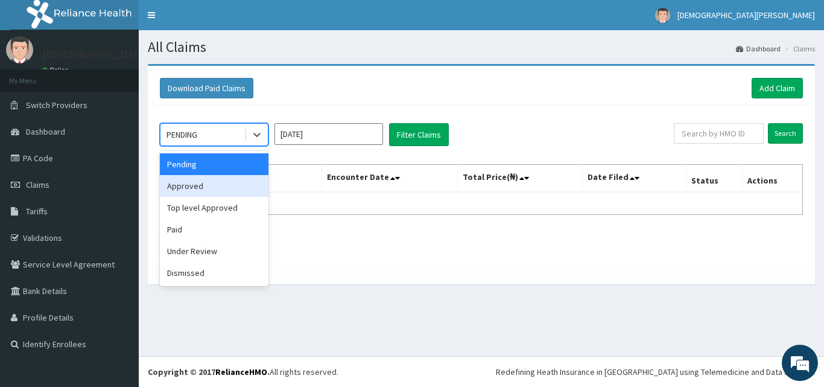
click at [230, 187] on div "Approved" at bounding box center [214, 186] width 109 height 22
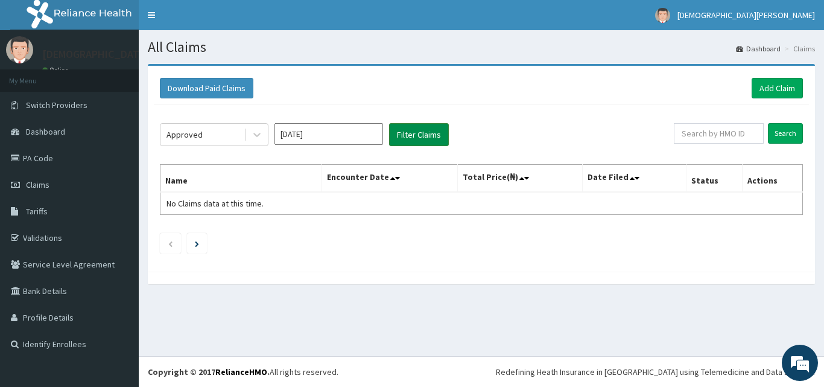
click at [419, 132] on button "Filter Claims" at bounding box center [419, 134] width 60 height 23
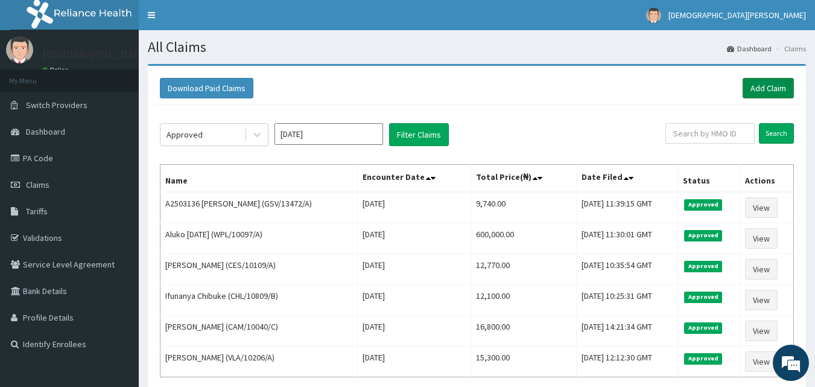
click at [777, 86] on link "Add Claim" at bounding box center [768, 88] width 51 height 21
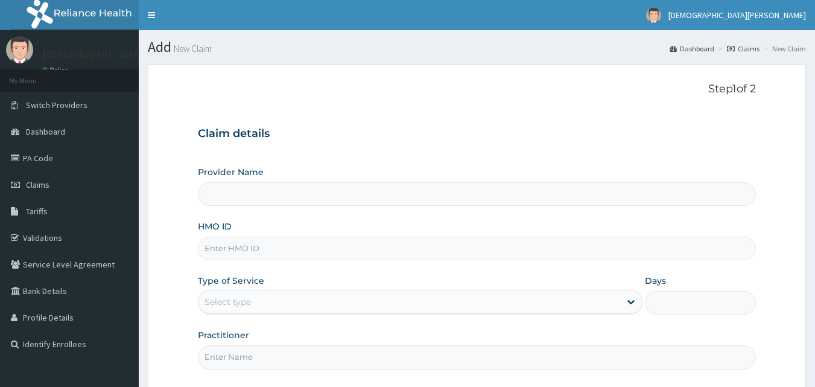
scroll to position [113, 0]
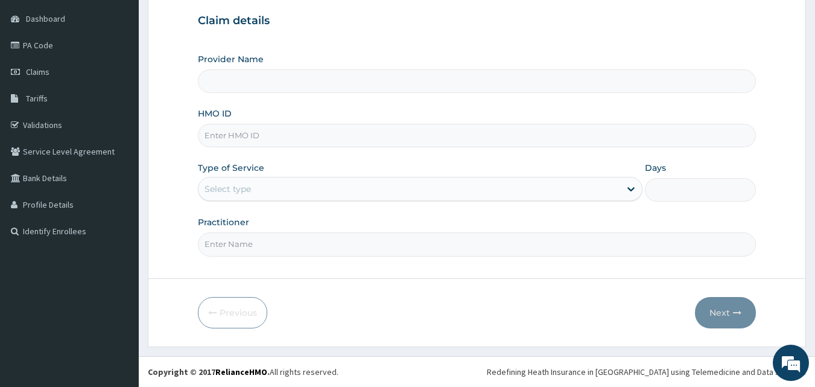
type input "[GEOGRAPHIC_DATA]"
click at [268, 139] on input "HMO ID" at bounding box center [477, 136] width 559 height 24
type input "WPL/10097/B"
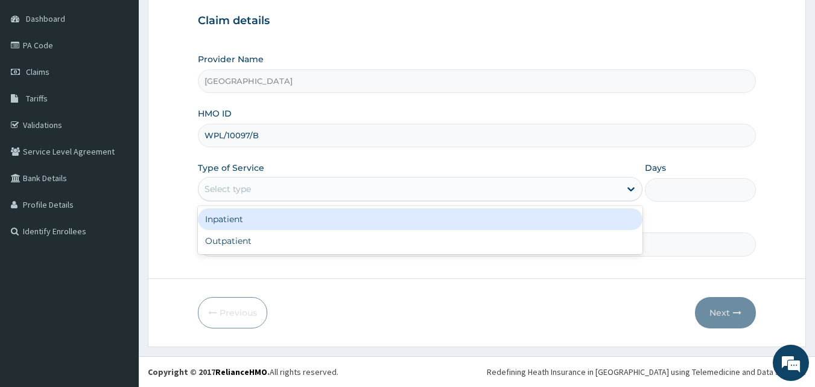
click at [250, 191] on div "Select type" at bounding box center [228, 189] width 46 height 12
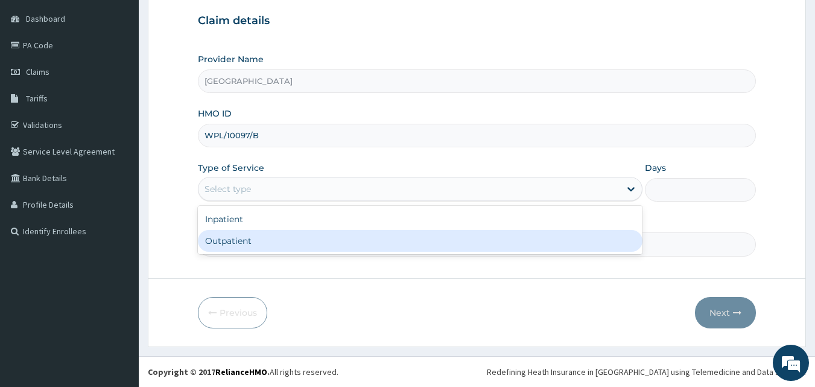
click at [255, 240] on div "Outpatient" at bounding box center [420, 241] width 445 height 22
type input "1"
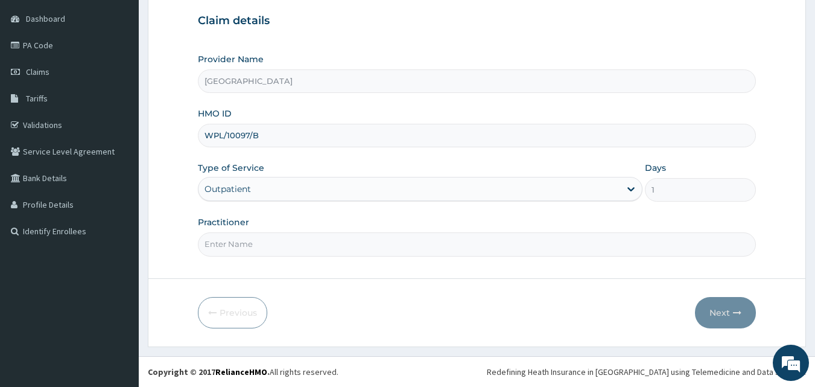
click at [262, 243] on input "Practitioner" at bounding box center [477, 244] width 559 height 24
type input "[PERSON_NAME] EZE"
click at [742, 305] on button "Next" at bounding box center [725, 312] width 61 height 31
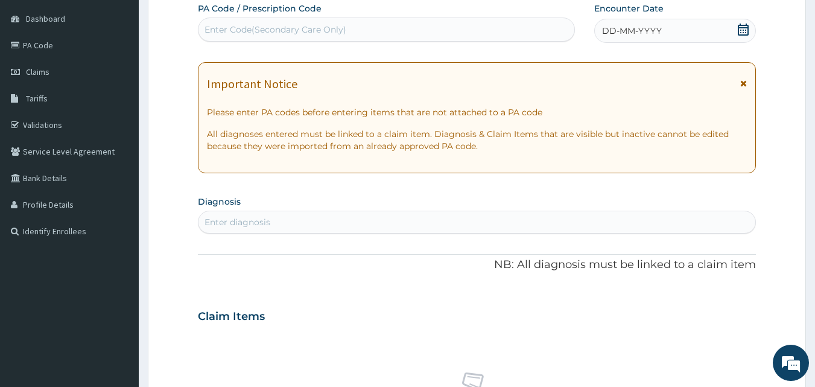
click at [328, 30] on div "Enter Code(Secondary Care Only)" at bounding box center [276, 30] width 142 height 12
type input "PA/895113"
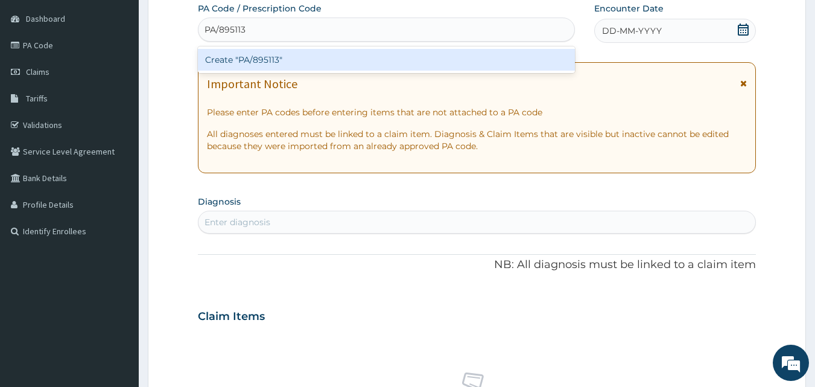
click at [338, 63] on div "Create "PA/895113"" at bounding box center [387, 60] width 378 height 22
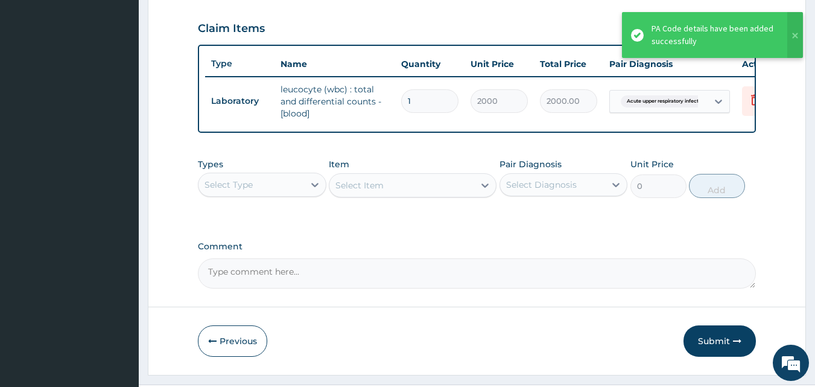
scroll to position [442, 0]
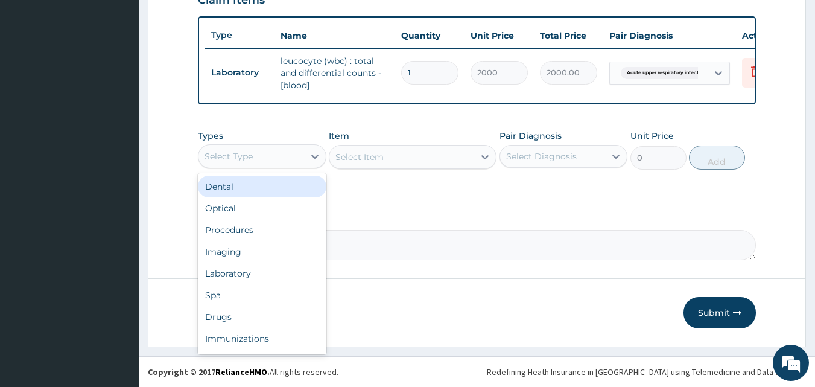
click at [299, 162] on div "Select Type" at bounding box center [252, 156] width 106 height 19
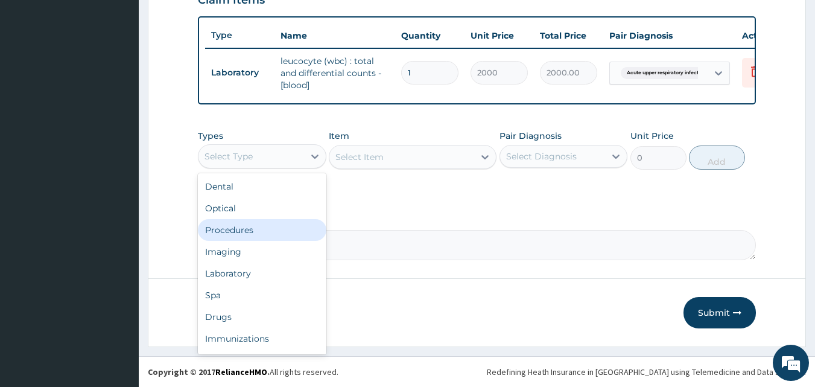
click at [291, 235] on div "Procedures" at bounding box center [262, 230] width 129 height 22
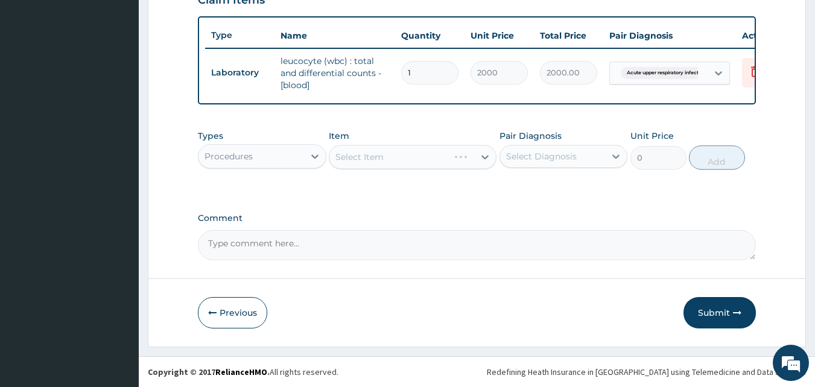
click at [425, 159] on div "Select Item" at bounding box center [413, 157] width 168 height 24
click at [425, 160] on div "Select Item" at bounding box center [401, 156] width 145 height 19
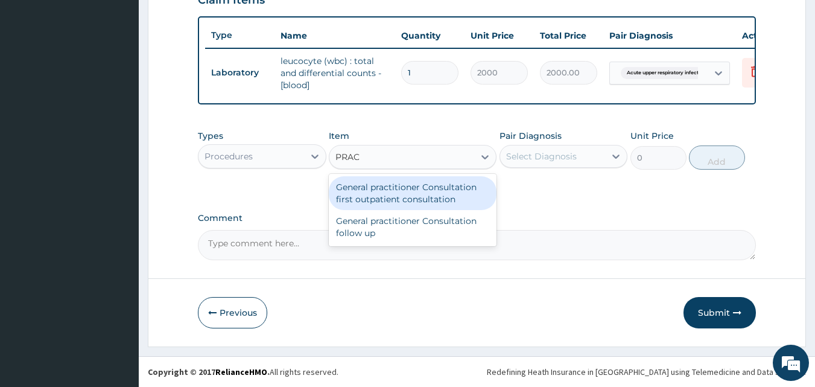
type input "PRACT"
click at [428, 184] on div "General practitioner Consultation first outpatient consultation" at bounding box center [413, 193] width 168 height 34
type input "3000"
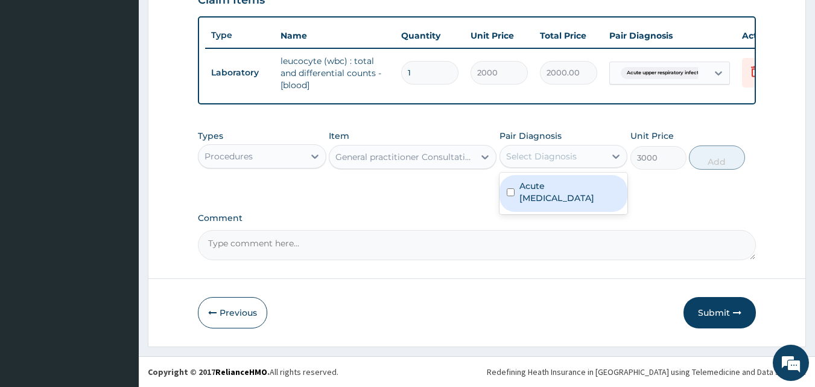
drag, startPoint x: 536, startPoint y: 160, endPoint x: 545, endPoint y: 196, distance: 37.3
click at [545, 168] on div "option Acute upper respiratory infection focused, 1 of 1. 1 result available. U…" at bounding box center [564, 156] width 129 height 23
click at [545, 196] on label "Acute [MEDICAL_DATA]" at bounding box center [569, 192] width 101 height 24
checkbox input "true"
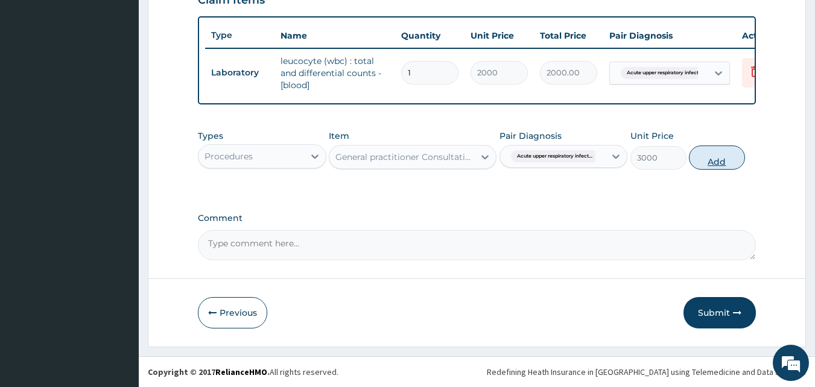
click at [718, 165] on button "Add" at bounding box center [717, 157] width 56 height 24
type input "0"
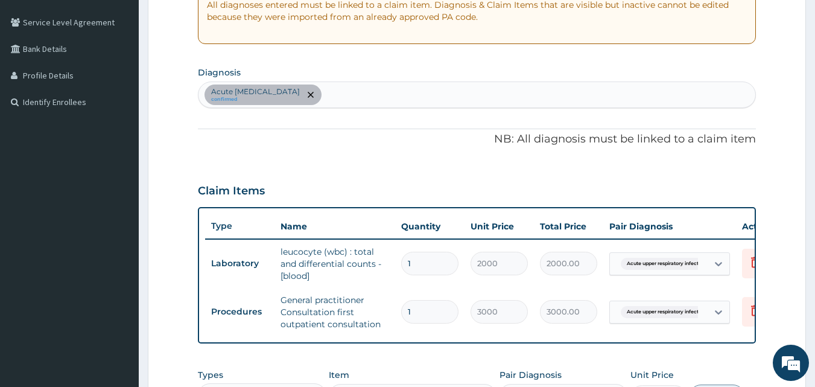
scroll to position [136, 0]
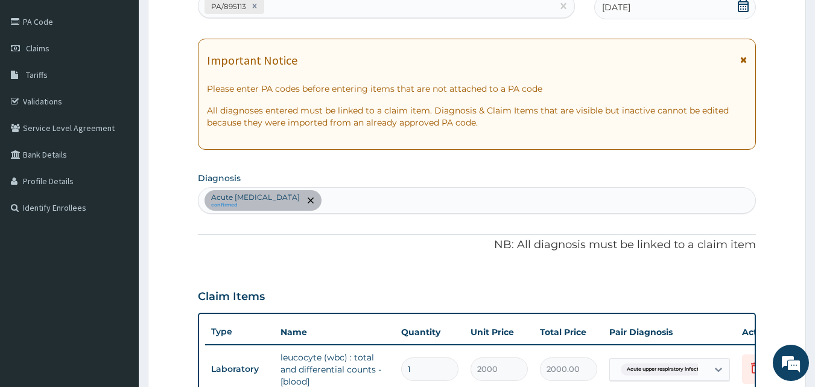
click at [381, 200] on div "Acute upper respiratory infection confirmed" at bounding box center [477, 200] width 557 height 25
type input "MALARIA"
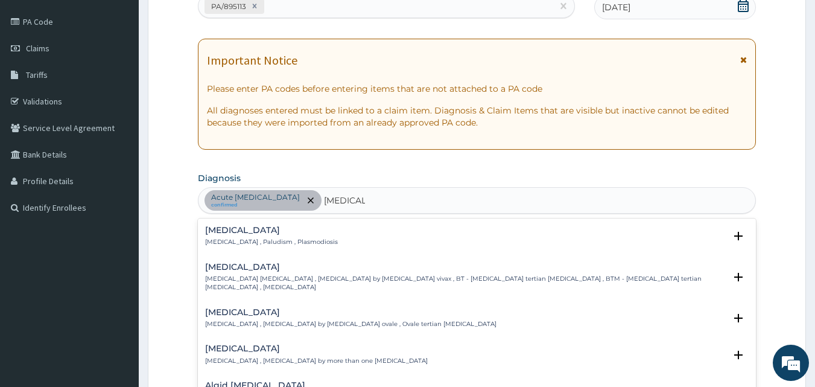
click at [241, 240] on p "Malaria , Paludism , Plasmodiosis" at bounding box center [271, 242] width 133 height 8
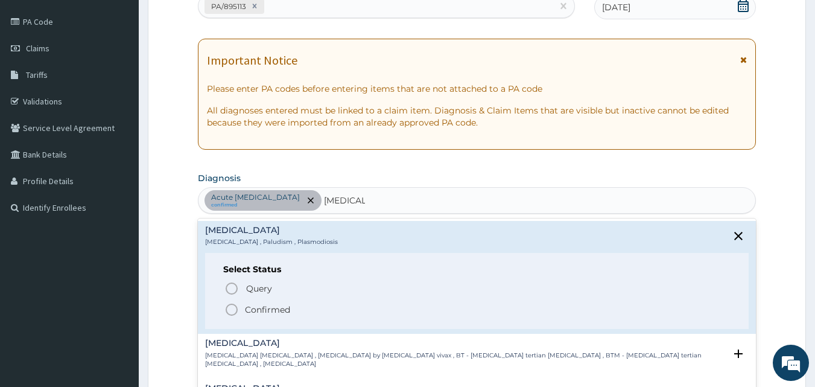
click at [232, 311] on icon "status option filled" at bounding box center [231, 309] width 14 height 14
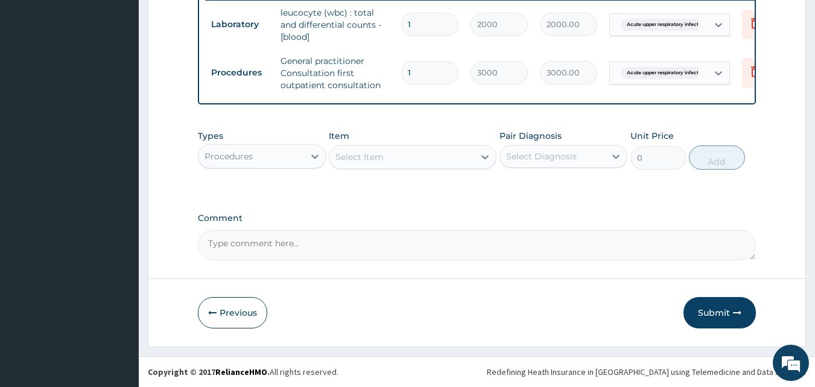
scroll to position [490, 0]
click at [299, 150] on div "Procedures" at bounding box center [252, 156] width 106 height 19
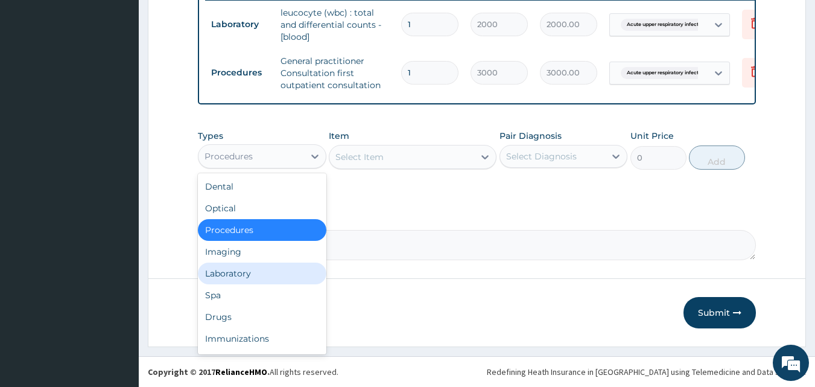
click at [253, 276] on div "Laboratory" at bounding box center [262, 273] width 129 height 22
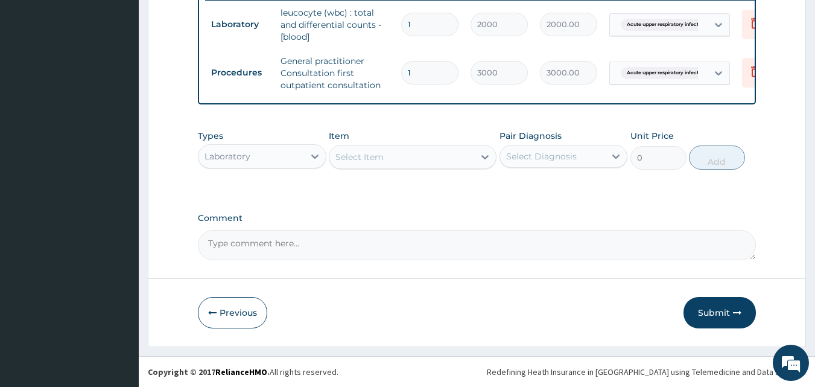
click at [416, 161] on div "Select Item" at bounding box center [401, 156] width 145 height 19
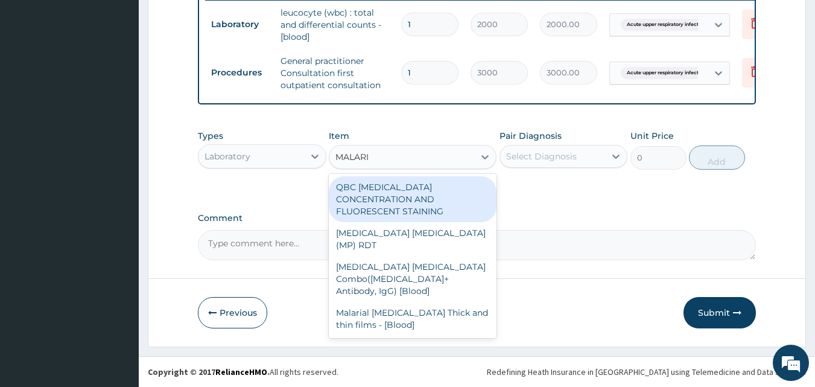
type input "MALARIA"
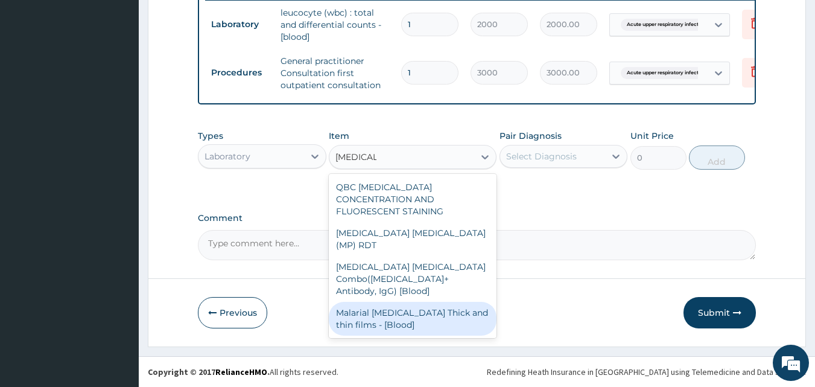
click at [416, 302] on div "Malarial Parasite Thick and thin films - [Blood]" at bounding box center [413, 319] width 168 height 34
type input "1500"
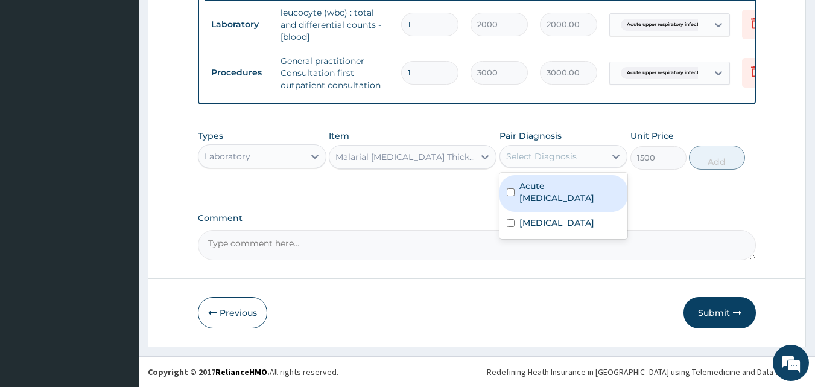
click at [529, 163] on div "Select Diagnosis" at bounding box center [553, 156] width 106 height 19
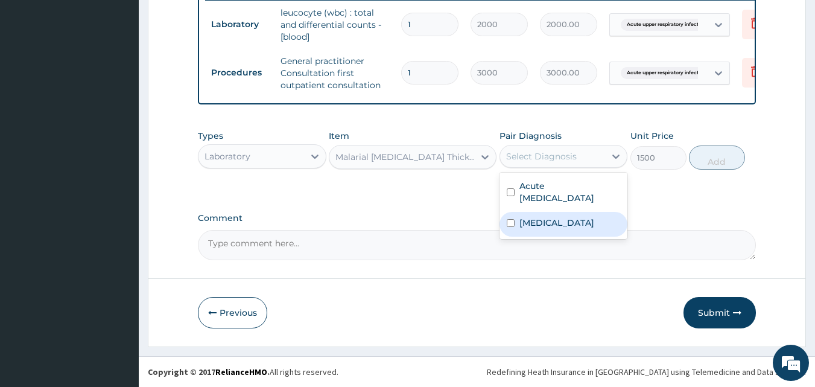
click at [545, 220] on label "Malaria" at bounding box center [556, 223] width 75 height 12
checkbox input "true"
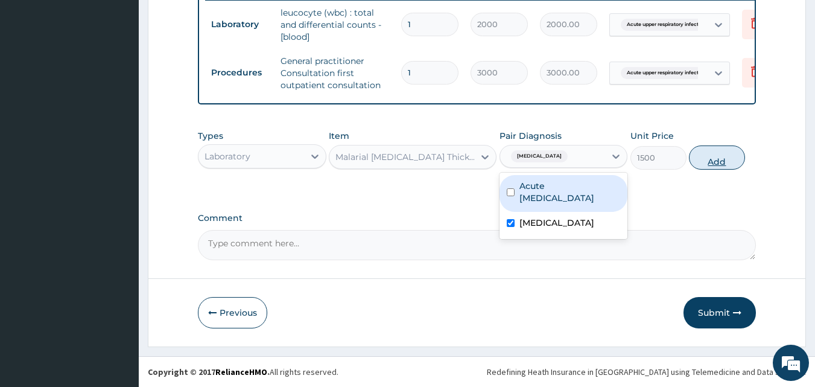
click at [700, 160] on button "Add" at bounding box center [717, 157] width 56 height 24
type input "0"
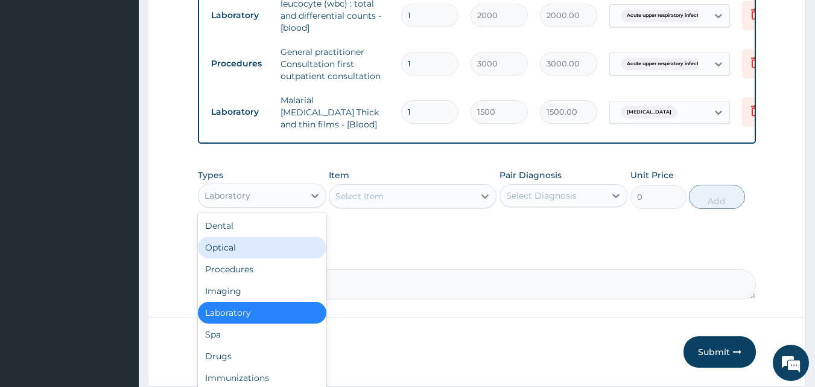
drag, startPoint x: 300, startPoint y: 200, endPoint x: 283, endPoint y: 259, distance: 61.7
click at [283, 208] on div "option Laboratory, selected. option Optical focused, 2 of 10. 10 results availa…" at bounding box center [262, 195] width 129 height 24
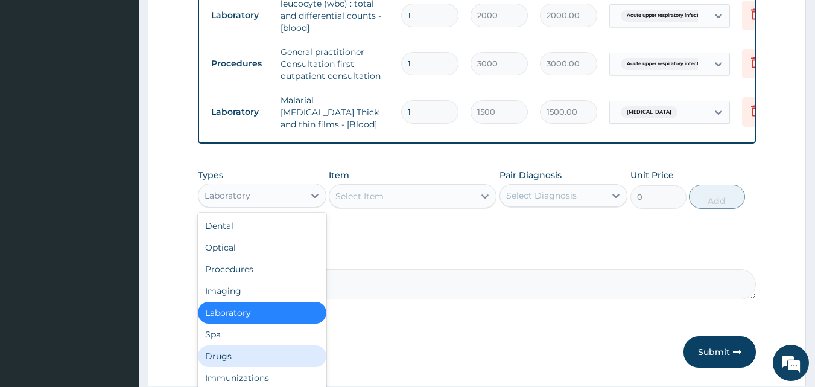
click at [265, 349] on div "Drugs" at bounding box center [262, 356] width 129 height 22
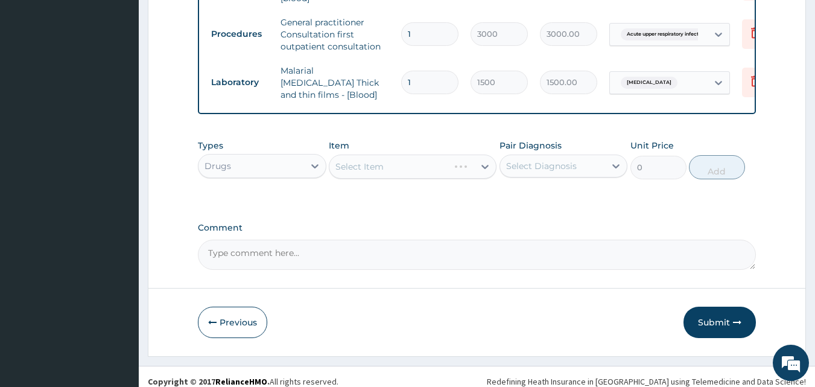
scroll to position [531, 0]
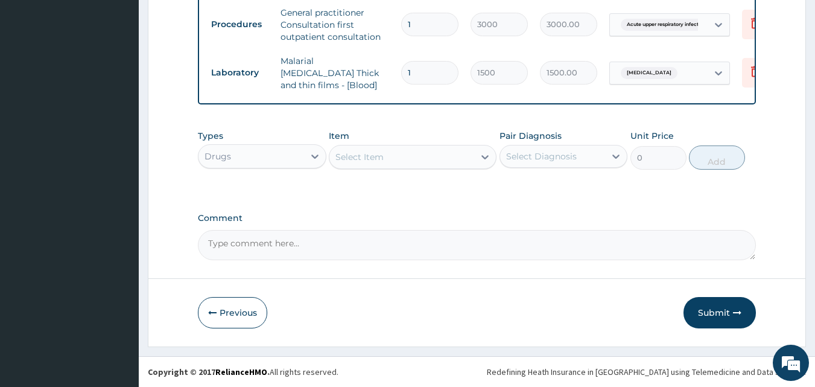
click at [394, 164] on div "Select Item" at bounding box center [401, 156] width 145 height 19
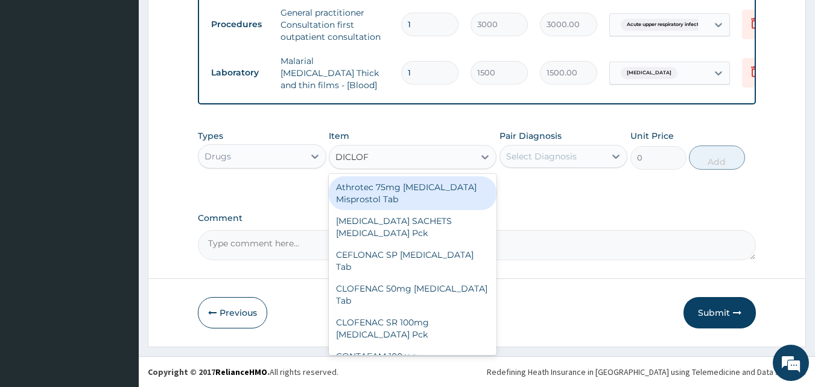
type input "DICLOFE"
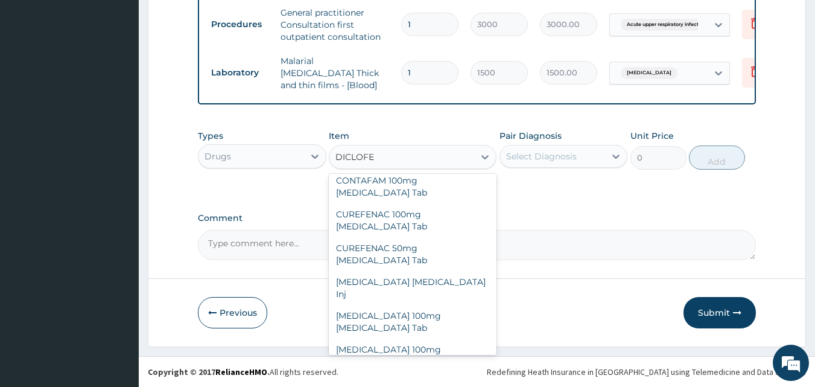
scroll to position [180, 0]
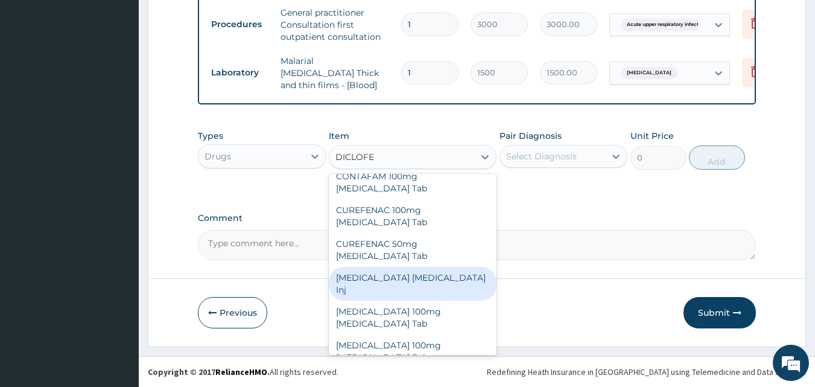
click at [405, 267] on div "Diclofenac Diclofenac Inj" at bounding box center [413, 284] width 168 height 34
type input "240"
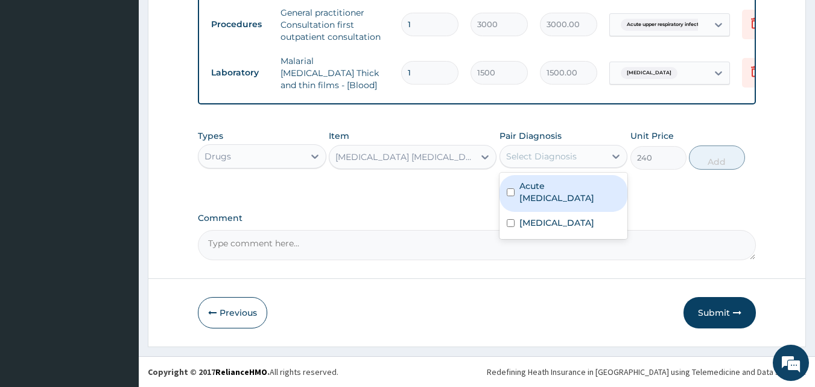
click at [527, 156] on div "Select Diagnosis" at bounding box center [541, 156] width 71 height 12
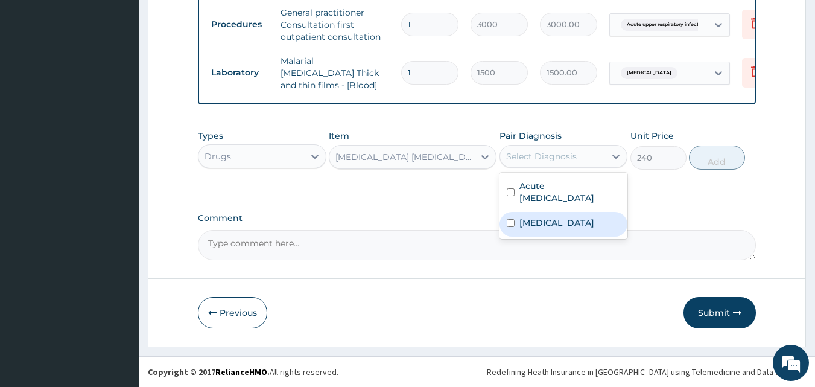
click at [538, 226] on label "Malaria" at bounding box center [556, 223] width 75 height 12
checkbox input "true"
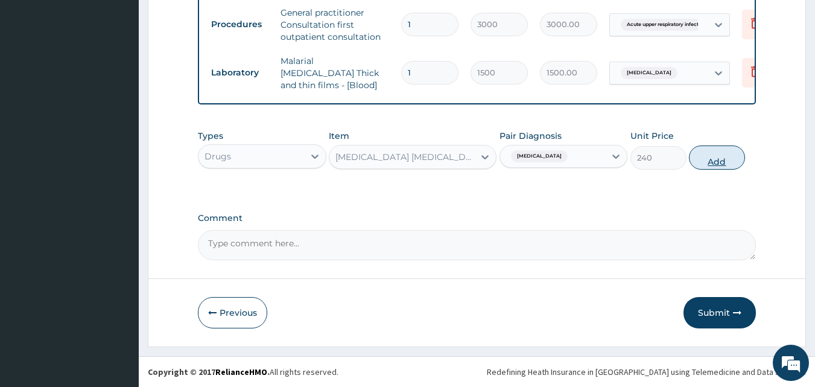
click at [722, 159] on button "Add" at bounding box center [717, 157] width 56 height 24
type input "0"
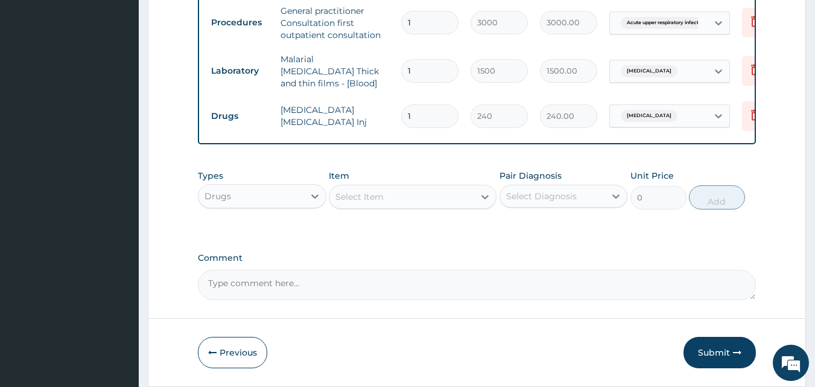
click at [425, 197] on div "Select Item" at bounding box center [401, 196] width 145 height 19
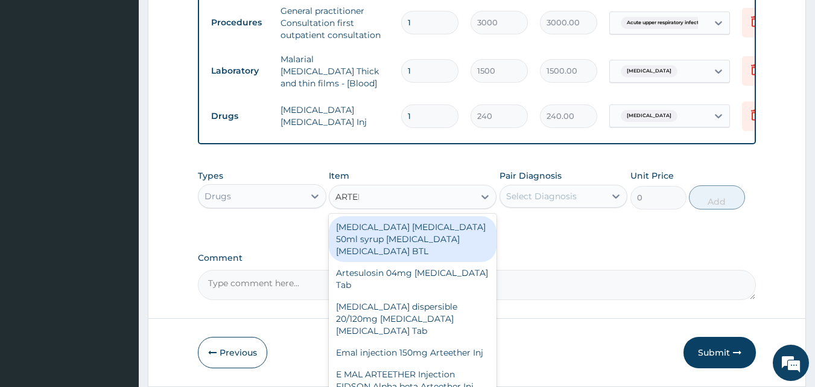
type input "ARTEME"
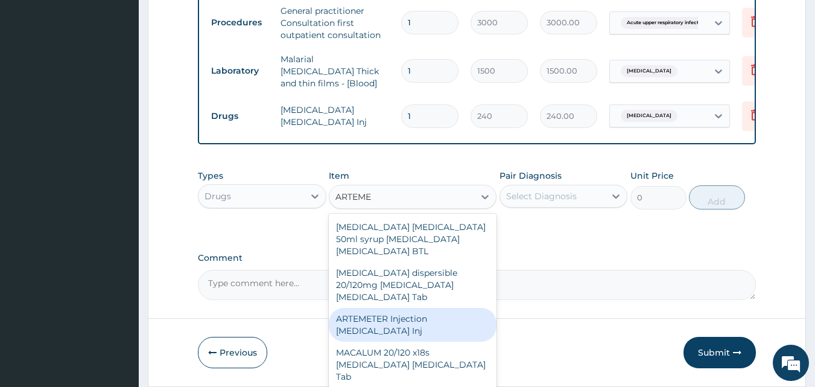
click at [403, 308] on div "ARTEMETER Injection Artemether Inj" at bounding box center [413, 325] width 168 height 34
type input "300"
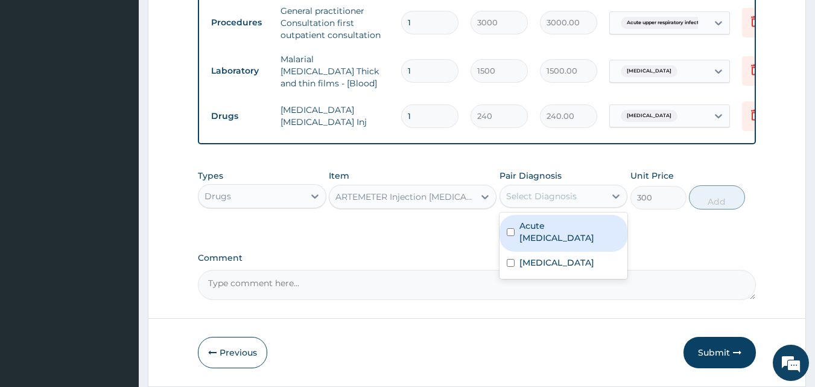
click at [534, 200] on div "Select Diagnosis" at bounding box center [541, 196] width 71 height 12
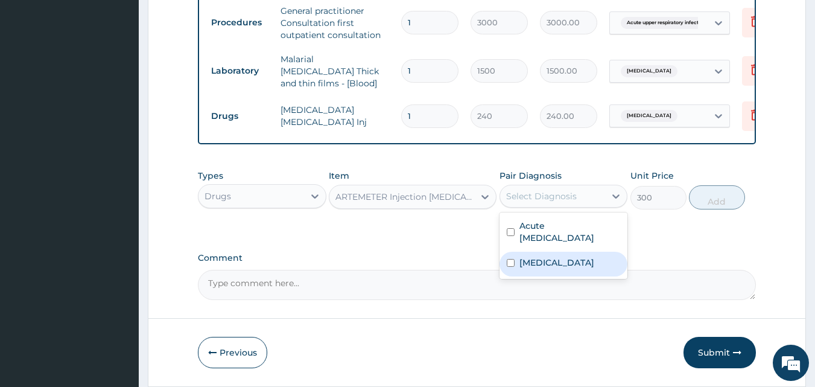
click at [538, 268] on label "Malaria" at bounding box center [556, 262] width 75 height 12
checkbox input "true"
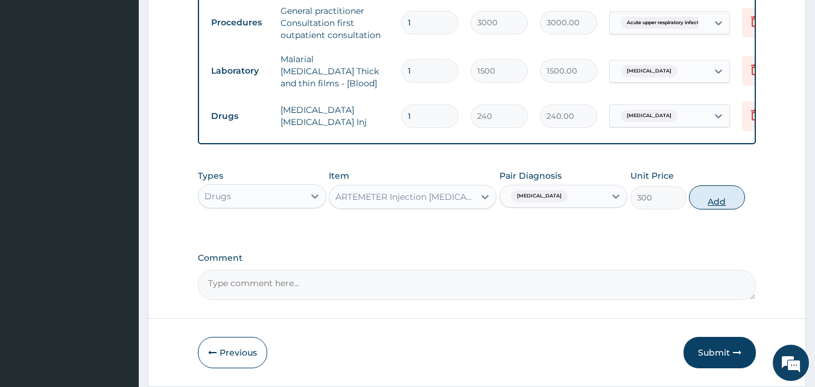
click at [700, 205] on button "Add" at bounding box center [717, 197] width 56 height 24
type input "0"
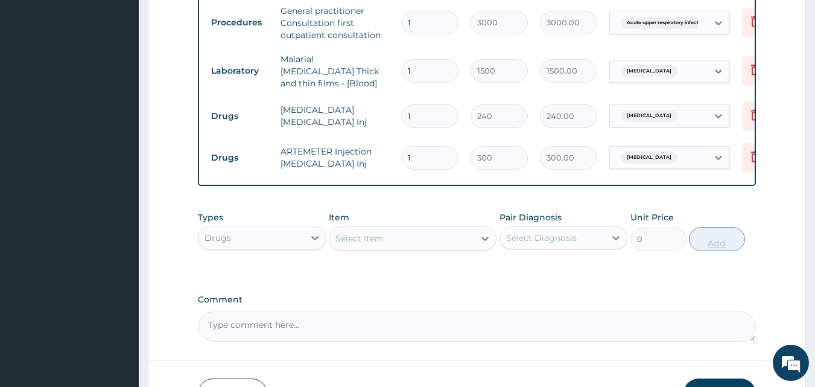
type input "0.00"
type input "2"
type input "600.00"
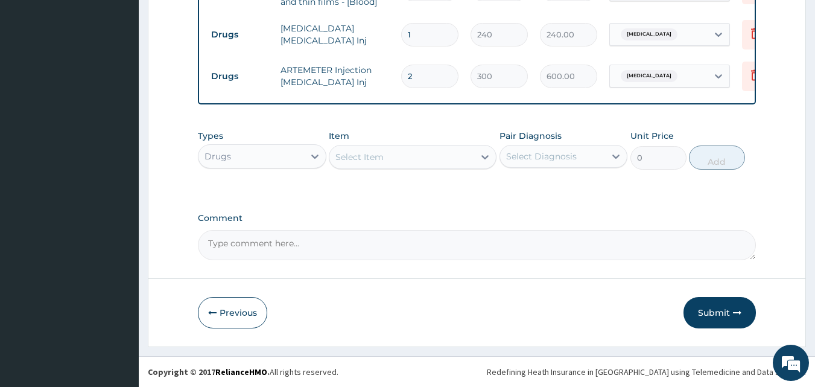
type input "2"
click at [404, 158] on div "Select Item" at bounding box center [401, 156] width 145 height 19
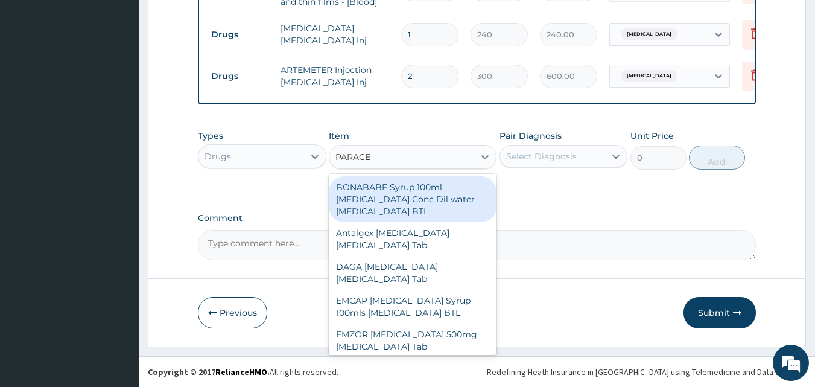
type input "PARACET"
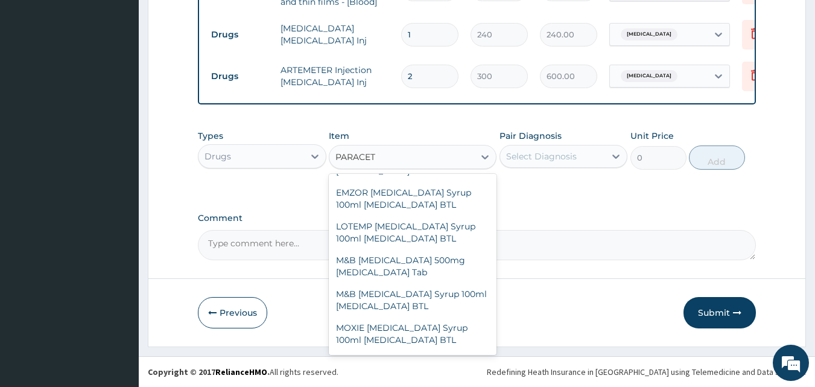
scroll to position [217, 0]
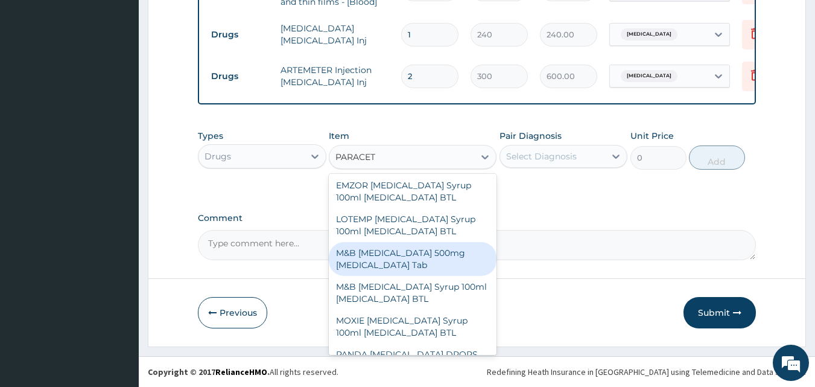
click at [404, 264] on div "M&B PARACETAMOL 500mg Acetaminophen Tab" at bounding box center [413, 259] width 168 height 34
type input "10"
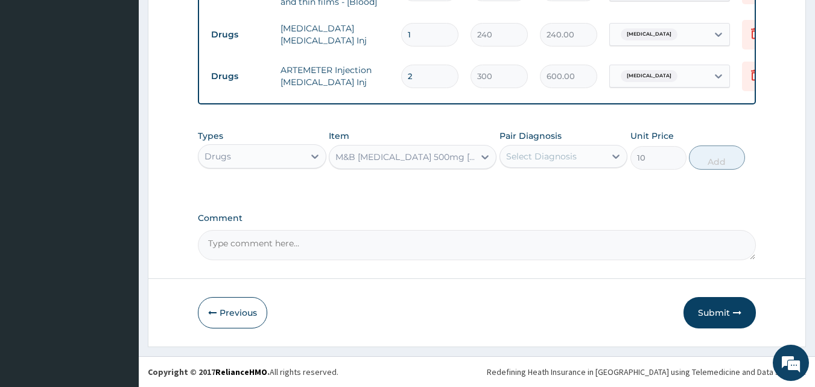
click at [532, 162] on div "Select Diagnosis" at bounding box center [553, 156] width 106 height 19
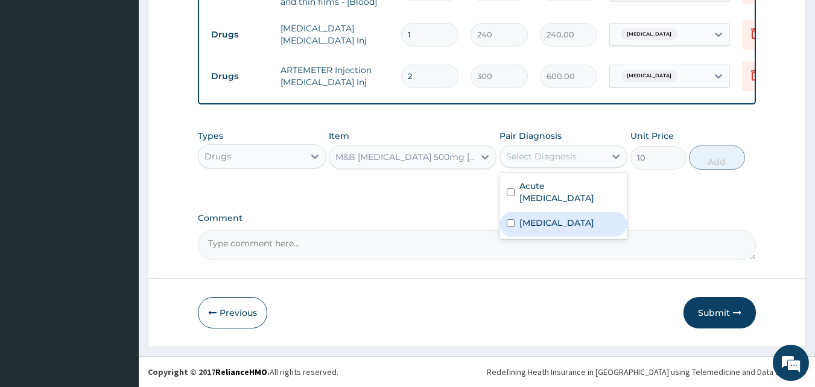
click at [540, 231] on div "Malaria" at bounding box center [564, 224] width 129 height 25
checkbox input "true"
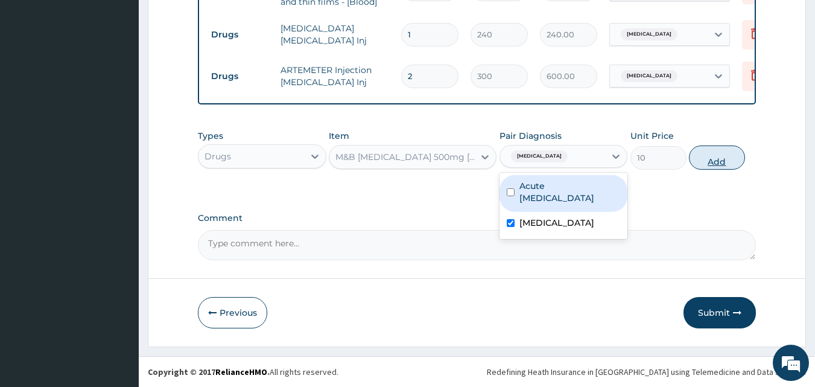
click at [708, 163] on button "Add" at bounding box center [717, 157] width 56 height 24
type input "0"
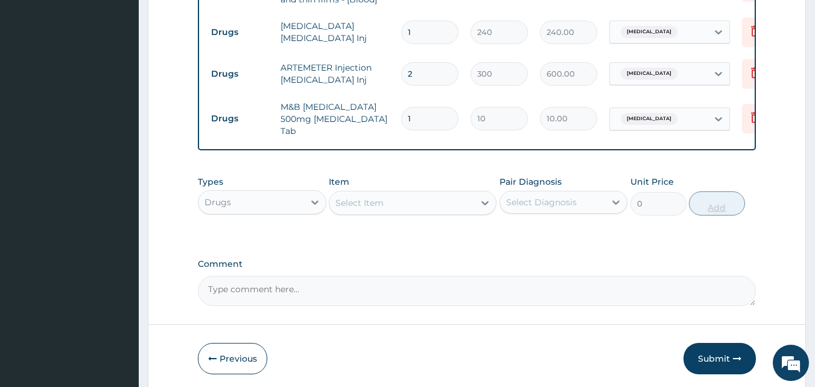
type input "18"
type input "180.00"
type input "18"
click at [358, 206] on div "Select Item" at bounding box center [359, 203] width 48 height 12
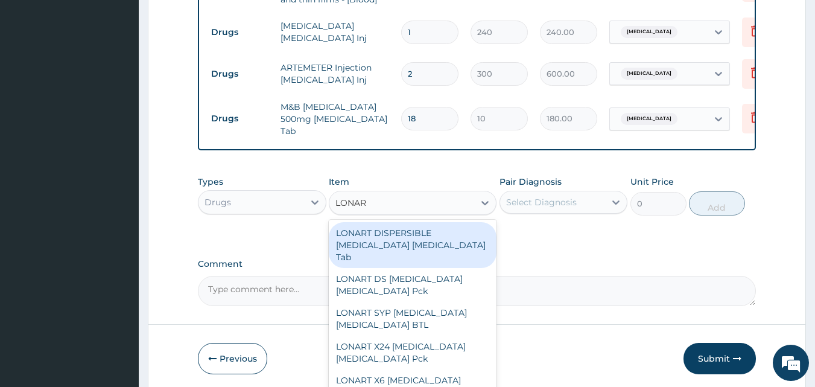
type input "LONART"
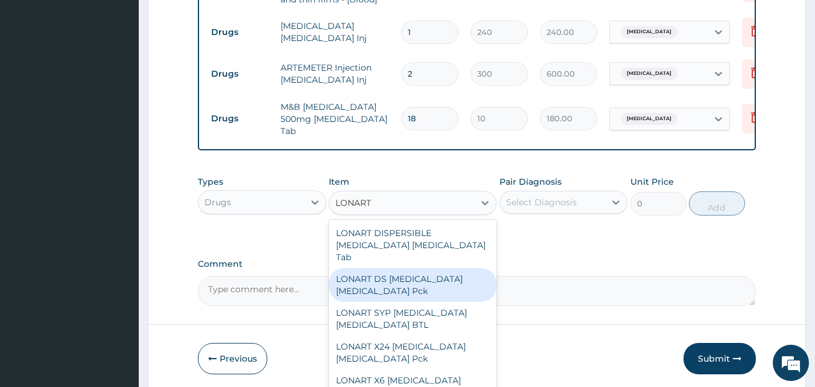
click at [383, 278] on div "LONART DS Artemether Lumefantrine Pck" at bounding box center [413, 285] width 168 height 34
type input "1550"
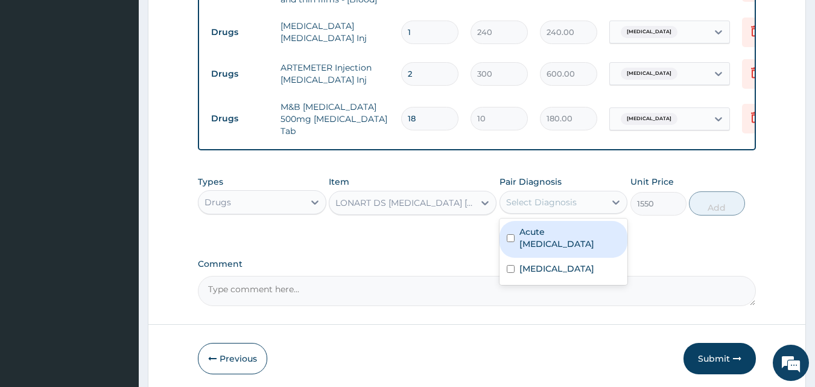
click at [531, 208] on div "Select Diagnosis" at bounding box center [541, 202] width 71 height 12
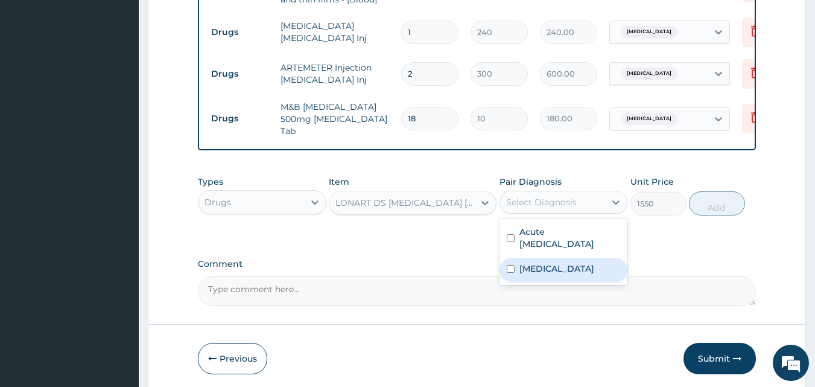
click at [547, 275] on label "Malaria" at bounding box center [556, 268] width 75 height 12
checkbox input "true"
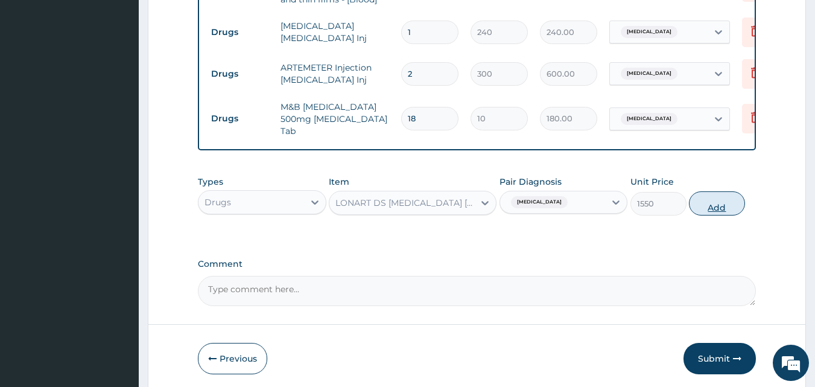
click at [713, 208] on button "Add" at bounding box center [717, 203] width 56 height 24
type input "0"
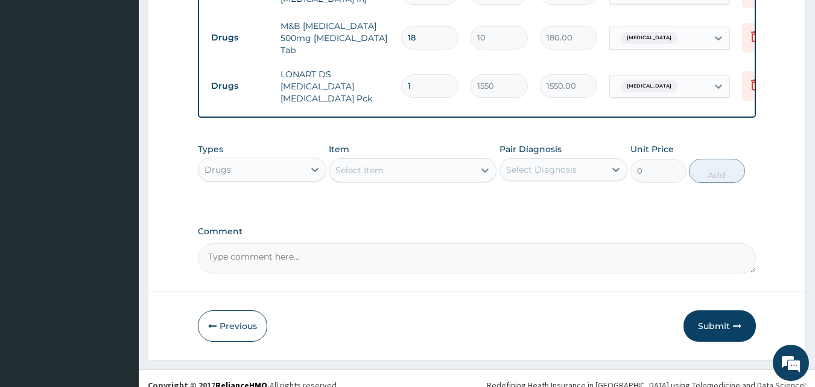
scroll to position [705, 0]
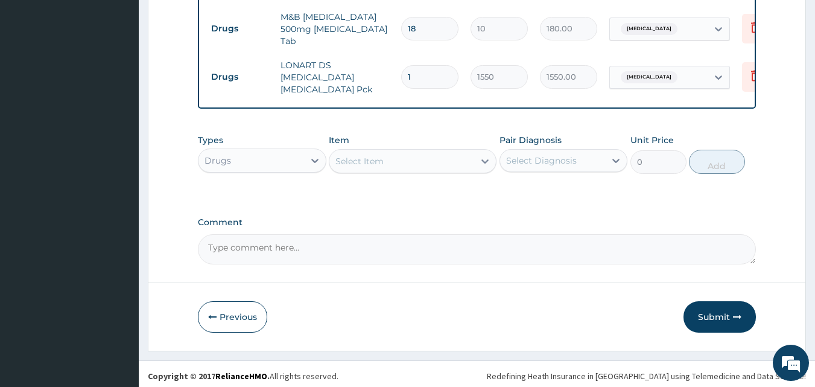
click at [417, 152] on div "Select Item" at bounding box center [401, 160] width 145 height 19
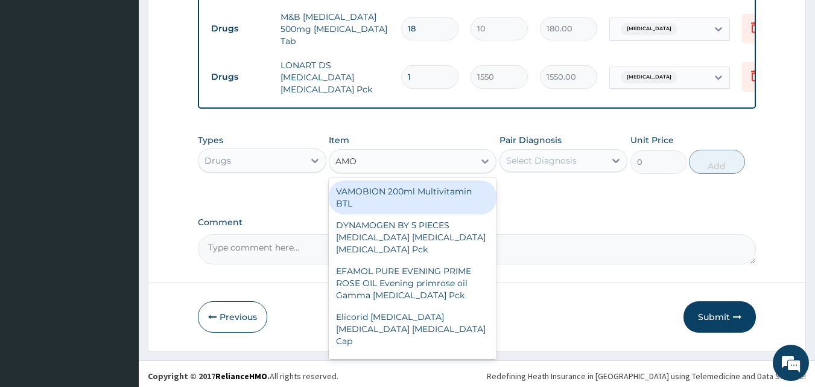
type input "AMOX"
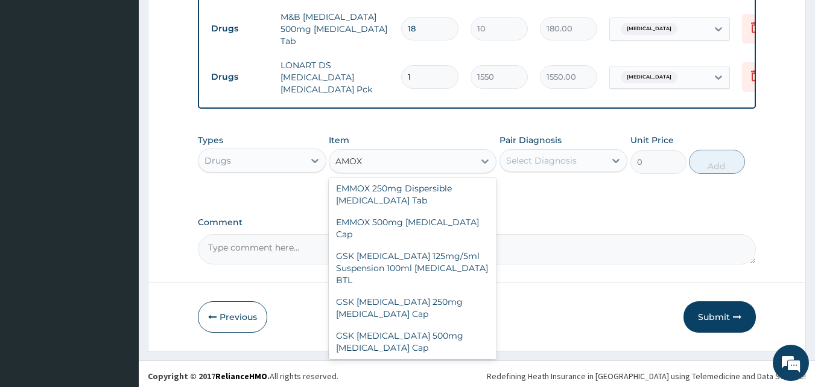
scroll to position [240, 0]
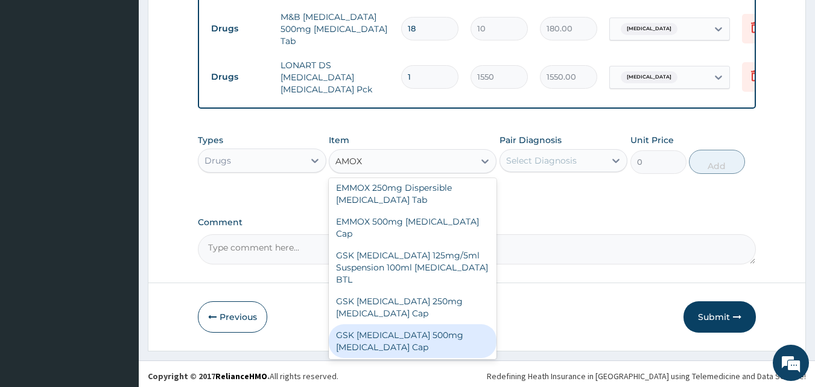
click at [425, 324] on div "GSK AMOXIL 500mg Amoxicillin Cap" at bounding box center [413, 341] width 168 height 34
type input "180"
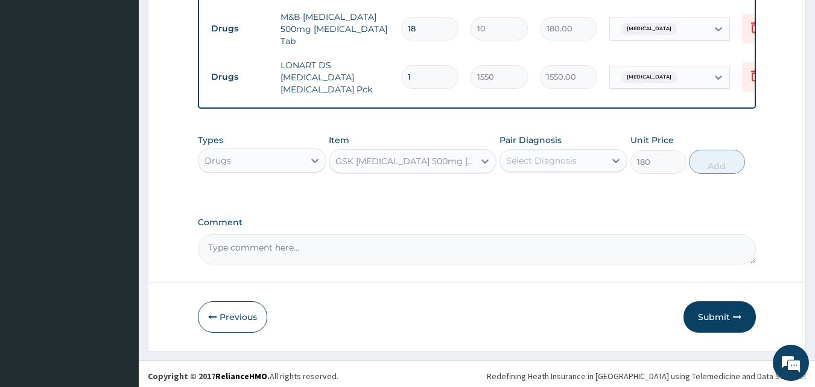
click at [567, 159] on div "Select Diagnosis" at bounding box center [541, 160] width 71 height 12
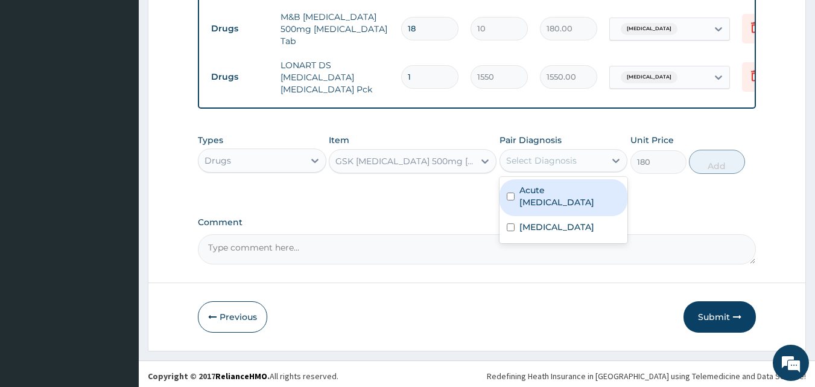
click at [565, 204] on div "Acute upper respiratory infection" at bounding box center [564, 197] width 129 height 37
checkbox input "true"
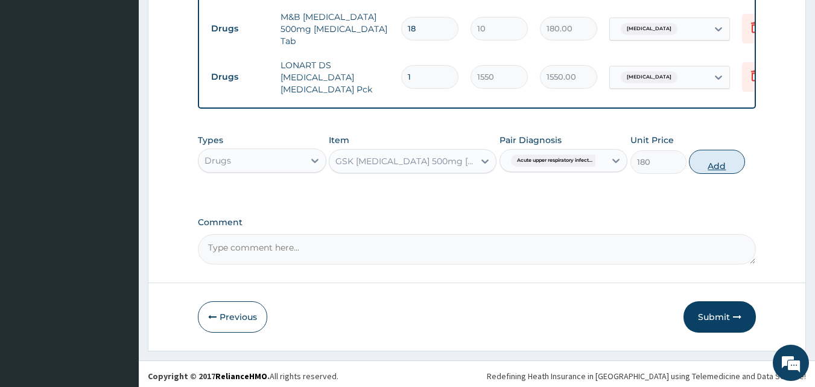
click at [726, 161] on button "Add" at bounding box center [717, 162] width 56 height 24
type input "0"
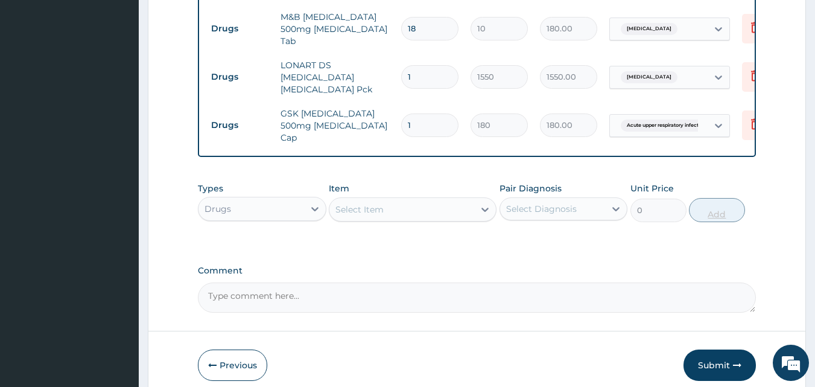
type input "15"
type input "2700.00"
type input "15"
click at [432, 200] on div "Select Item" at bounding box center [401, 209] width 145 height 19
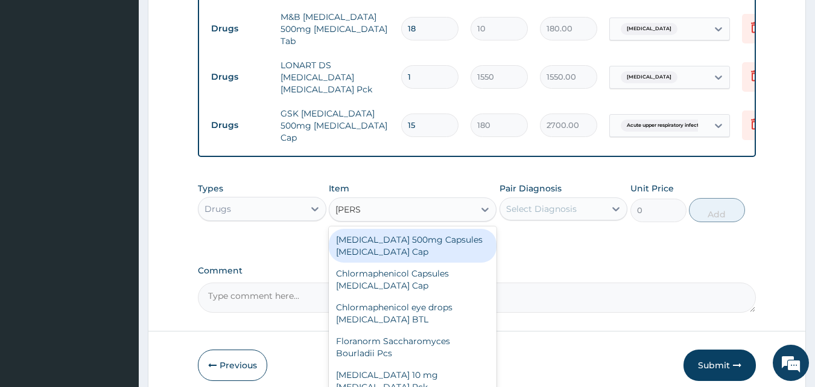
type input "LORAT"
click at [436, 233] on div "LORATADINE 10 mg Loratadine Pck" at bounding box center [413, 246] width 168 height 34
type input "700"
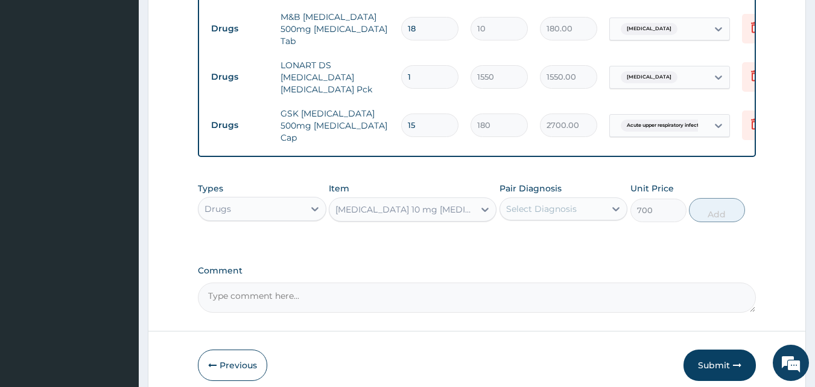
click at [526, 203] on div "Select Diagnosis" at bounding box center [541, 209] width 71 height 12
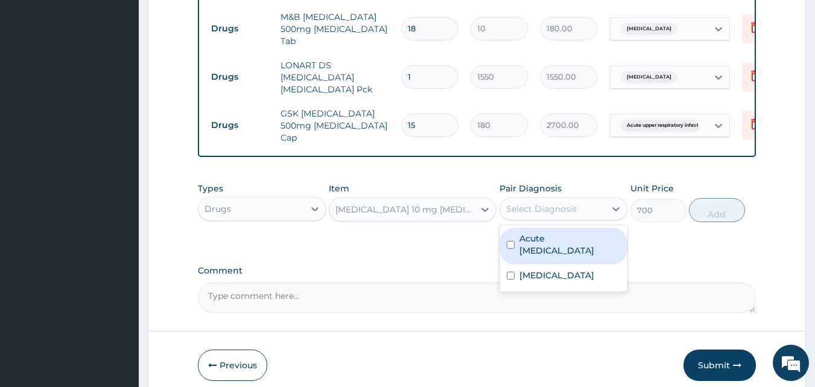
click at [535, 235] on label "Acute upper respiratory infection" at bounding box center [569, 244] width 101 height 24
checkbox input "true"
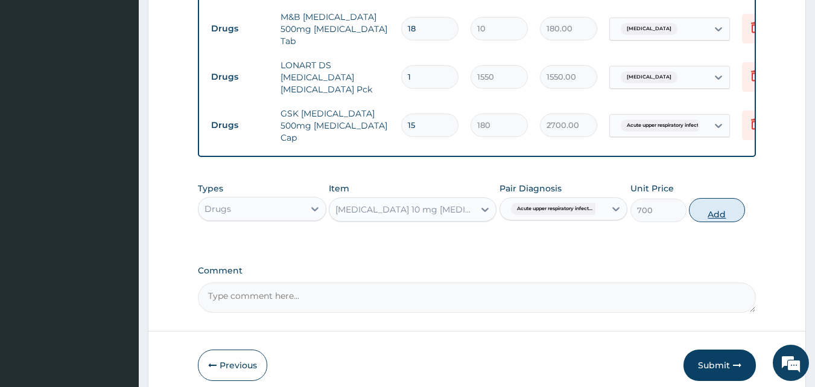
click at [705, 205] on button "Add" at bounding box center [717, 210] width 56 height 24
type input "0"
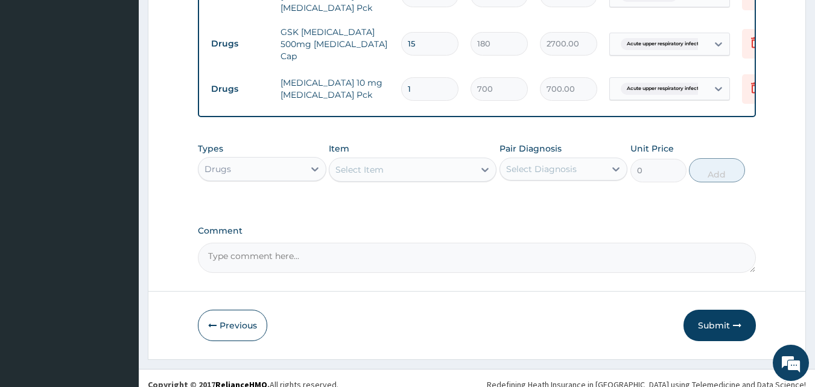
scroll to position [788, 0]
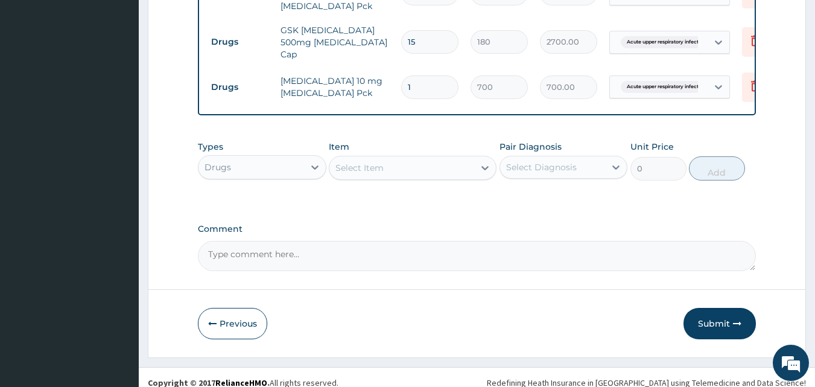
click at [397, 158] on div "Select Item" at bounding box center [401, 167] width 145 height 19
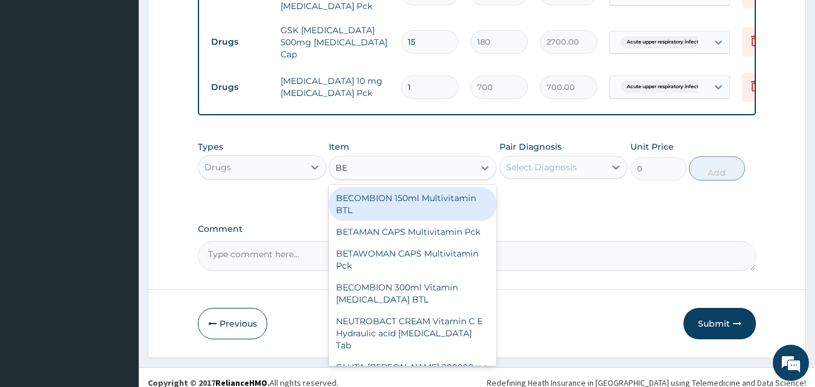
type input "BEN"
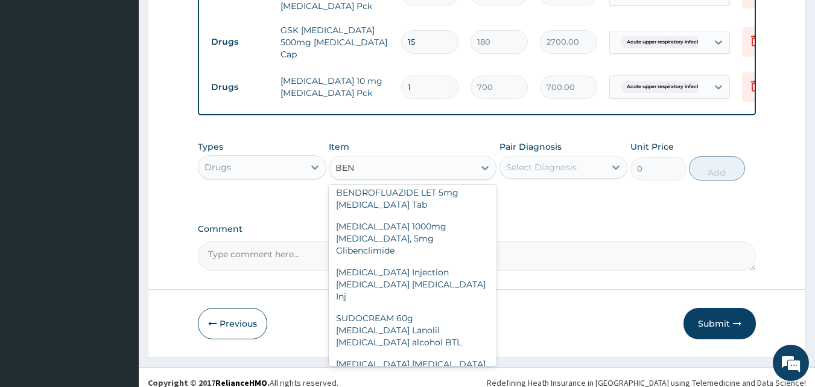
scroll to position [612, 0]
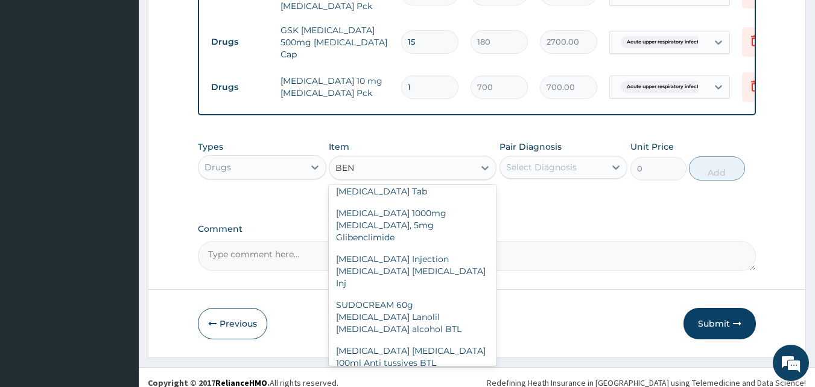
click at [395, 373] on div "BENYLIN WET COUGH Anti tussives BTL" at bounding box center [413, 390] width 168 height 34
type input "1000"
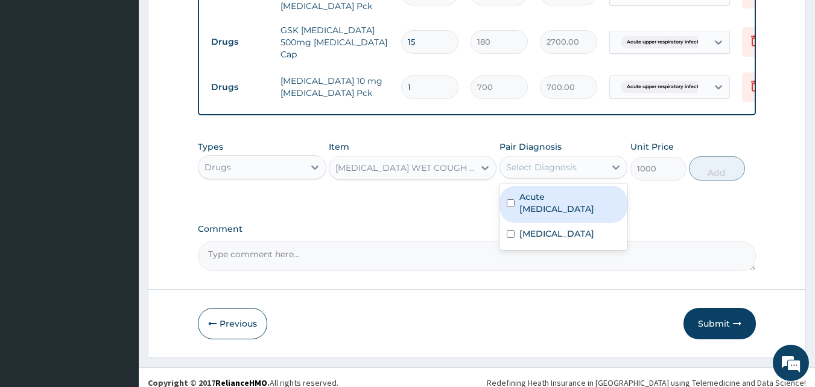
click at [564, 161] on div "Select Diagnosis" at bounding box center [541, 167] width 71 height 12
click at [567, 205] on div "Acute upper respiratory infection" at bounding box center [564, 204] width 129 height 37
checkbox input "true"
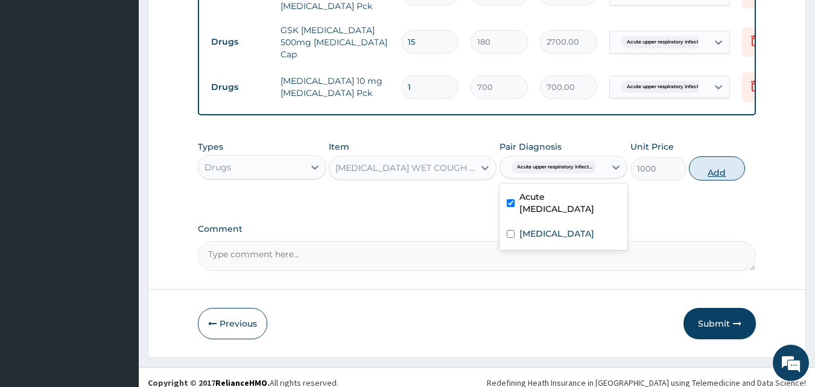
click at [711, 162] on button "Add" at bounding box center [717, 168] width 56 height 24
type input "0"
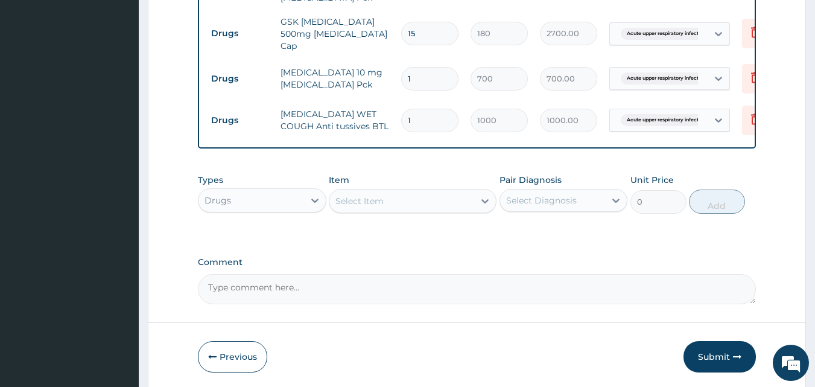
scroll to position [830, 0]
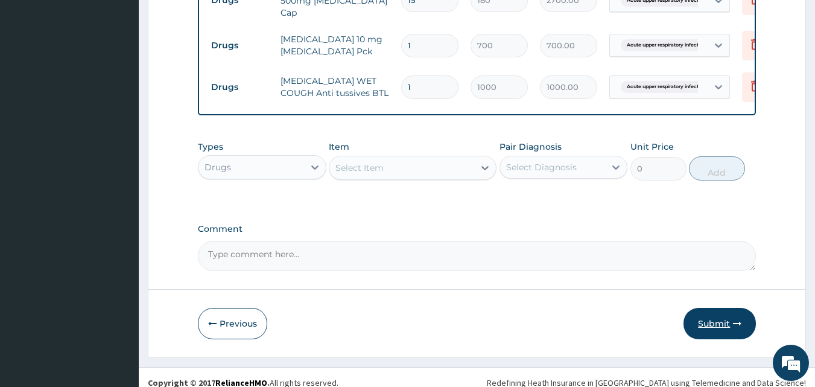
click at [732, 311] on button "Submit" at bounding box center [720, 323] width 72 height 31
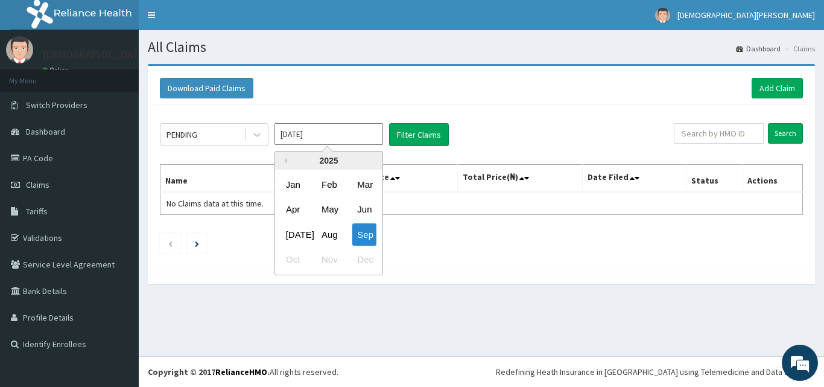
click at [325, 138] on input "[DATE]" at bounding box center [329, 134] width 109 height 22
click at [337, 231] on div "Aug" at bounding box center [329, 234] width 24 height 22
type input "[DATE]"
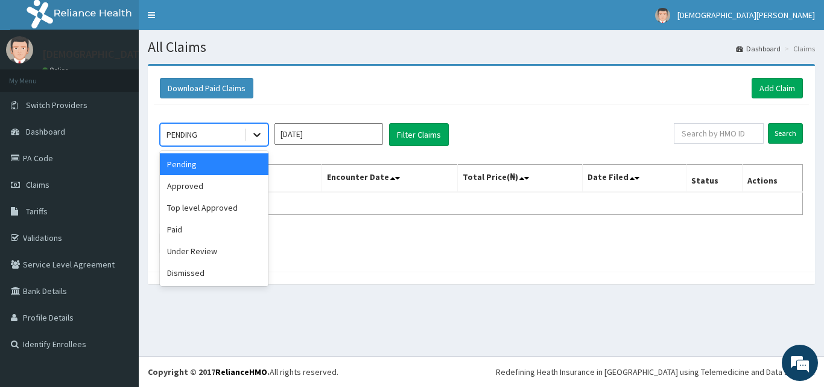
click at [249, 139] on div at bounding box center [257, 135] width 22 height 22
click at [203, 188] on div "Approved" at bounding box center [214, 186] width 109 height 22
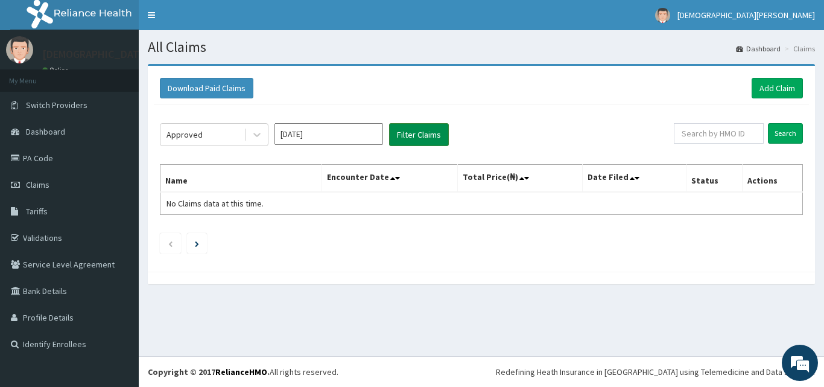
click at [421, 135] on button "Filter Claims" at bounding box center [419, 134] width 60 height 23
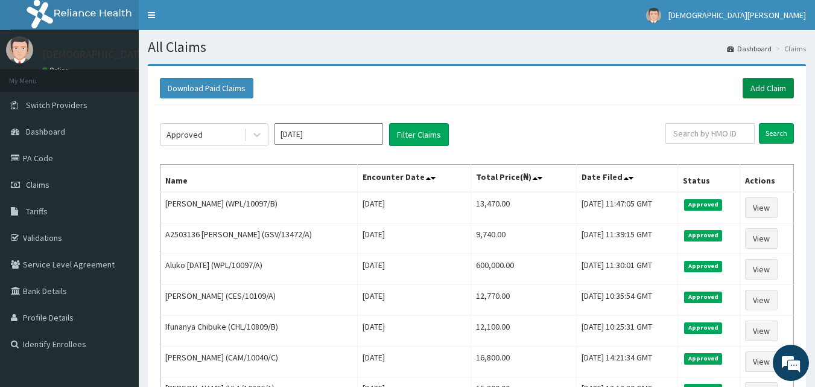
click at [769, 86] on link "Add Claim" at bounding box center [768, 88] width 51 height 21
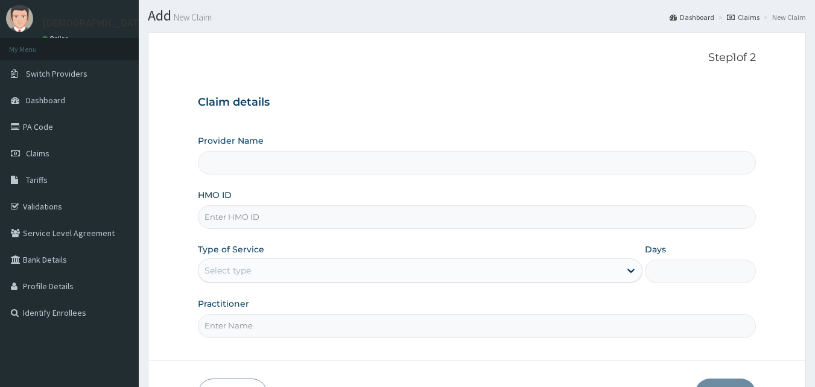
scroll to position [113, 0]
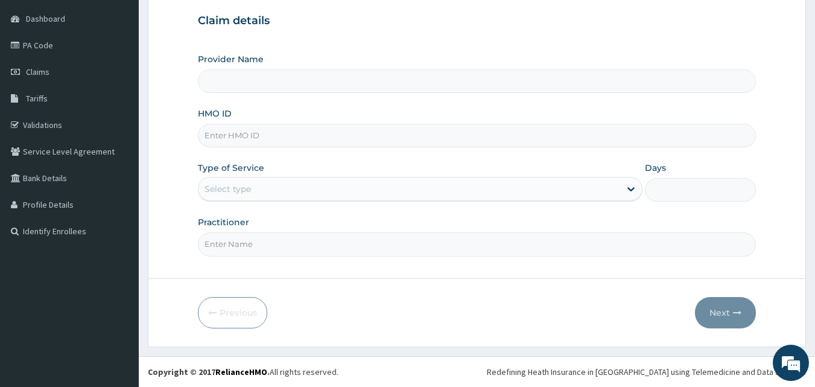
type input "[GEOGRAPHIC_DATA]"
click at [244, 136] on input "HMO ID" at bounding box center [477, 136] width 559 height 24
type input "NID/10085/A"
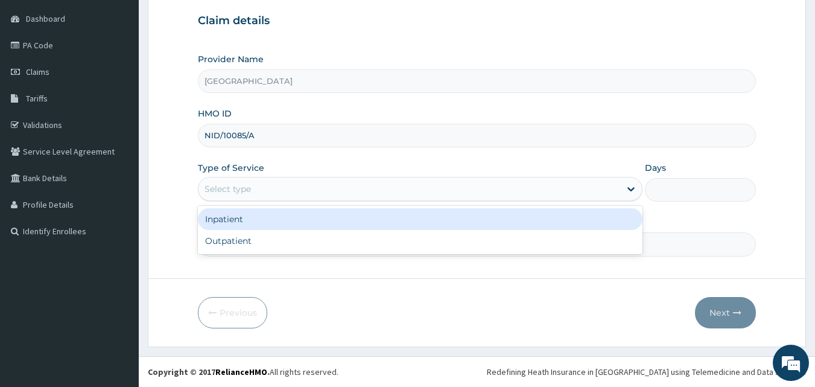
click at [246, 196] on div "Select type" at bounding box center [410, 188] width 422 height 19
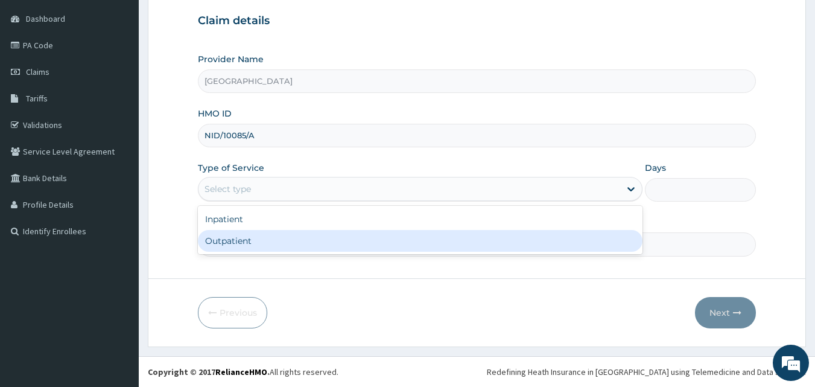
click at [256, 240] on div "Outpatient" at bounding box center [420, 241] width 445 height 22
type input "1"
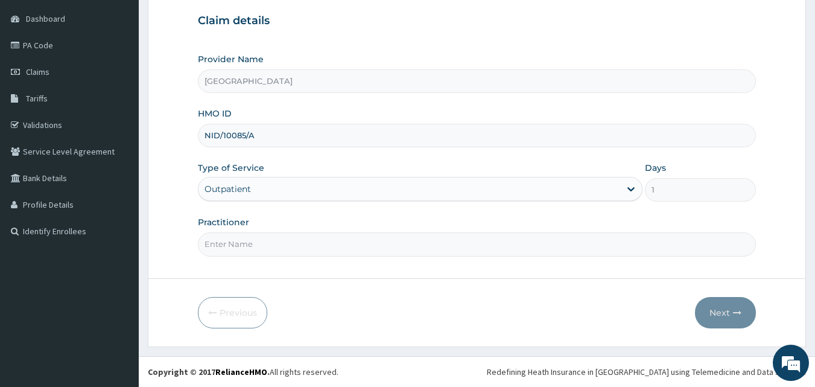
click at [330, 241] on input "Practitioner" at bounding box center [477, 244] width 559 height 24
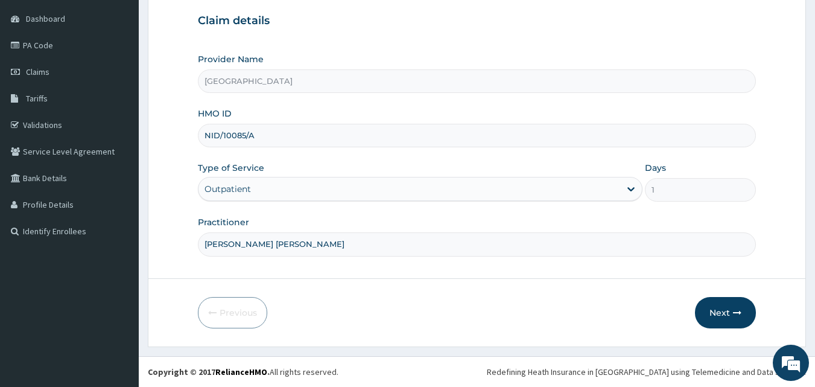
click at [308, 247] on input "[PERSON_NAME] [PERSON_NAME]" at bounding box center [477, 244] width 559 height 24
type input "[PERSON_NAME] EZE"
click at [716, 308] on button "Next" at bounding box center [725, 312] width 61 height 31
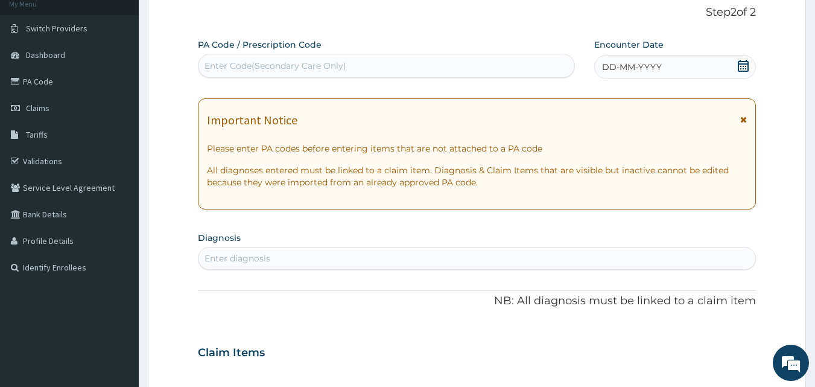
scroll to position [76, 0]
click at [628, 68] on span "DD-MM-YYYY" at bounding box center [632, 68] width 60 height 12
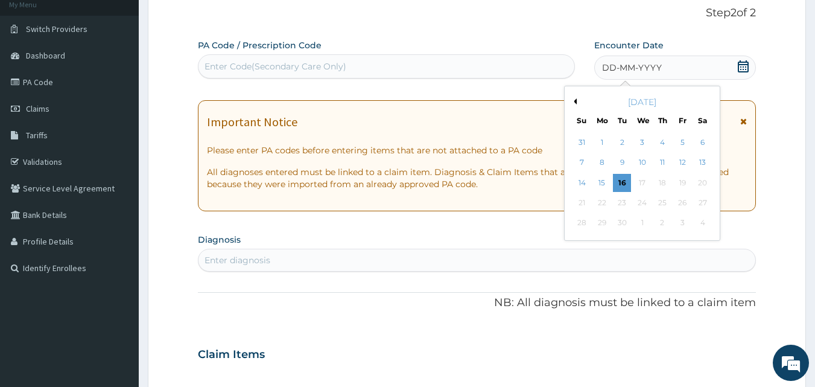
click at [573, 103] on button "Previous Month" at bounding box center [574, 101] width 6 height 6
click at [579, 248] on div "31" at bounding box center [582, 243] width 18 height 18
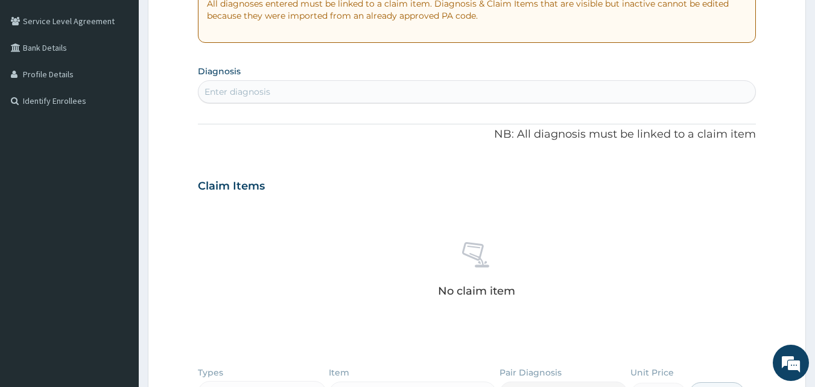
scroll to position [241, 0]
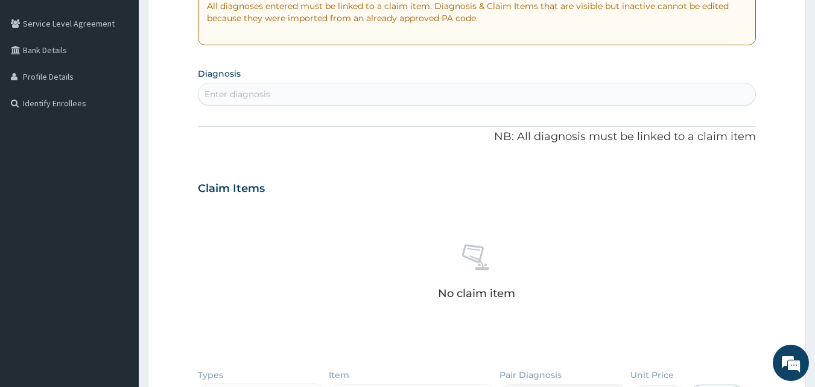
click at [355, 95] on div "Enter diagnosis" at bounding box center [477, 93] width 557 height 19
type input "[MEDICAL_DATA]"
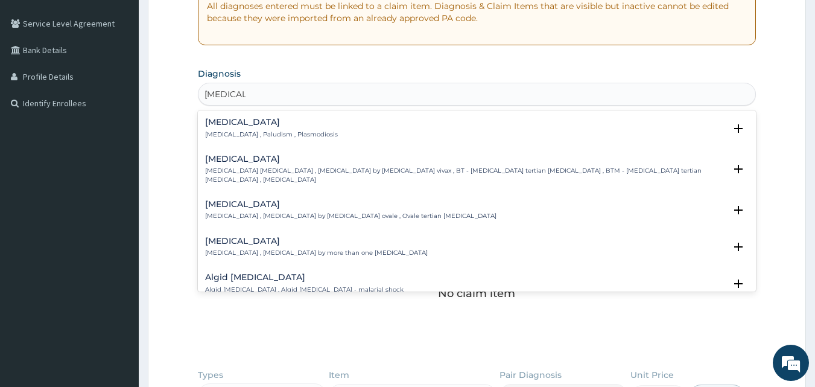
click at [274, 128] on div "[MEDICAL_DATA] [MEDICAL_DATA] , Paludism , Plasmodiosis" at bounding box center [271, 128] width 133 height 21
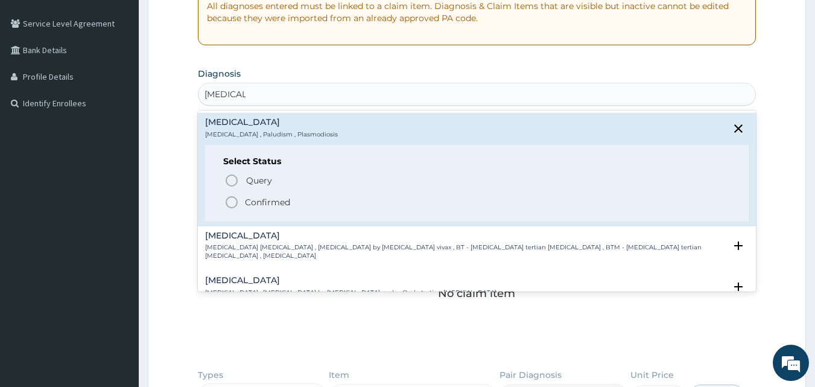
click at [234, 196] on icon "status option filled" at bounding box center [231, 202] width 14 height 14
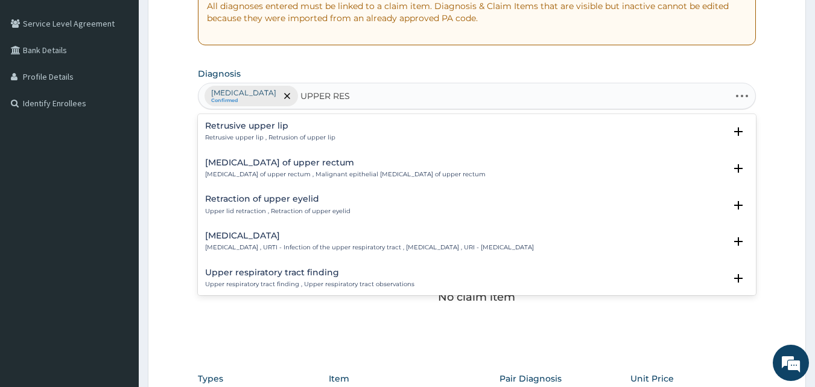
type input "UPPER RESP"
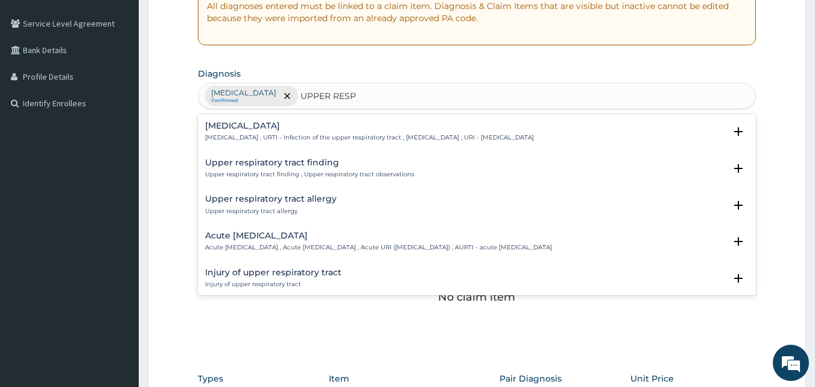
click at [255, 236] on h4 "Acute [MEDICAL_DATA]" at bounding box center [378, 235] width 347 height 9
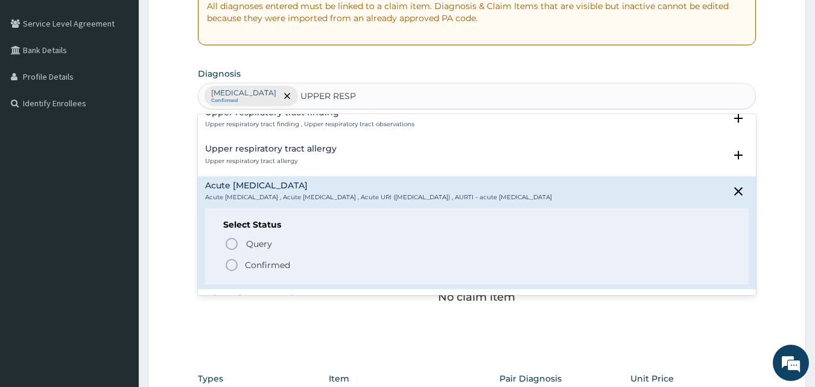
scroll to position [65, 0]
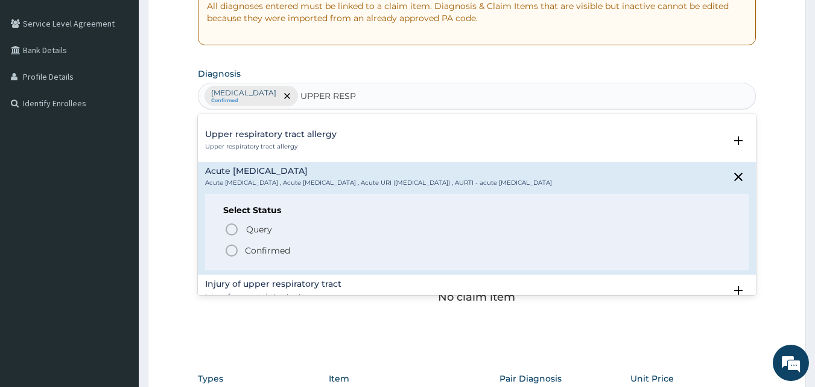
click at [229, 249] on icon "status option filled" at bounding box center [231, 250] width 14 height 14
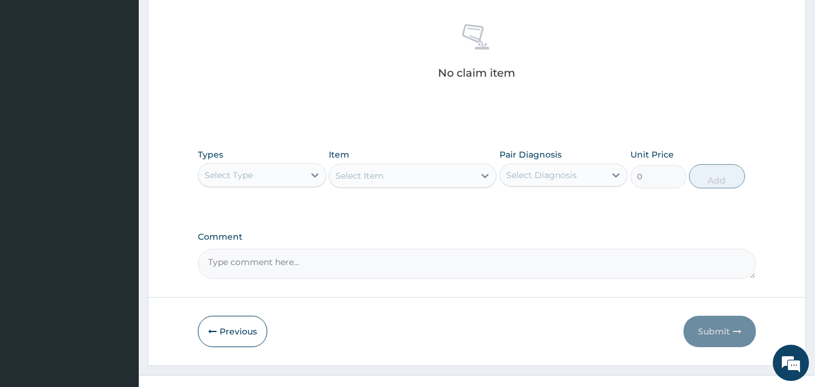
scroll to position [483, 0]
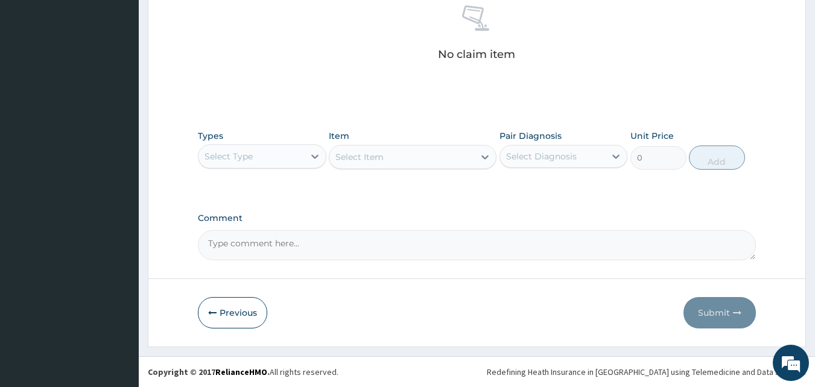
click at [301, 160] on div "Select Type" at bounding box center [252, 156] width 106 height 19
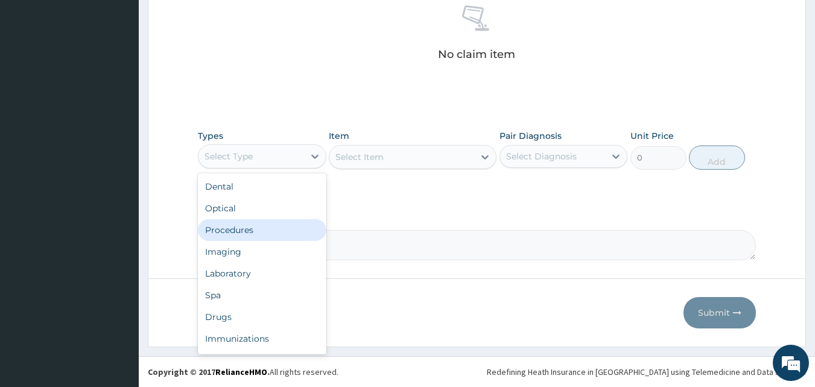
click at [265, 227] on div "Procedures" at bounding box center [262, 230] width 129 height 22
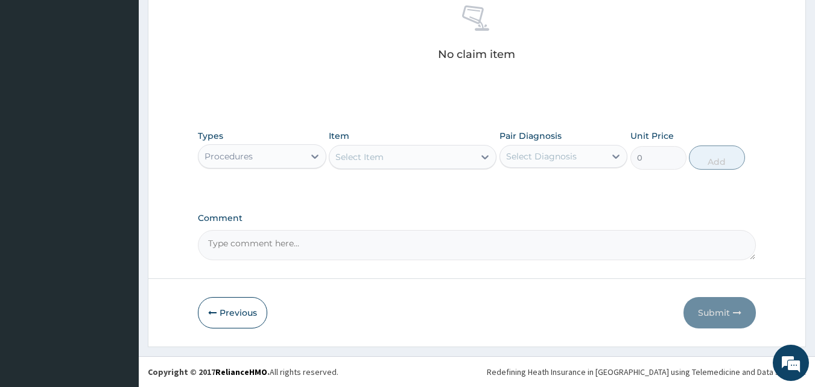
click at [389, 160] on div "Select Item" at bounding box center [401, 156] width 145 height 19
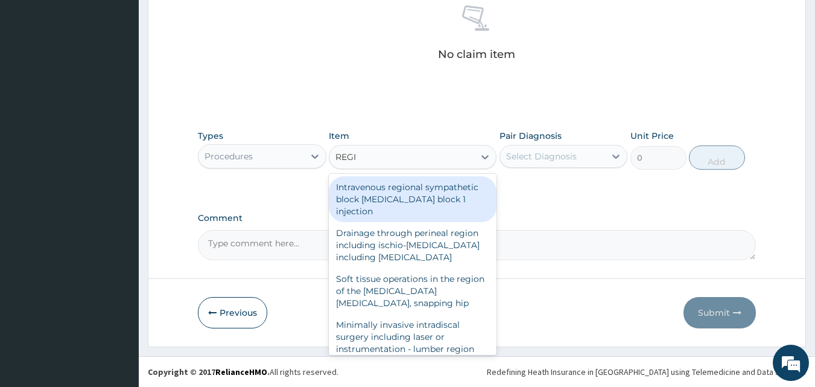
type input "REGIS"
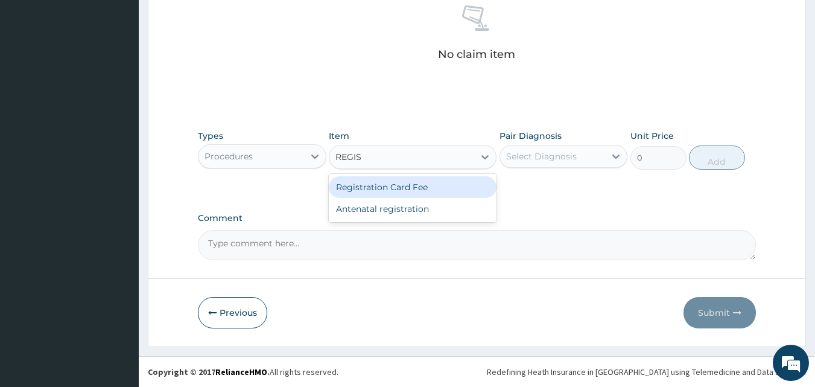
click at [392, 185] on div "Registration Card Fee" at bounding box center [413, 187] width 168 height 22
type input "2000"
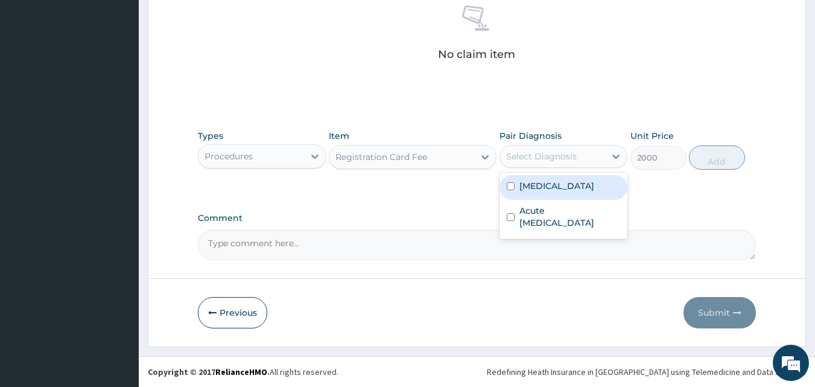
click at [512, 165] on div "Select Diagnosis" at bounding box center [553, 156] width 106 height 19
click at [522, 197] on div "[MEDICAL_DATA]" at bounding box center [564, 187] width 129 height 25
checkbox input "true"
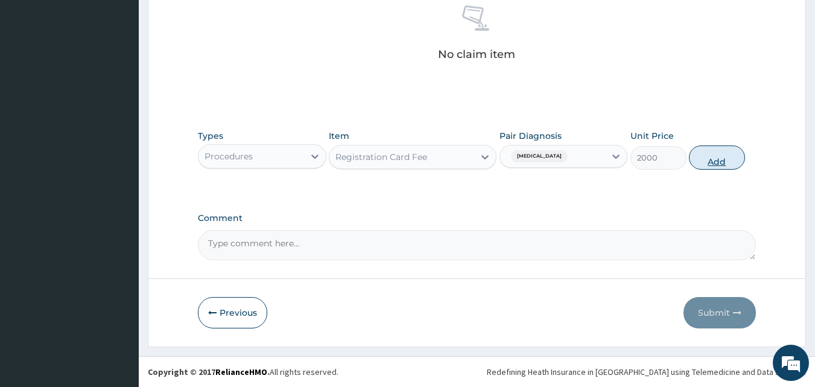
click at [699, 159] on button "Add" at bounding box center [717, 157] width 56 height 24
type input "0"
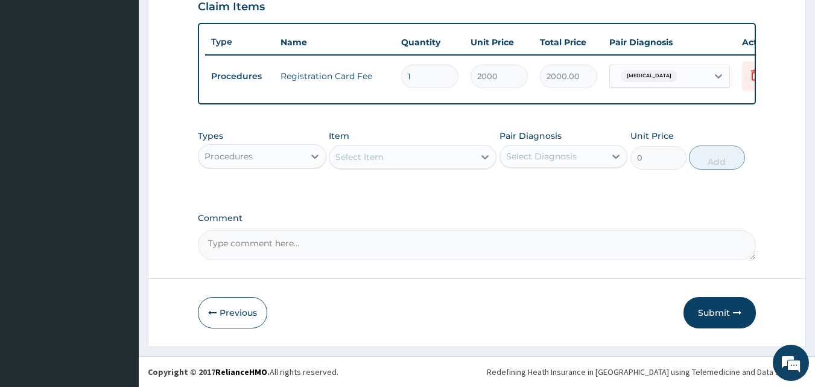
scroll to position [435, 0]
click at [437, 154] on div "Select Item" at bounding box center [401, 156] width 145 height 19
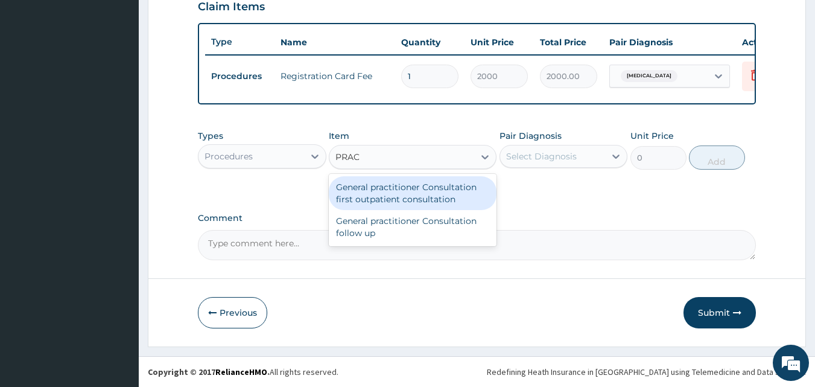
type input "PRACT"
click at [437, 191] on div "General practitioner Consultation first outpatient consultation" at bounding box center [413, 193] width 168 height 34
type input "3000"
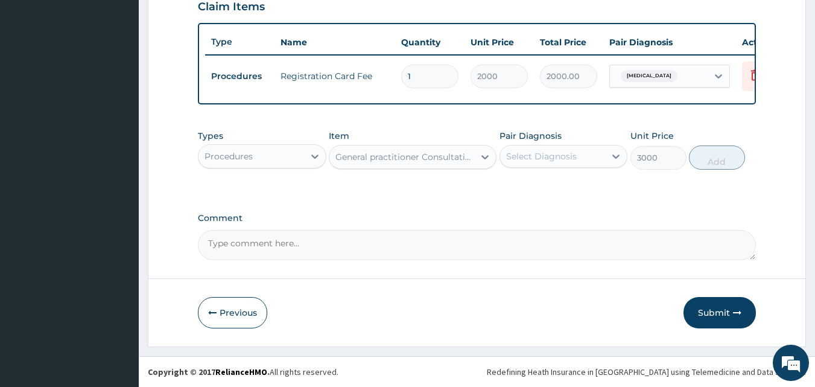
click at [527, 160] on div "Select Diagnosis" at bounding box center [541, 156] width 71 height 12
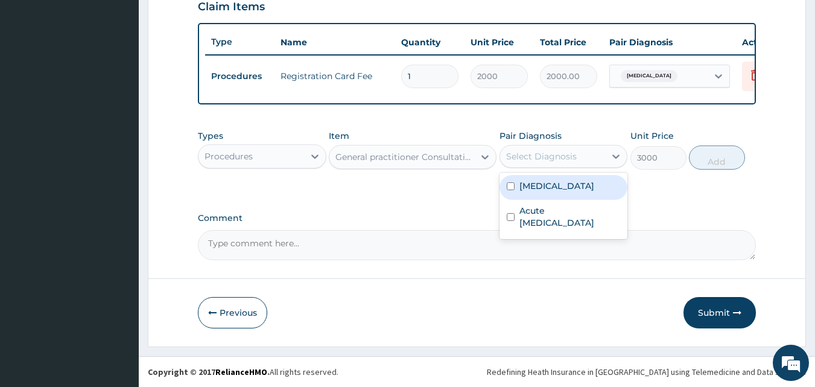
click at [535, 195] on div "[MEDICAL_DATA]" at bounding box center [564, 187] width 129 height 25
checkbox input "true"
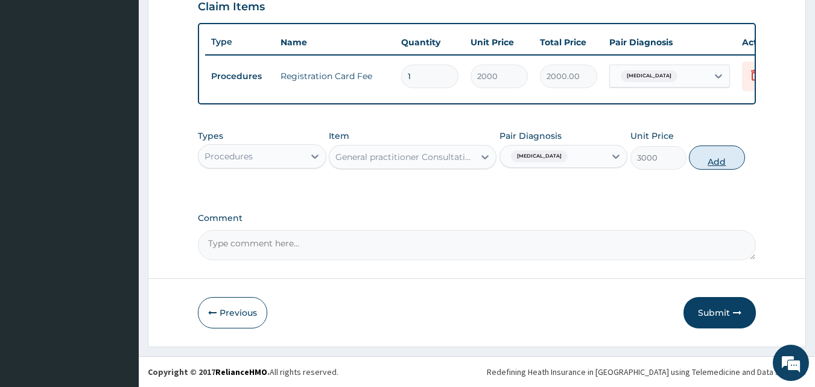
click at [713, 159] on button "Add" at bounding box center [717, 157] width 56 height 24
type input "0"
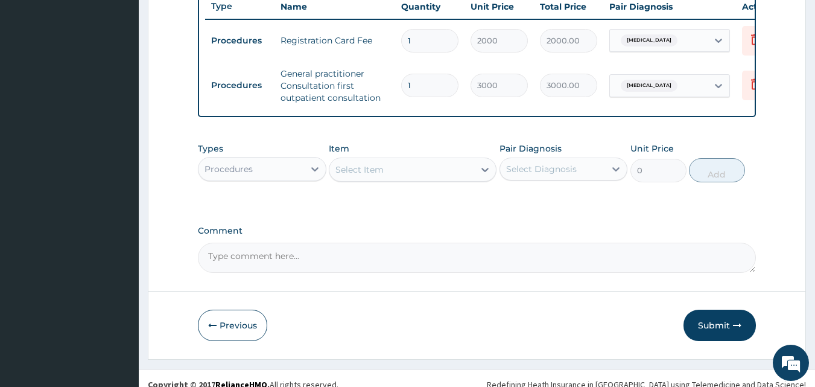
scroll to position [483, 0]
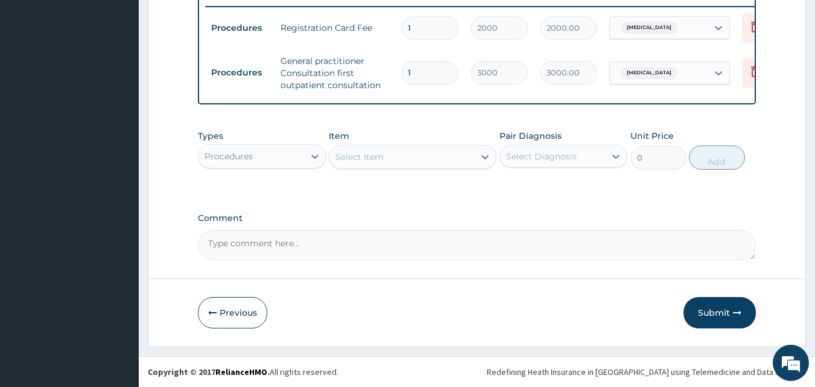
click at [290, 161] on div "Procedures" at bounding box center [252, 156] width 106 height 19
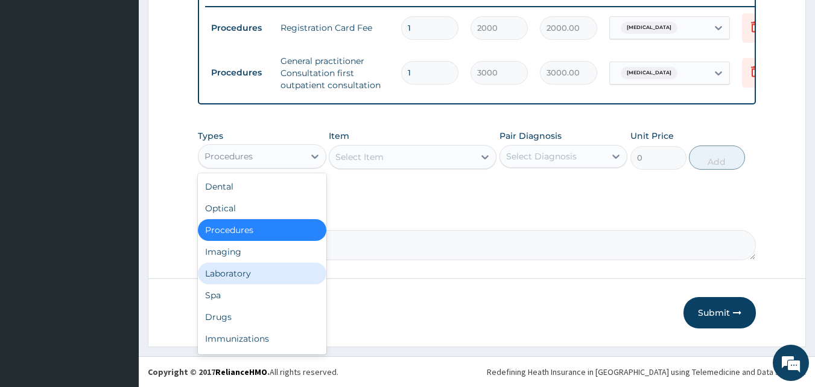
click at [281, 269] on div "Laboratory" at bounding box center [262, 273] width 129 height 22
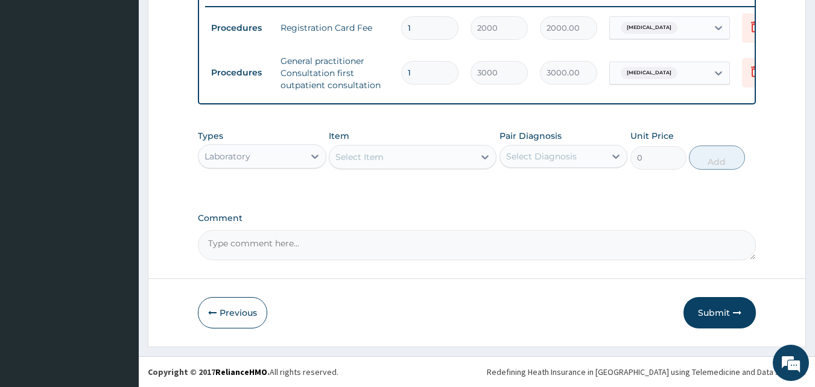
click at [402, 160] on div "Select Item" at bounding box center [401, 156] width 145 height 19
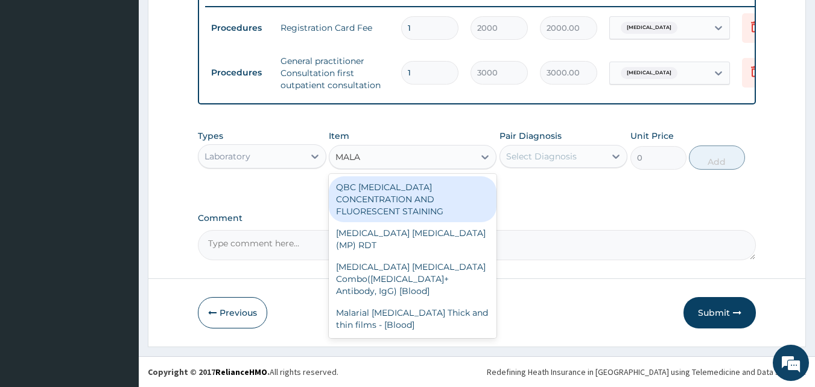
type input "MALAR"
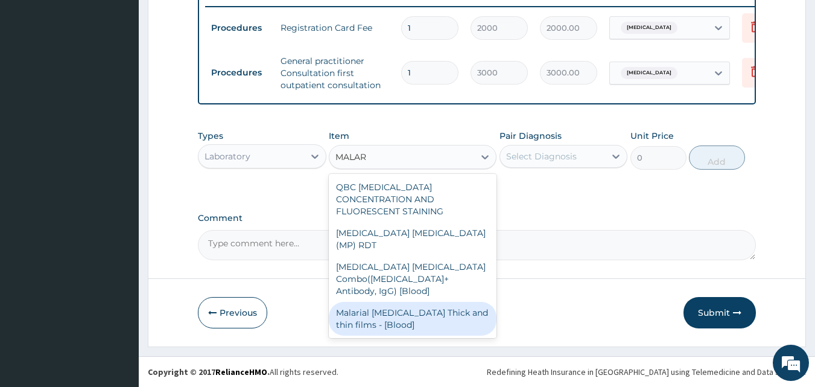
click at [408, 302] on div "Malarial [MEDICAL_DATA] Thick and thin films - [Blood]" at bounding box center [413, 319] width 168 height 34
type input "1500"
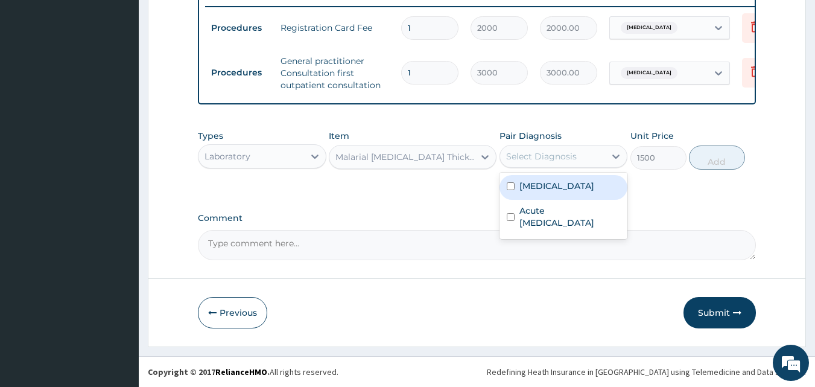
click at [531, 158] on div "Select Diagnosis" at bounding box center [541, 156] width 71 height 12
click at [538, 188] on label "[MEDICAL_DATA]" at bounding box center [556, 186] width 75 height 12
checkbox input "true"
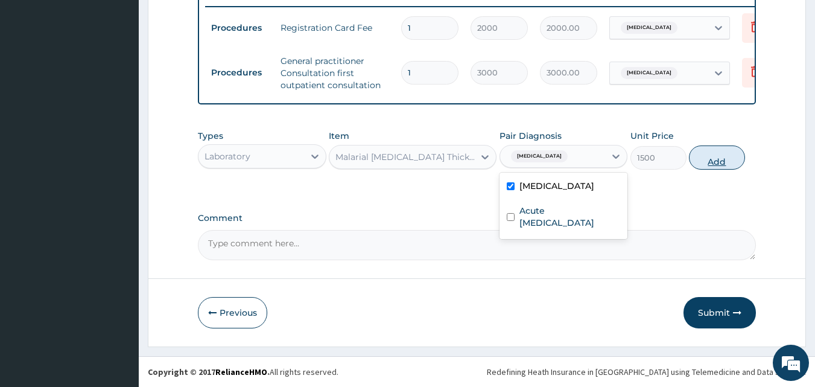
click at [698, 166] on button "Add" at bounding box center [717, 157] width 56 height 24
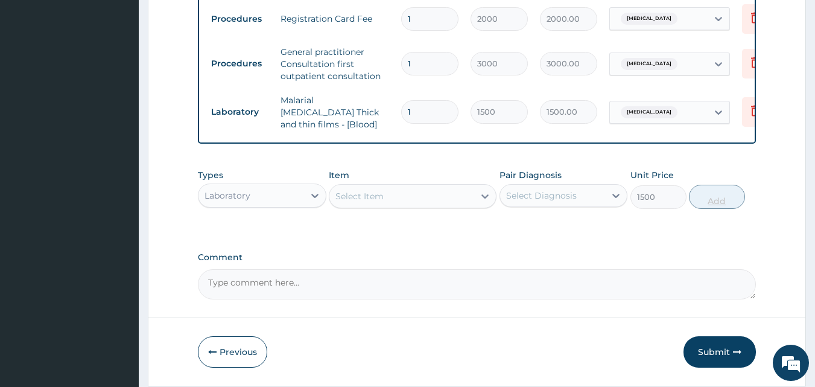
type input "0"
click at [358, 199] on div "Select Item" at bounding box center [359, 196] width 48 height 12
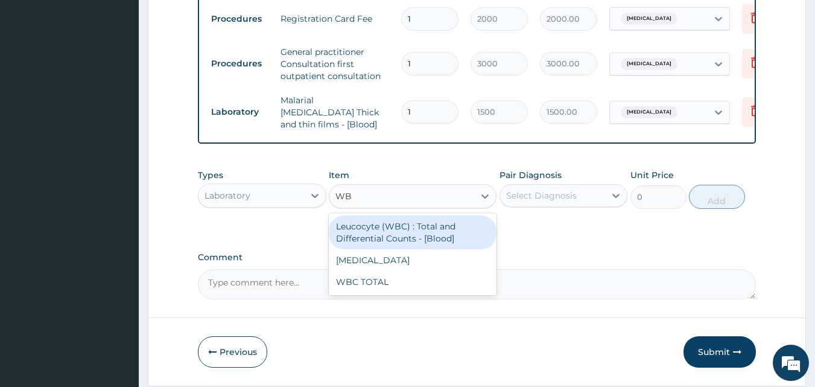
type input "WBC"
click at [369, 239] on div "Leucocyte (WBC) : Total and Differential Counts - [Blood]" at bounding box center [413, 232] width 168 height 34
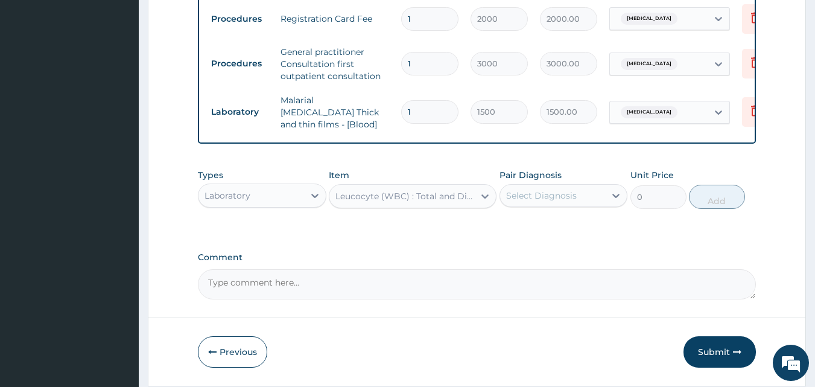
type input "2000"
click at [512, 199] on div "Select Diagnosis" at bounding box center [541, 195] width 71 height 12
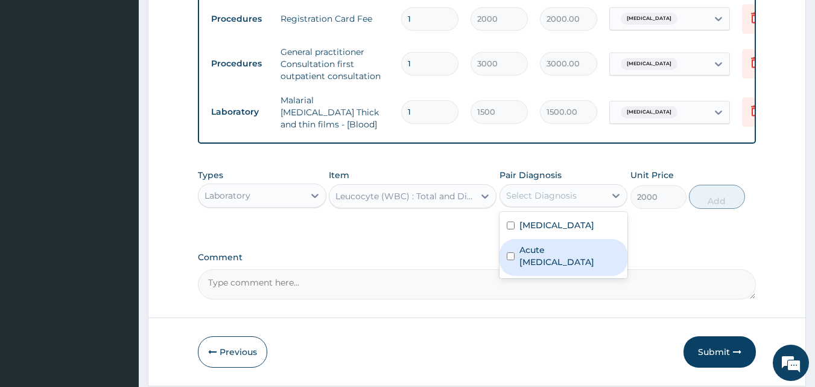
click at [530, 248] on label "Acute [MEDICAL_DATA]" at bounding box center [569, 256] width 101 height 24
checkbox input "true"
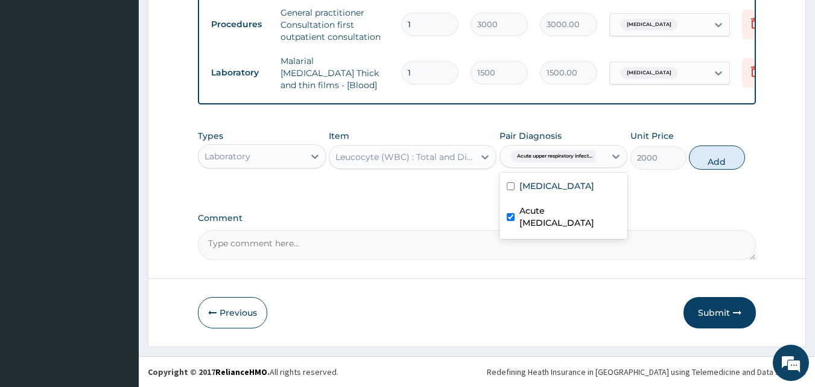
scroll to position [525, 0]
click at [707, 154] on button "Add" at bounding box center [717, 157] width 56 height 24
type input "0"
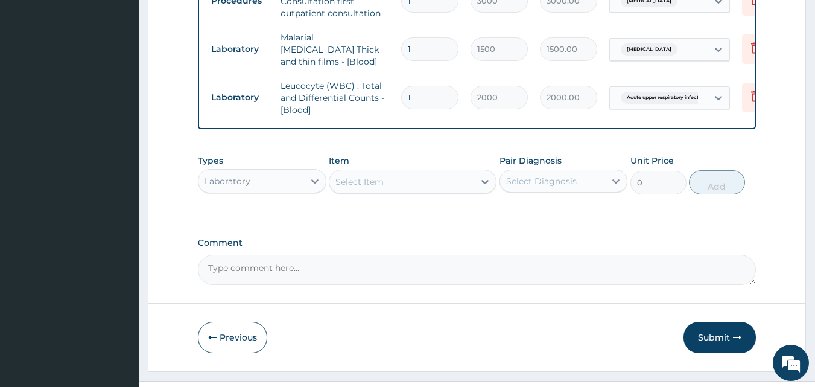
scroll to position [573, 0]
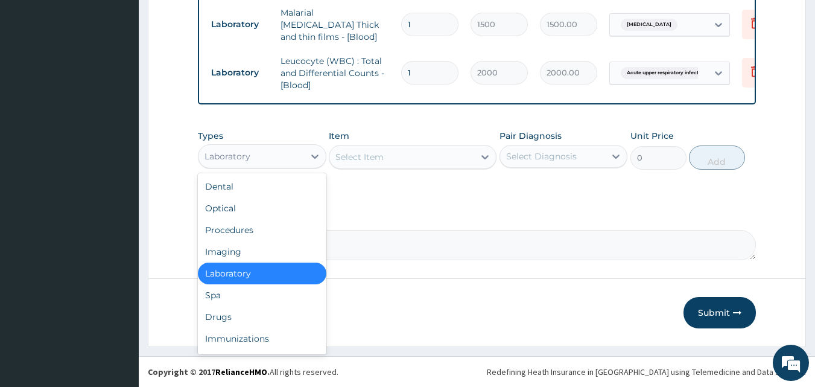
click at [289, 150] on div "Laboratory" at bounding box center [252, 156] width 106 height 19
click at [271, 310] on div "Drugs" at bounding box center [262, 317] width 129 height 22
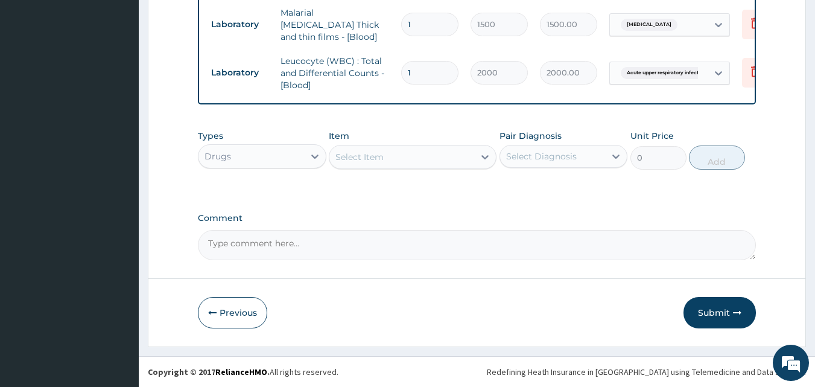
click at [413, 161] on div "Select Item" at bounding box center [401, 156] width 145 height 19
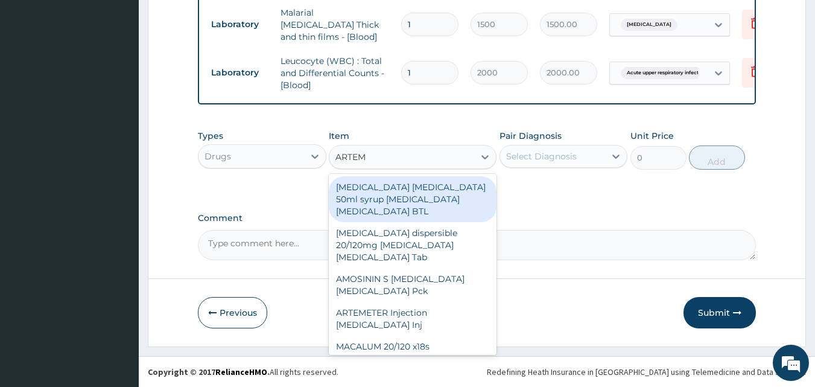
type input "ARTEME"
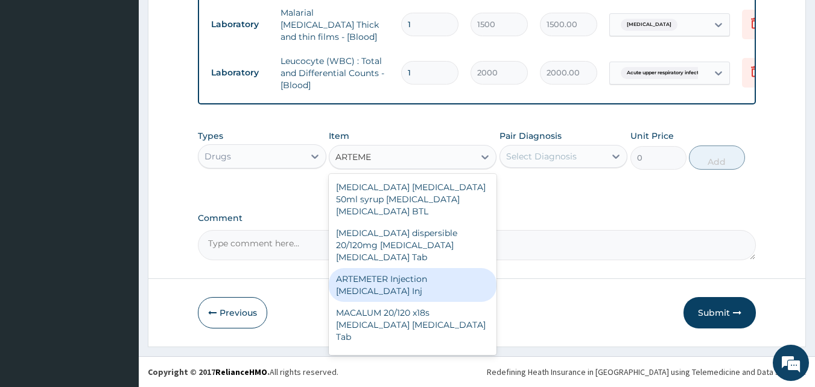
click at [407, 276] on div "ARTEMETER Injection [MEDICAL_DATA] Inj" at bounding box center [413, 285] width 168 height 34
type input "300"
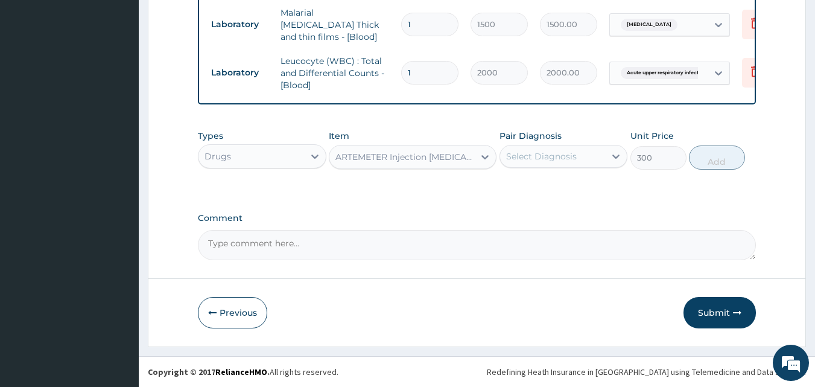
click at [539, 158] on div "Select Diagnosis" at bounding box center [541, 156] width 71 height 12
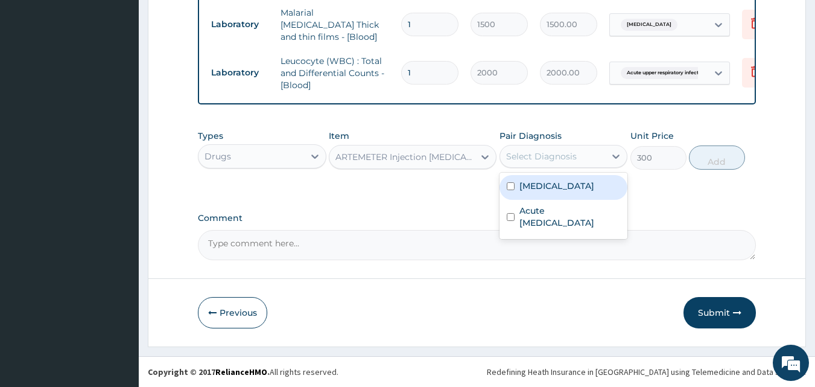
click at [544, 189] on label "[MEDICAL_DATA]" at bounding box center [556, 186] width 75 height 12
checkbox input "true"
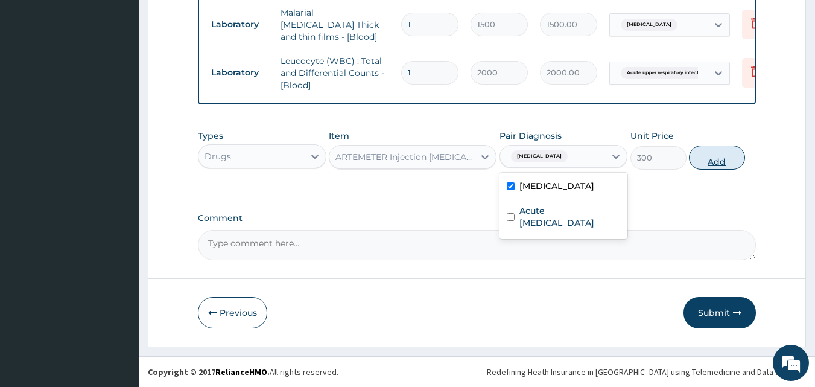
click at [706, 159] on button "Add" at bounding box center [717, 157] width 56 height 24
type input "0"
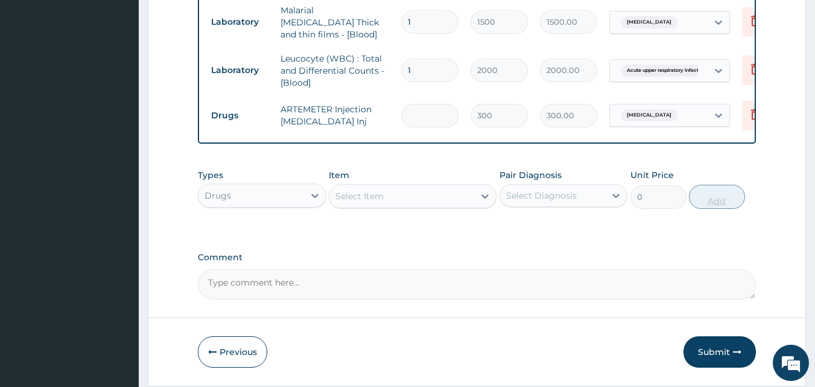
type input "0.00"
type input "2"
type input "600.00"
type input "2"
click at [393, 198] on div "Select Item" at bounding box center [401, 195] width 145 height 19
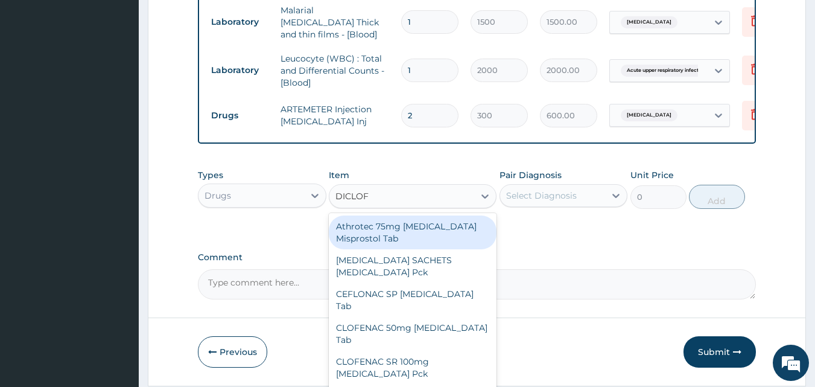
type input "DICLOFE"
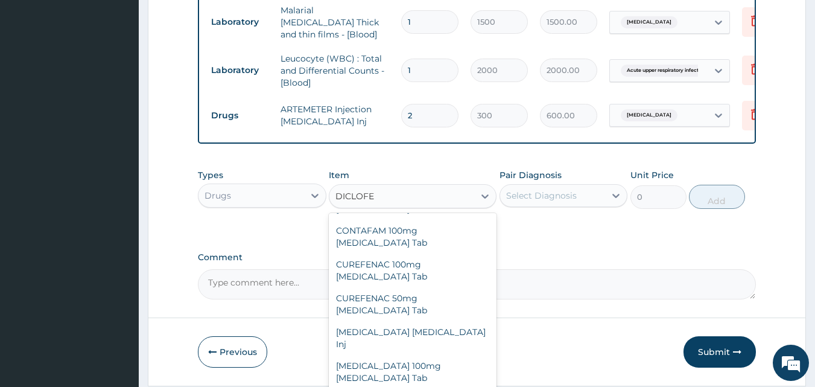
scroll to position [173, 0]
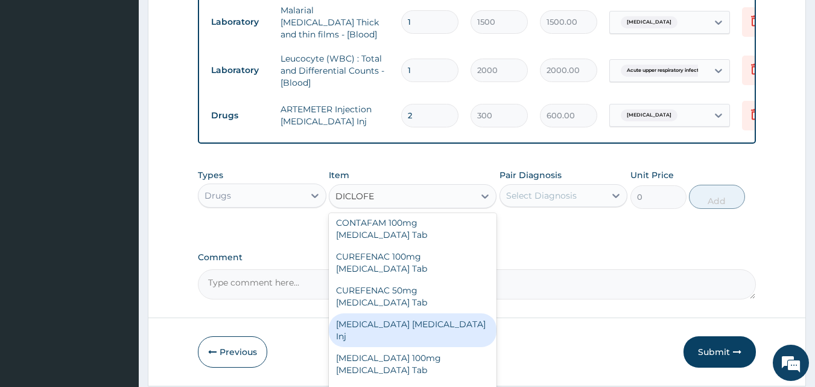
click at [406, 313] on div "[MEDICAL_DATA] [MEDICAL_DATA] Inj" at bounding box center [413, 330] width 168 height 34
type input "240"
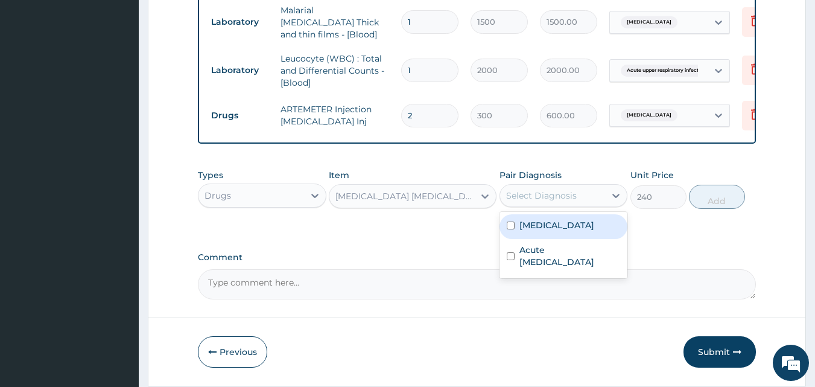
click at [527, 207] on div "Select Diagnosis" at bounding box center [564, 195] width 129 height 23
click at [532, 227] on label "[MEDICAL_DATA]" at bounding box center [556, 225] width 75 height 12
checkbox input "true"
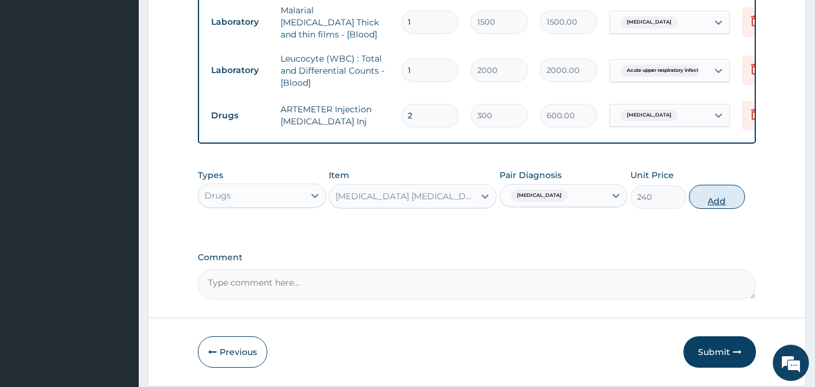
click at [708, 206] on button "Add" at bounding box center [717, 197] width 56 height 24
type input "0"
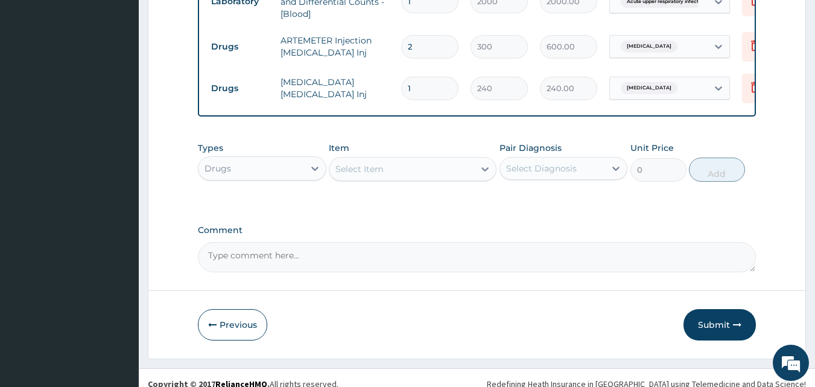
scroll to position [650, 0]
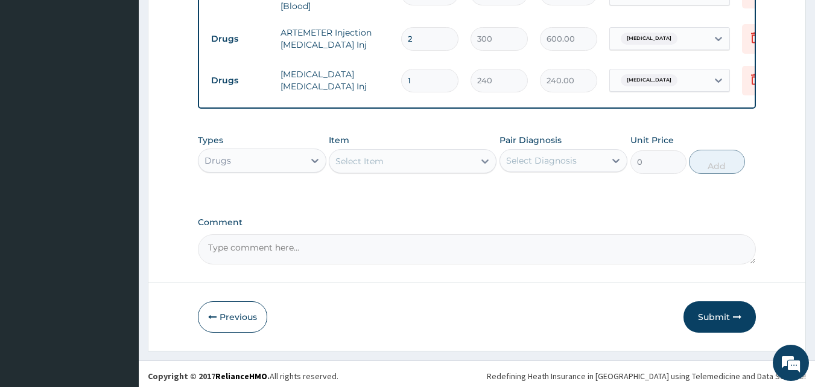
click at [396, 167] on div "Select Item" at bounding box center [401, 160] width 145 height 19
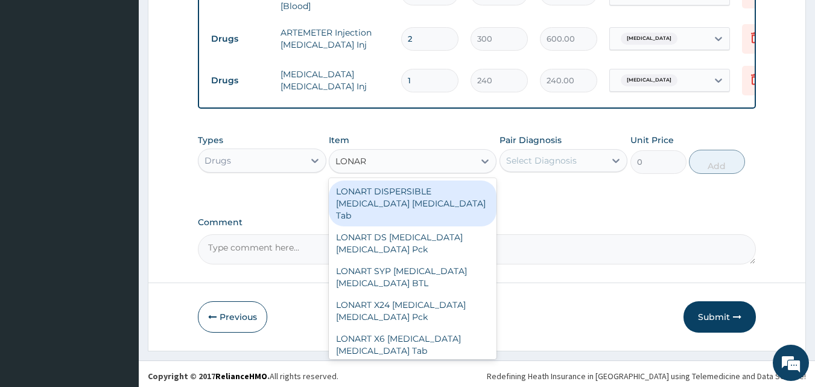
type input "LONART"
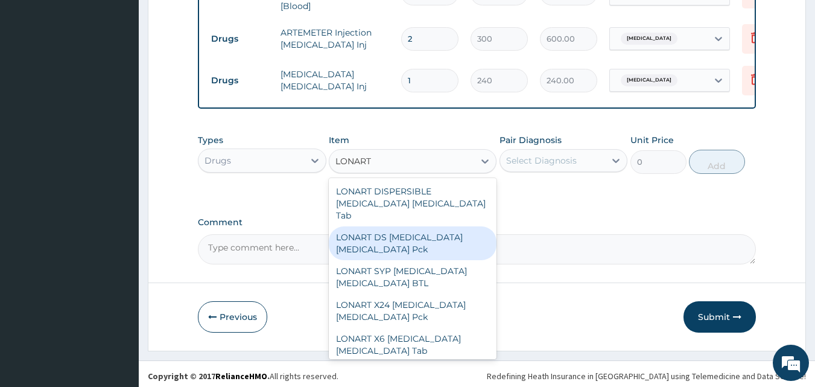
click at [396, 226] on div "LONART DS [MEDICAL_DATA] [MEDICAL_DATA] Pck" at bounding box center [413, 243] width 168 height 34
type input "1550"
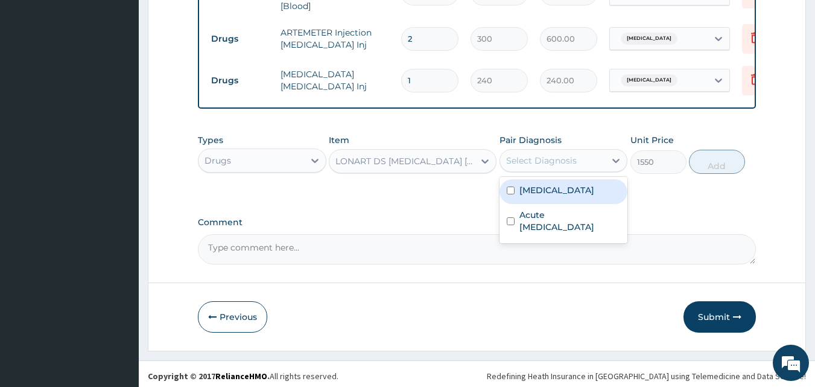
click at [524, 161] on div "Select Diagnosis" at bounding box center [541, 160] width 71 height 12
click at [530, 185] on div "[MEDICAL_DATA]" at bounding box center [564, 191] width 129 height 25
checkbox input "true"
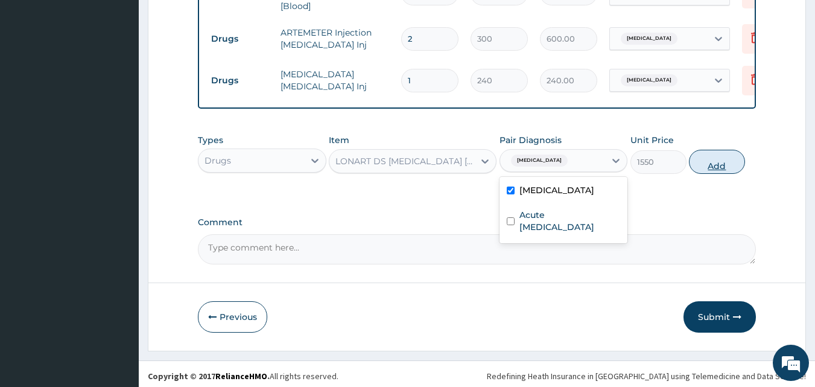
click at [714, 166] on button "Add" at bounding box center [717, 162] width 56 height 24
type input "0"
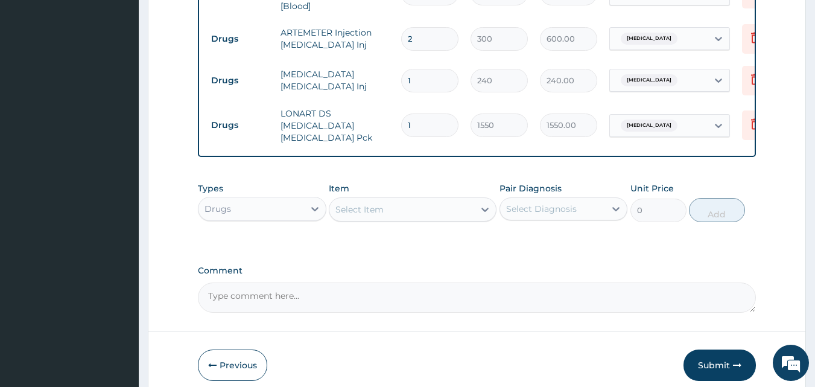
click at [395, 203] on div "Select Item" at bounding box center [401, 209] width 145 height 19
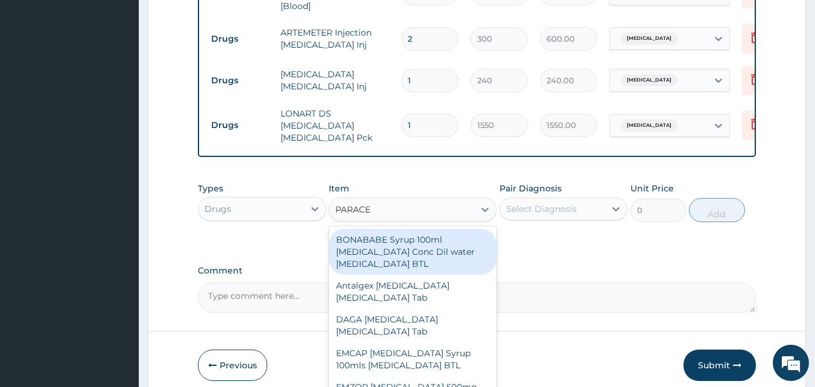
type input "PARACET"
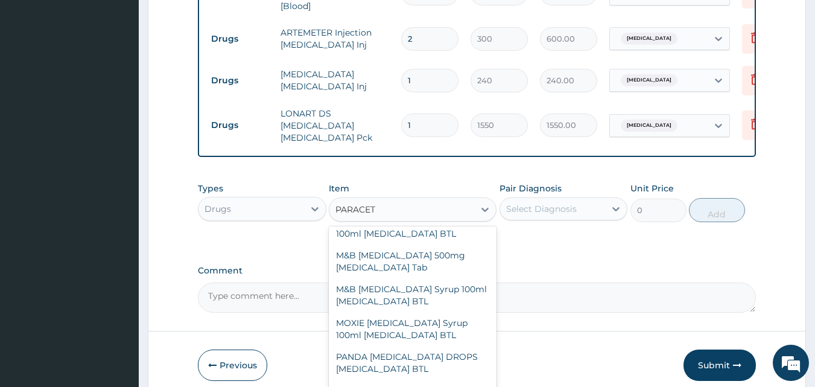
scroll to position [267, 0]
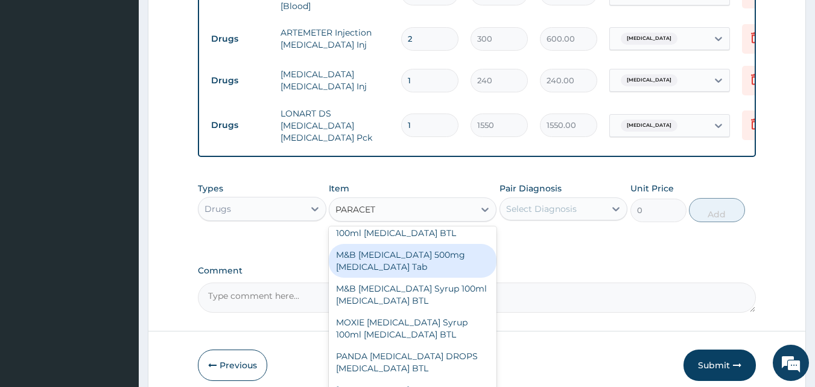
click at [411, 253] on div "M&B [MEDICAL_DATA] 500mg [MEDICAL_DATA] Tab" at bounding box center [413, 261] width 168 height 34
type input "10"
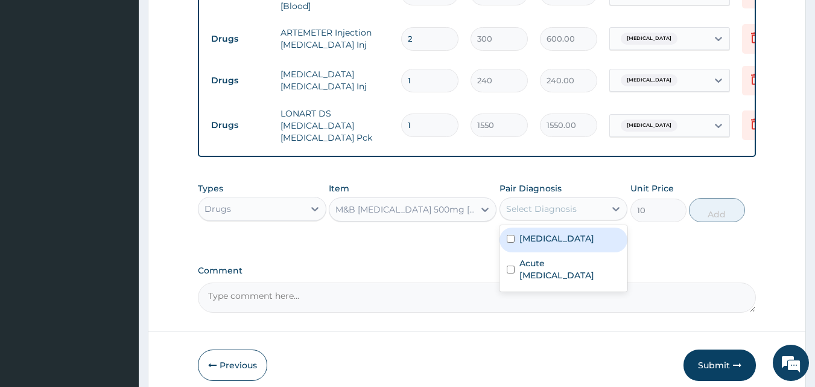
click at [530, 211] on div "Select Diagnosis" at bounding box center [553, 208] width 106 height 19
click at [542, 234] on label "[MEDICAL_DATA]" at bounding box center [556, 238] width 75 height 12
checkbox input "true"
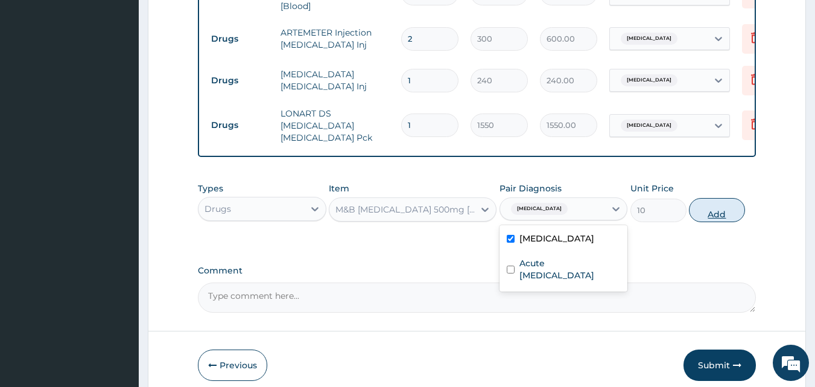
click at [719, 212] on button "Add" at bounding box center [717, 210] width 56 height 24
type input "0"
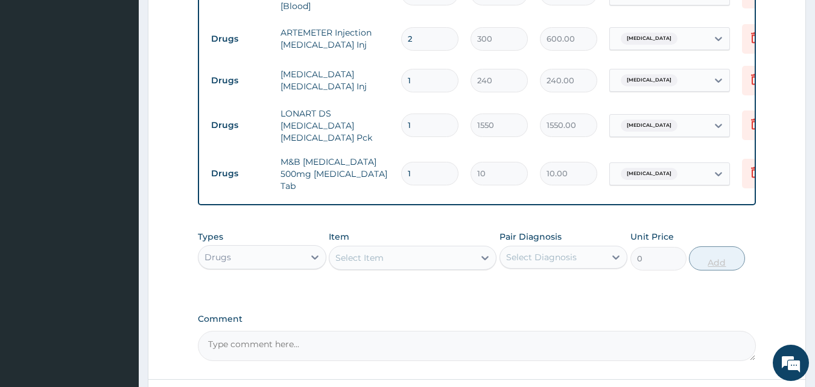
type input "18"
type input "180.00"
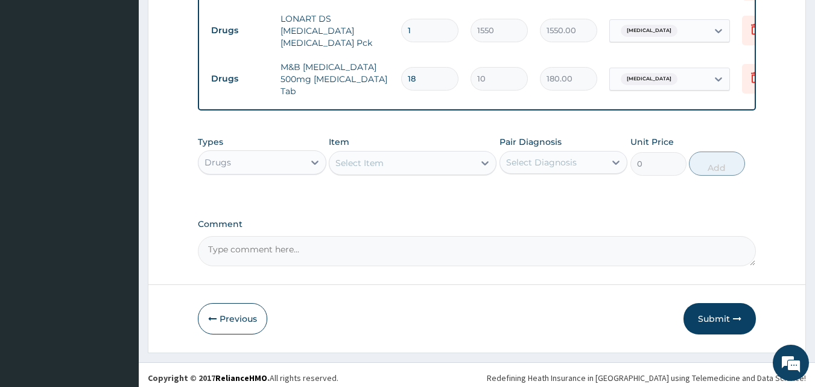
scroll to position [746, 0]
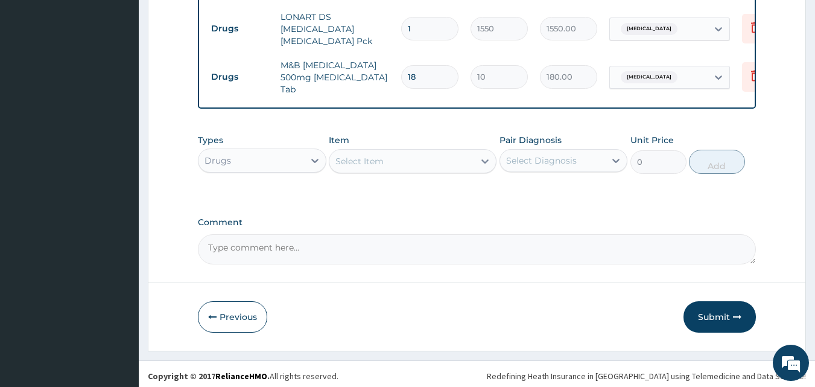
type input "18"
click at [424, 157] on div "Select Item" at bounding box center [401, 160] width 145 height 19
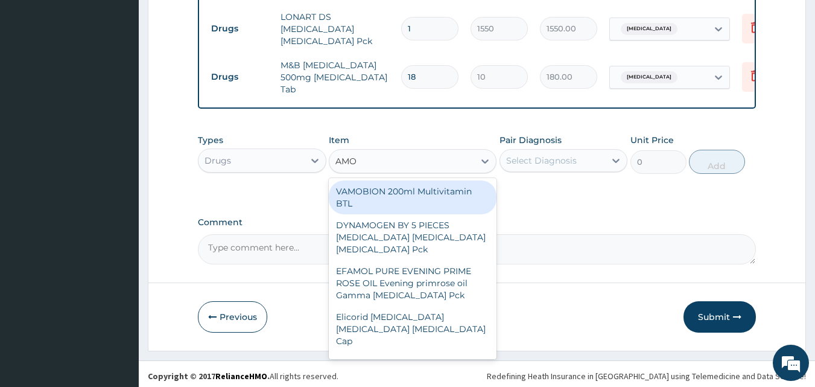
type input "AMOX"
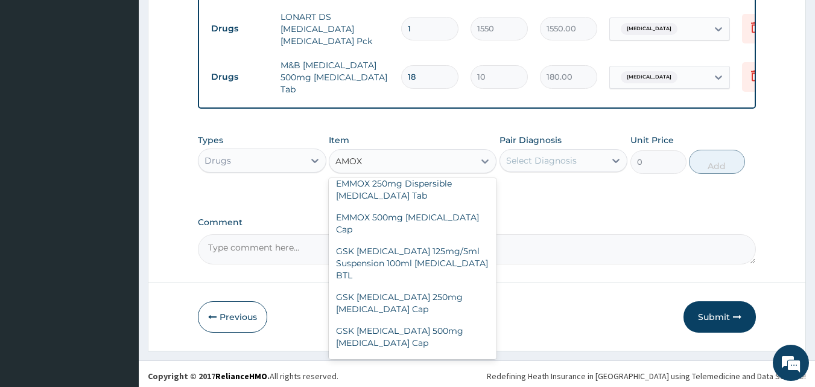
scroll to position [258, 0]
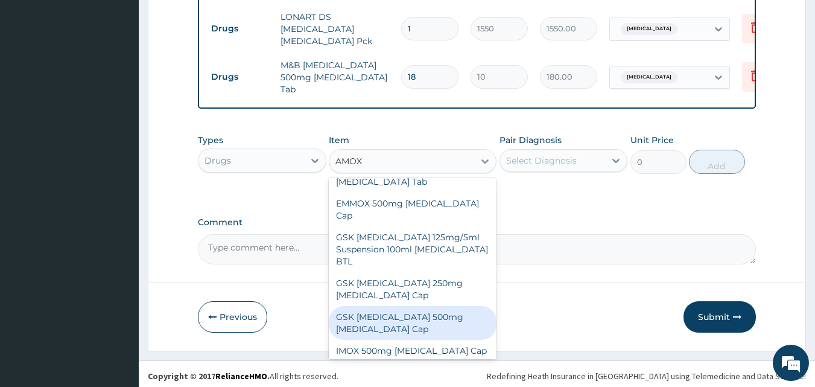
click at [425, 306] on div "GSK [MEDICAL_DATA] 500mg [MEDICAL_DATA] Cap" at bounding box center [413, 323] width 168 height 34
type input "180"
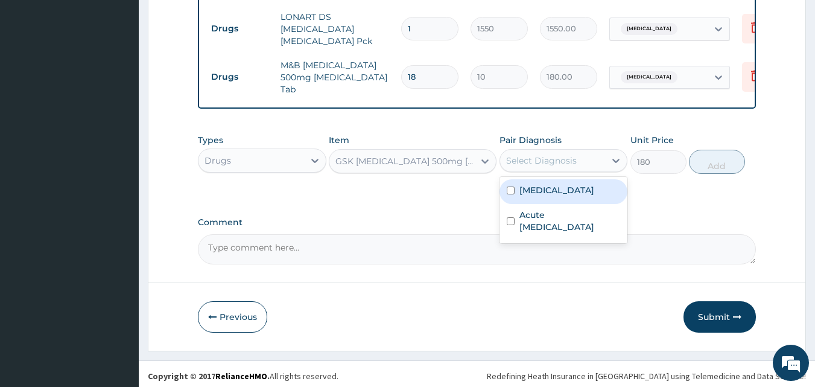
click at [545, 161] on div "Select Diagnosis" at bounding box center [541, 160] width 71 height 12
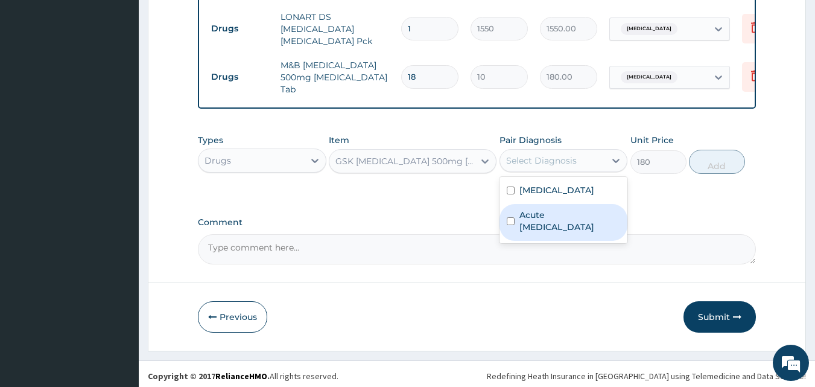
click at [557, 226] on label "Acute [MEDICAL_DATA]" at bounding box center [569, 221] width 101 height 24
checkbox input "true"
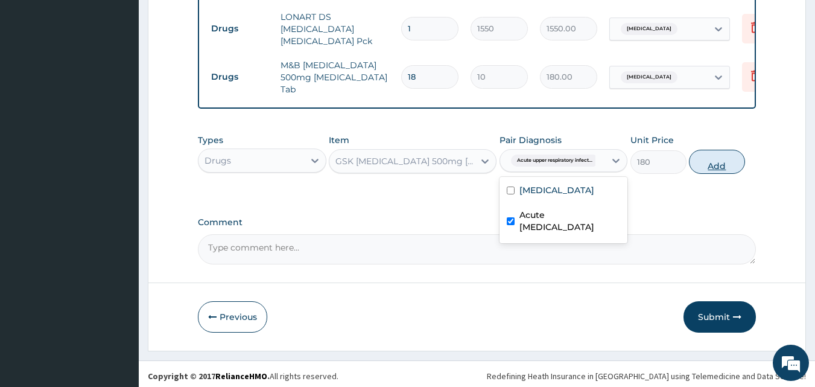
click at [710, 161] on button "Add" at bounding box center [717, 162] width 56 height 24
type input "0"
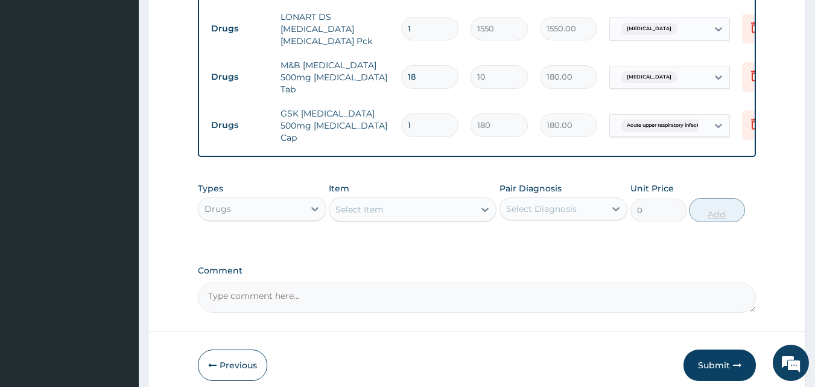
type input "15"
type input "2700.00"
type input "15"
click at [402, 207] on div "Select Item" at bounding box center [401, 209] width 145 height 19
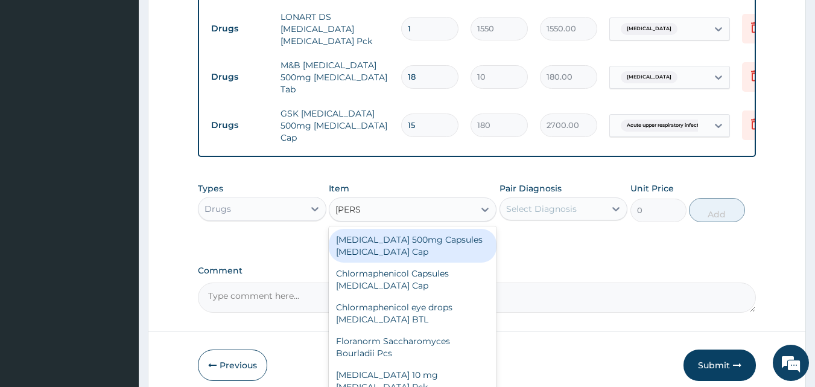
type input "LORAT"
click at [402, 229] on div "[MEDICAL_DATA] 10 mg [MEDICAL_DATA] Pck" at bounding box center [413, 246] width 168 height 34
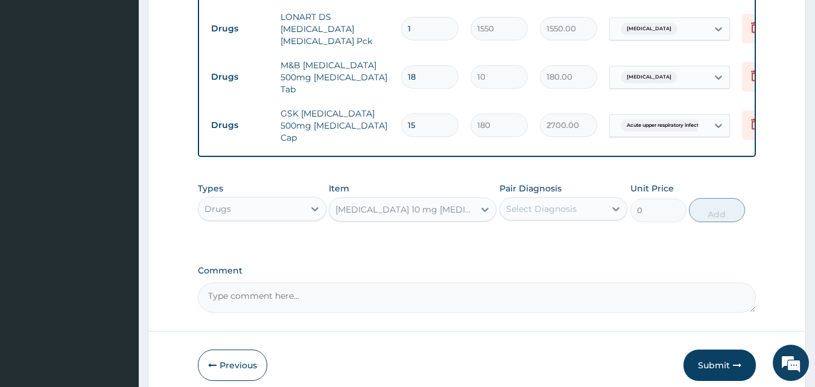
type input "700"
click at [548, 203] on div "Select Diagnosis" at bounding box center [541, 209] width 71 height 12
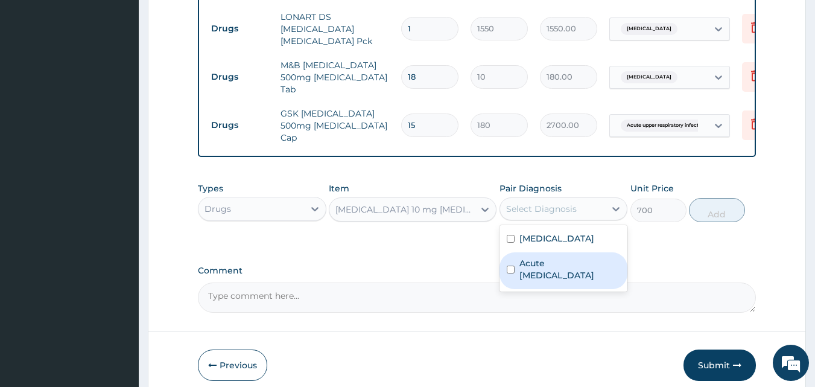
click at [556, 257] on label "Acute [MEDICAL_DATA]" at bounding box center [569, 269] width 101 height 24
checkbox input "true"
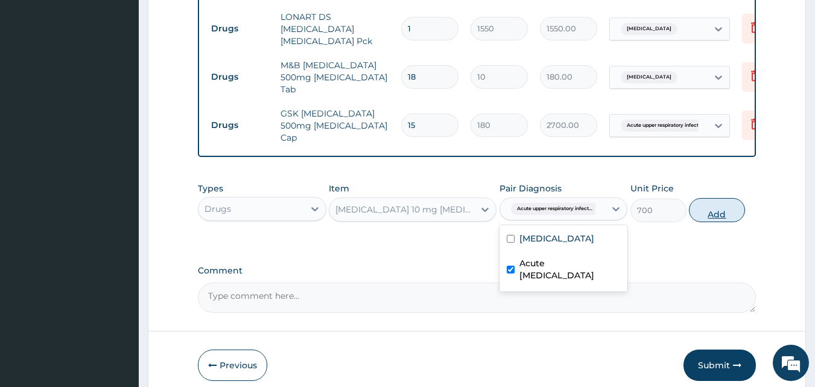
click at [720, 206] on button "Add" at bounding box center [717, 210] width 56 height 24
type input "0"
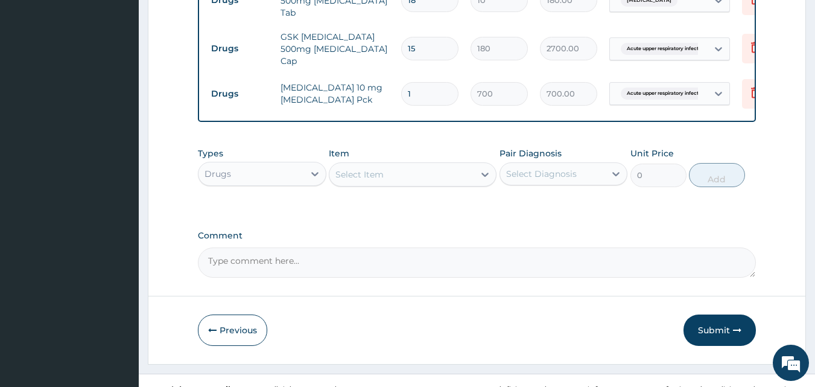
scroll to position [830, 0]
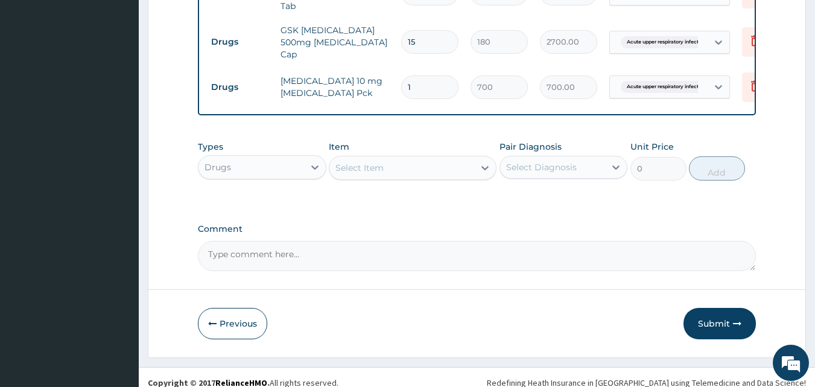
click at [404, 158] on div "Select Item" at bounding box center [401, 167] width 145 height 19
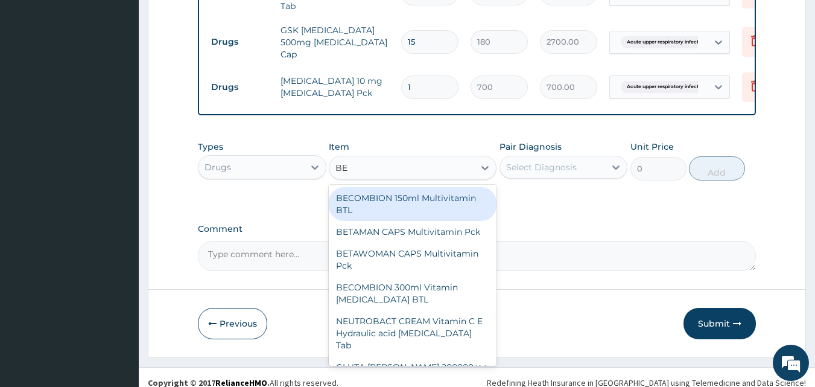
type input "BEN"
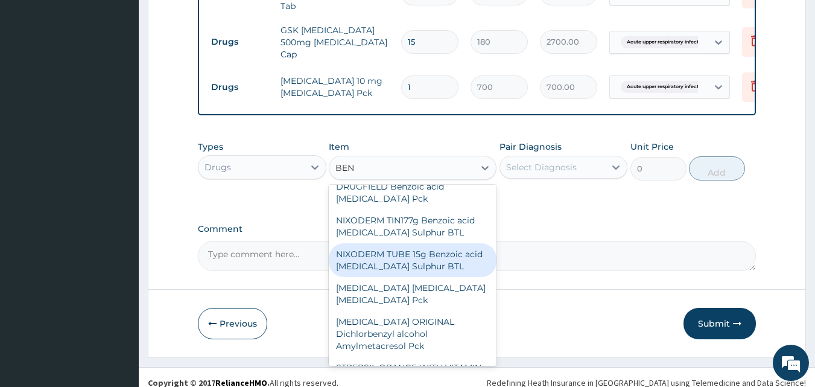
scroll to position [151, 0]
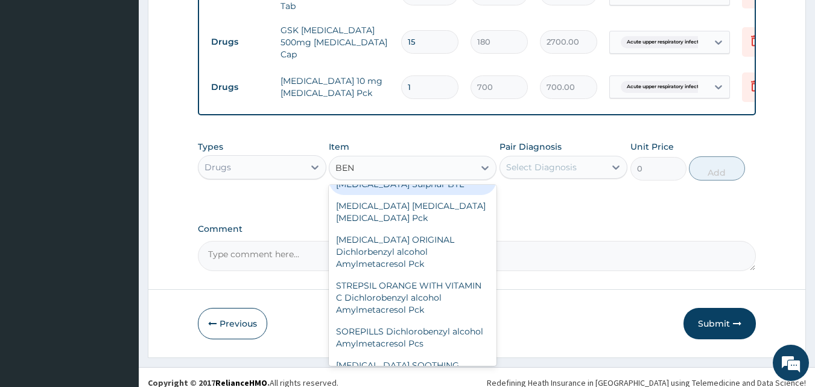
click at [402, 275] on div "STREPSIL ORANGE WITH VITAMIN C Dichlorobenzyl alcohol Amylmetacresol Pck" at bounding box center [413, 298] width 168 height 46
type input "2350"
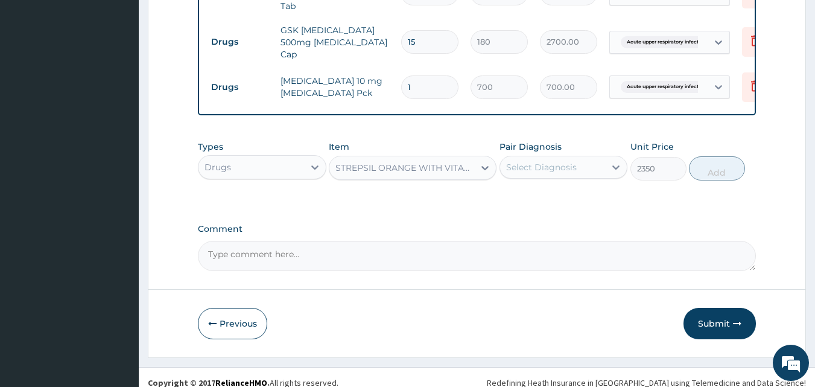
click at [407, 162] on div "STREPSIL ORANGE WITH VITAMIN C Dichlorobenzyl alcohol Amylmetacresol Pck" at bounding box center [405, 168] width 140 height 12
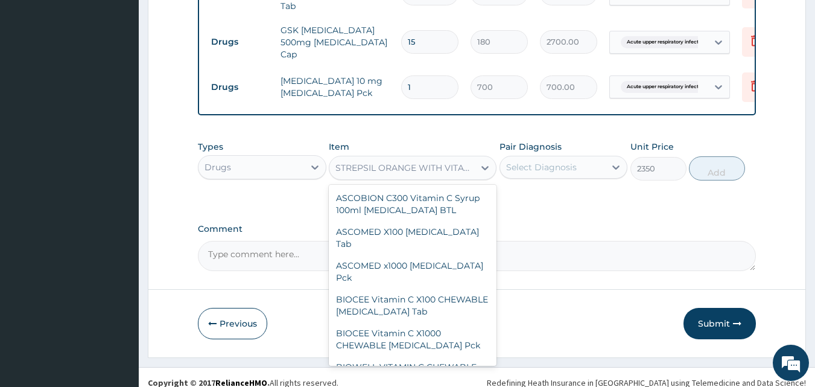
scroll to position [14056, 0]
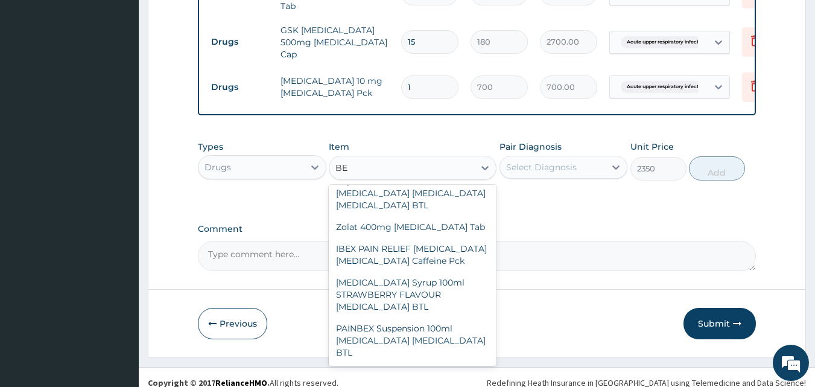
type input "BEN"
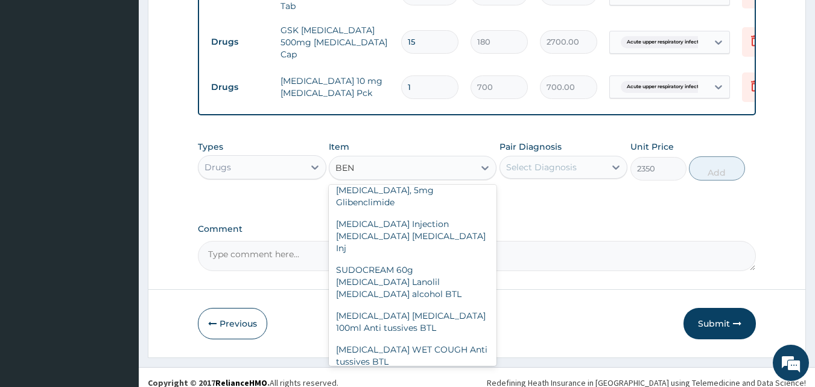
scroll to position [664, 0]
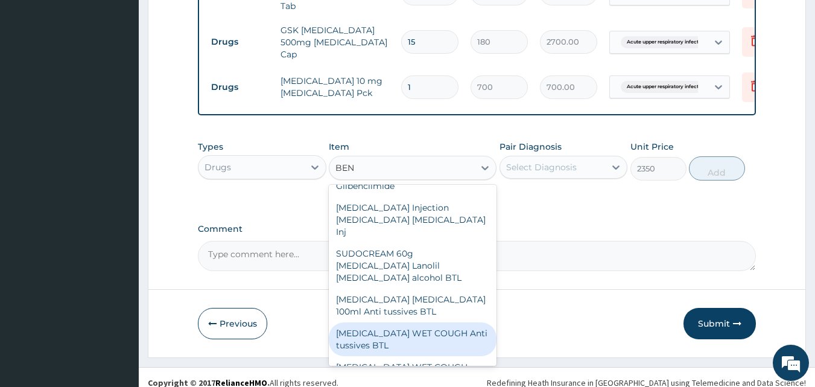
click at [409, 322] on div "[MEDICAL_DATA] WET COUGH Anti tussives BTL" at bounding box center [413, 339] width 168 height 34
type input "1000"
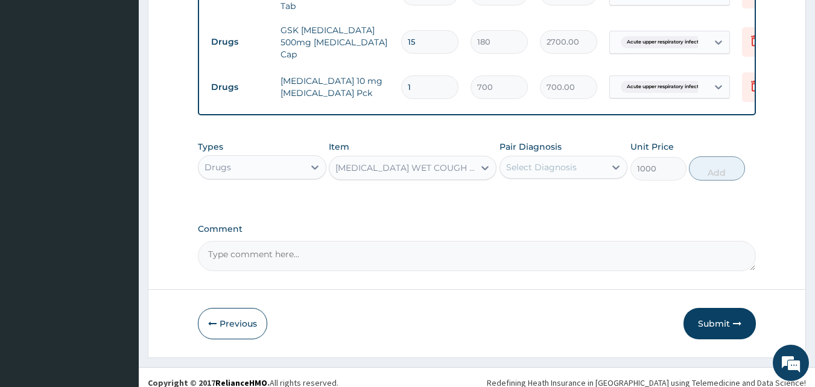
click at [536, 161] on div "Select Diagnosis" at bounding box center [541, 167] width 71 height 12
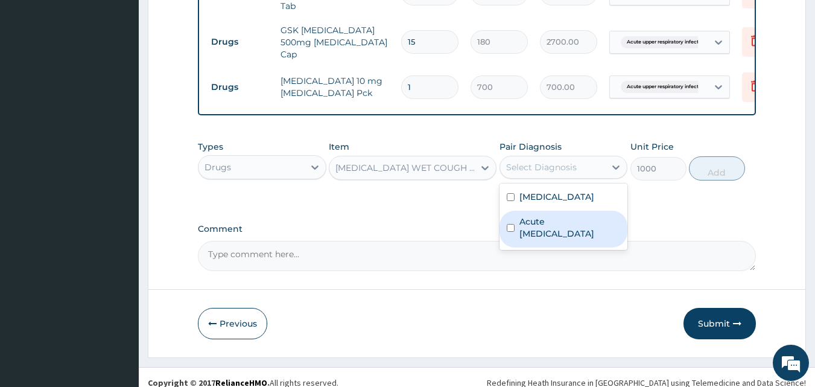
click at [551, 215] on label "Acute [MEDICAL_DATA]" at bounding box center [569, 227] width 101 height 24
checkbox input "true"
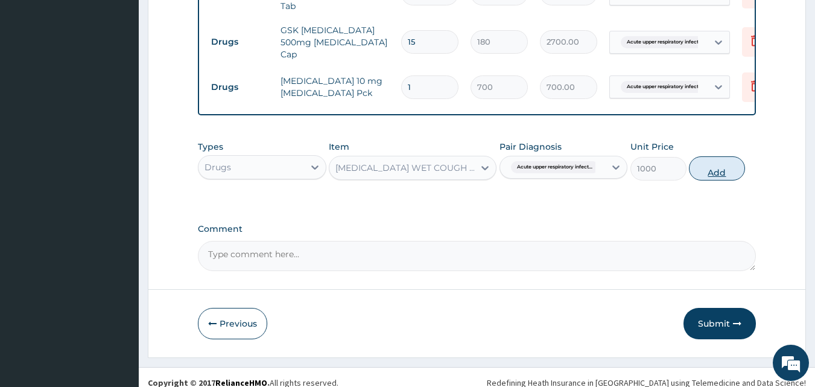
click at [719, 156] on button "Add" at bounding box center [717, 168] width 56 height 24
type input "0"
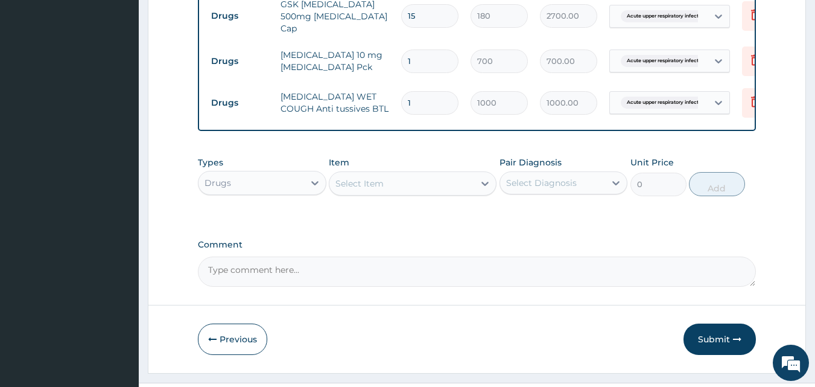
scroll to position [871, 0]
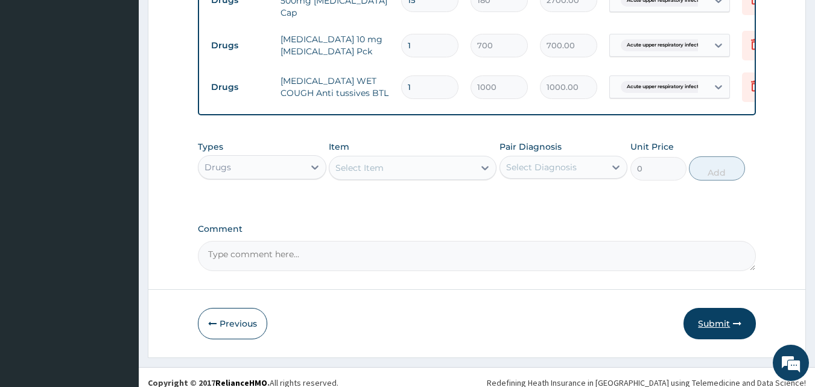
click at [731, 308] on button "Submit" at bounding box center [720, 323] width 72 height 31
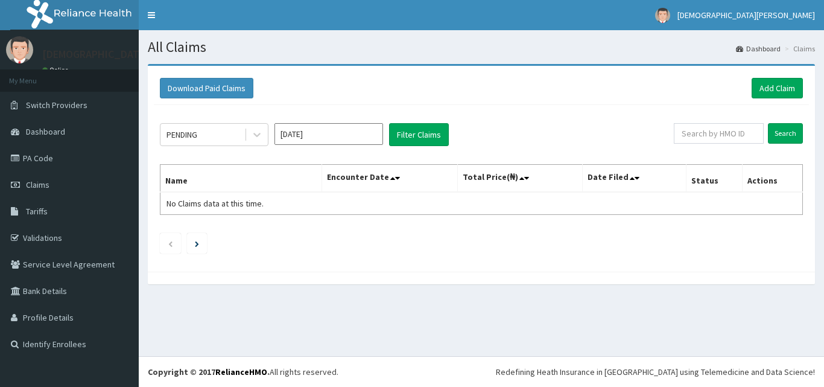
click at [325, 137] on input "[DATE]" at bounding box center [329, 134] width 109 height 22
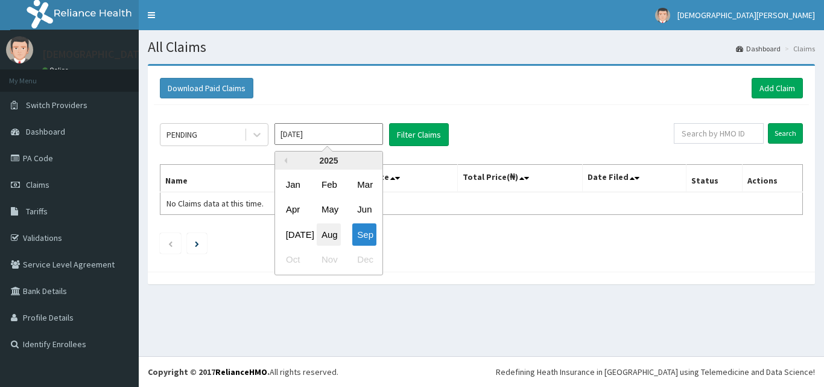
click at [338, 232] on div "Aug" at bounding box center [329, 234] width 24 height 22
type input "[DATE]"
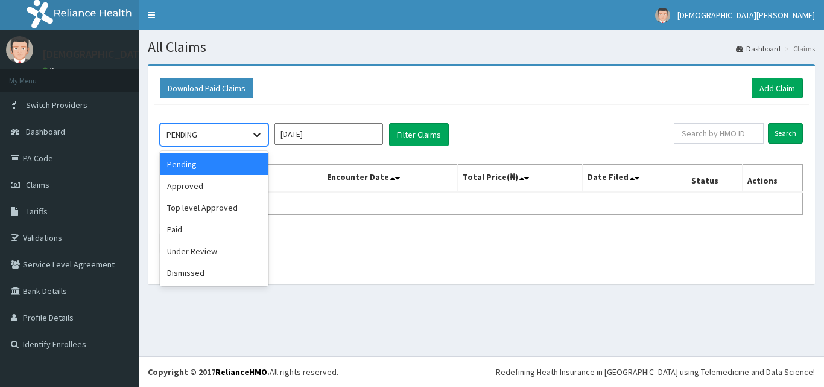
click at [253, 125] on div at bounding box center [257, 135] width 22 height 22
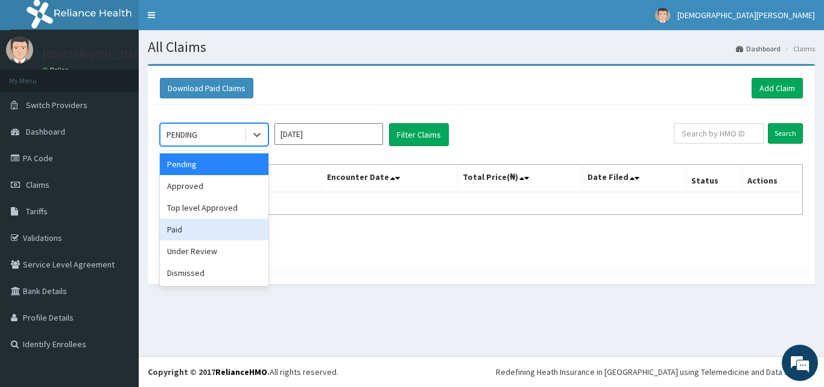
click at [223, 239] on div "Paid" at bounding box center [214, 229] width 109 height 22
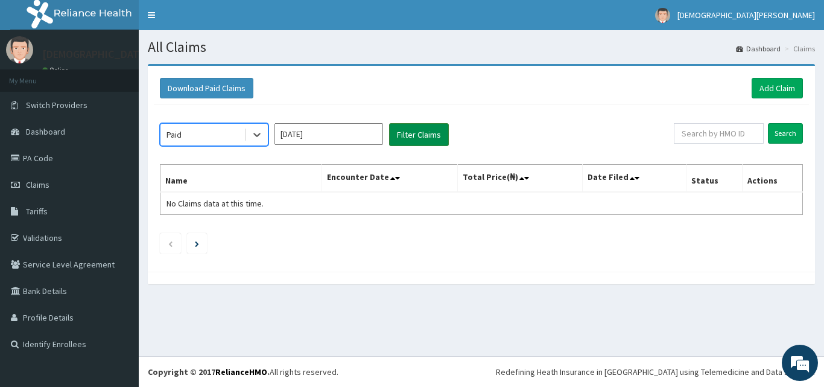
click at [412, 139] on button "Filter Claims" at bounding box center [419, 134] width 60 height 23
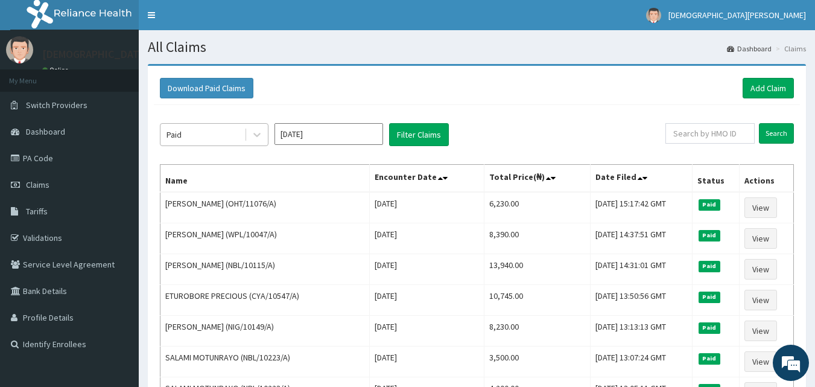
click at [243, 135] on div "Paid" at bounding box center [202, 134] width 84 height 19
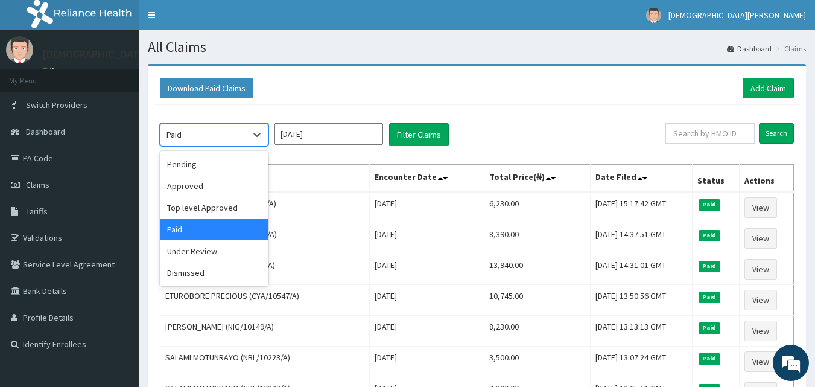
click at [261, 134] on icon at bounding box center [257, 135] width 12 height 12
click at [232, 189] on div "Approved" at bounding box center [214, 186] width 109 height 22
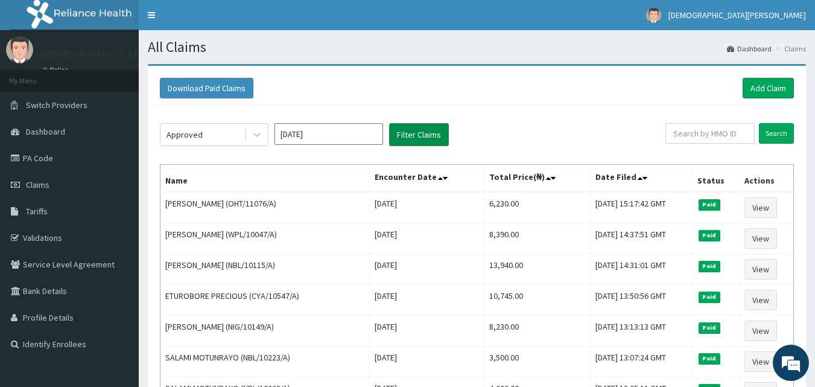
click at [413, 134] on button "Filter Claims" at bounding box center [419, 134] width 60 height 23
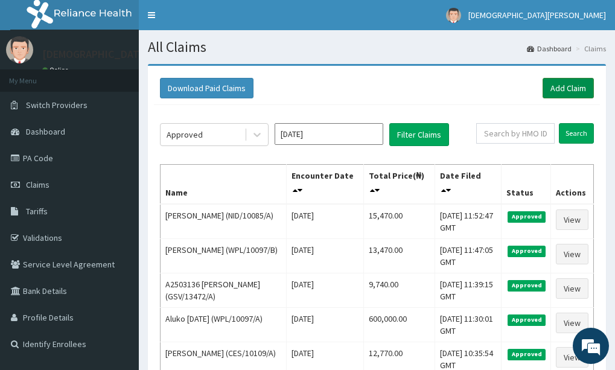
click at [568, 92] on link "Add Claim" at bounding box center [567, 88] width 51 height 21
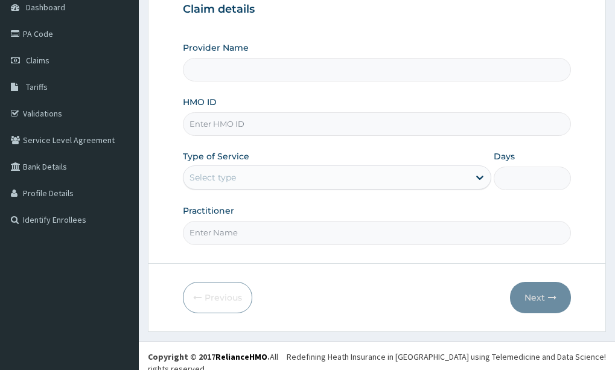
scroll to position [126, 0]
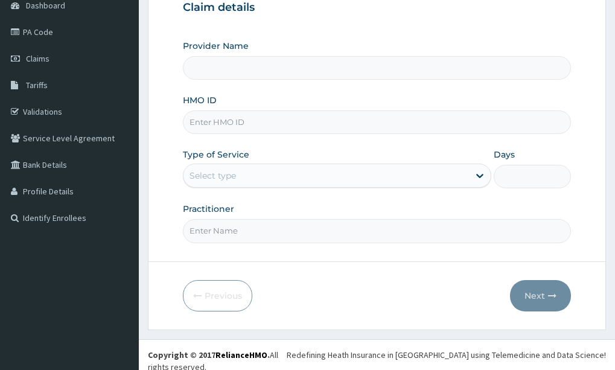
click at [252, 122] on input "HMO ID" at bounding box center [377, 122] width 388 height 24
type input "[GEOGRAPHIC_DATA]"
type input "CAM/10040/E"
click at [256, 175] on div "Select type" at bounding box center [326, 175] width 286 height 19
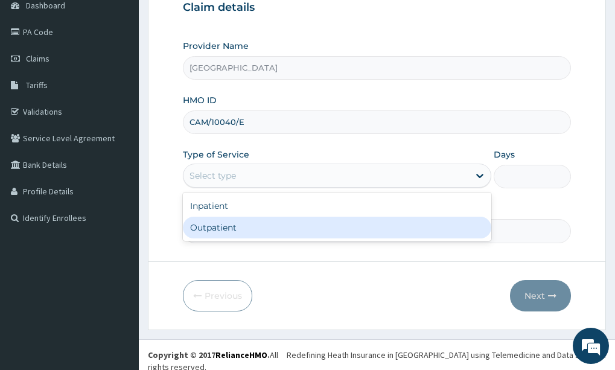
scroll to position [0, 0]
click at [258, 226] on div "Outpatient" at bounding box center [337, 228] width 309 height 22
type input "1"
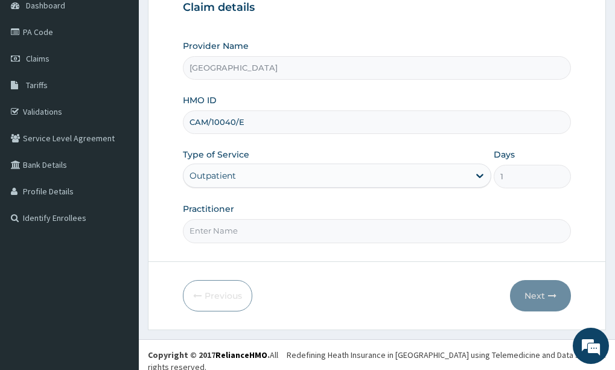
click at [360, 235] on input "Practitioner" at bounding box center [377, 231] width 388 height 24
type input "[PERSON_NAME] EZE"
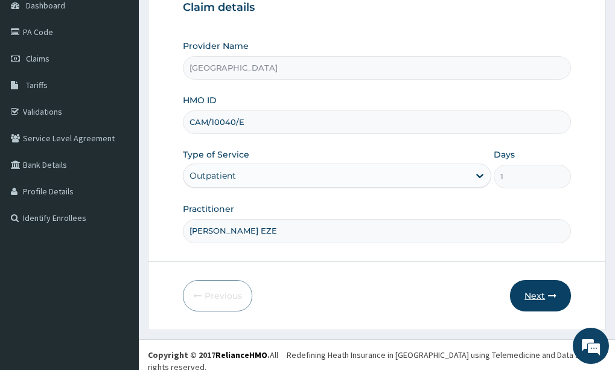
click at [532, 295] on button "Next" at bounding box center [540, 295] width 61 height 31
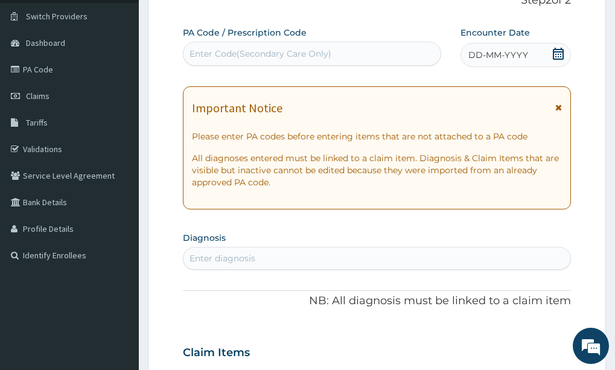
scroll to position [87, 0]
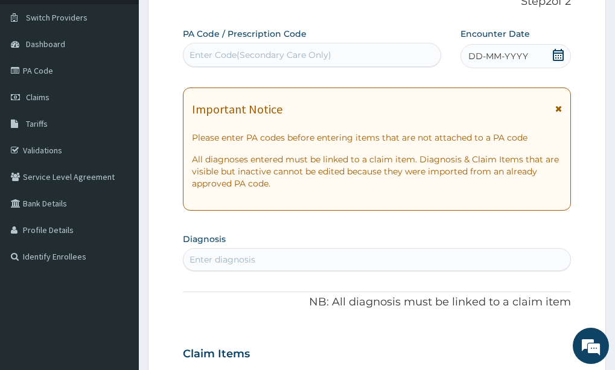
click at [473, 59] on span "DD-MM-YYYY" at bounding box center [498, 56] width 60 height 12
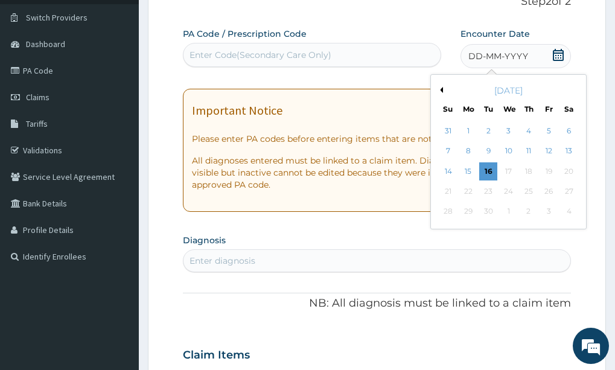
click at [437, 89] on button "Previous Month" at bounding box center [440, 90] width 6 height 6
click at [443, 237] on div "31" at bounding box center [448, 232] width 18 height 18
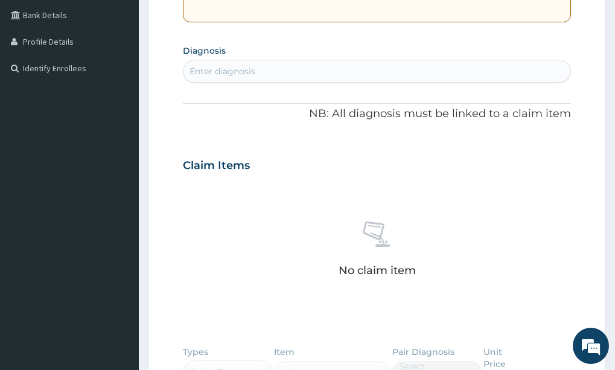
scroll to position [267, 0]
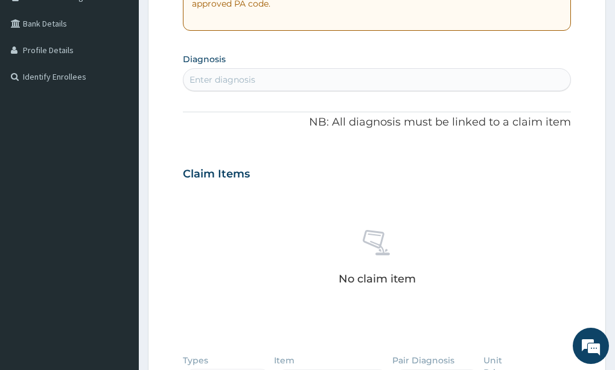
click at [261, 77] on div "Enter diagnosis" at bounding box center [376, 79] width 387 height 19
type input "SORE TH"
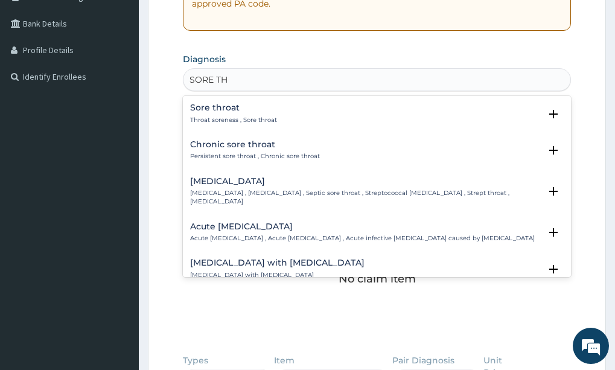
click at [224, 110] on h4 "Sore throat" at bounding box center [233, 107] width 87 height 9
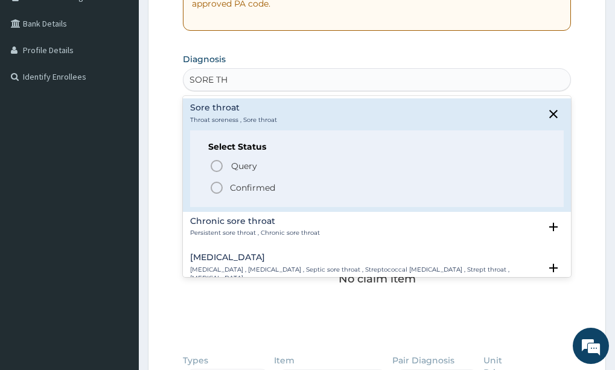
click at [212, 190] on circle "status option filled" at bounding box center [216, 187] width 11 height 11
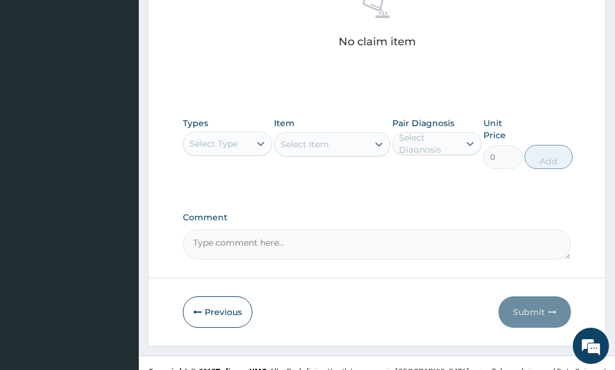
scroll to position [524, 0]
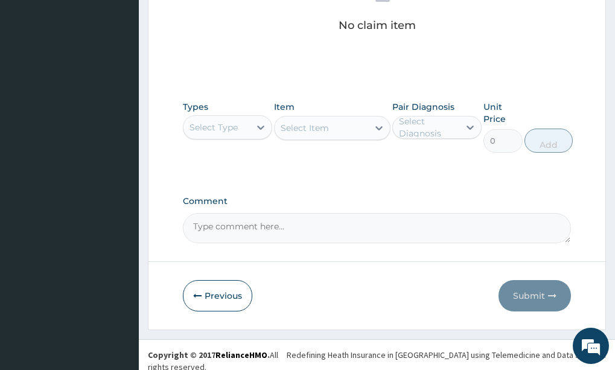
click at [238, 125] on div "Select Type" at bounding box center [216, 127] width 66 height 19
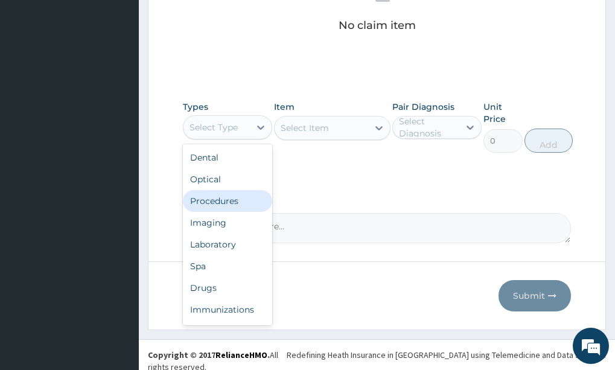
click at [236, 203] on div "Procedures" at bounding box center [227, 201] width 89 height 22
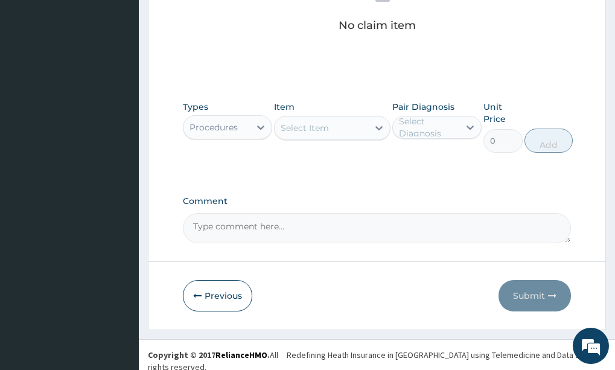
click at [334, 131] on div "Select Item" at bounding box center [322, 127] width 94 height 19
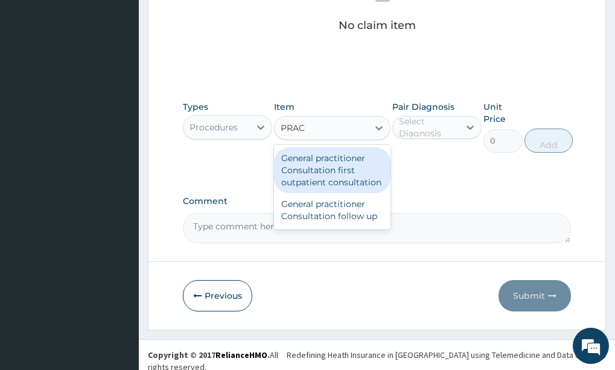
type input "PRACT"
click at [335, 171] on div "General practitioner Consultation first outpatient consultation" at bounding box center [332, 170] width 116 height 46
type input "3000"
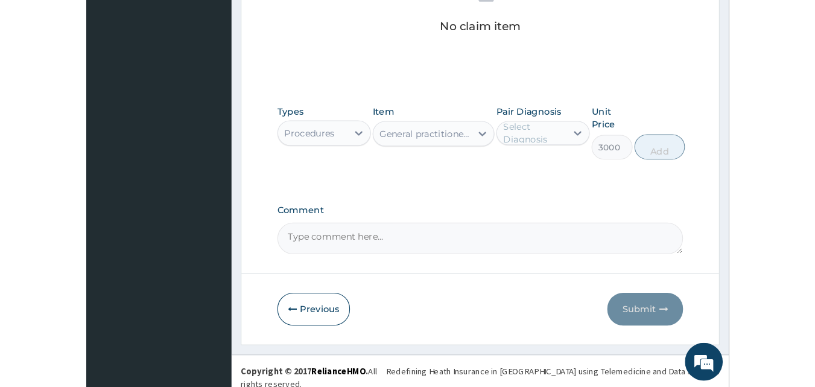
scroll to position [483, 0]
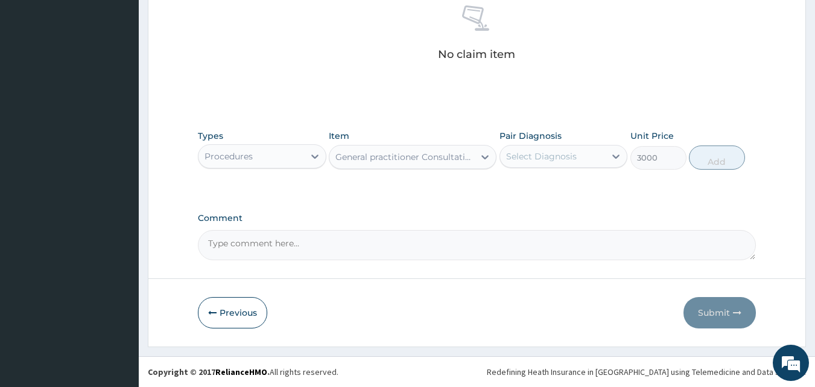
click at [599, 156] on div "Select Diagnosis" at bounding box center [553, 156] width 106 height 19
click at [577, 191] on div "Sore throat" at bounding box center [564, 187] width 129 height 25
checkbox input "true"
click at [614, 162] on button "Add" at bounding box center [717, 157] width 56 height 24
type input "0"
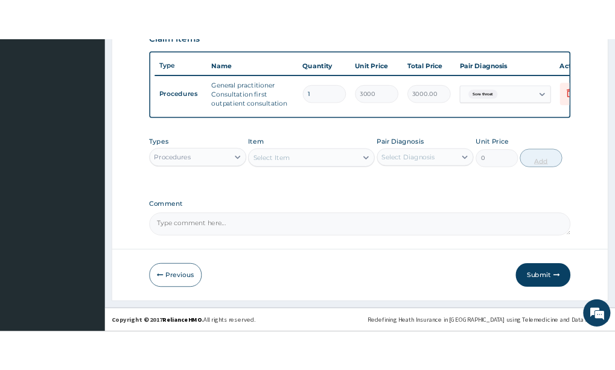
scroll to position [442, 0]
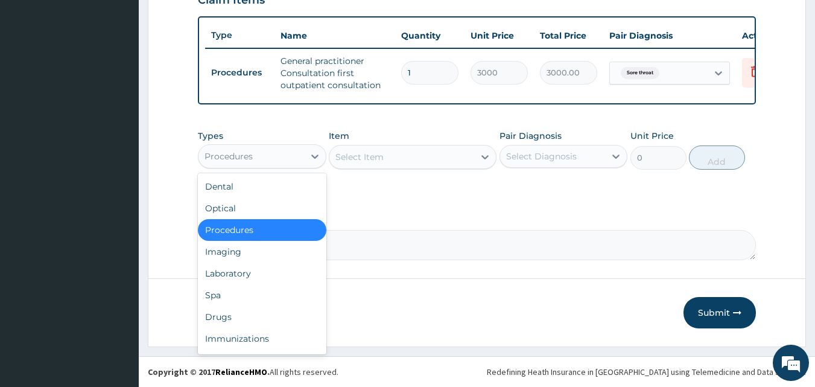
click at [296, 160] on div "Procedures" at bounding box center [252, 156] width 106 height 19
click at [263, 314] on div "Drugs" at bounding box center [262, 317] width 129 height 22
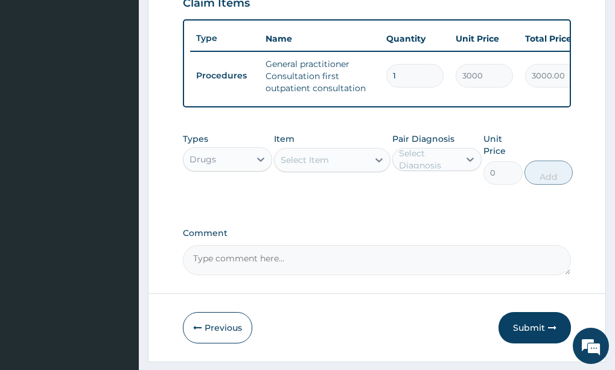
click at [316, 165] on div "Select Item" at bounding box center [305, 160] width 48 height 12
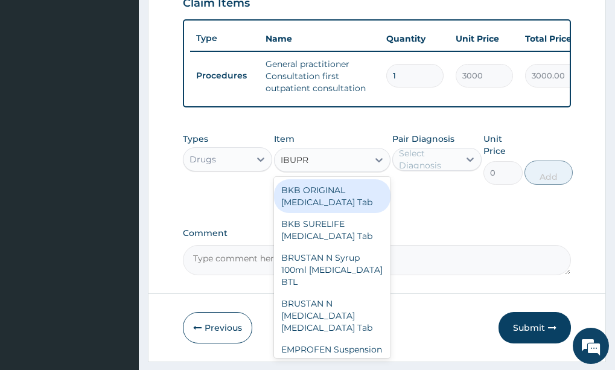
type input "IBUPRO"
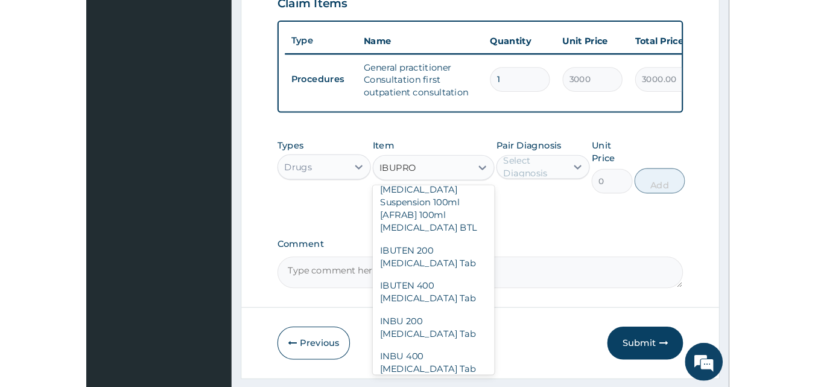
scroll to position [676, 0]
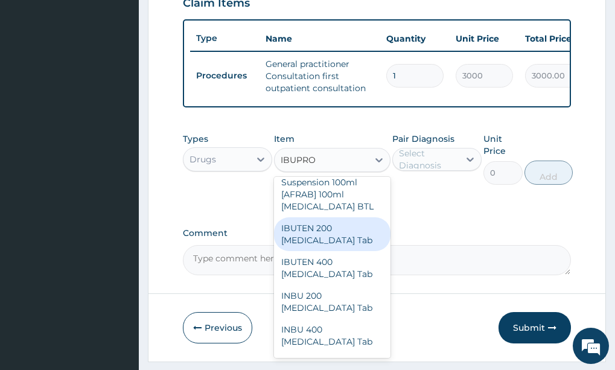
click at [330, 217] on div "IBUTEN 200 [MEDICAL_DATA] Tab" at bounding box center [332, 234] width 116 height 34
type input "50"
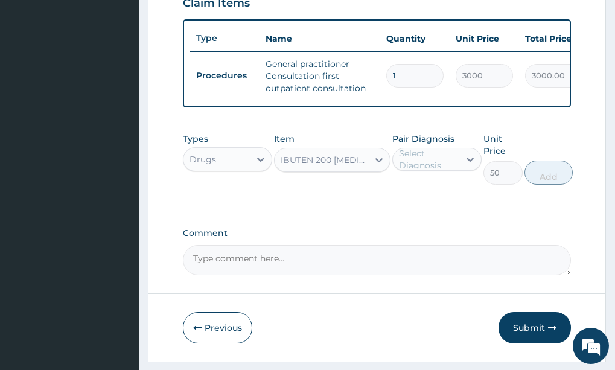
click at [411, 171] on div "Select Diagnosis" at bounding box center [428, 159] width 59 height 24
click at [425, 203] on div "Sore throat" at bounding box center [436, 190] width 89 height 25
checkbox input "true"
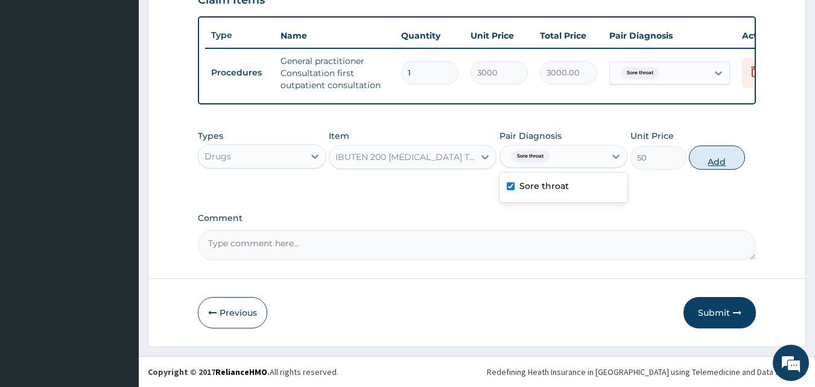
click at [614, 152] on button "Add" at bounding box center [717, 157] width 56 height 24
type input "0"
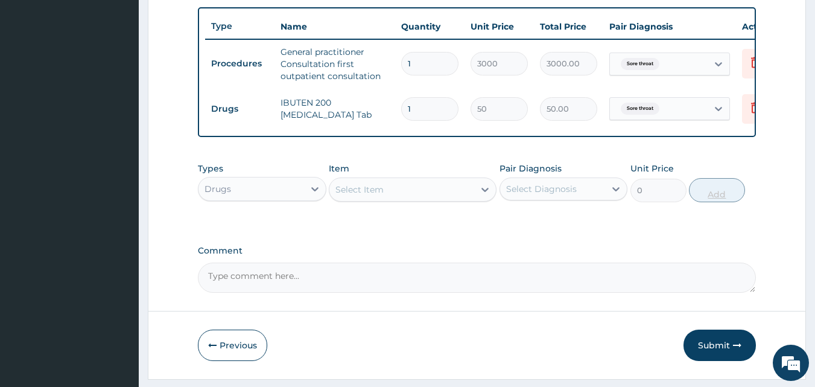
type input "10"
type input "500.00"
type input "10"
click at [449, 198] on div "Select Item" at bounding box center [401, 189] width 145 height 19
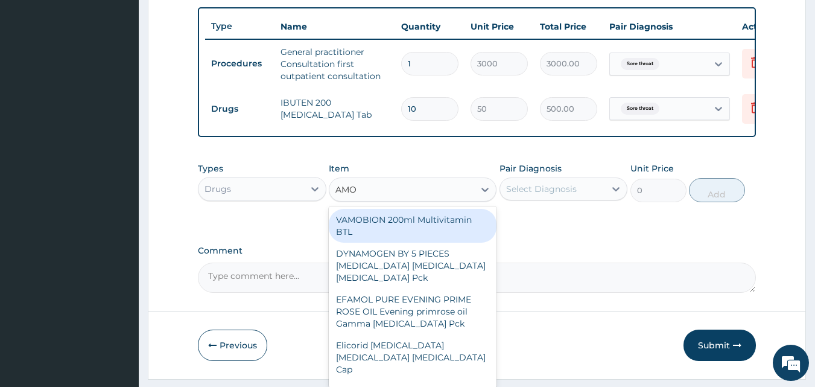
type input "AMOX"
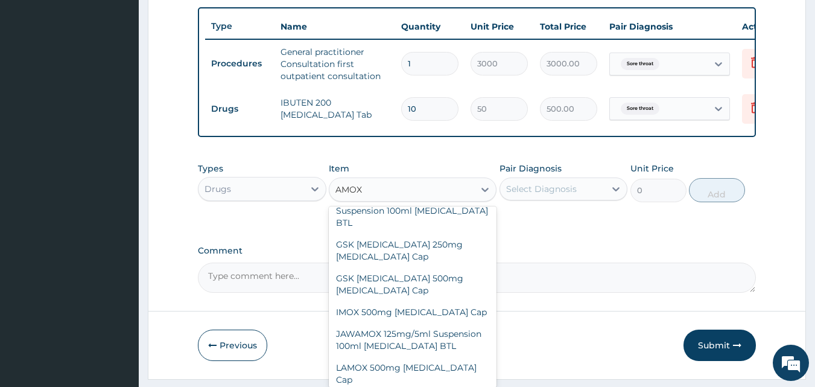
scroll to position [326, 0]
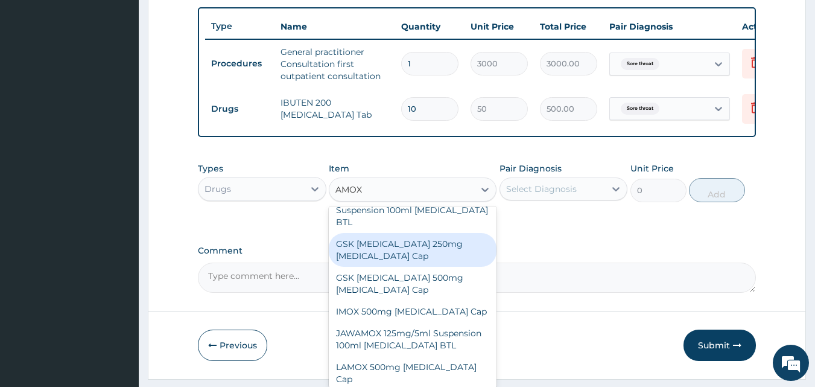
click at [414, 233] on div "GSK [MEDICAL_DATA] 250mg [MEDICAL_DATA] Cap" at bounding box center [413, 250] width 168 height 34
type input "150"
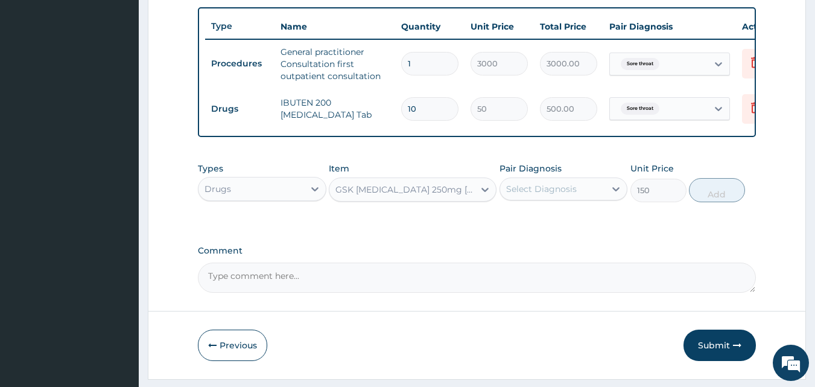
click at [529, 195] on div "Select Diagnosis" at bounding box center [541, 189] width 71 height 12
click at [539, 224] on label "Sore throat" at bounding box center [543, 218] width 49 height 12
checkbox input "true"
click at [614, 202] on button "Add" at bounding box center [717, 190] width 56 height 24
type input "0"
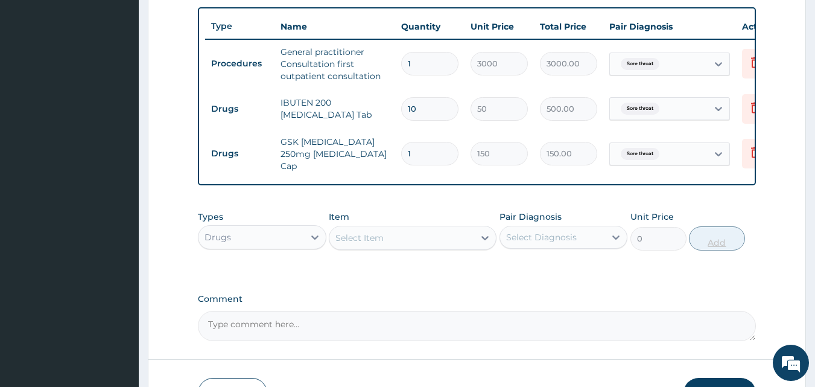
type input "15"
type input "2250.00"
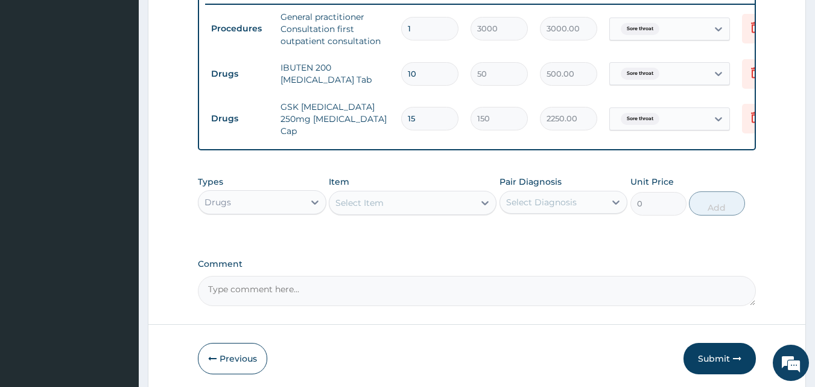
scroll to position [525, 0]
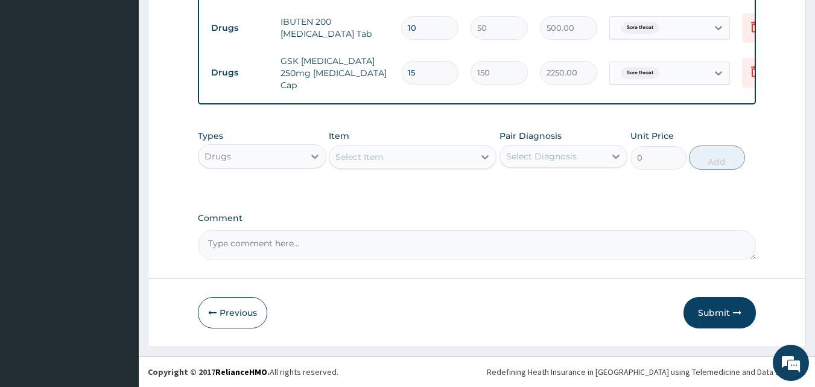
type input "15"
click at [467, 156] on div "Select Item" at bounding box center [401, 156] width 145 height 19
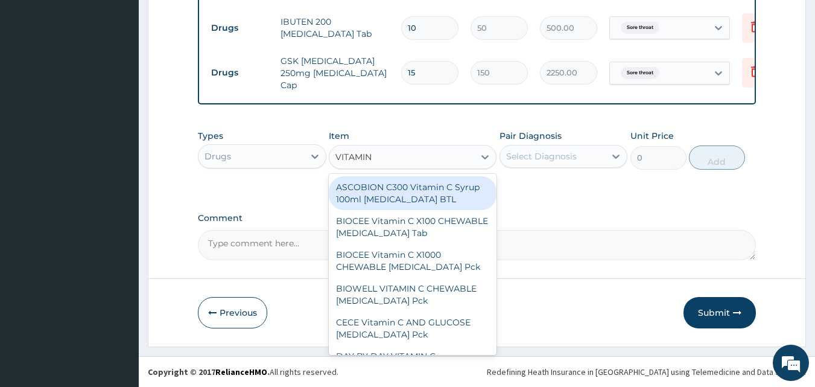
type input "VITAMIN C"
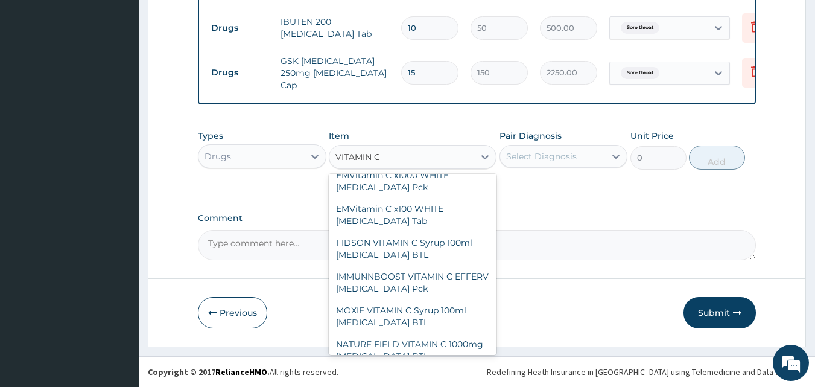
scroll to position [384, 0]
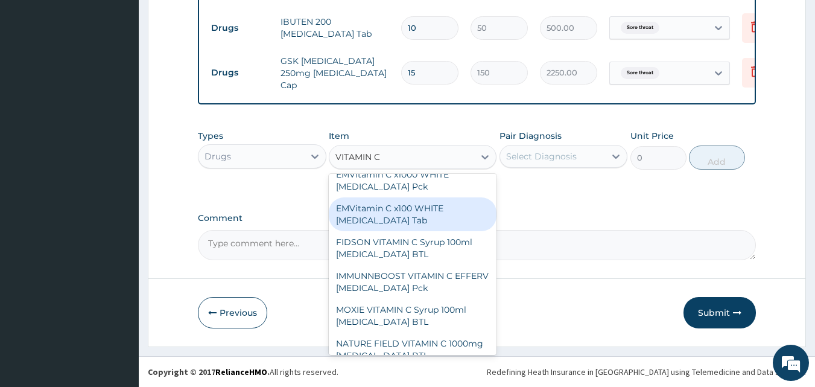
click at [425, 224] on div "EMVitamin C x100 WHITE [MEDICAL_DATA] Tab" at bounding box center [413, 214] width 168 height 34
type input "340"
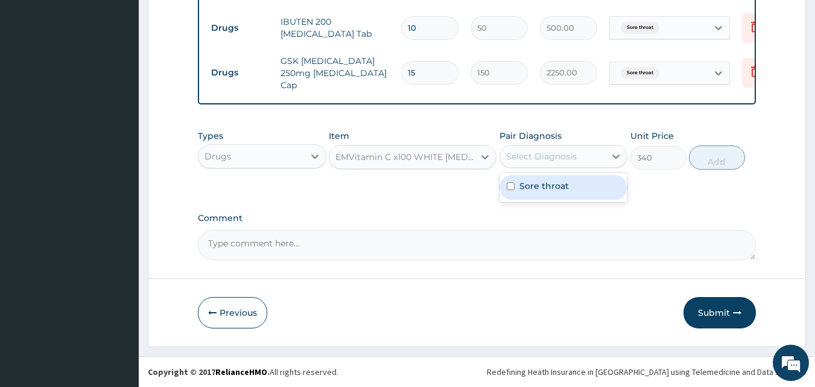
click at [535, 151] on div "Select Diagnosis" at bounding box center [541, 156] width 71 height 12
click at [542, 184] on label "Sore throat" at bounding box center [543, 186] width 49 height 12
checkbox input "true"
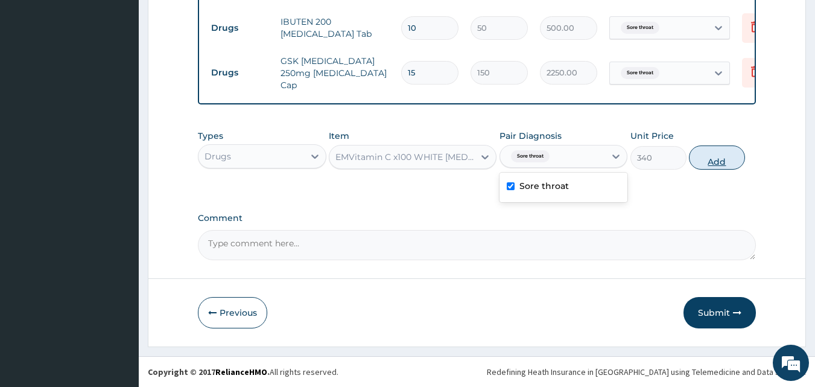
click at [614, 153] on button "Add" at bounding box center [717, 157] width 56 height 24
type input "0"
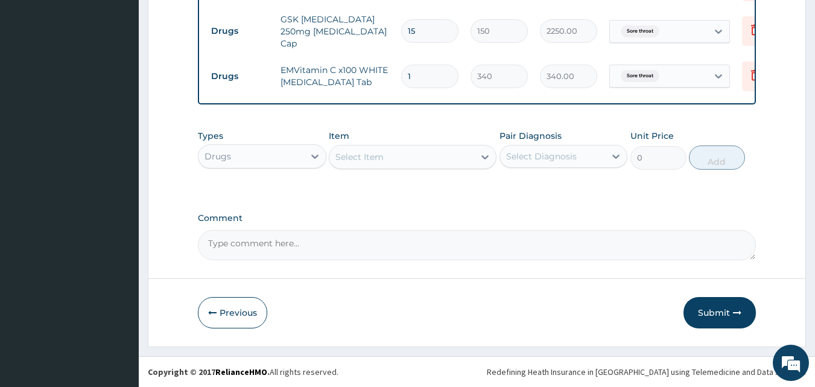
scroll to position [567, 0]
click at [614, 314] on button "Submit" at bounding box center [720, 312] width 72 height 31
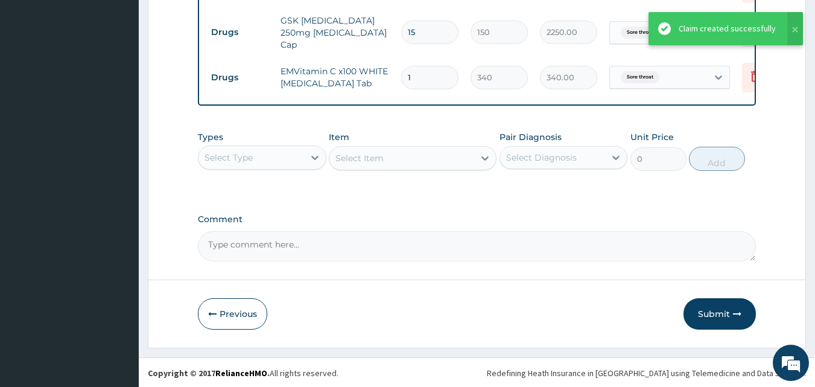
scroll to position [556, 0]
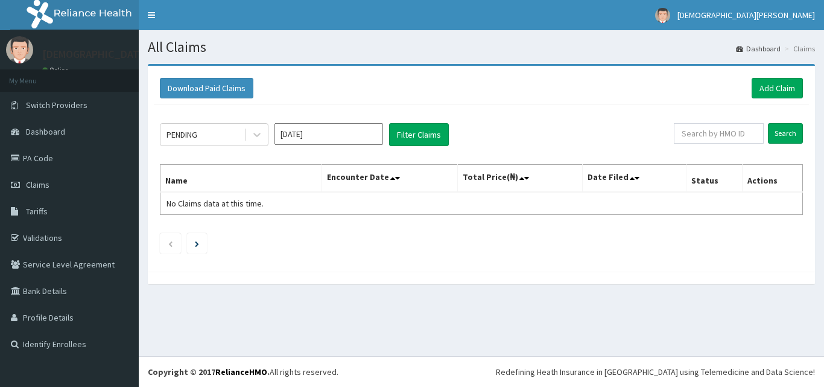
click at [337, 129] on input "[DATE]" at bounding box center [329, 134] width 109 height 22
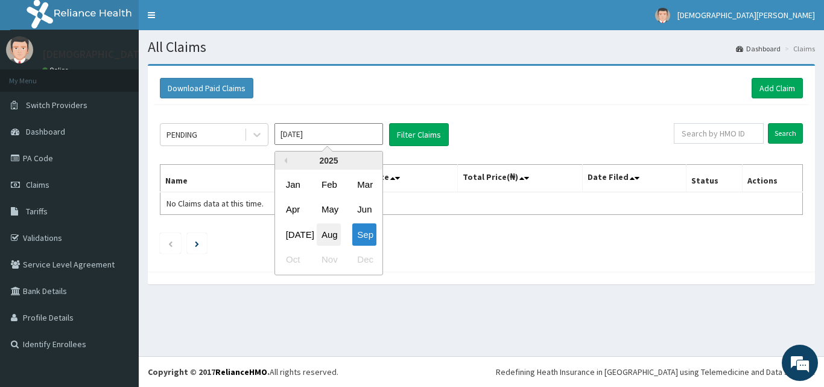
click at [332, 231] on div "Aug" at bounding box center [329, 234] width 24 height 22
type input "[DATE]"
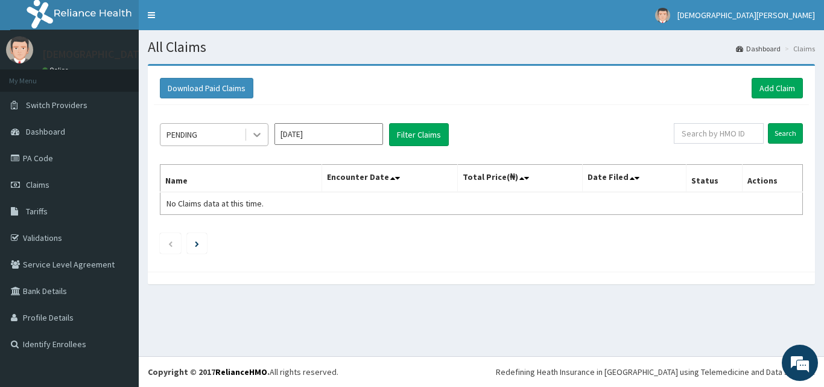
click at [247, 135] on div at bounding box center [257, 135] width 22 height 22
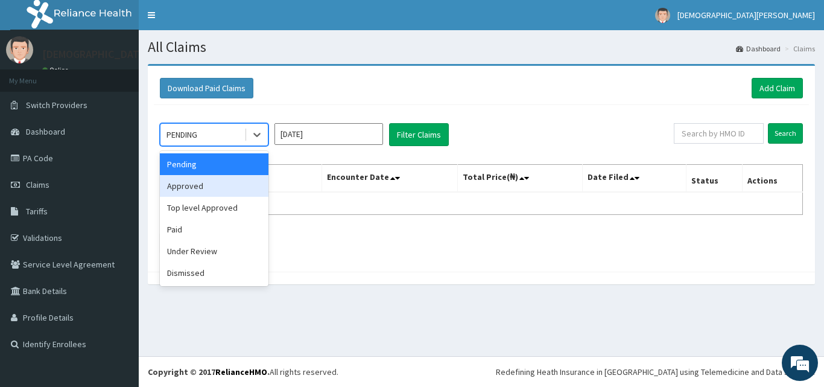
click at [201, 185] on div "Approved" at bounding box center [214, 186] width 109 height 22
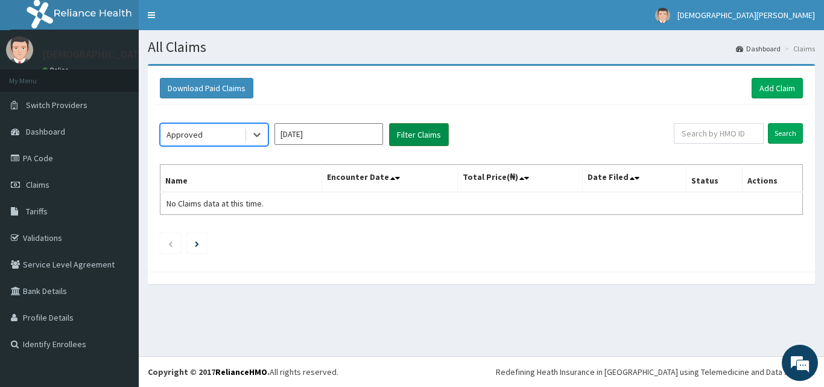
click at [410, 133] on button "Filter Claims" at bounding box center [419, 134] width 60 height 23
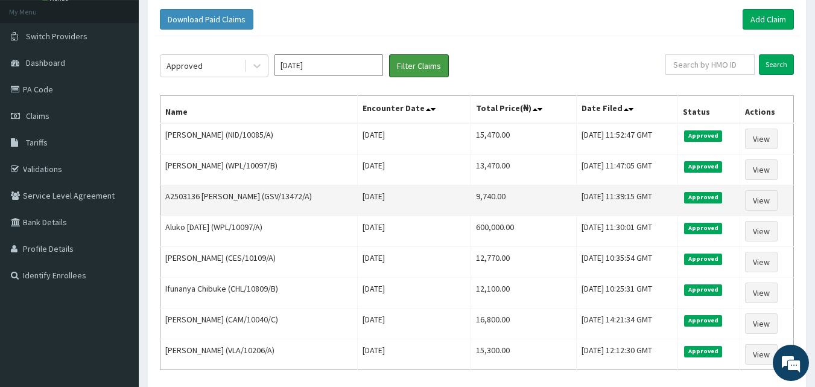
scroll to position [60, 0]
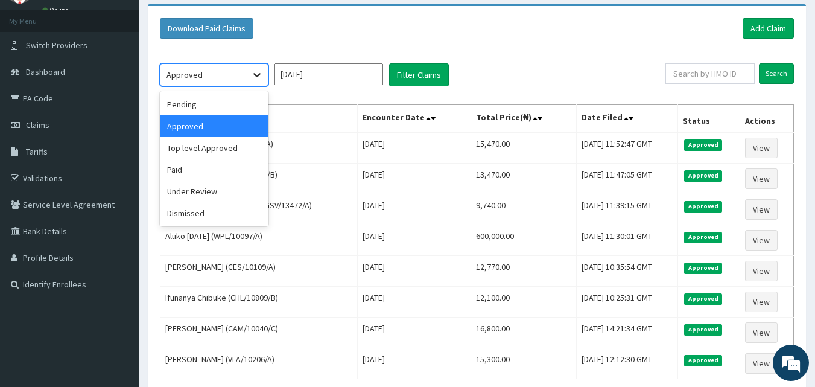
click at [263, 75] on div at bounding box center [257, 75] width 22 height 22
click at [239, 189] on div "Under Review" at bounding box center [214, 191] width 109 height 22
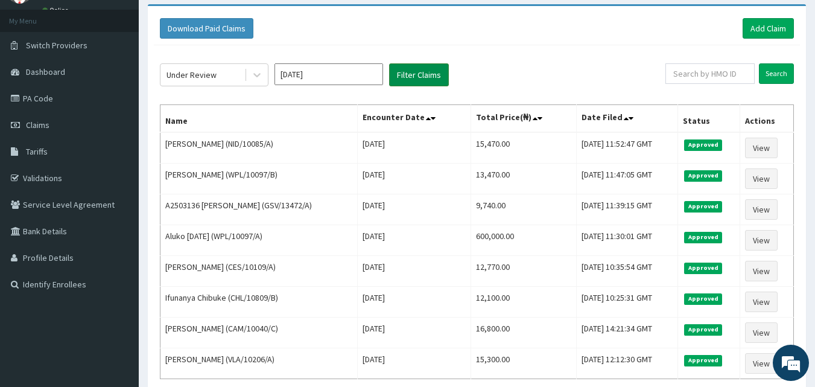
click at [419, 70] on button "Filter Claims" at bounding box center [419, 74] width 60 height 23
click at [412, 78] on button "Filter Claims" at bounding box center [419, 74] width 60 height 23
click at [255, 80] on icon at bounding box center [257, 75] width 12 height 12
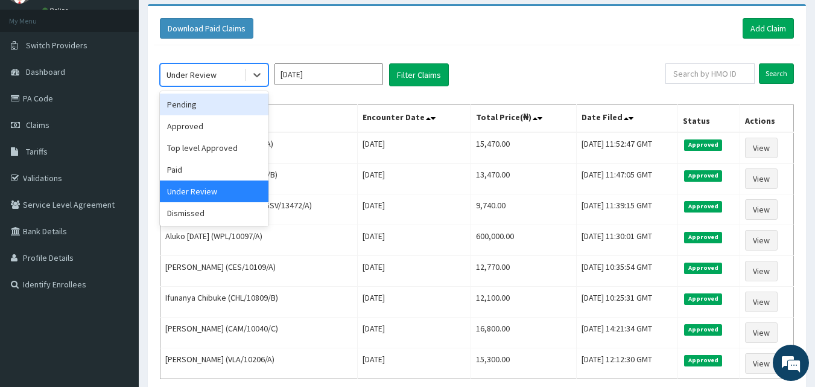
click at [226, 108] on div "Pending" at bounding box center [214, 105] width 109 height 22
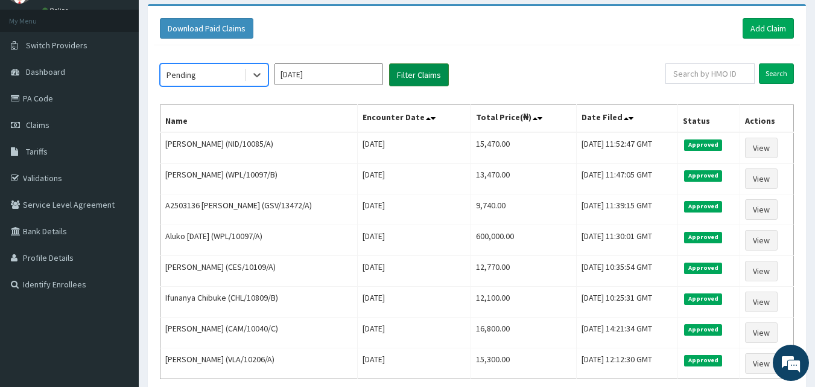
scroll to position [50, 0]
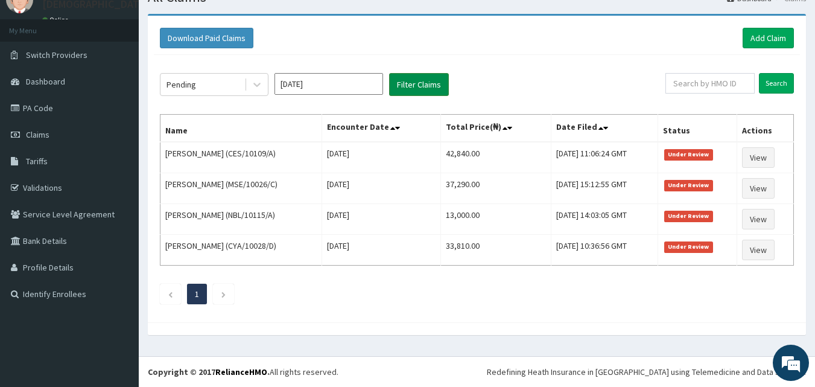
click at [424, 76] on button "Filter Claims" at bounding box center [419, 84] width 60 height 23
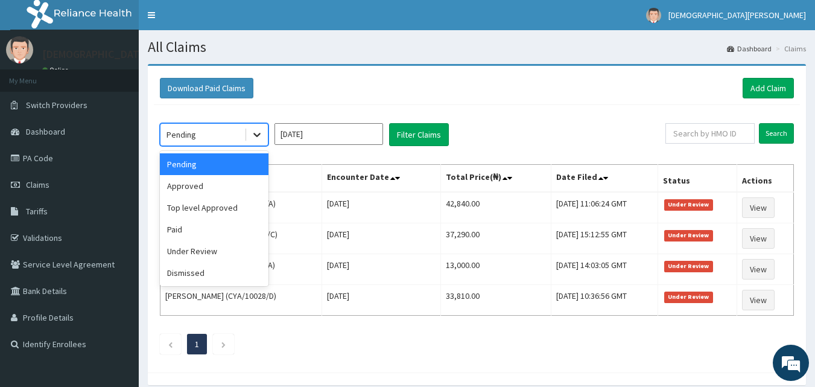
click at [248, 135] on div at bounding box center [257, 135] width 22 height 22
click at [215, 189] on div "Approved" at bounding box center [214, 186] width 109 height 22
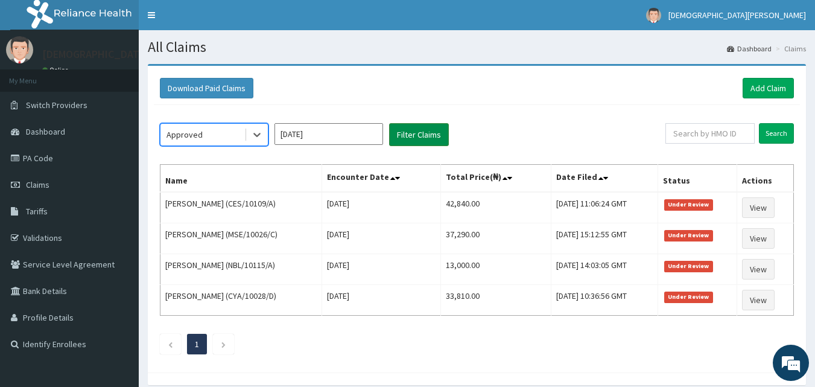
click at [407, 139] on button "Filter Claims" at bounding box center [419, 134] width 60 height 23
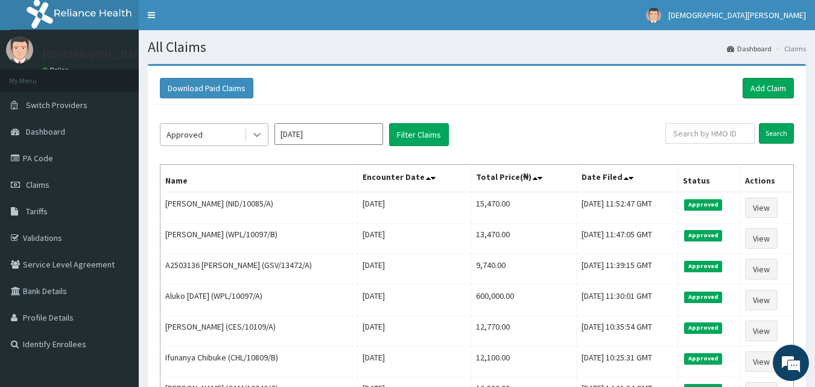
click at [254, 136] on icon at bounding box center [257, 135] width 12 height 12
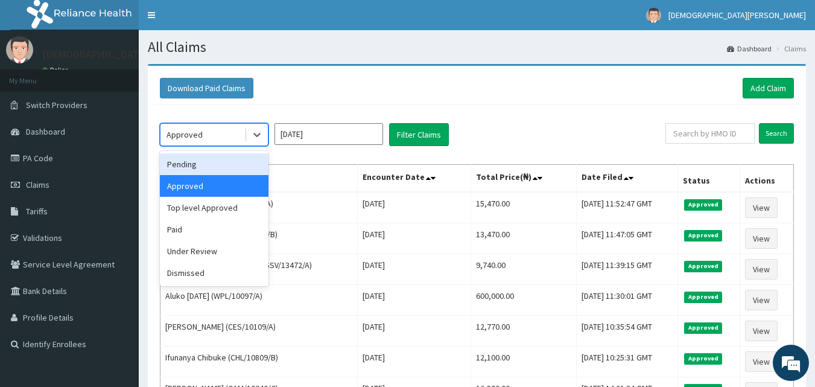
click at [188, 160] on div "Pending" at bounding box center [214, 164] width 109 height 22
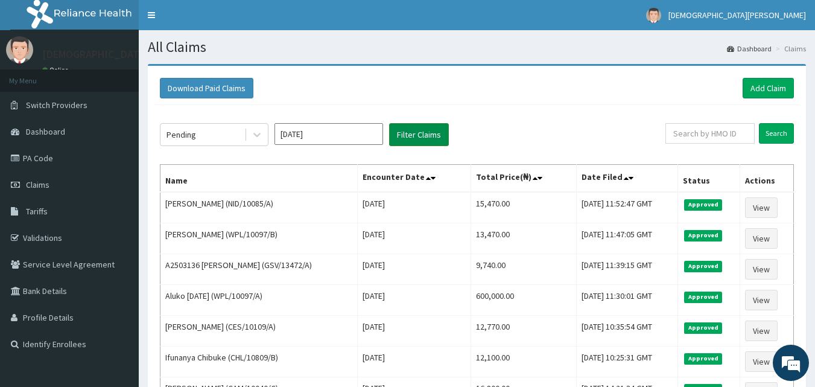
click at [404, 133] on button "Filter Claims" at bounding box center [419, 134] width 60 height 23
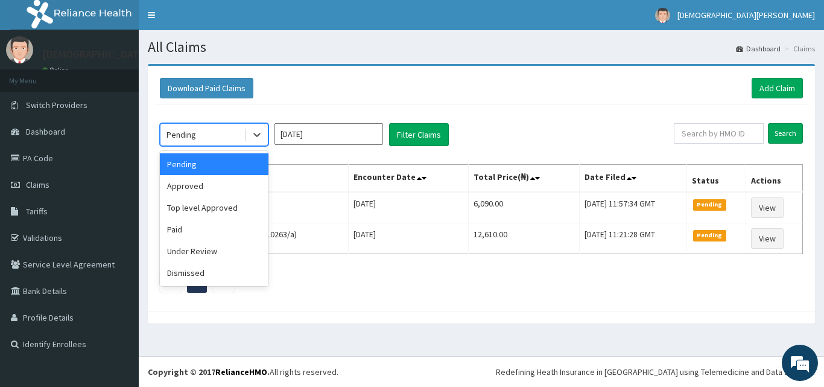
click at [226, 136] on div "Pending" at bounding box center [202, 134] width 84 height 19
click at [226, 183] on div "Approved" at bounding box center [214, 186] width 109 height 22
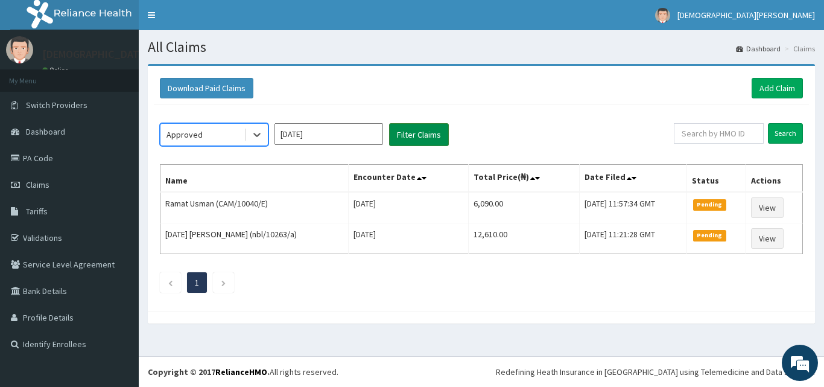
click at [419, 138] on button "Filter Claims" at bounding box center [419, 134] width 60 height 23
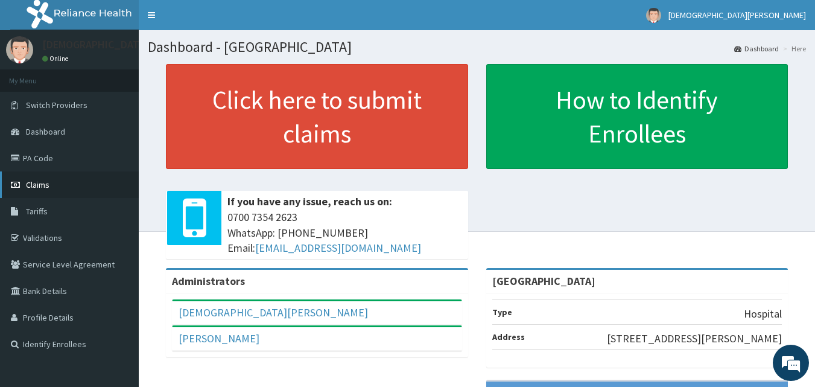
click at [52, 180] on link "Claims" at bounding box center [69, 184] width 139 height 27
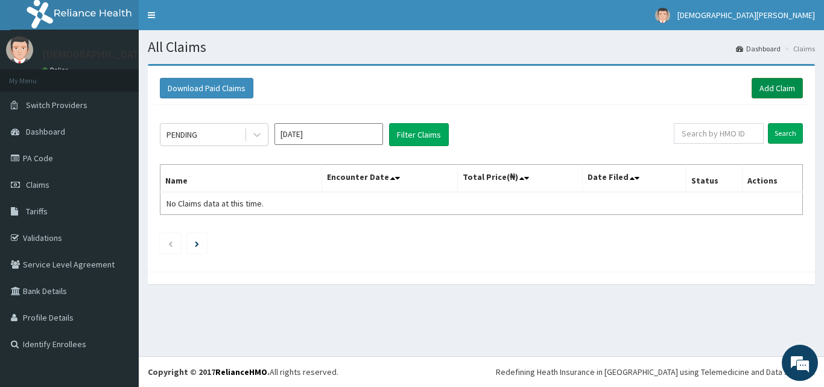
click at [771, 88] on link "Add Claim" at bounding box center [777, 88] width 51 height 21
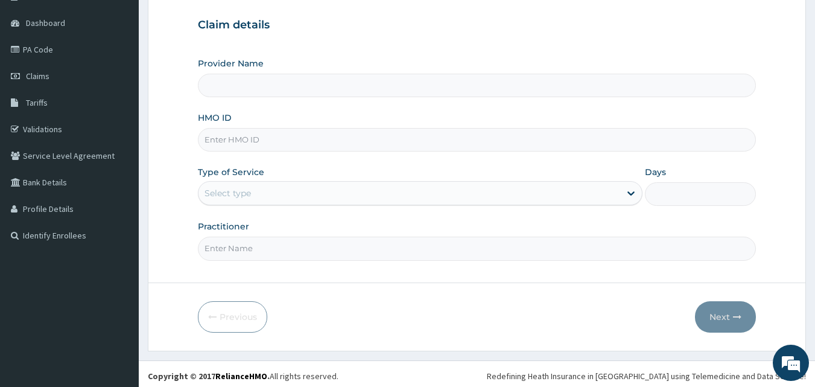
scroll to position [113, 0]
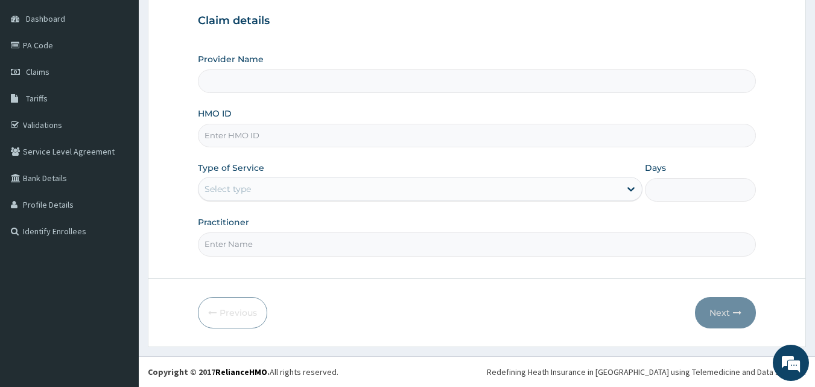
type input "[GEOGRAPHIC_DATA]"
click at [241, 138] on input "HMO ID" at bounding box center [477, 136] width 559 height 24
type input "CAM/10040/C"
click at [246, 182] on div "Select type" at bounding box center [410, 188] width 422 height 19
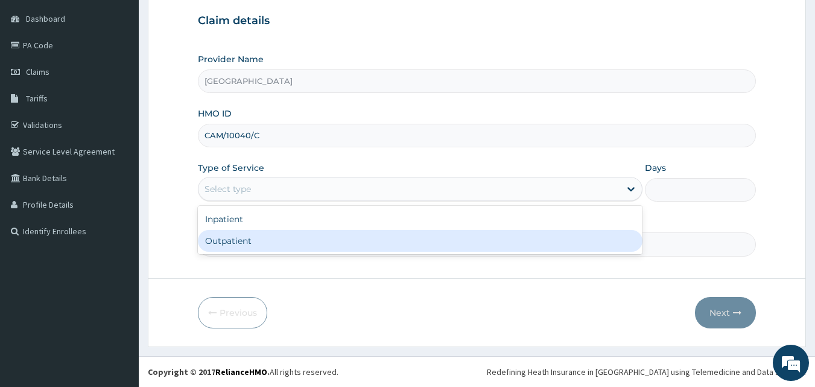
click at [251, 244] on div "Outpatient" at bounding box center [420, 241] width 445 height 22
type input "1"
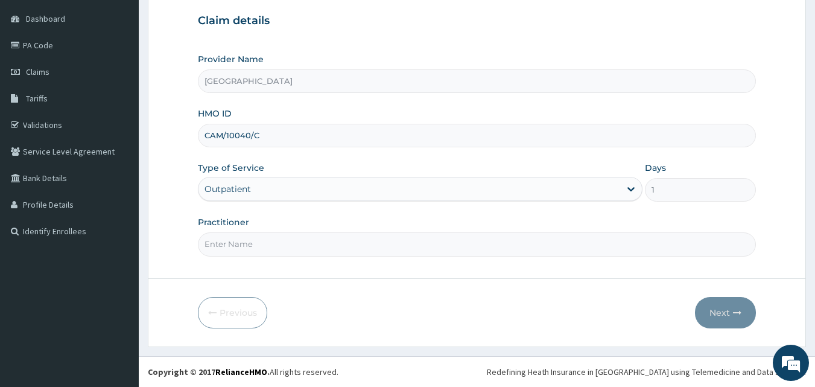
click at [307, 252] on input "Practitioner" at bounding box center [477, 244] width 559 height 24
type input "[PERSON_NAME] EZE"
click at [723, 316] on button "Next" at bounding box center [725, 312] width 61 height 31
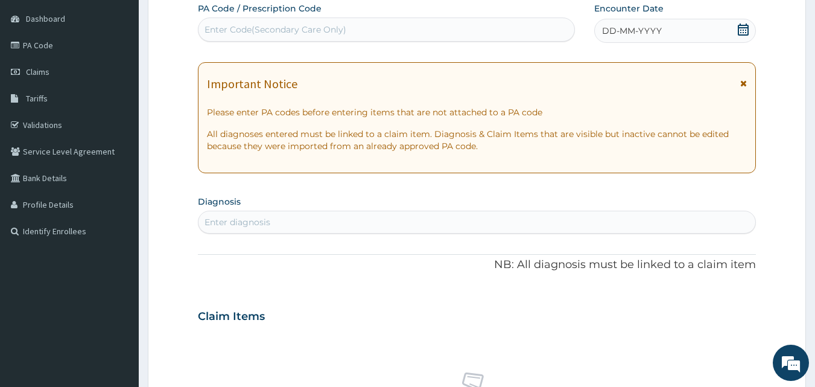
click at [611, 27] on span "DD-MM-YYYY" at bounding box center [632, 31] width 60 height 12
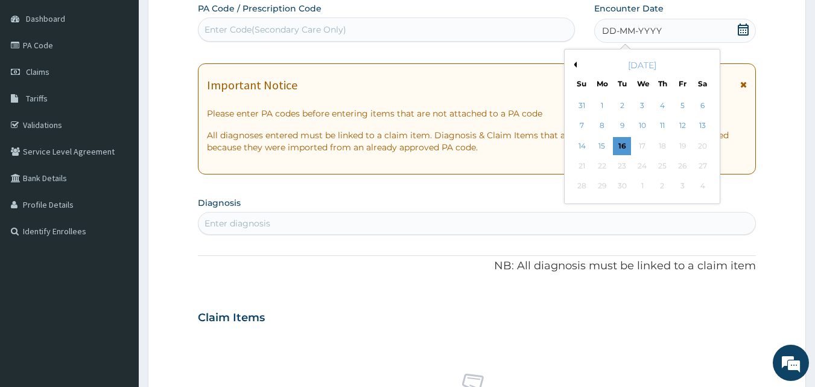
click at [577, 64] on div "[DATE]" at bounding box center [642, 65] width 145 height 12
click at [575, 65] on button "Previous Month" at bounding box center [574, 65] width 6 height 6
click at [582, 204] on div "31" at bounding box center [582, 206] width 18 height 18
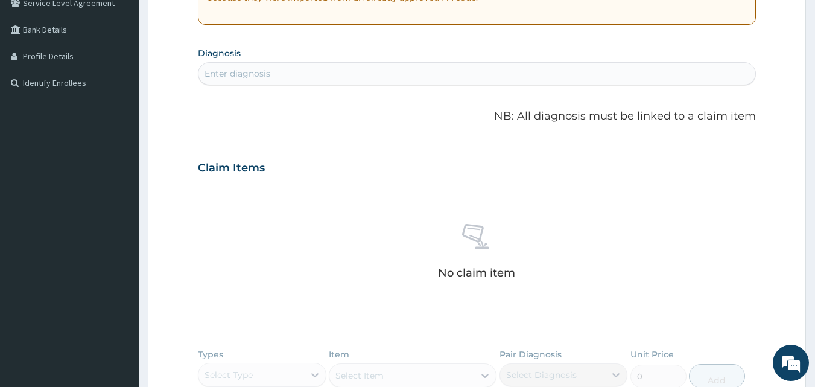
scroll to position [279, 0]
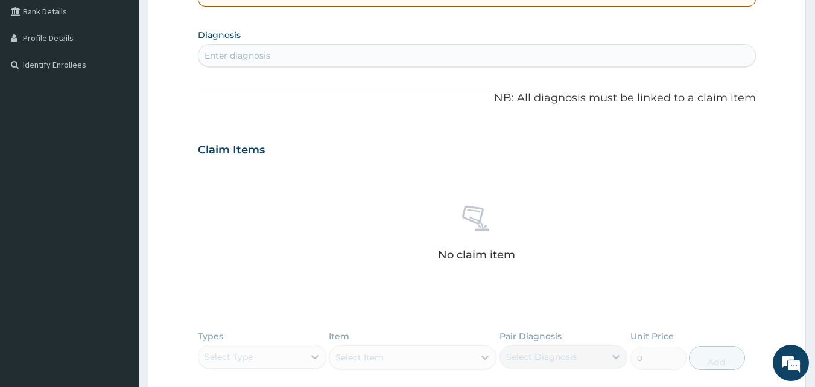
click at [351, 60] on div "Enter diagnosis" at bounding box center [477, 55] width 557 height 19
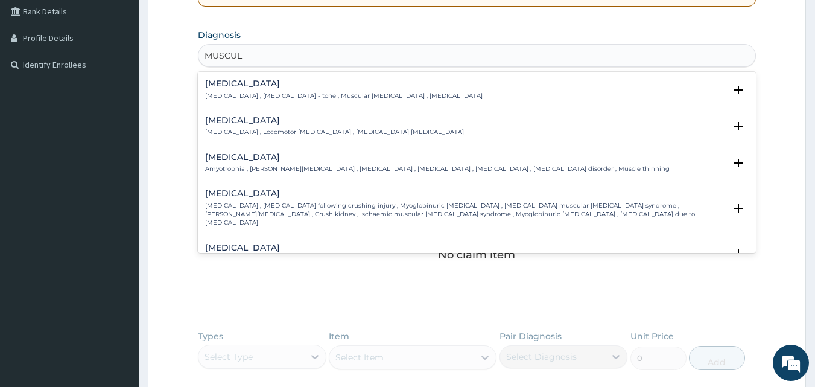
type input "MUSCULO"
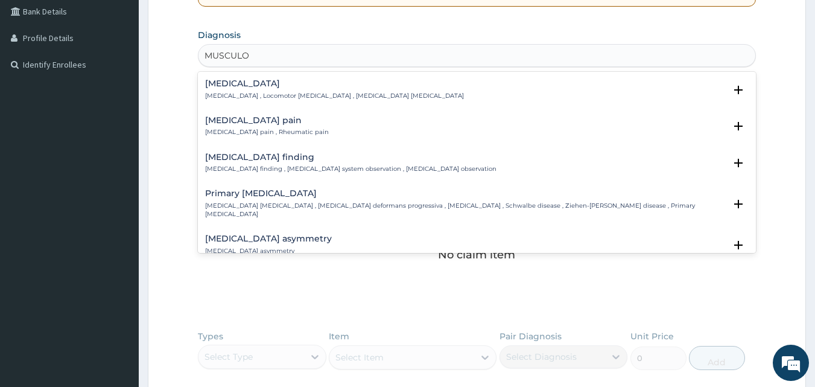
click at [293, 131] on p "[MEDICAL_DATA] pain , Rheumatic pain" at bounding box center [267, 132] width 124 height 8
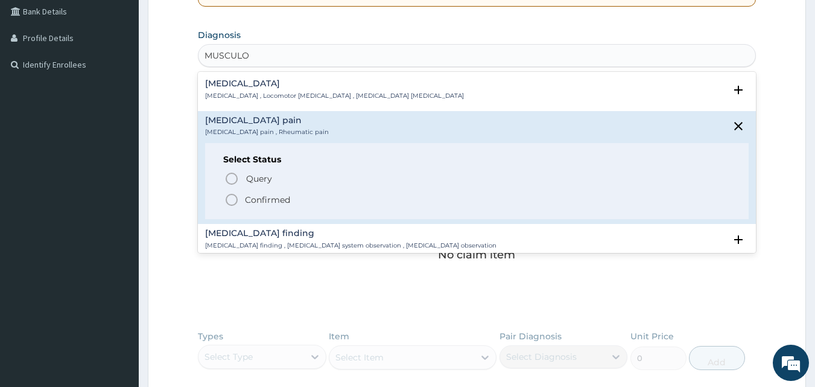
click at [232, 199] on icon "status option filled" at bounding box center [231, 199] width 14 height 14
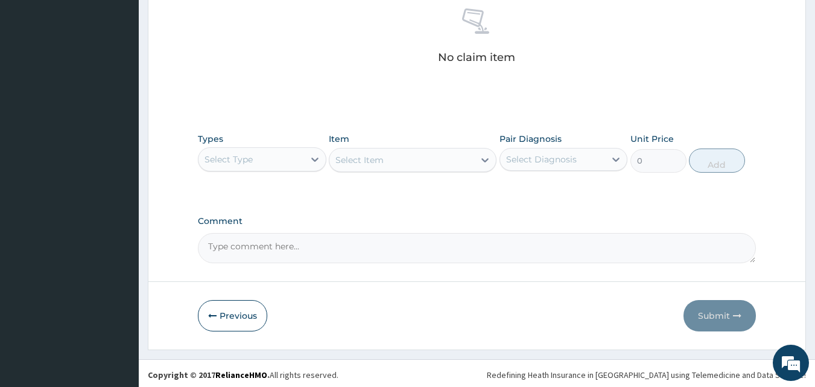
scroll to position [483, 0]
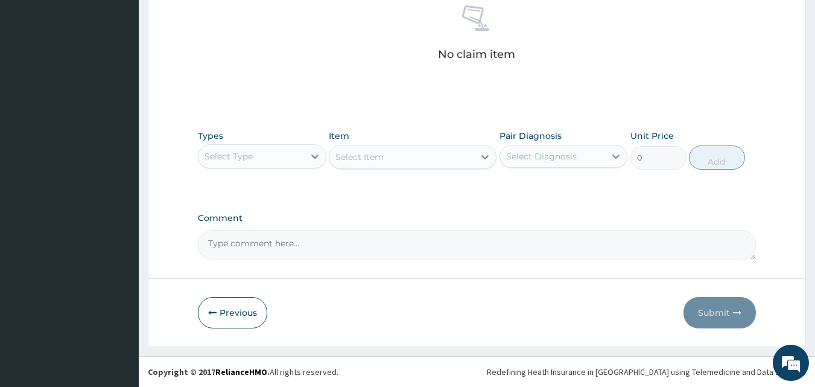
click at [294, 159] on div "Select Type" at bounding box center [252, 156] width 106 height 19
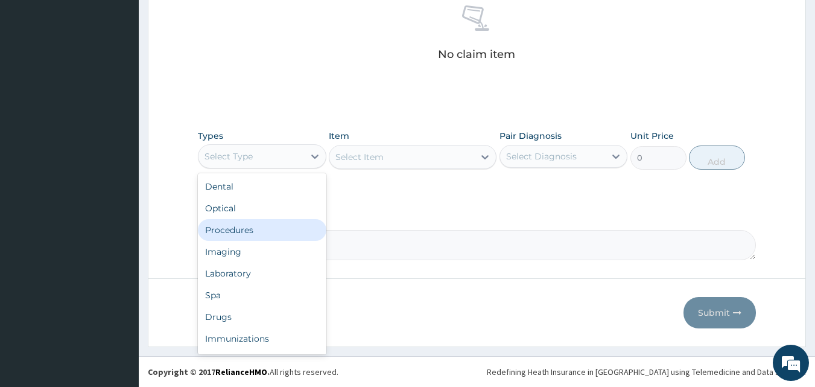
click at [278, 232] on div "Procedures" at bounding box center [262, 230] width 129 height 22
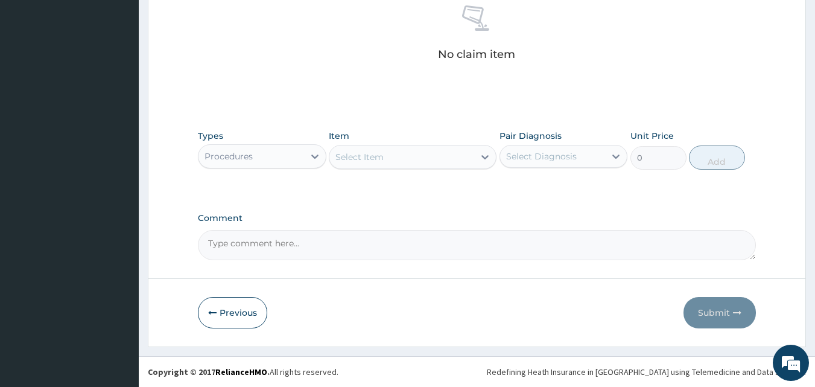
click at [421, 162] on div "Select Item" at bounding box center [401, 156] width 145 height 19
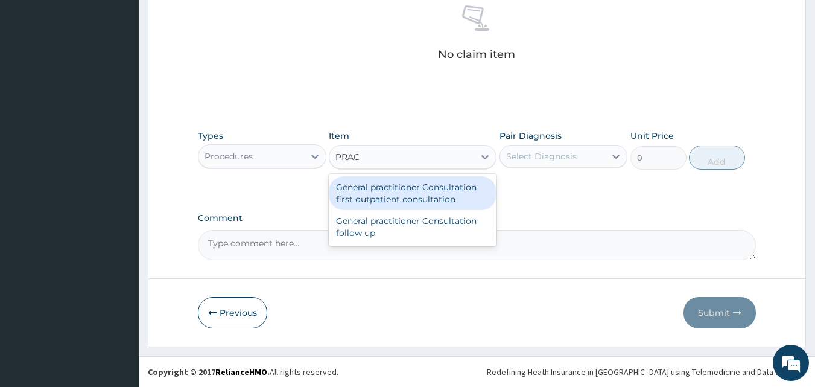
type input "PRACT"
click at [422, 196] on div "General practitioner Consultation first outpatient consultation" at bounding box center [413, 193] width 168 height 34
type input "3000"
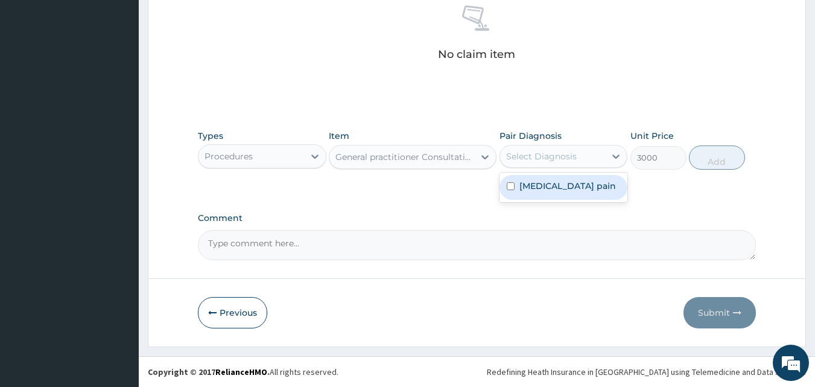
drag, startPoint x: 536, startPoint y: 162, endPoint x: 539, endPoint y: 197, distance: 35.7
click at [539, 168] on div "option [MEDICAL_DATA] pain focused, 1 of 1. 1 result available. Use Up and Down…" at bounding box center [564, 156] width 129 height 23
click at [539, 197] on div "[MEDICAL_DATA] pain" at bounding box center [564, 187] width 129 height 25
checkbox input "true"
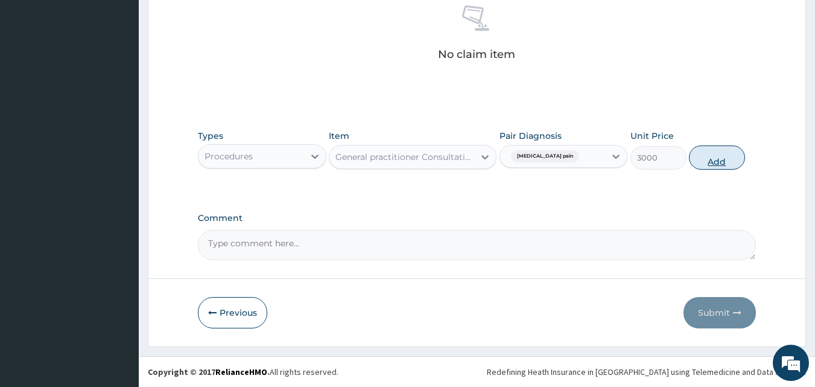
click at [708, 162] on button "Add" at bounding box center [717, 157] width 56 height 24
type input "0"
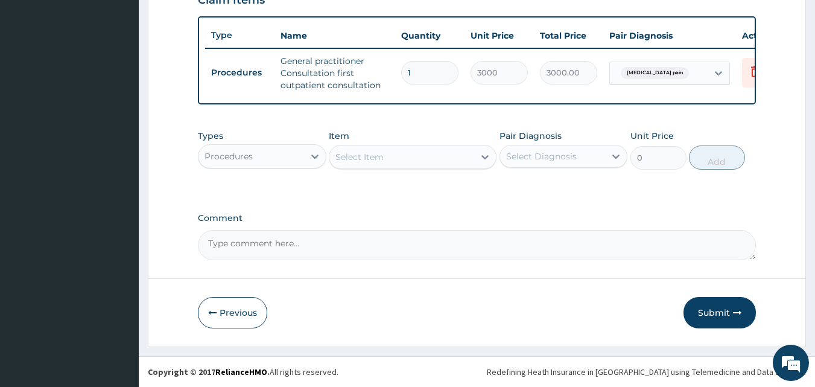
click at [297, 156] on div "Procedures" at bounding box center [252, 156] width 106 height 19
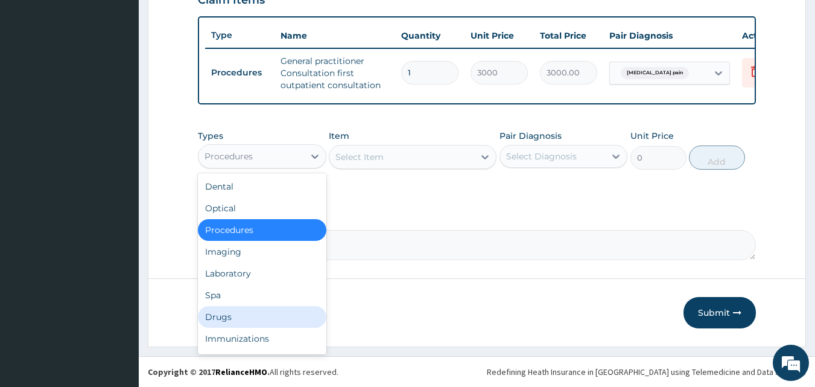
click at [254, 311] on div "Drugs" at bounding box center [262, 317] width 129 height 22
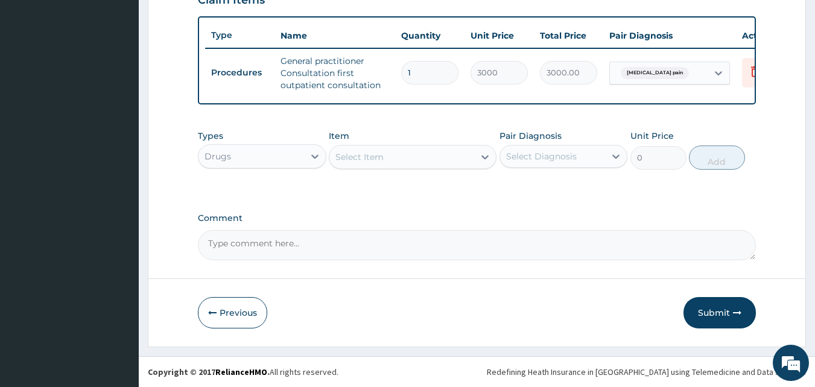
click at [419, 161] on div "Select Item" at bounding box center [401, 156] width 145 height 19
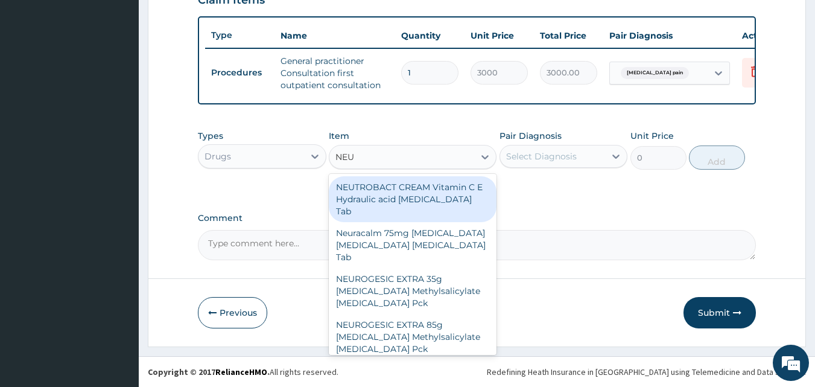
type input "NEUR"
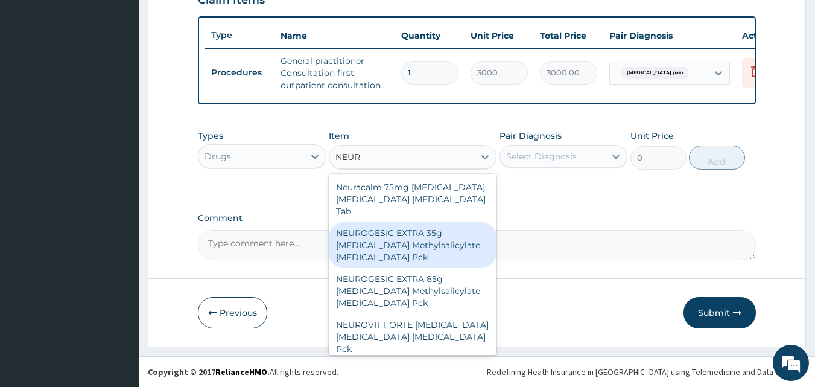
click at [419, 241] on div "NEUROGESIC EXTRA 35g [MEDICAL_DATA] Methylsalicylate [MEDICAL_DATA] Pck" at bounding box center [413, 245] width 168 height 46
type input "950"
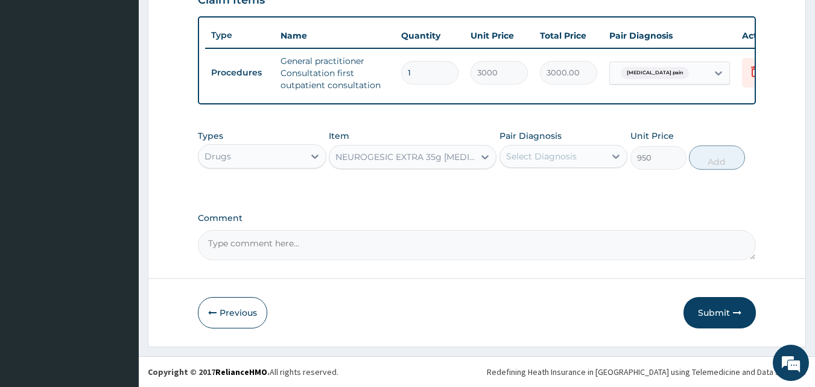
click at [525, 160] on div "Select Diagnosis" at bounding box center [541, 156] width 71 height 12
click at [536, 191] on label "[MEDICAL_DATA] pain" at bounding box center [567, 186] width 97 height 12
checkbox input "true"
click at [711, 165] on button "Add" at bounding box center [717, 157] width 56 height 24
type input "0"
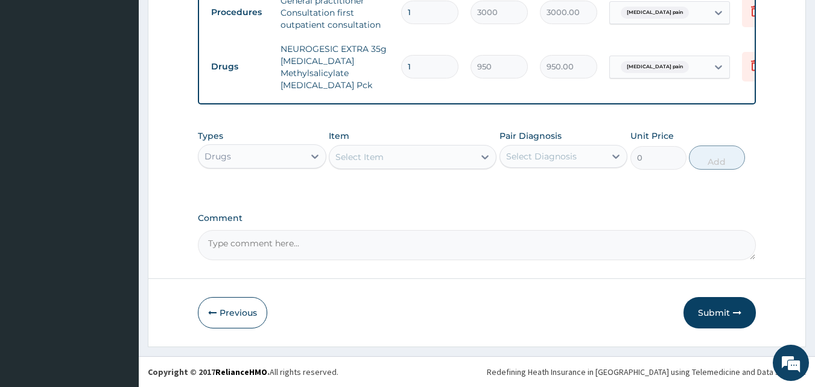
scroll to position [502, 0]
click at [395, 159] on div "Select Item" at bounding box center [401, 156] width 145 height 19
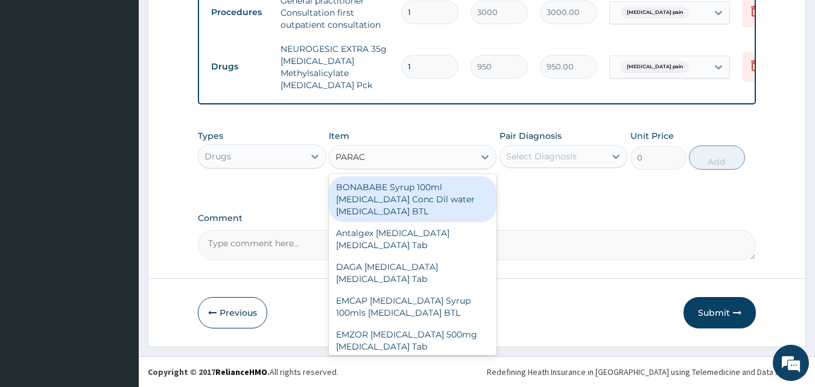
type input "PARACE"
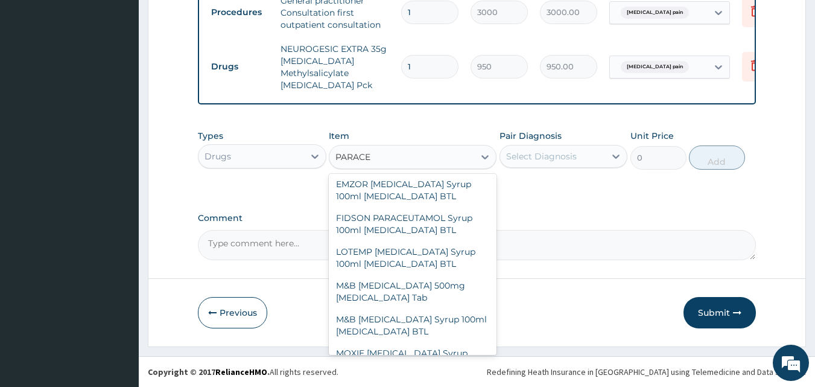
scroll to position [230, 0]
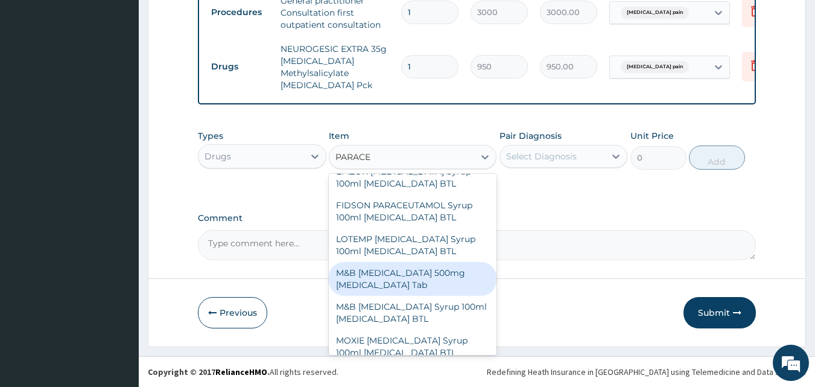
click at [410, 273] on div "M&B [MEDICAL_DATA] 500mg [MEDICAL_DATA] Tab" at bounding box center [413, 279] width 168 height 34
type input "10"
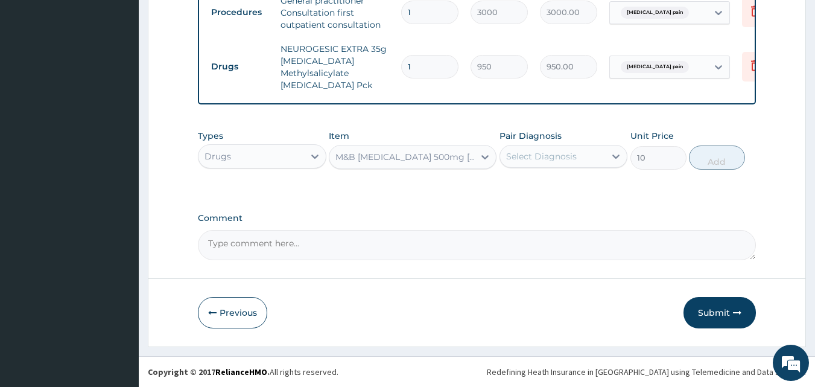
click at [534, 160] on div "Select Diagnosis" at bounding box center [541, 156] width 71 height 12
click at [538, 189] on label "[MEDICAL_DATA] pain" at bounding box center [567, 186] width 97 height 12
checkbox input "true"
click at [725, 153] on button "Add" at bounding box center [717, 157] width 56 height 24
type input "0"
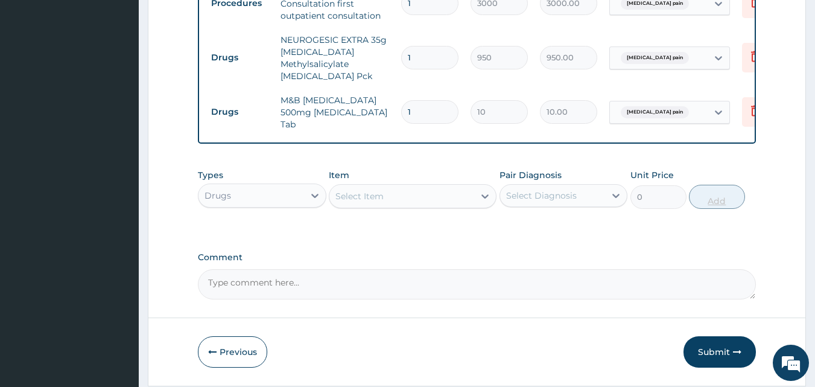
type input "18"
type input "180.00"
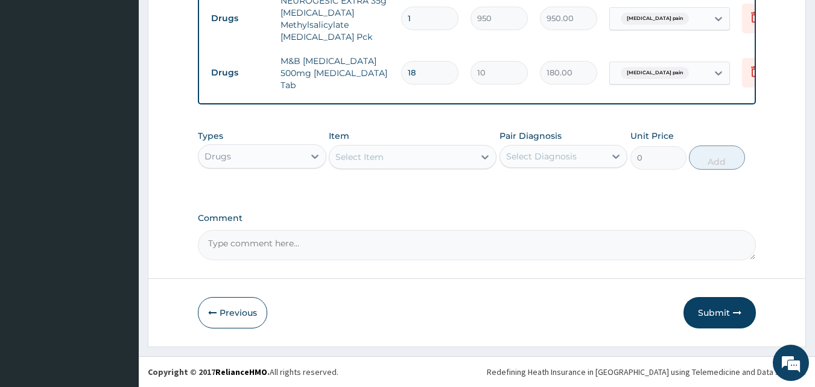
scroll to position [550, 0]
type input "18"
click at [707, 319] on button "Submit" at bounding box center [720, 312] width 72 height 31
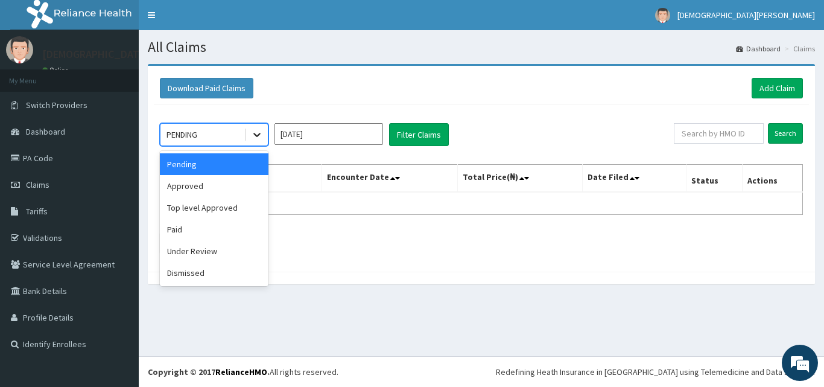
click at [258, 130] on icon at bounding box center [257, 135] width 12 height 12
click at [232, 188] on div "Approved" at bounding box center [214, 186] width 109 height 22
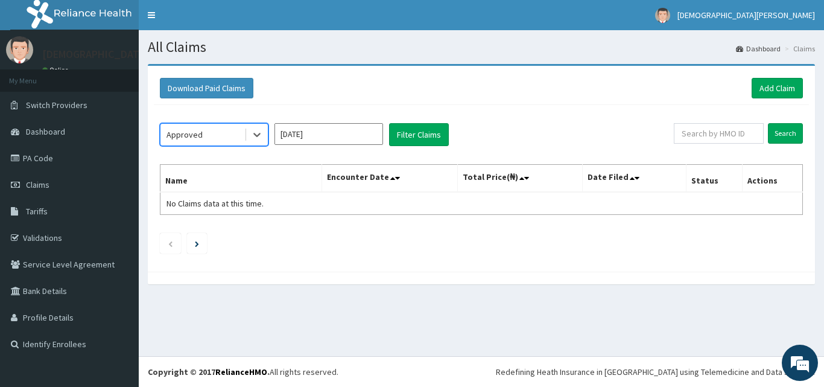
click at [335, 129] on input "[DATE]" at bounding box center [329, 134] width 109 height 22
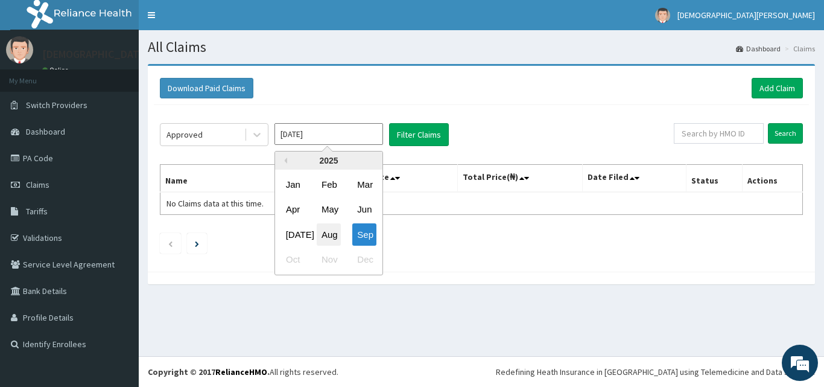
click at [328, 233] on div "Aug" at bounding box center [329, 234] width 24 height 22
type input "[DATE]"
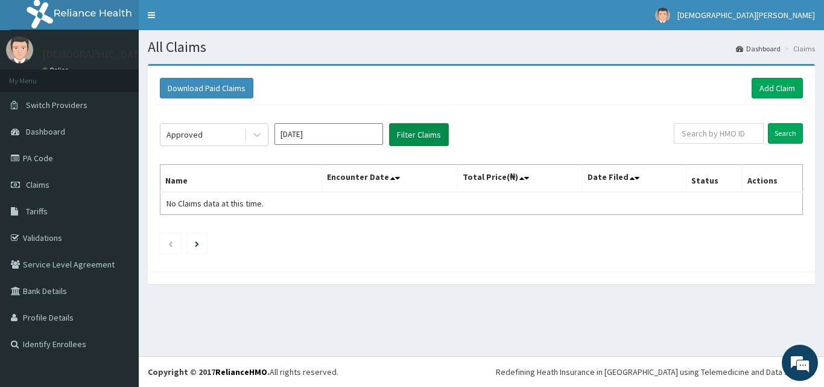
click at [408, 129] on button "Filter Claims" at bounding box center [419, 134] width 60 height 23
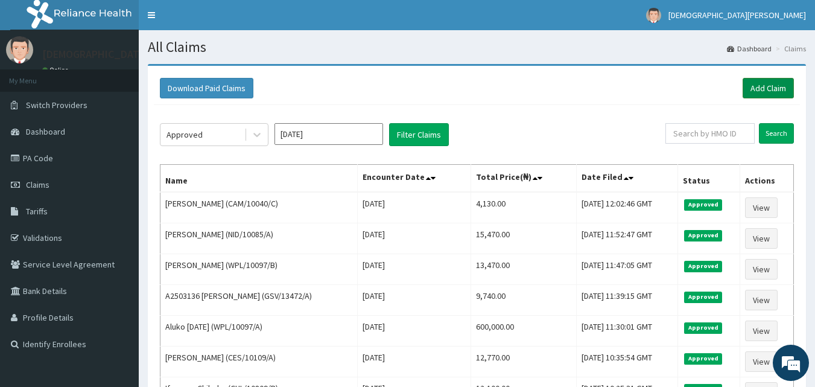
click at [776, 81] on link "Add Claim" at bounding box center [768, 88] width 51 height 21
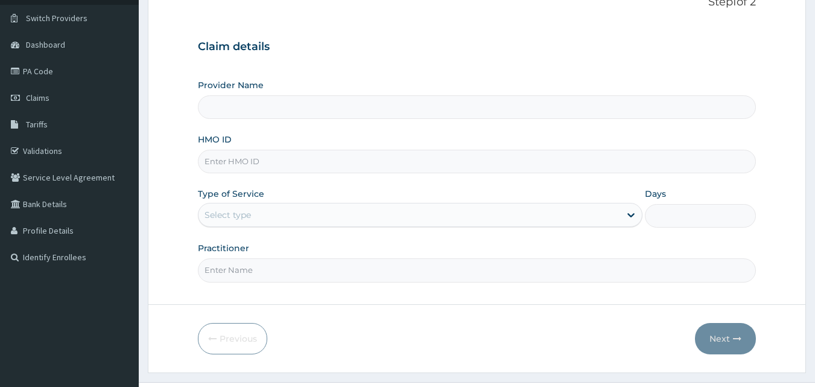
scroll to position [89, 0]
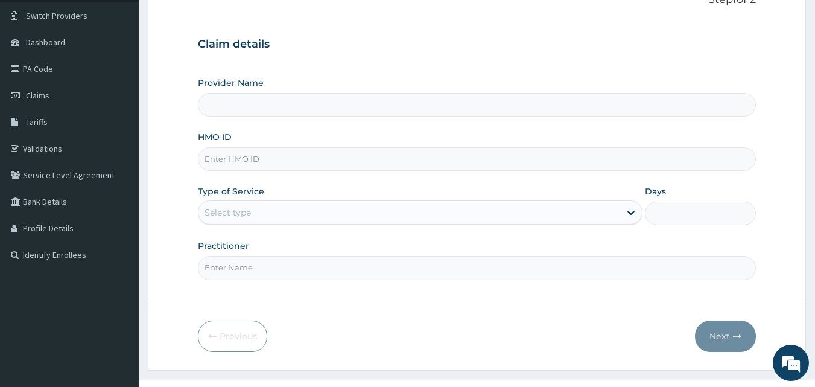
type input "[GEOGRAPHIC_DATA]"
click at [276, 160] on input "HMO ID" at bounding box center [477, 159] width 559 height 24
type input "CES/10109/A"
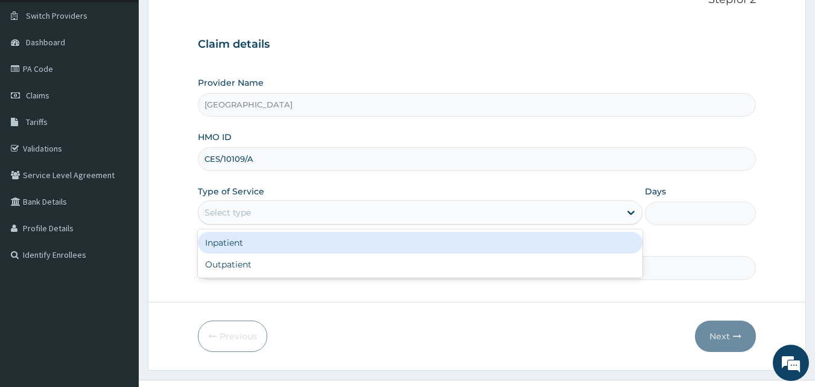
click at [246, 217] on div "Select type" at bounding box center [228, 212] width 46 height 12
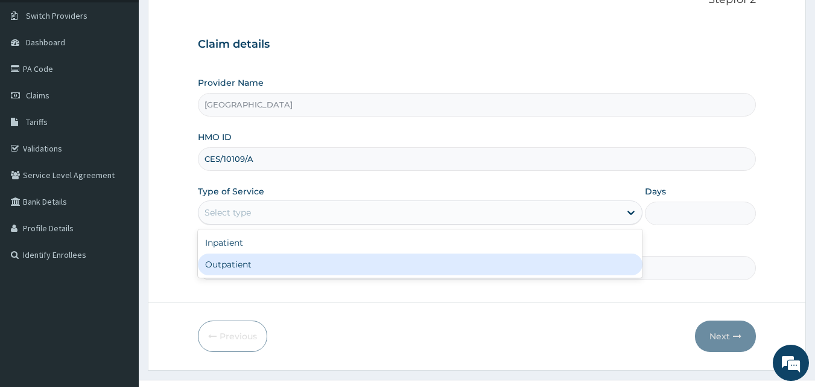
click at [246, 262] on div "Outpatient" at bounding box center [420, 264] width 445 height 22
type input "1"
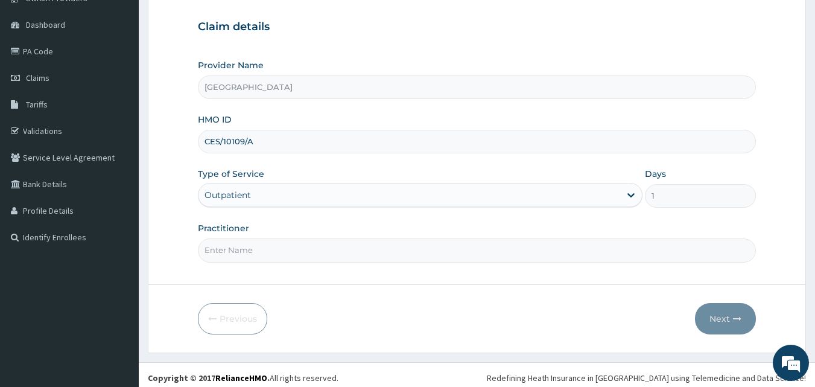
scroll to position [113, 0]
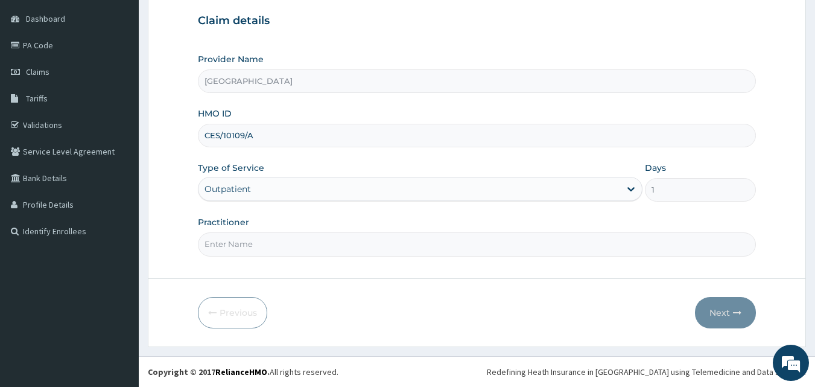
click at [320, 246] on input "Practitioner" at bounding box center [477, 244] width 559 height 24
type input "[PERSON_NAME] EZE"
click at [707, 312] on button "Next" at bounding box center [725, 312] width 61 height 31
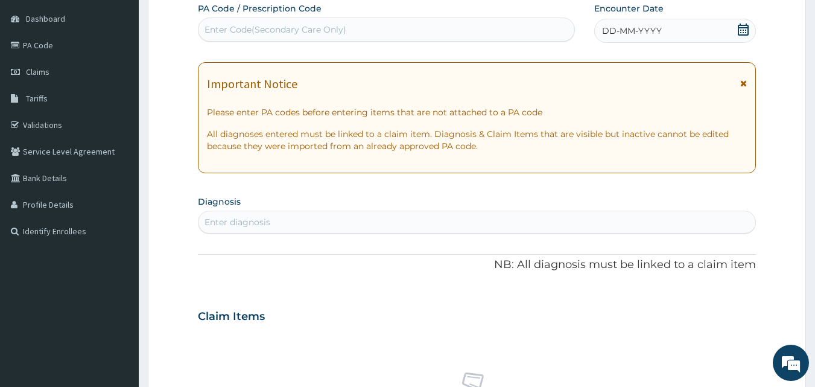
click at [646, 31] on span "DD-MM-YYYY" at bounding box center [632, 31] width 60 height 12
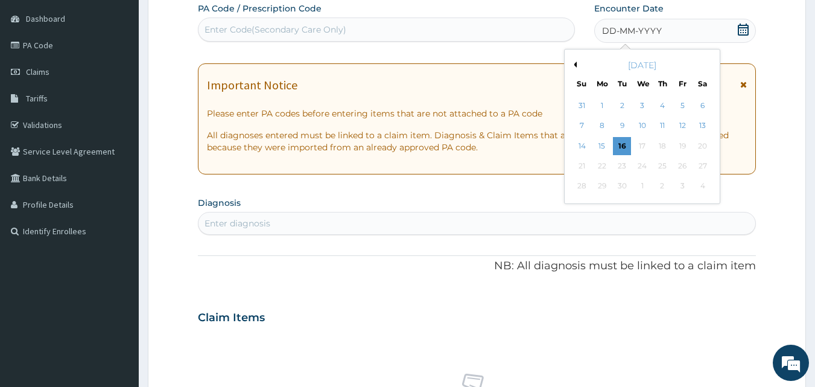
click at [573, 66] on button "Previous Month" at bounding box center [574, 65] width 6 height 6
click at [584, 207] on div "31" at bounding box center [582, 206] width 18 height 18
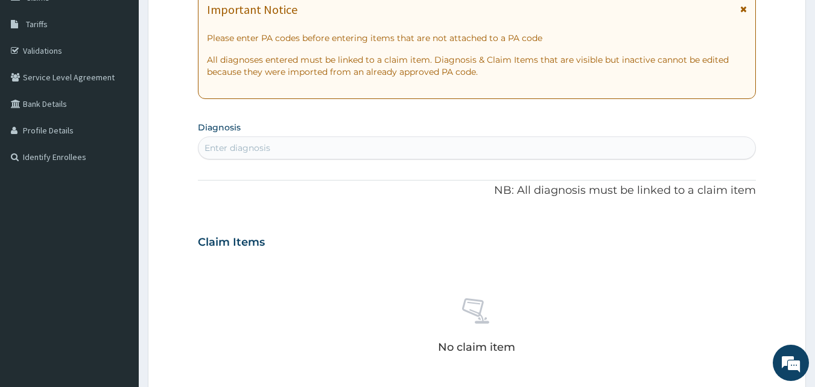
scroll to position [192, 0]
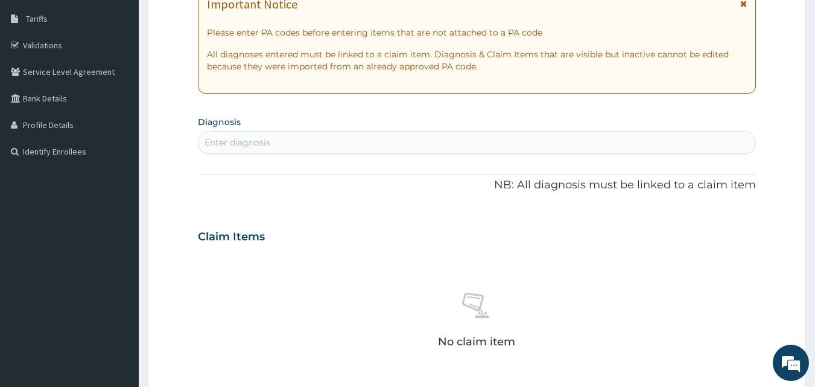
click at [360, 140] on div "Enter diagnosis" at bounding box center [477, 142] width 557 height 19
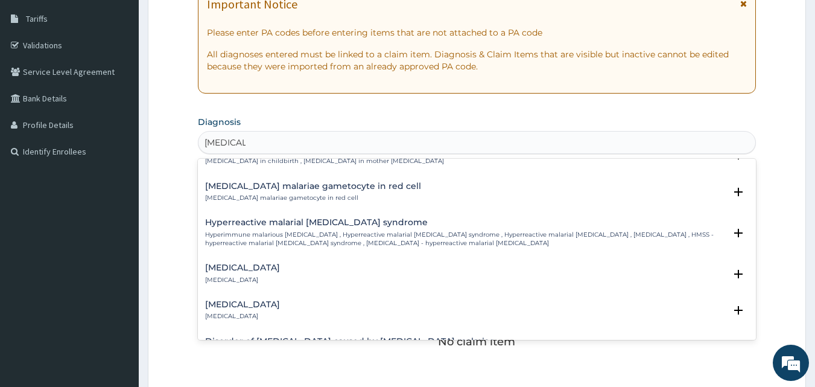
scroll to position [994, 0]
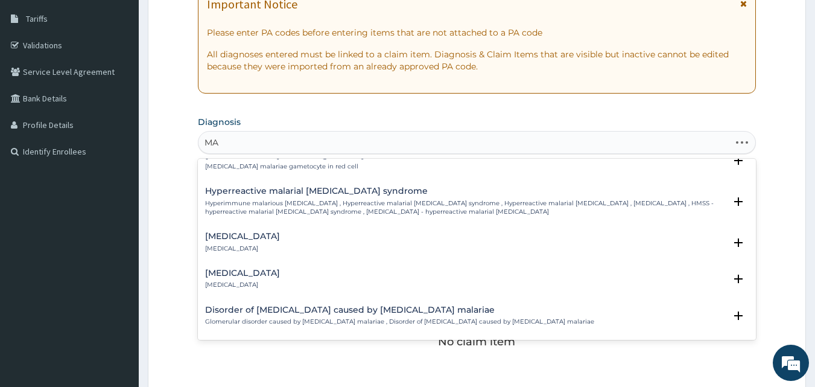
type input "M"
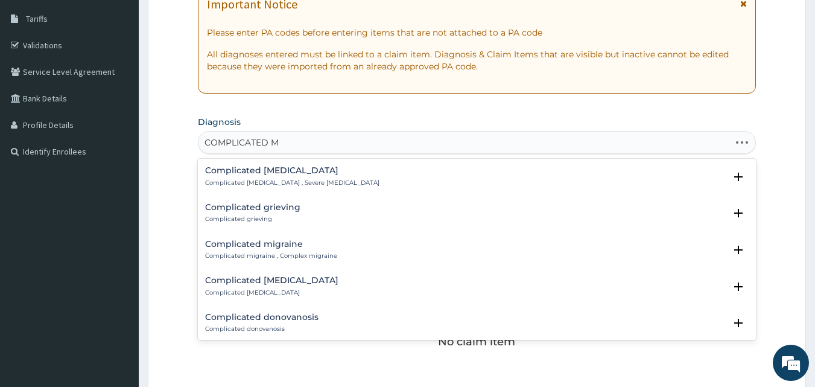
type input "COMPLICATED MA"
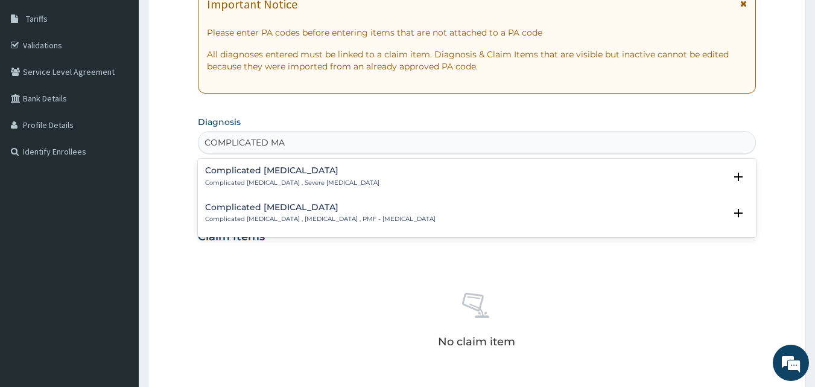
click at [244, 179] on p "Complicated [MEDICAL_DATA] , Severe [MEDICAL_DATA]" at bounding box center [292, 183] width 174 height 8
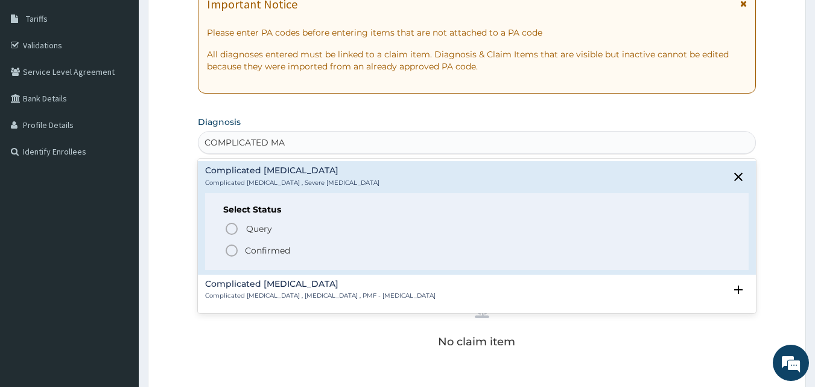
click at [232, 251] on icon "status option filled" at bounding box center [231, 250] width 14 height 14
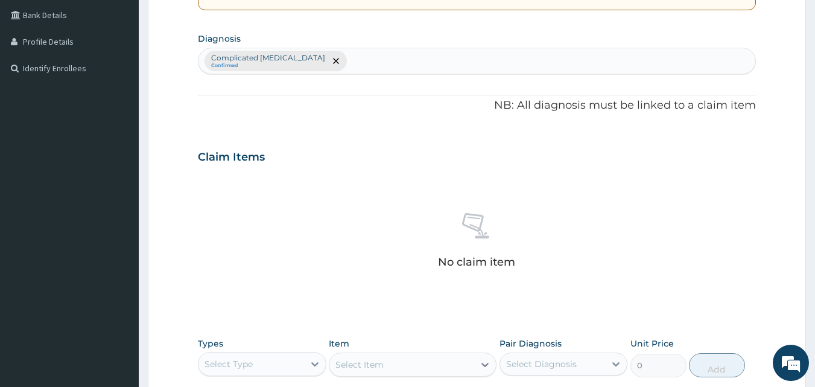
scroll to position [278, 0]
type input "[MEDICAL_DATA]"
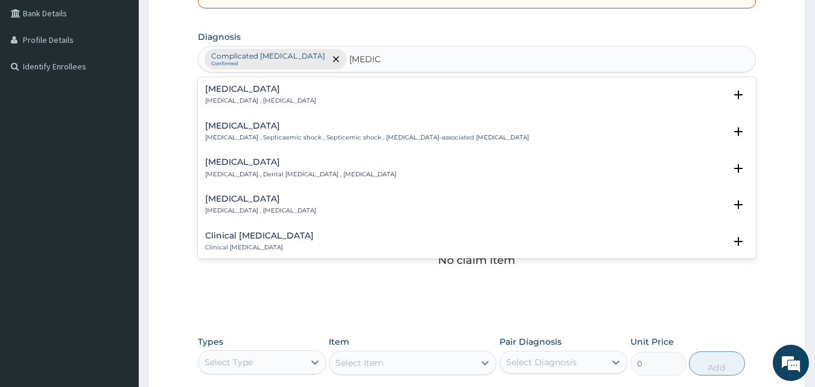
click at [214, 94] on div "[MEDICAL_DATA] [MEDICAL_DATA] , [MEDICAL_DATA]" at bounding box center [260, 94] width 111 height 21
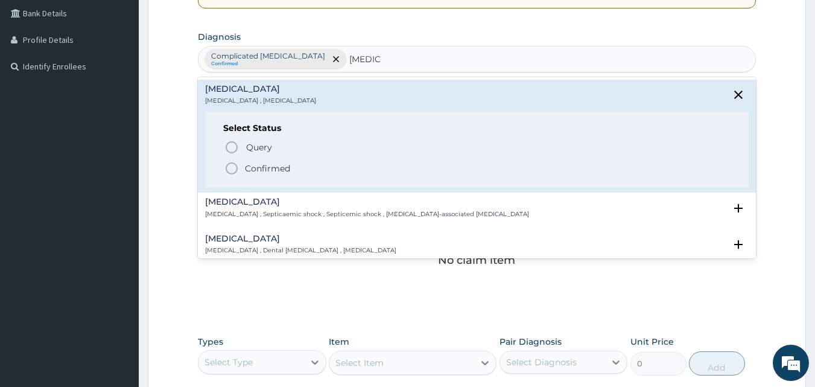
drag, startPoint x: 313, startPoint y: 150, endPoint x: 232, endPoint y: 171, distance: 83.0
click at [232, 171] on div "Query Query covers suspected (?), Keep in view (kiv), Ruled out (r/o) Confirmed" at bounding box center [477, 157] width 508 height 37
click at [232, 171] on icon "status option filled" at bounding box center [231, 168] width 14 height 14
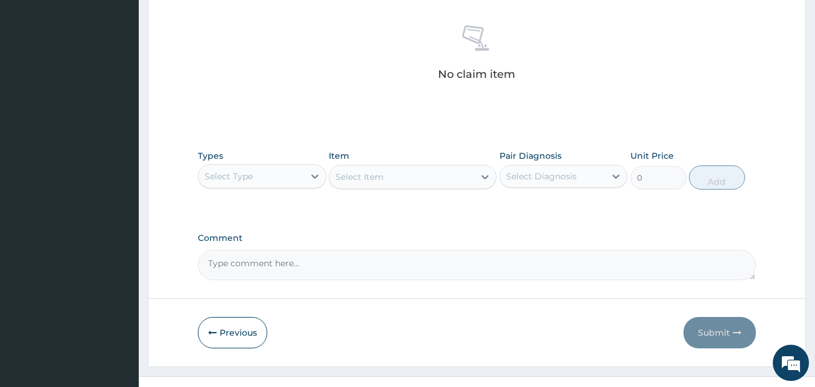
scroll to position [483, 0]
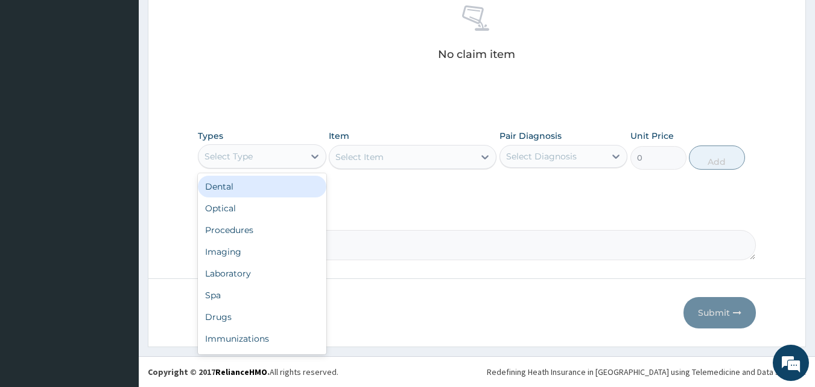
click at [250, 159] on div "Select Type" at bounding box center [229, 156] width 48 height 12
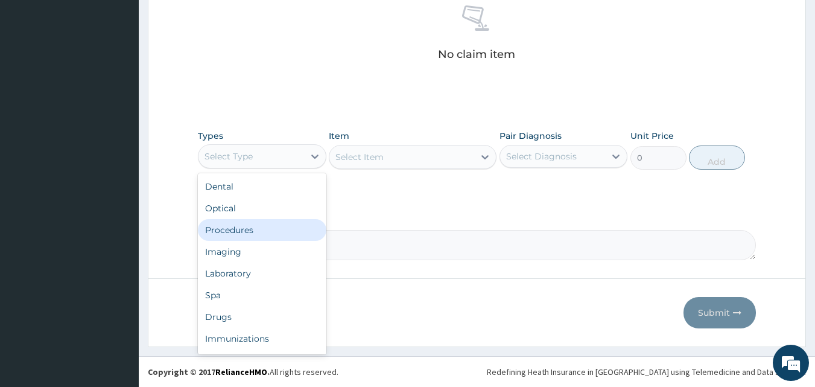
click at [259, 232] on div "Procedures" at bounding box center [262, 230] width 129 height 22
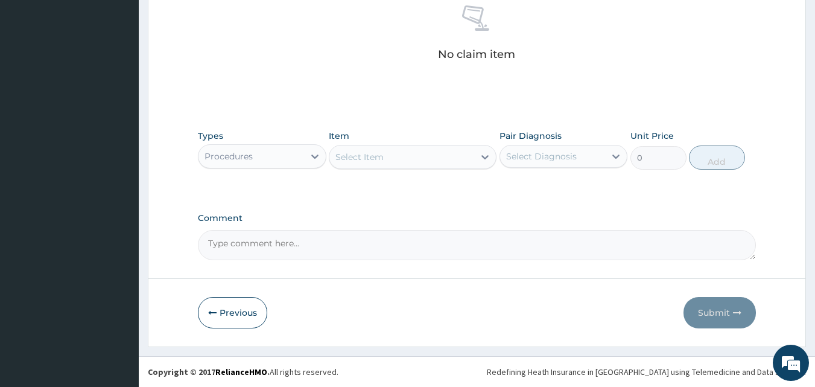
click at [422, 164] on div "Select Item" at bounding box center [401, 156] width 145 height 19
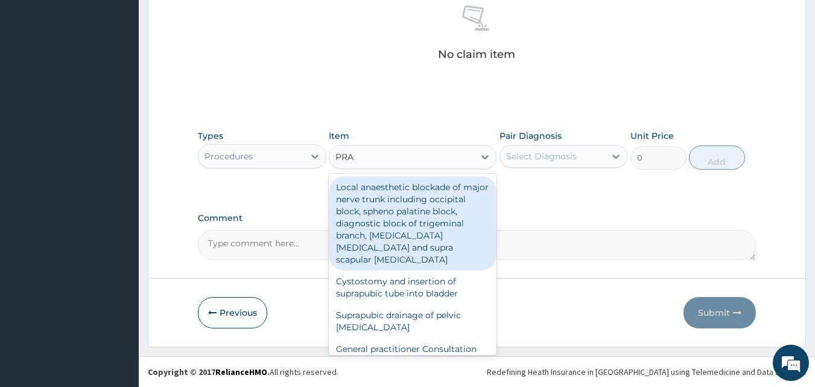
type input "PRAC"
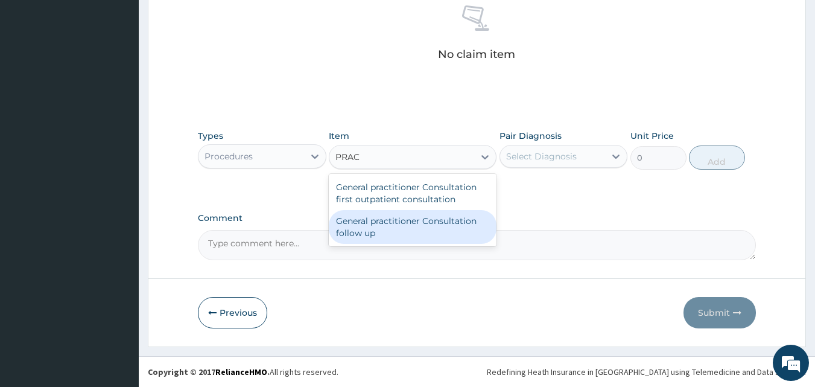
click at [422, 241] on div "General practitioner Consultation follow up" at bounding box center [413, 227] width 168 height 34
type input "2500"
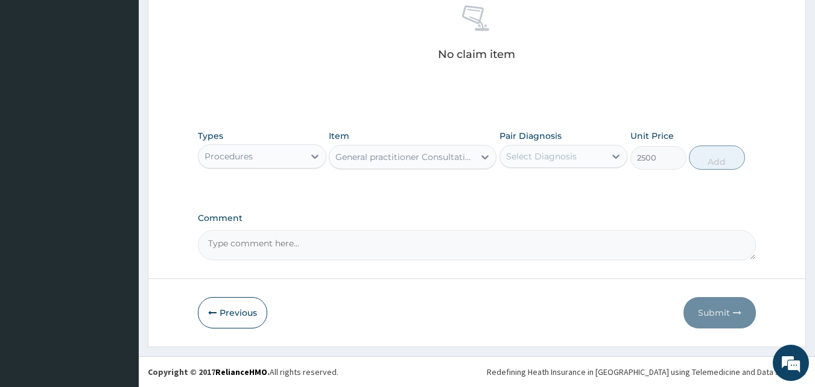
click at [518, 159] on div "Select Diagnosis" at bounding box center [541, 156] width 71 height 12
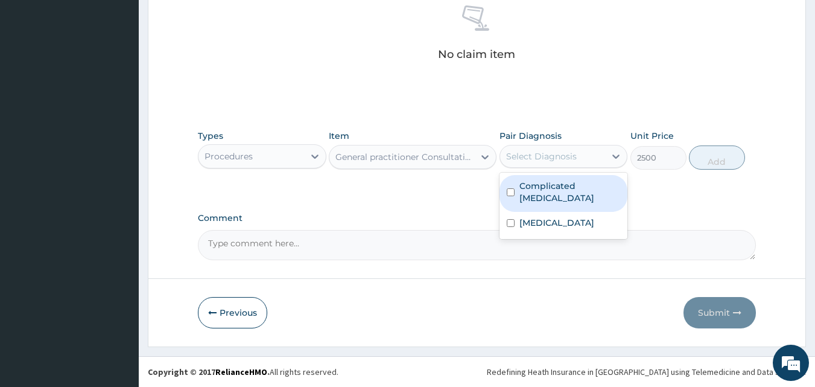
click at [526, 189] on label "Complicated [MEDICAL_DATA]" at bounding box center [569, 192] width 101 height 24
checkbox input "true"
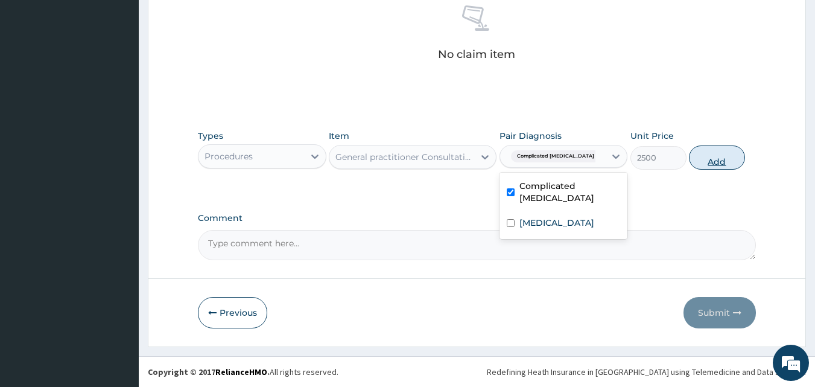
click at [726, 153] on button "Add" at bounding box center [717, 157] width 56 height 24
type input "0"
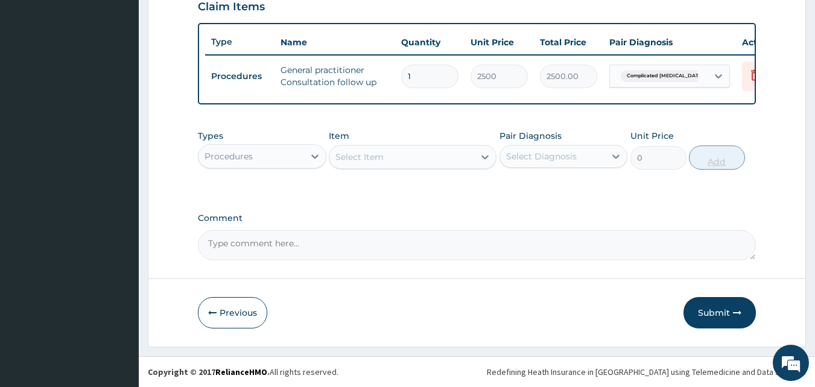
scroll to position [435, 0]
click at [726, 312] on button "Submit" at bounding box center [720, 312] width 72 height 31
click at [717, 312] on button "Submit" at bounding box center [720, 312] width 72 height 31
click at [711, 308] on button "Submit" at bounding box center [720, 312] width 72 height 31
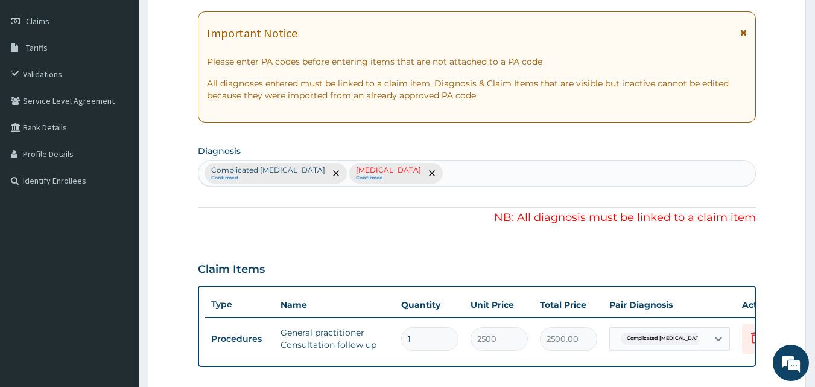
scroll to position [155, 0]
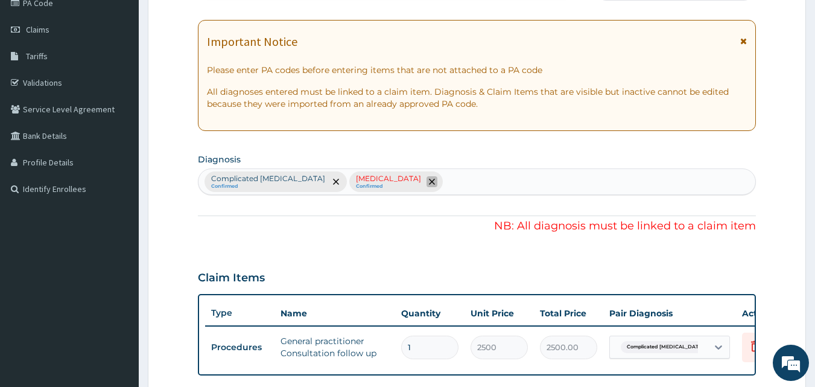
click at [429, 181] on icon "remove selection option" at bounding box center [432, 182] width 6 height 6
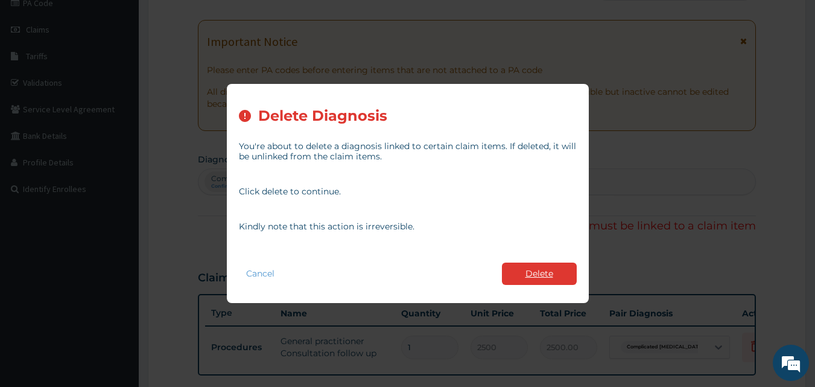
click at [535, 272] on button "Delete" at bounding box center [539, 273] width 75 height 22
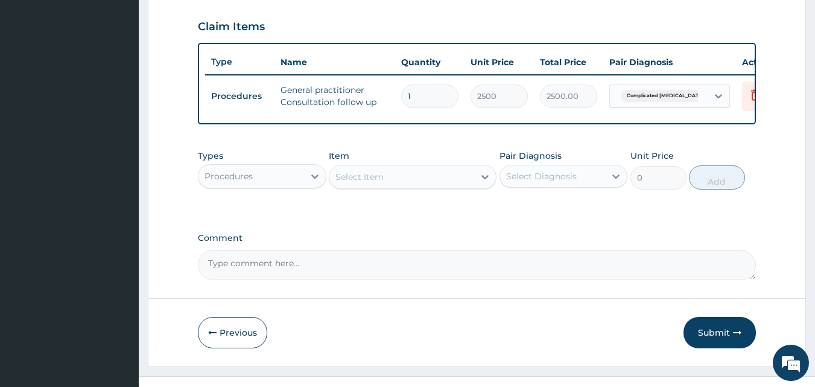
scroll to position [435, 0]
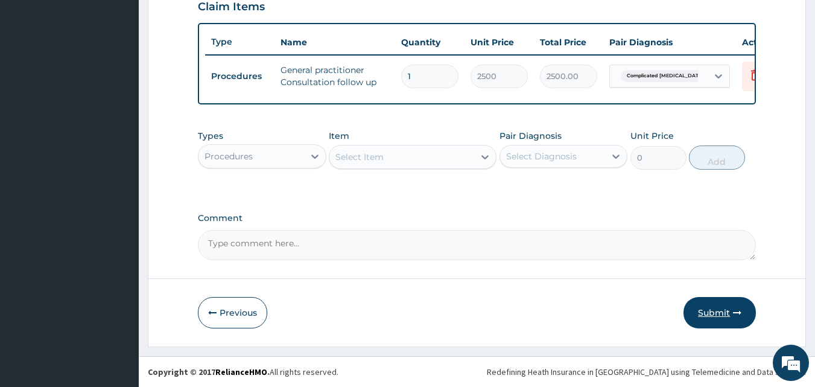
click at [725, 303] on button "Submit" at bounding box center [720, 312] width 72 height 31
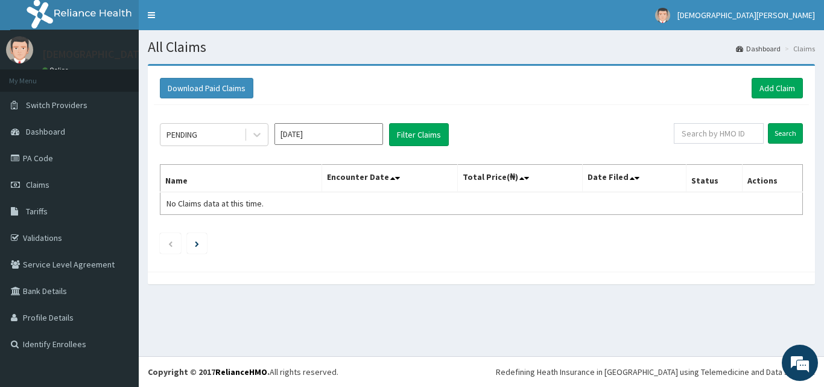
click at [337, 136] on input "[DATE]" at bounding box center [329, 134] width 109 height 22
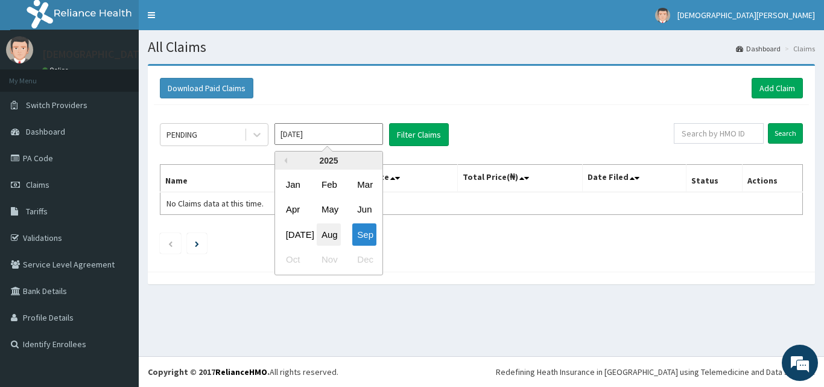
click at [326, 231] on div "Aug" at bounding box center [329, 234] width 24 height 22
type input "[DATE]"
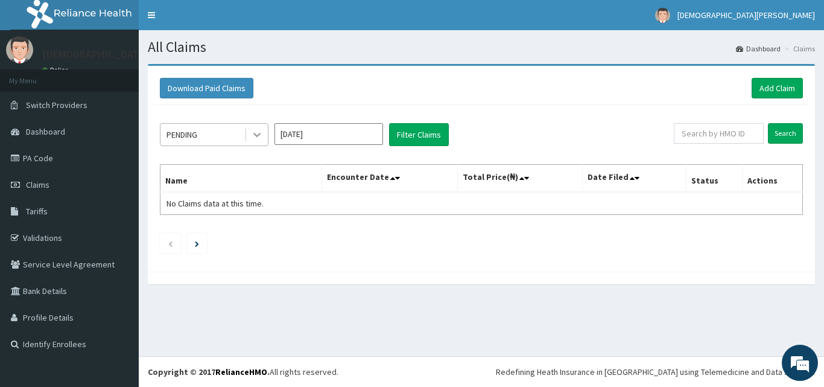
click at [257, 138] on icon at bounding box center [257, 135] width 12 height 12
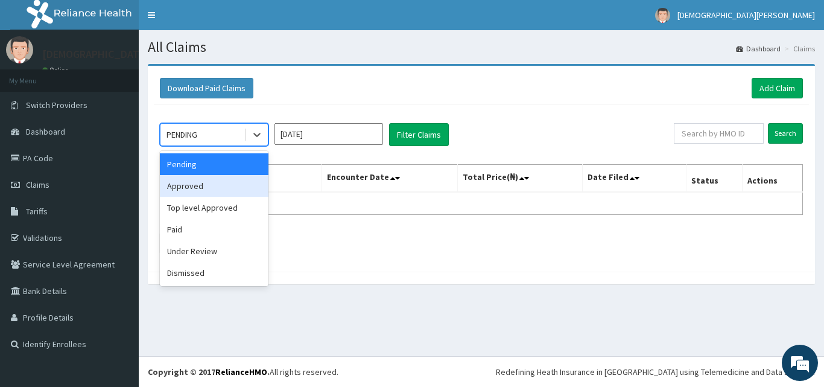
click at [218, 192] on div "Approved" at bounding box center [214, 186] width 109 height 22
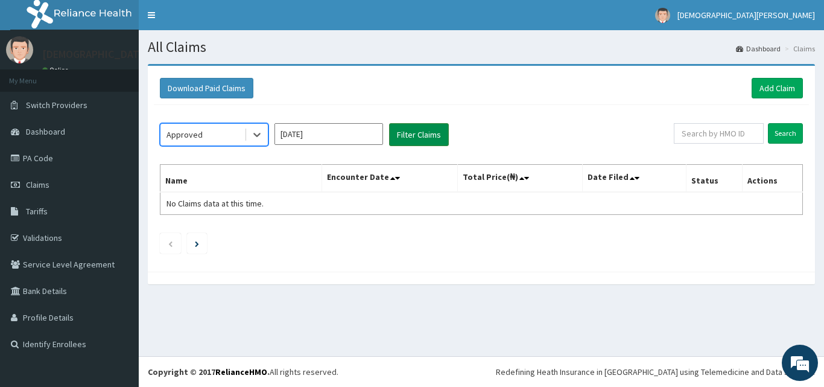
click at [413, 132] on button "Filter Claims" at bounding box center [419, 134] width 60 height 23
